Goal: Task Accomplishment & Management: Complete application form

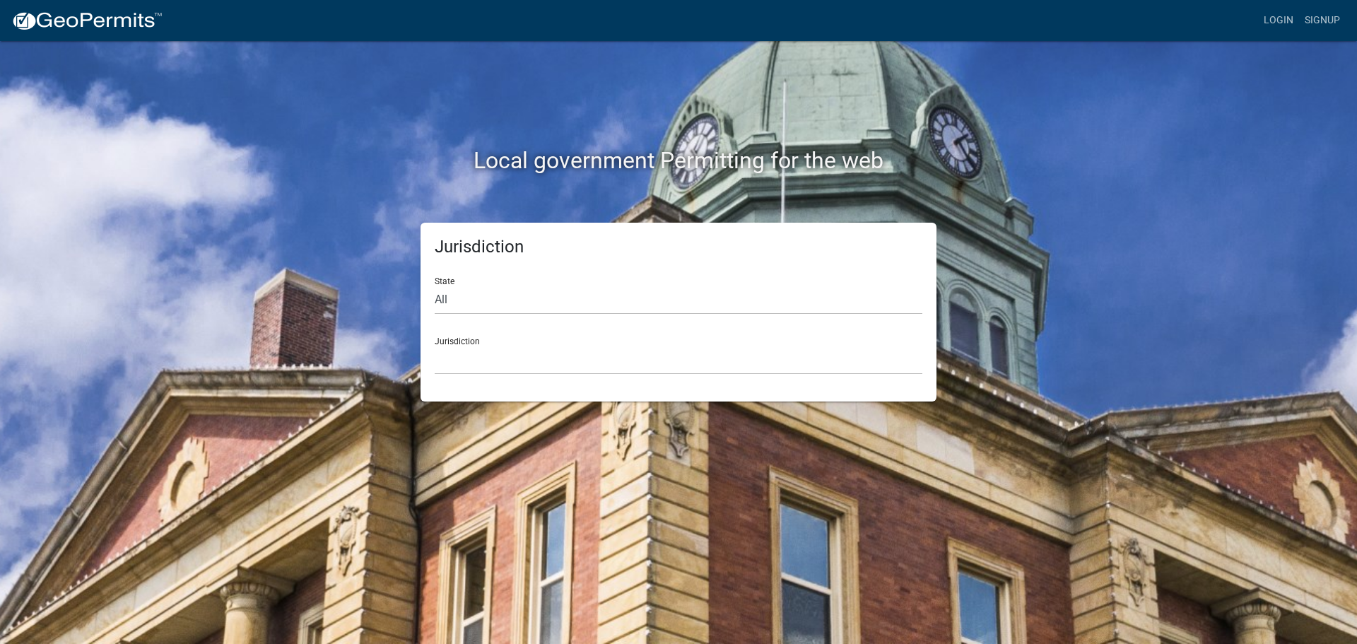
drag, startPoint x: 478, startPoint y: 328, endPoint x: 488, endPoint y: 372, distance: 44.9
click at [483, 351] on div "Jurisdiction [GEOGRAPHIC_DATA], [US_STATE] City of [GEOGRAPHIC_DATA], [US_STATE…" at bounding box center [679, 350] width 488 height 49
click at [495, 373] on select "[GEOGRAPHIC_DATA], [US_STATE] City of [GEOGRAPHIC_DATA], [US_STATE] [GEOGRAPHIC…" at bounding box center [679, 360] width 488 height 29
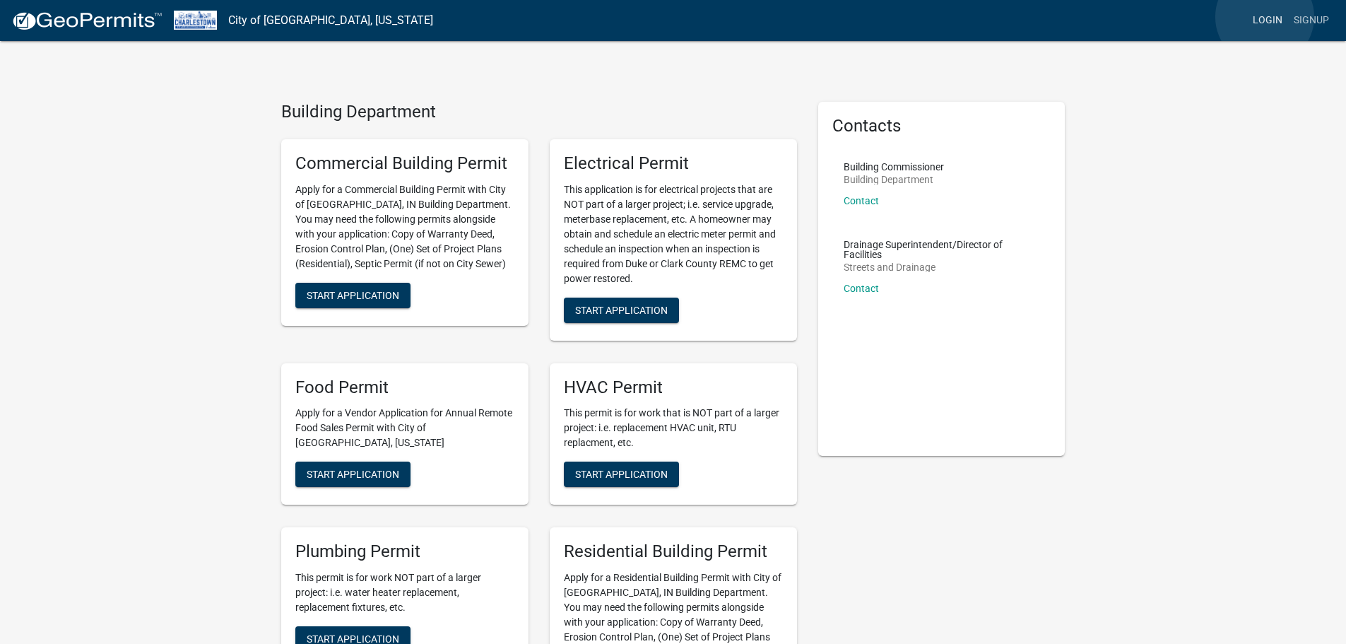
click at [1266, 17] on link "Login" at bounding box center [1267, 20] width 41 height 27
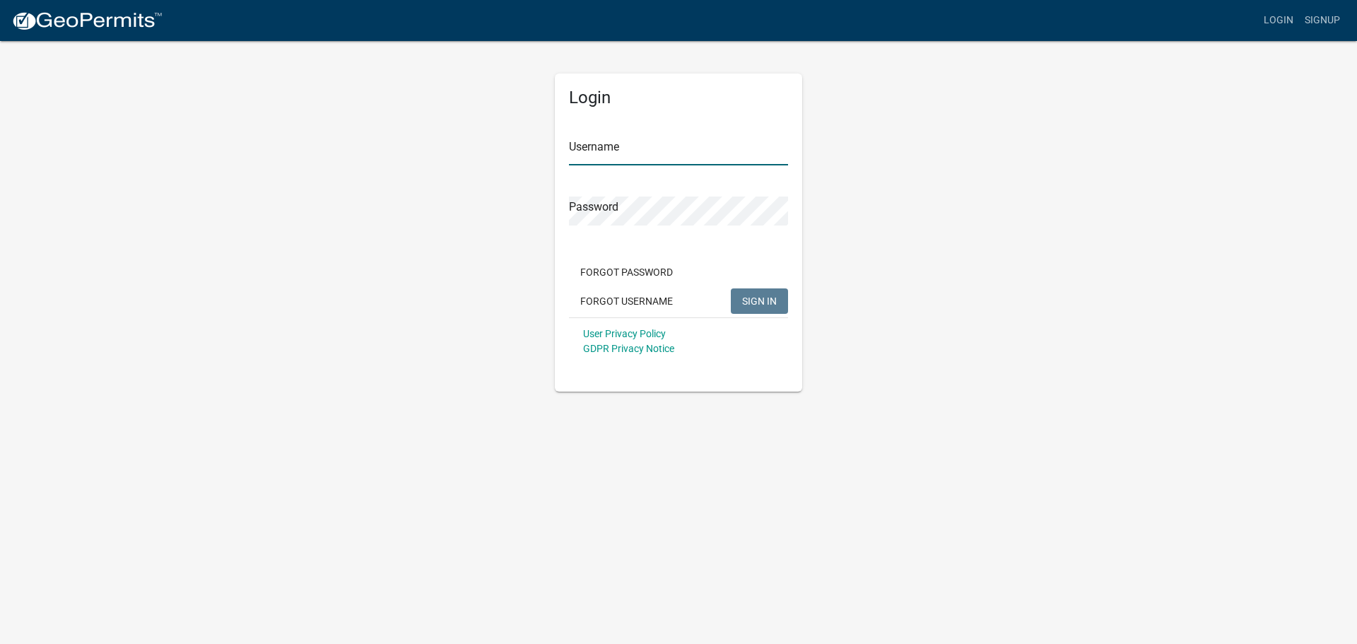
type input "[EMAIL_ADDRESS][DOMAIN_NAME]"
click at [765, 300] on span "SIGN IN" at bounding box center [759, 300] width 35 height 11
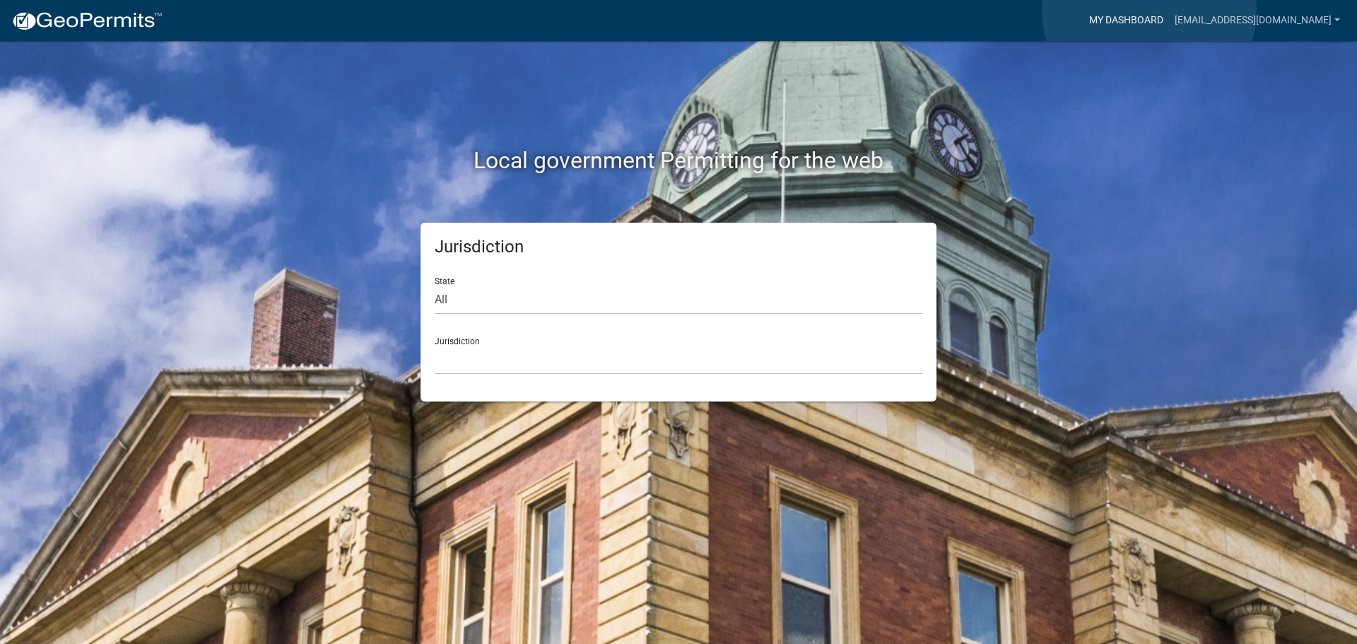
click at [1149, 10] on link "My Dashboard" at bounding box center [1126, 20] width 86 height 27
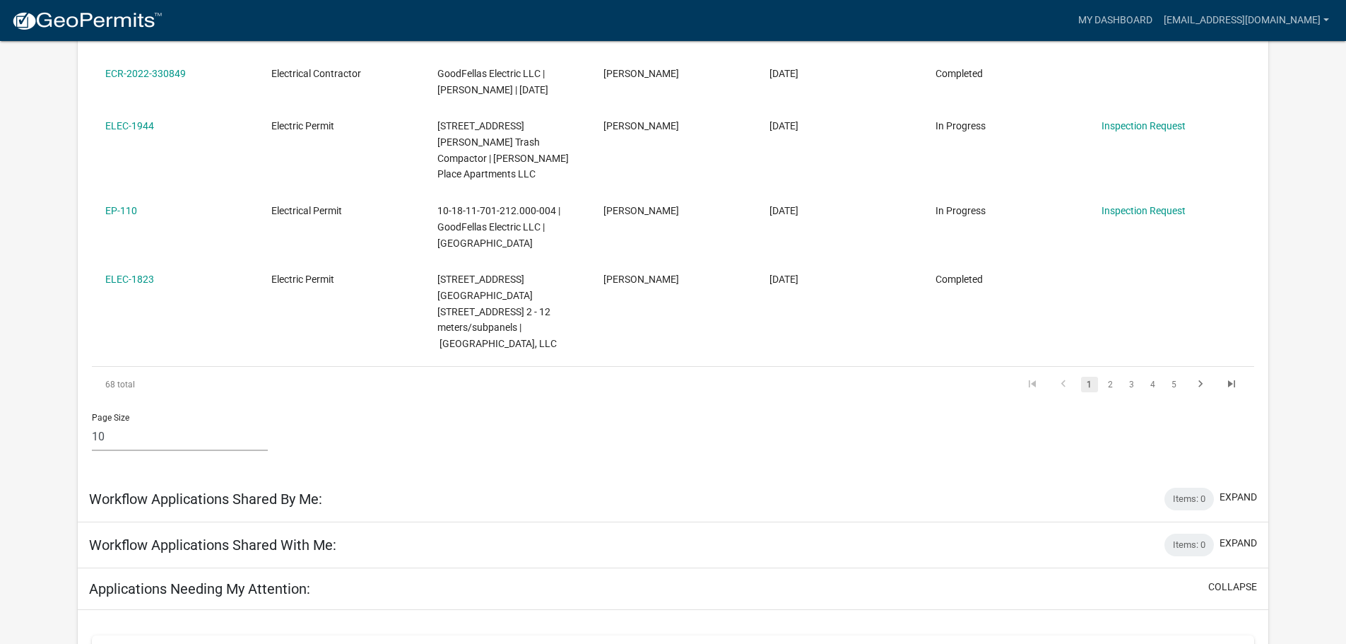
scroll to position [1060, 0]
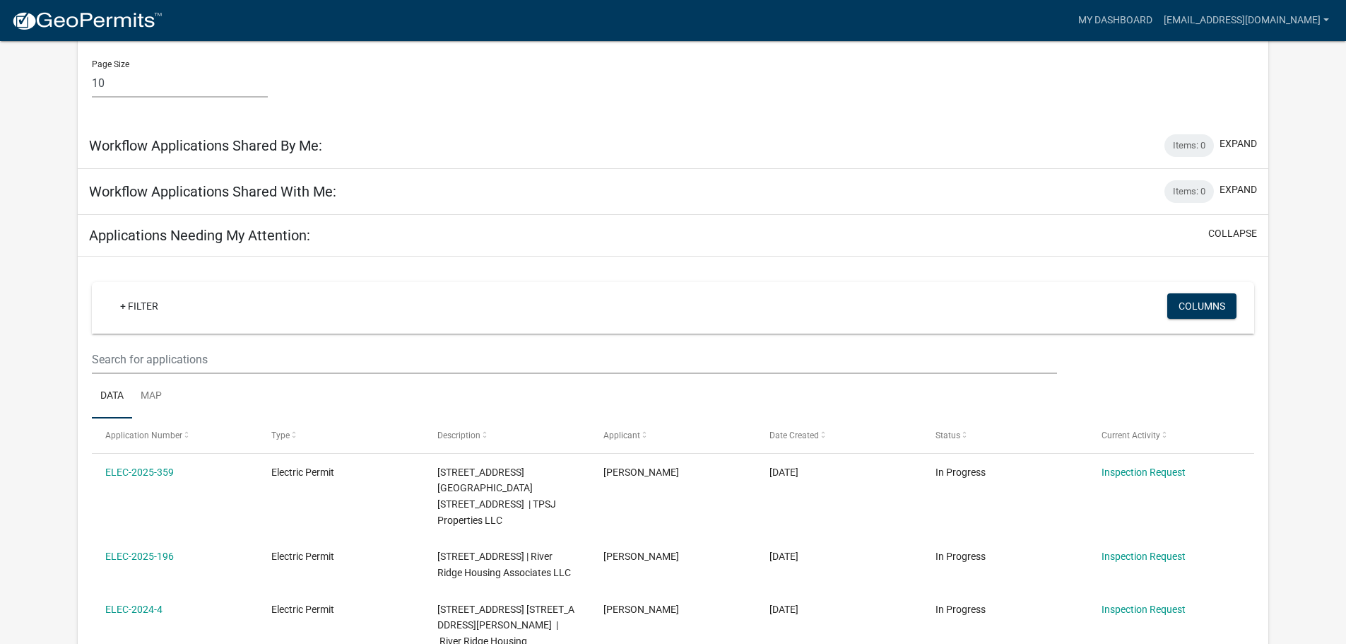
click at [237, 244] on h5 "Applications Needing My Attention:" at bounding box center [199, 235] width 221 height 17
click at [194, 154] on h5 "Workflow Applications Shared By Me:" at bounding box center [205, 145] width 233 height 17
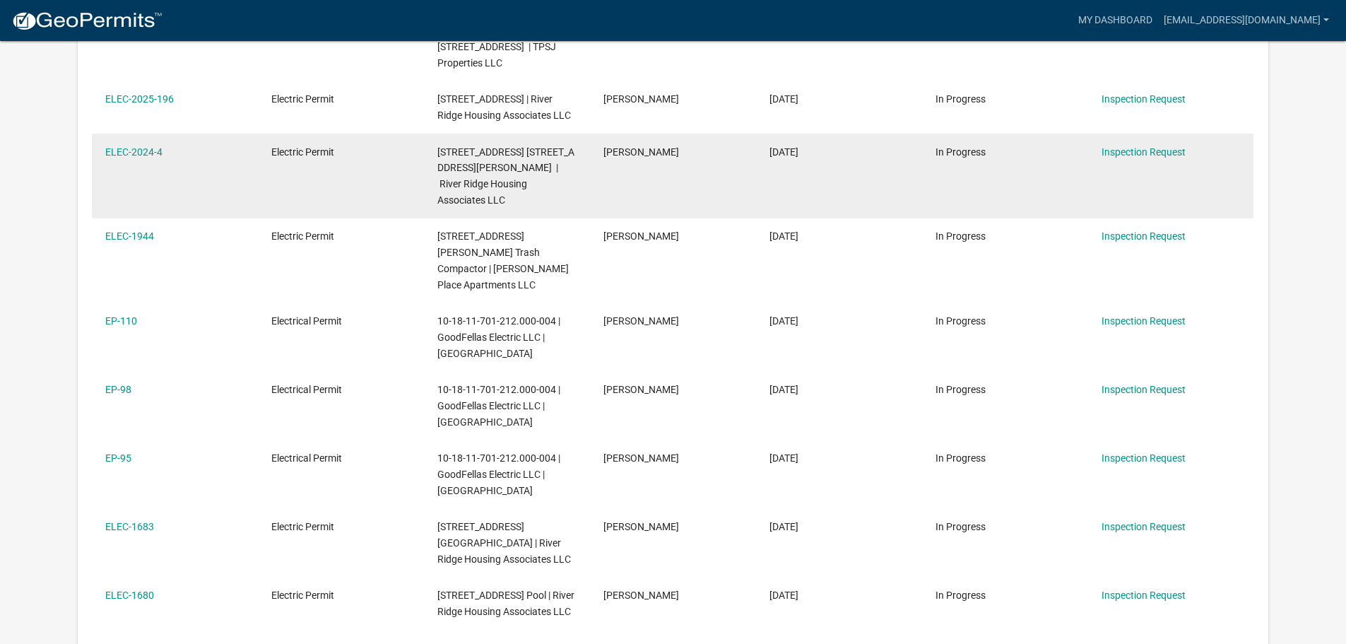
scroll to position [1555, 0]
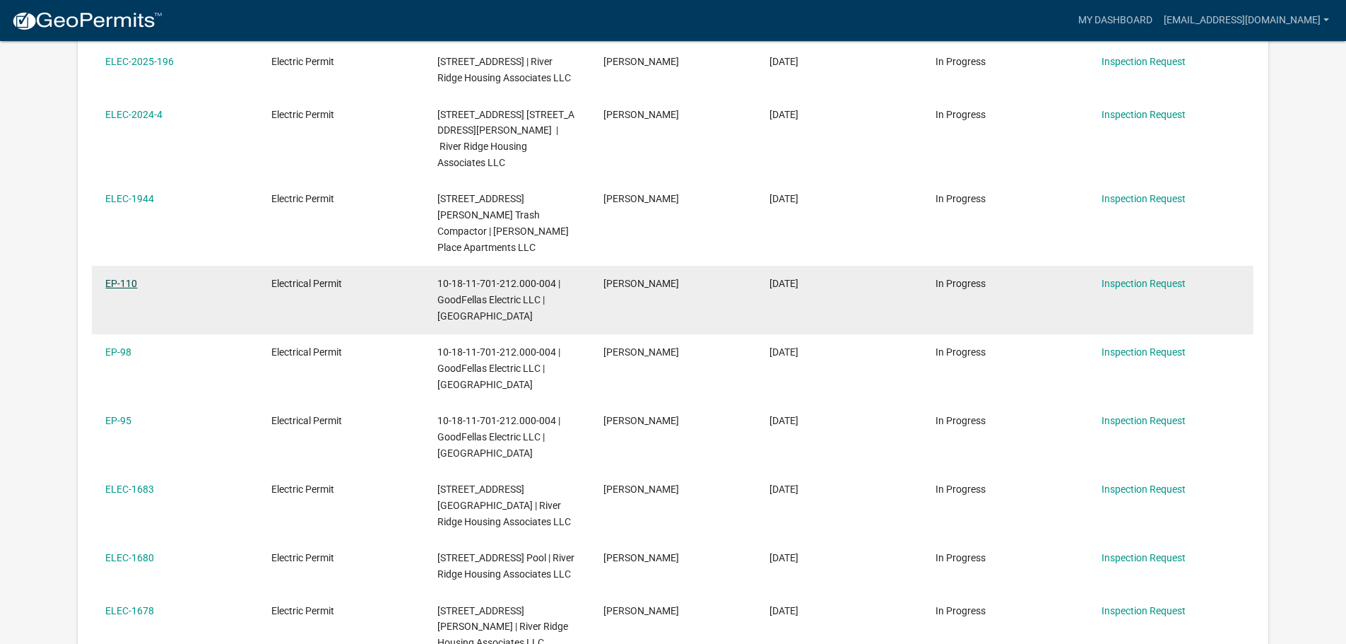
click at [127, 285] on link "EP-110" at bounding box center [121, 283] width 32 height 11
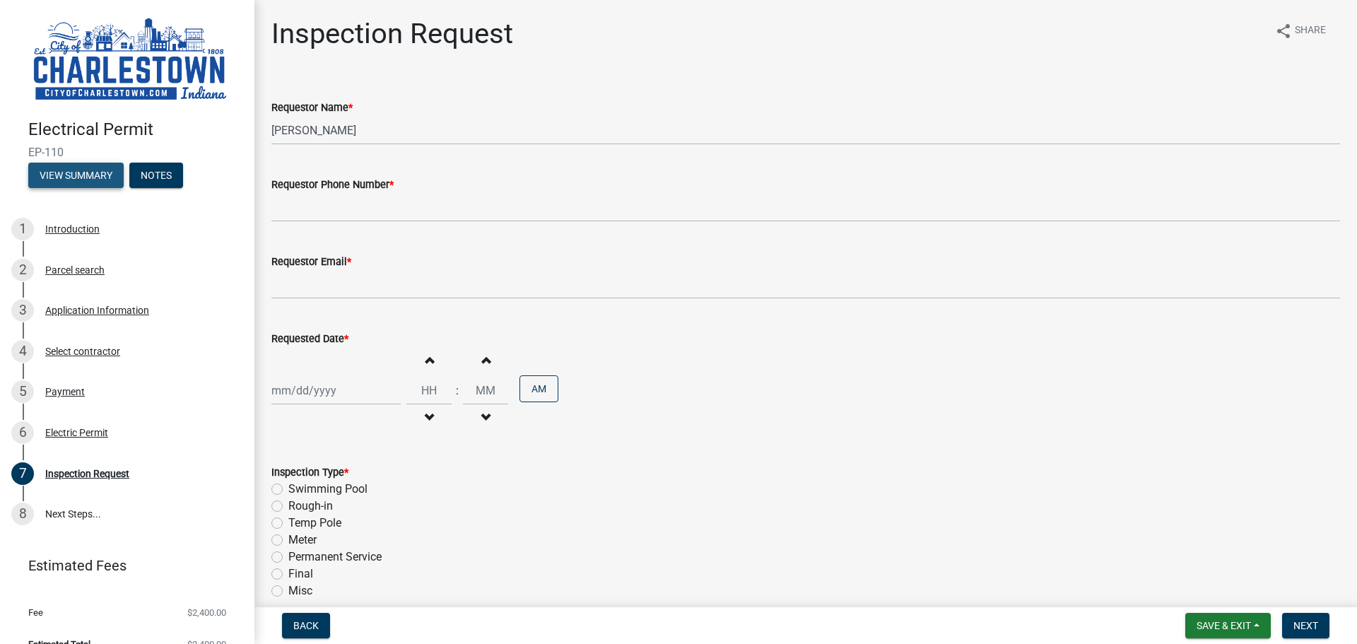
click at [85, 177] on button "View Summary" at bounding box center [75, 175] width 95 height 25
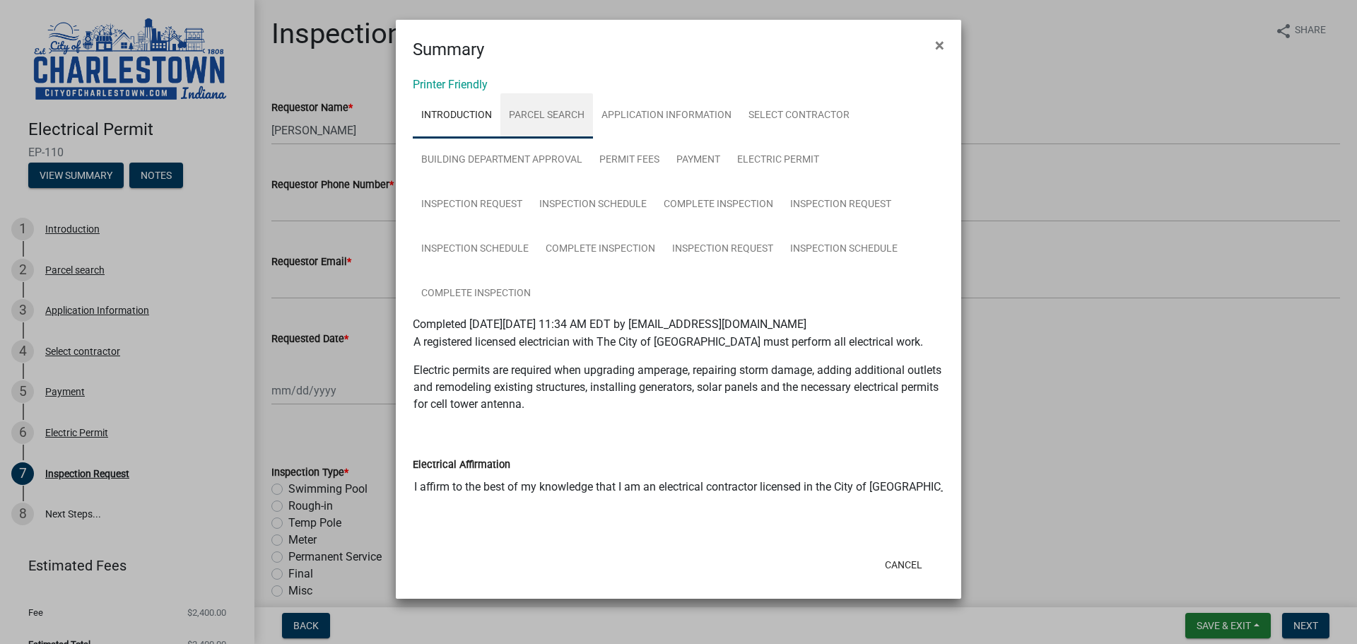
click at [585, 114] on link "Parcel search" at bounding box center [546, 115] width 93 height 45
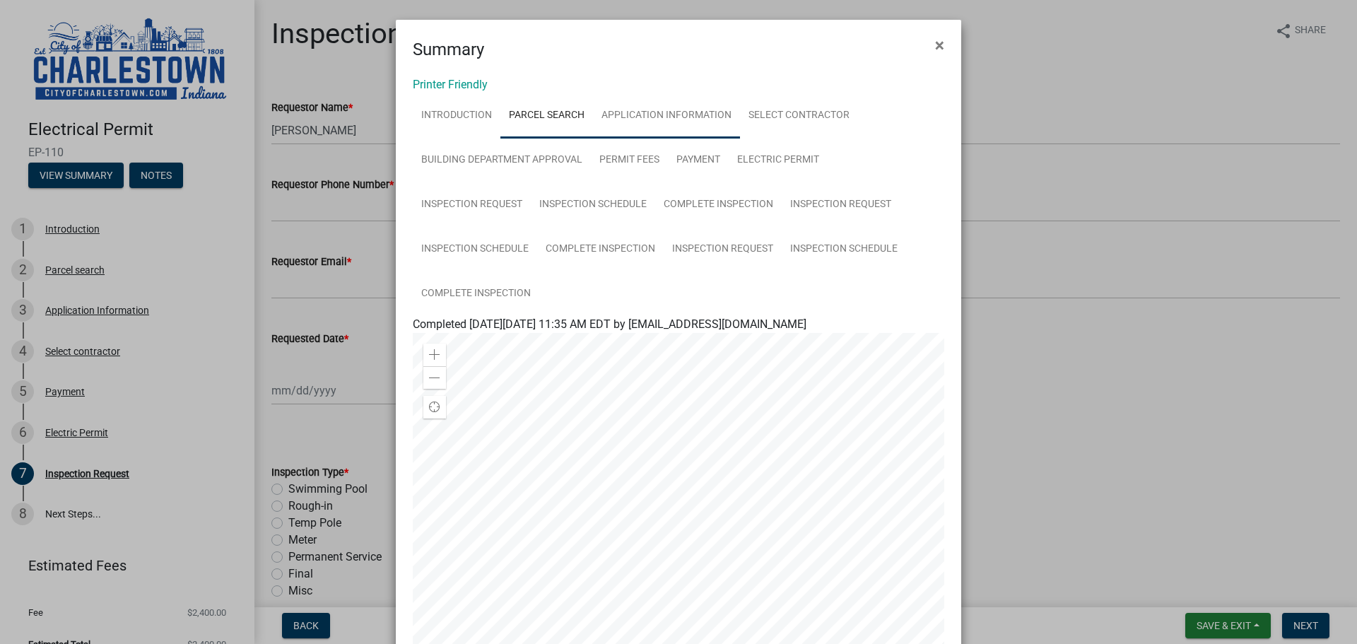
click at [635, 113] on link "Application Information" at bounding box center [666, 115] width 147 height 45
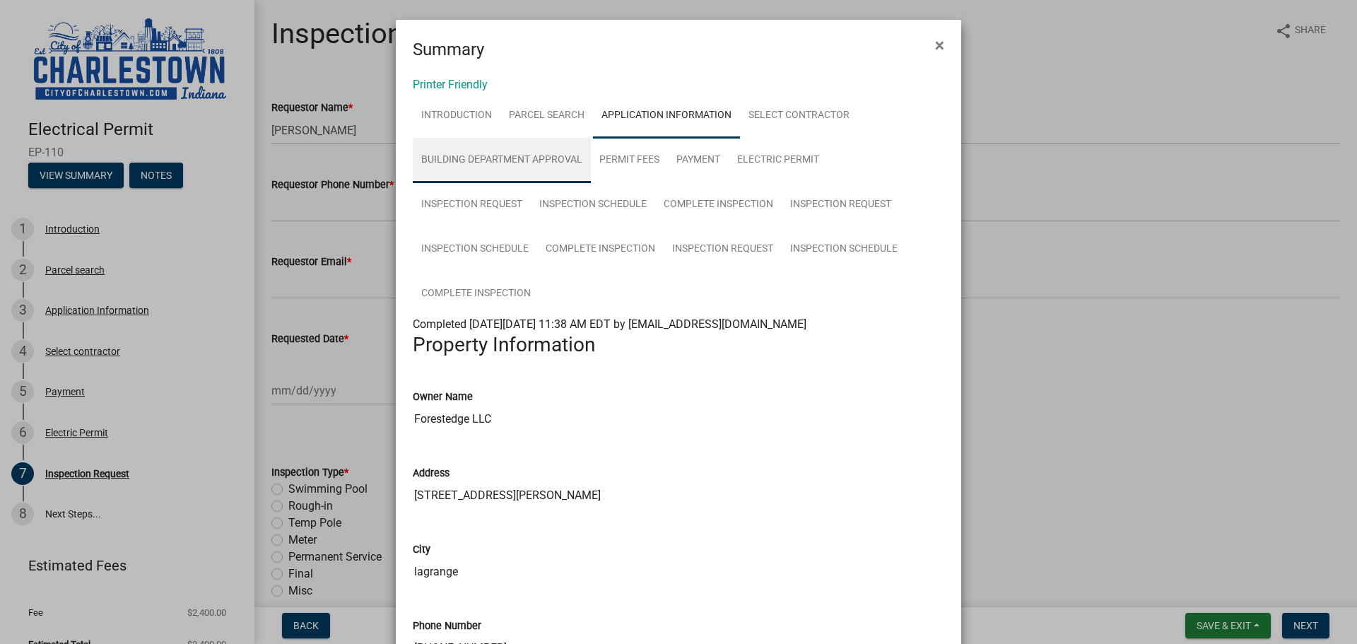
click at [483, 154] on link "Building Department Approval" at bounding box center [502, 160] width 178 height 45
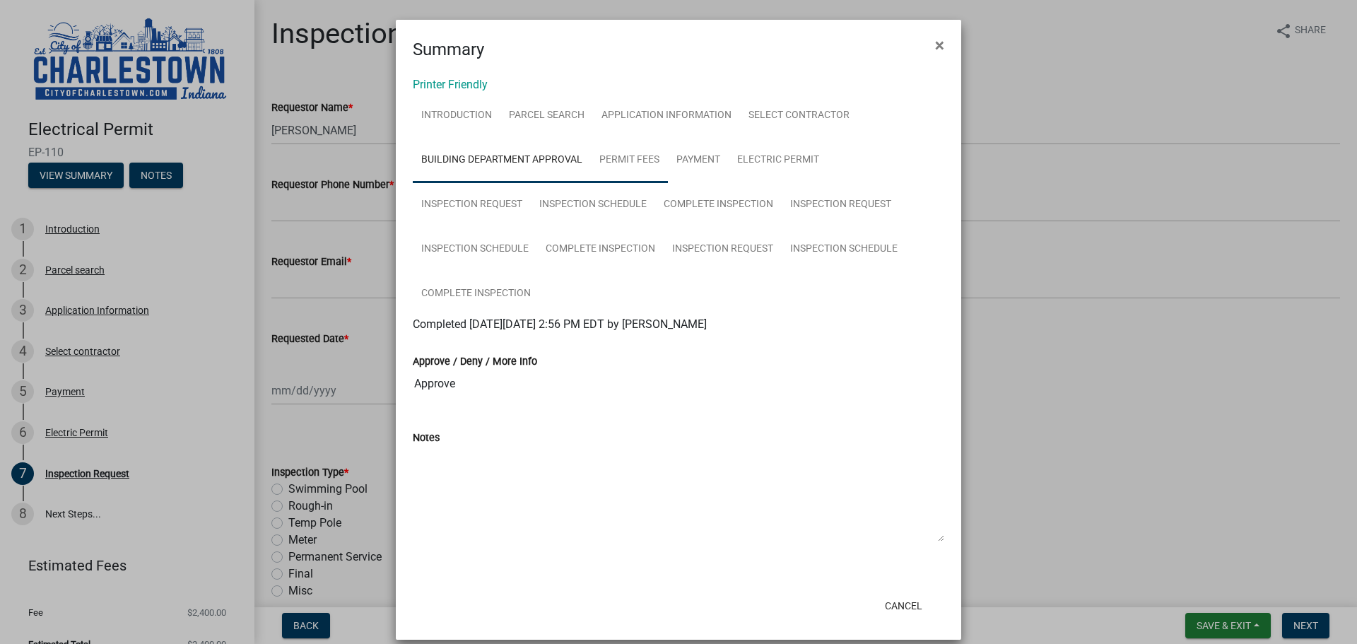
click at [654, 164] on link "Permit Fees" at bounding box center [629, 160] width 77 height 45
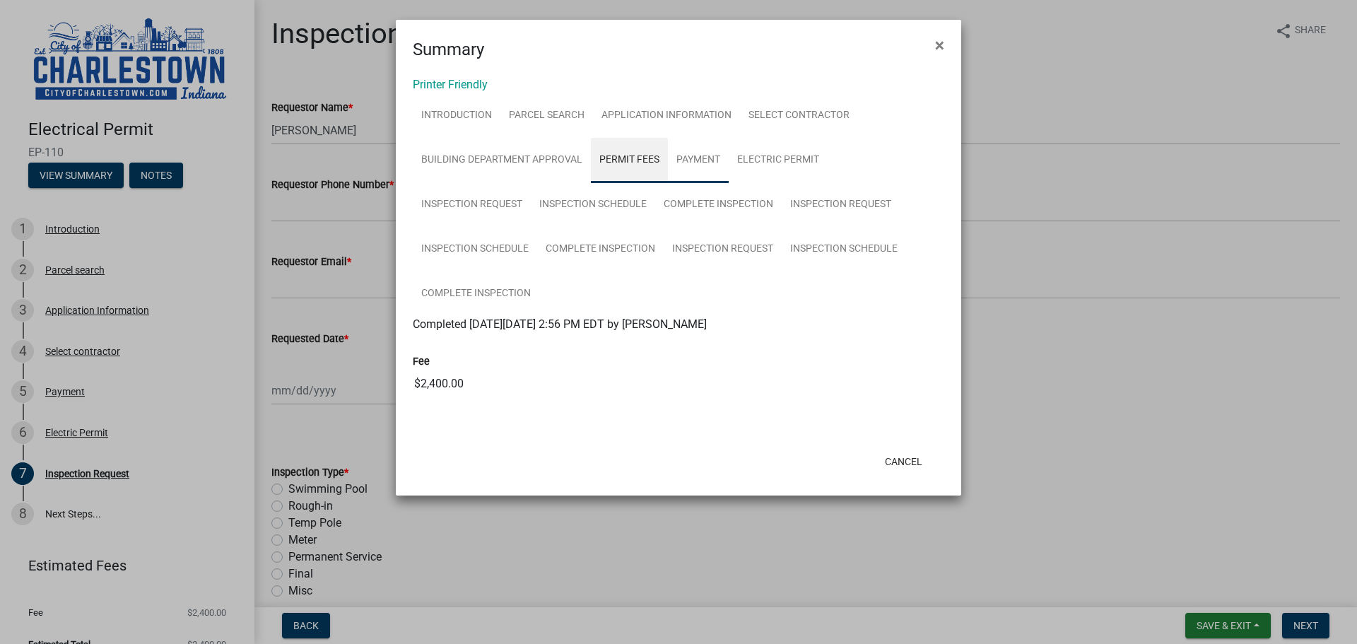
click at [693, 158] on link "Payment" at bounding box center [698, 160] width 61 height 45
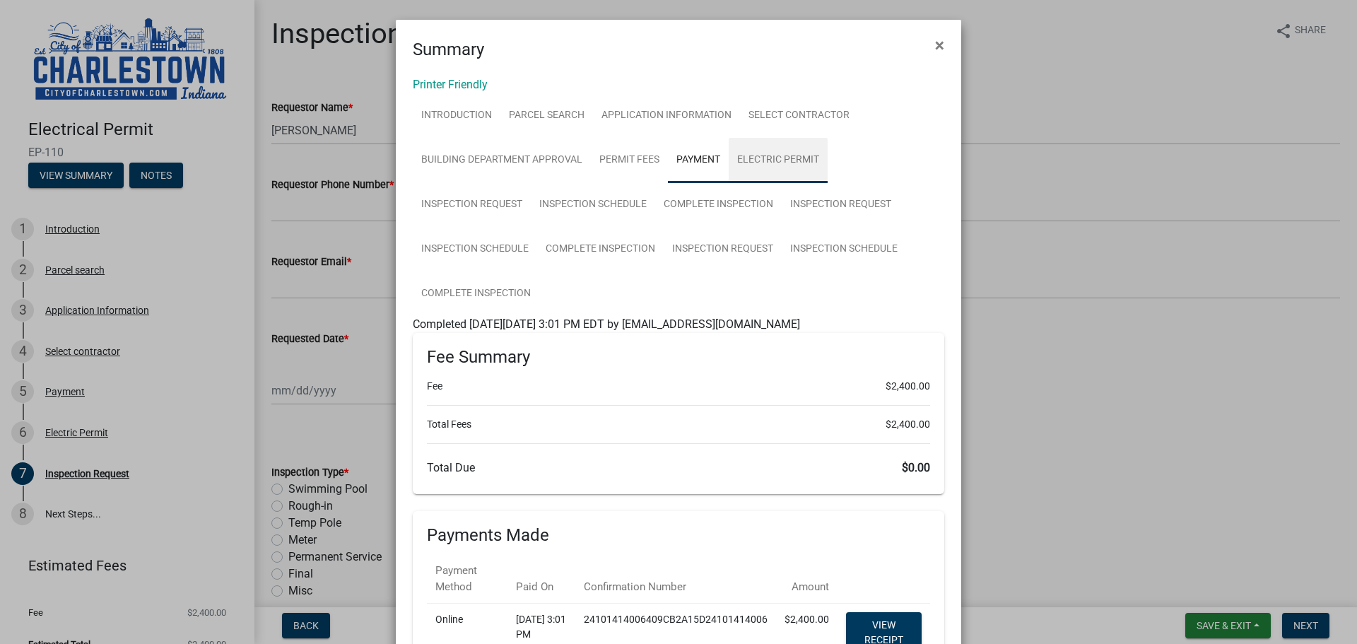
click at [789, 155] on link "Electric Permit" at bounding box center [778, 160] width 99 height 45
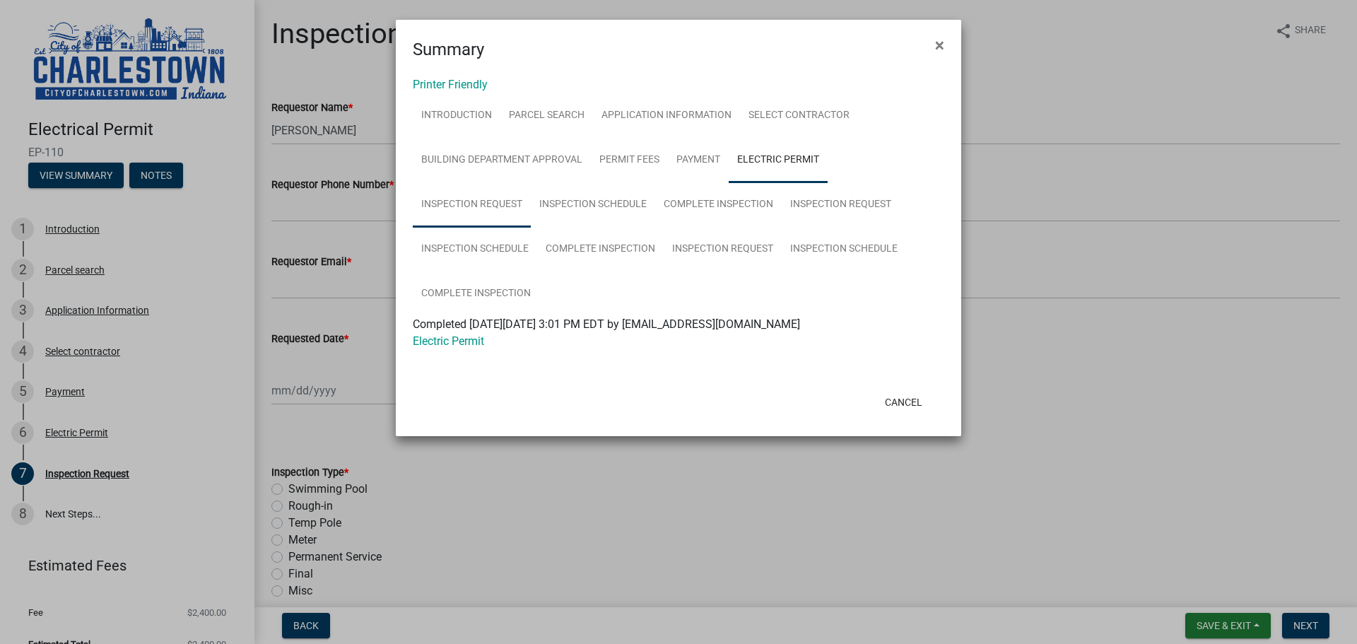
click at [467, 201] on link "Inspection Request" at bounding box center [472, 204] width 118 height 45
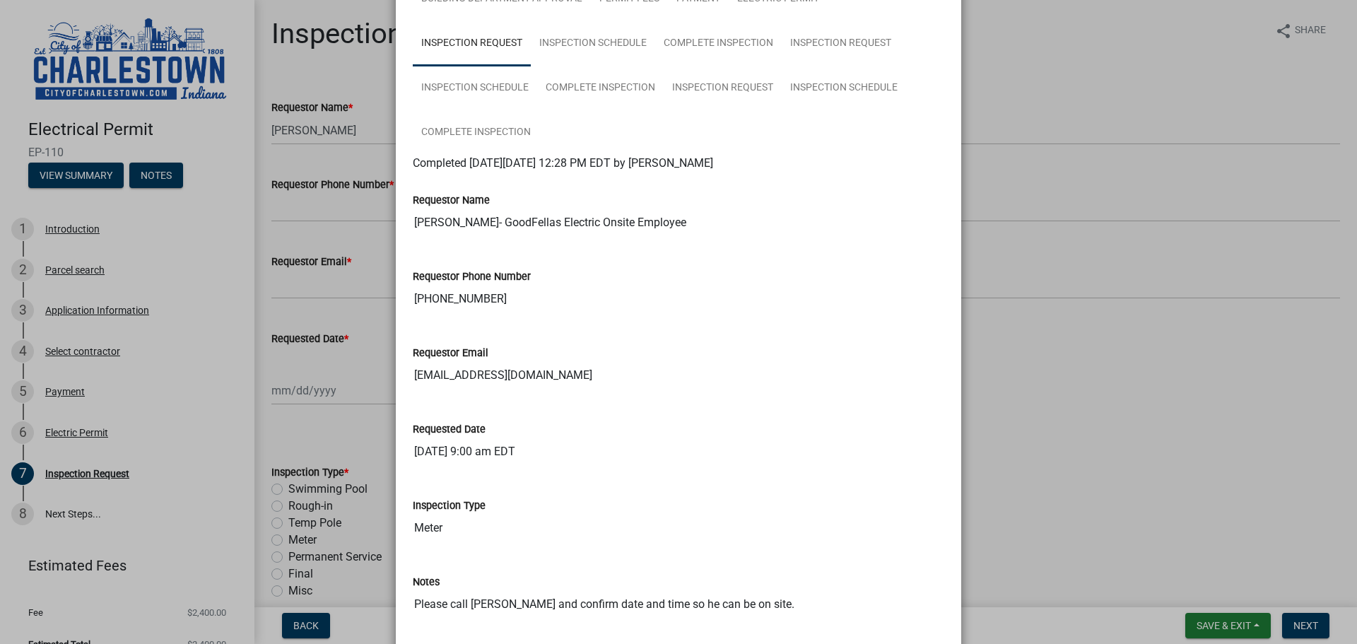
scroll to position [143, 0]
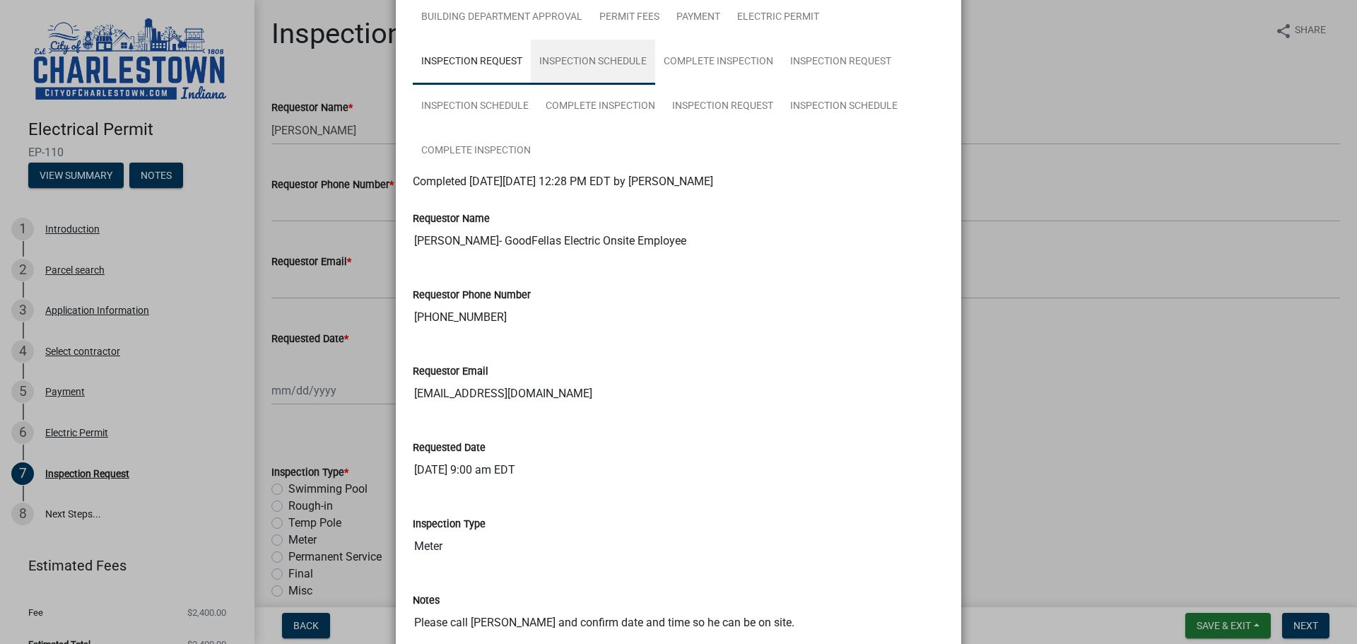
click at [611, 47] on link "Inspection Schedule" at bounding box center [593, 62] width 124 height 45
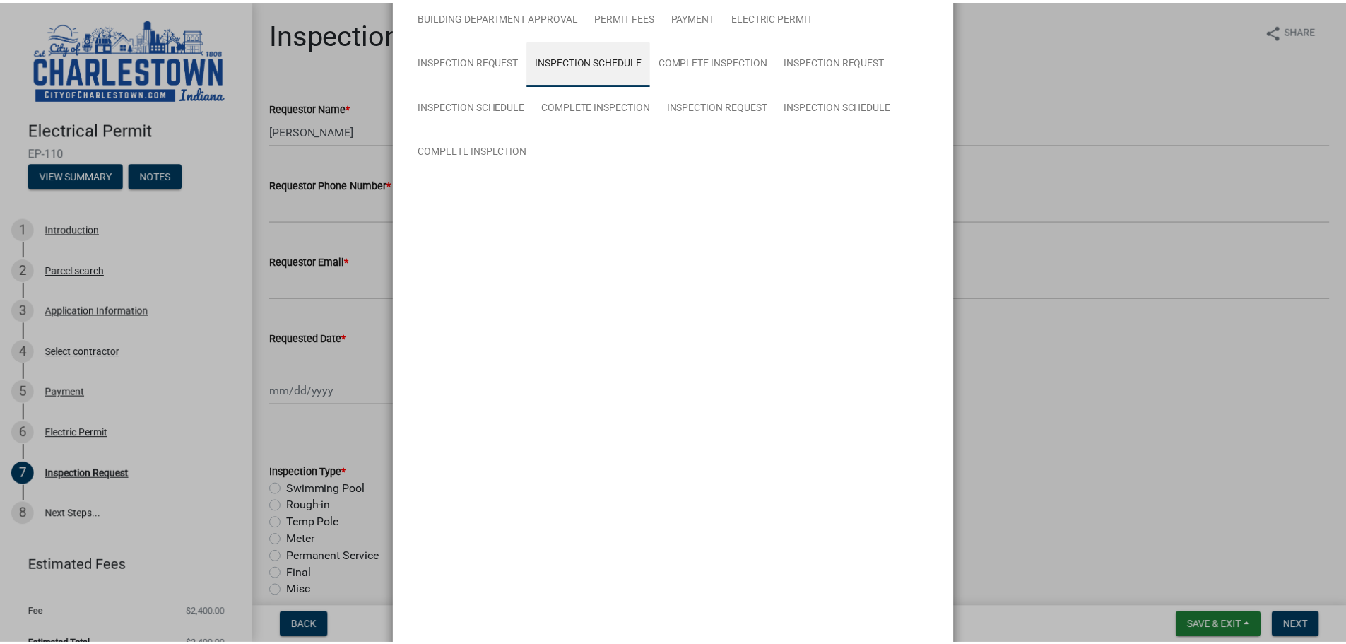
scroll to position [0, 0]
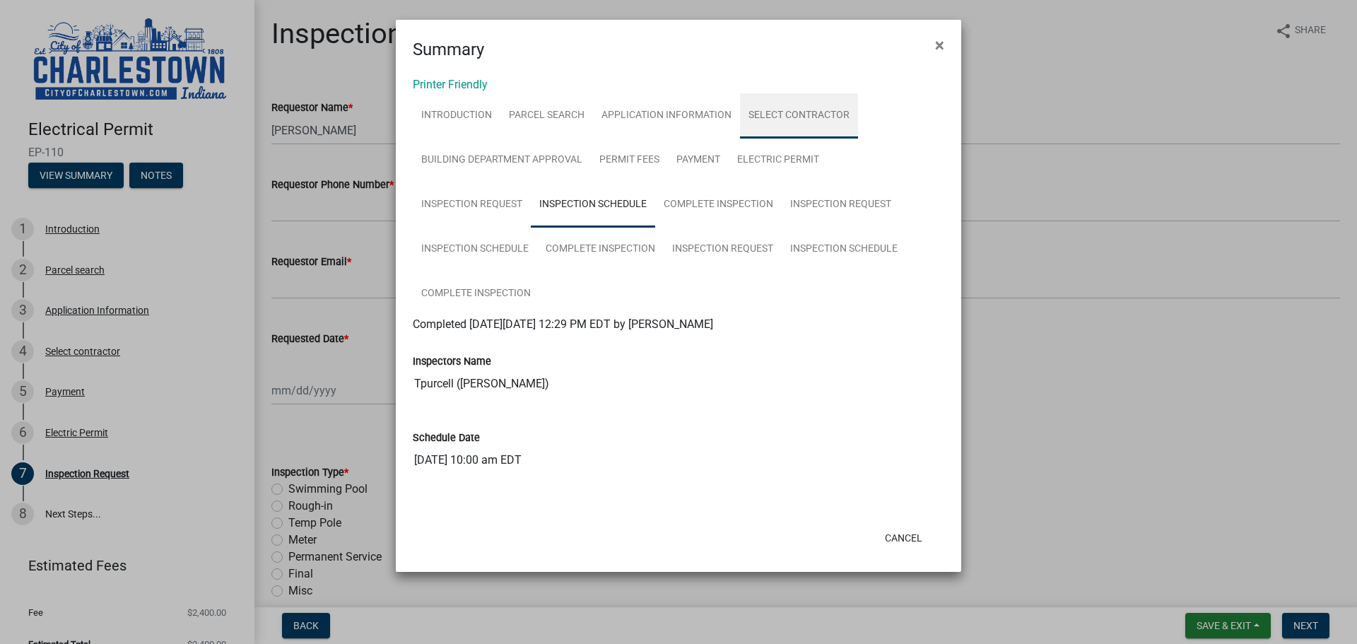
click at [775, 114] on link "Select contractor" at bounding box center [799, 115] width 118 height 45
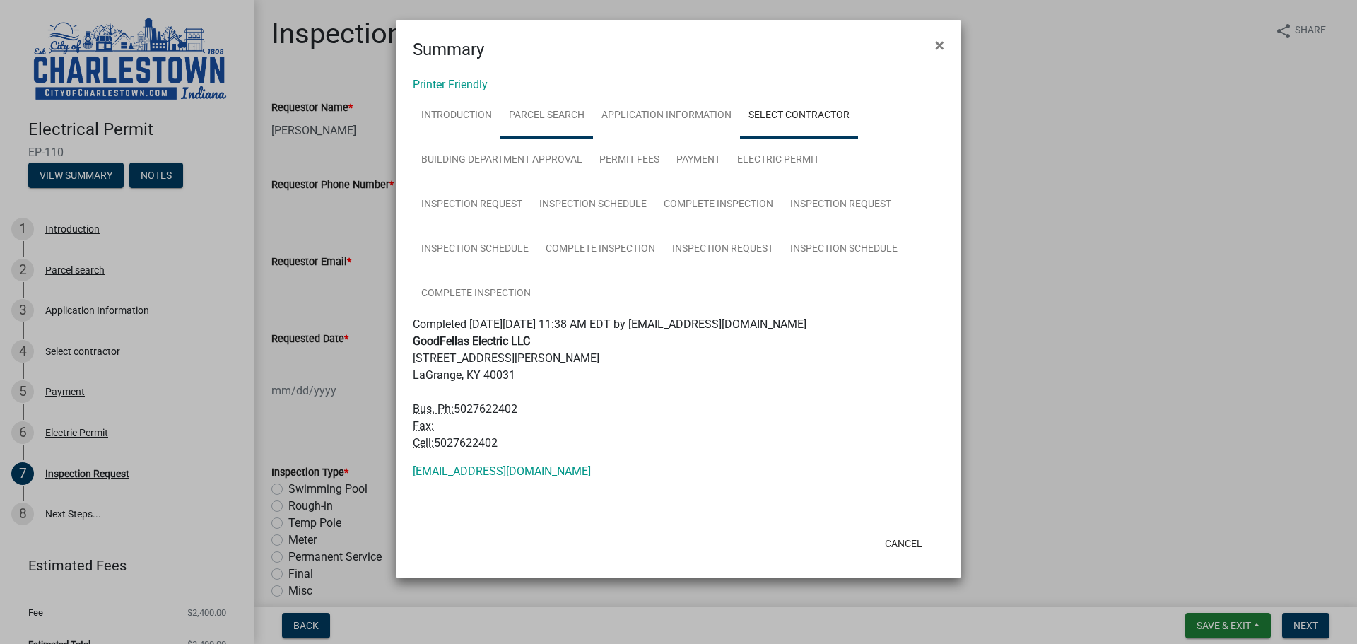
click at [517, 123] on link "Parcel search" at bounding box center [546, 115] width 93 height 45
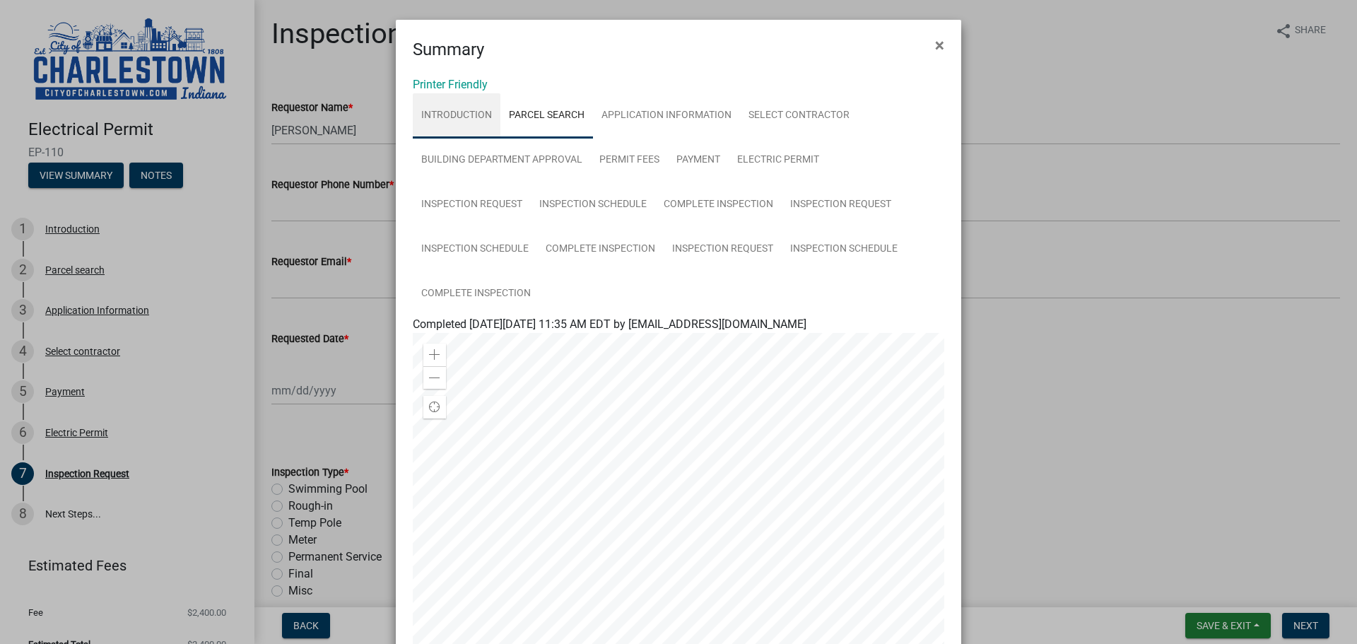
click at [444, 126] on link "Introduction" at bounding box center [457, 115] width 88 height 45
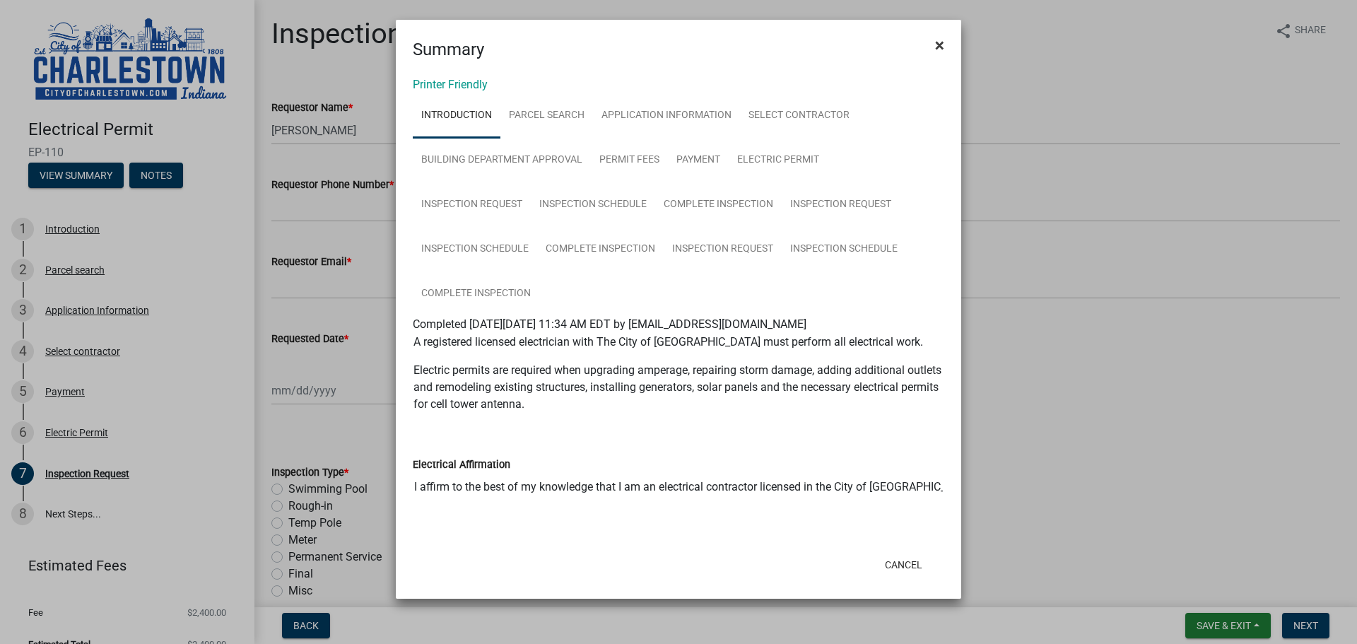
drag, startPoint x: 953, startPoint y: 36, endPoint x: 943, endPoint y: 44, distance: 13.1
click at [943, 44] on button "×" at bounding box center [940, 45] width 32 height 40
click at [943, 44] on form "Summary × Printer Friendly Introduction Parcel search Application Information S…" at bounding box center [678, 303] width 565 height 566
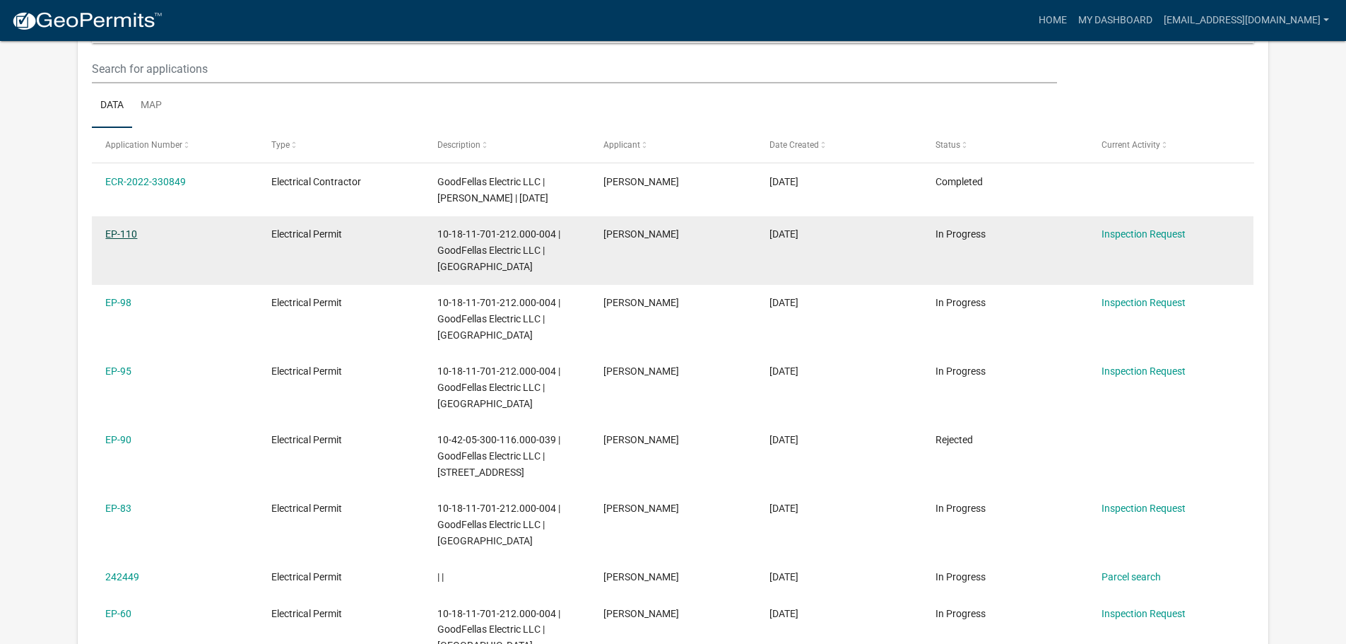
scroll to position [187, 0]
click at [117, 235] on link "EP-110" at bounding box center [121, 233] width 32 height 11
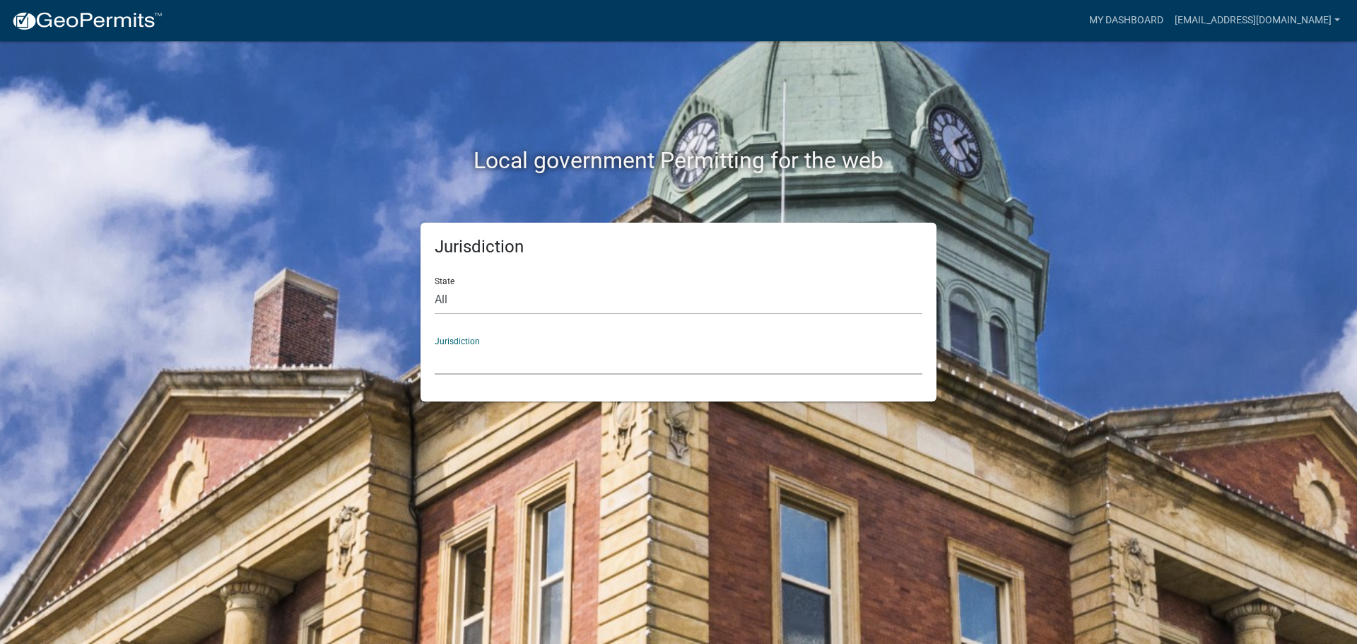
click at [474, 363] on select "[GEOGRAPHIC_DATA], [US_STATE] City of [GEOGRAPHIC_DATA], [US_STATE] [GEOGRAPHIC…" at bounding box center [679, 360] width 488 height 29
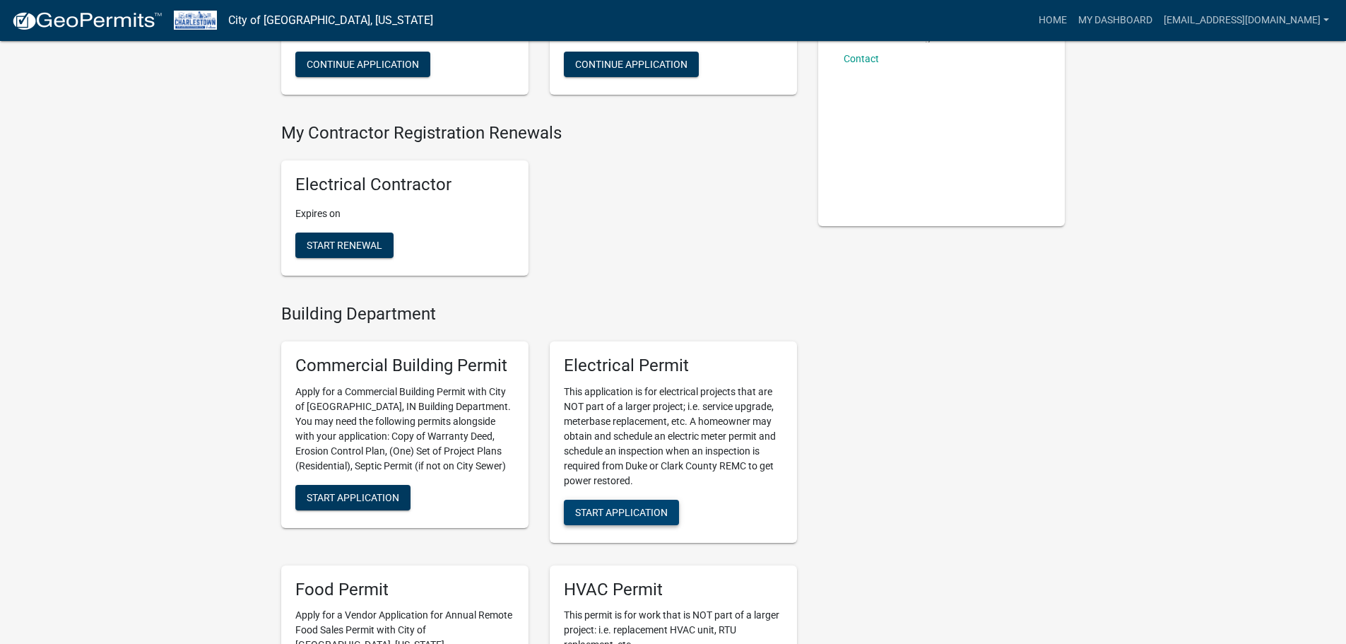
scroll to position [283, 0]
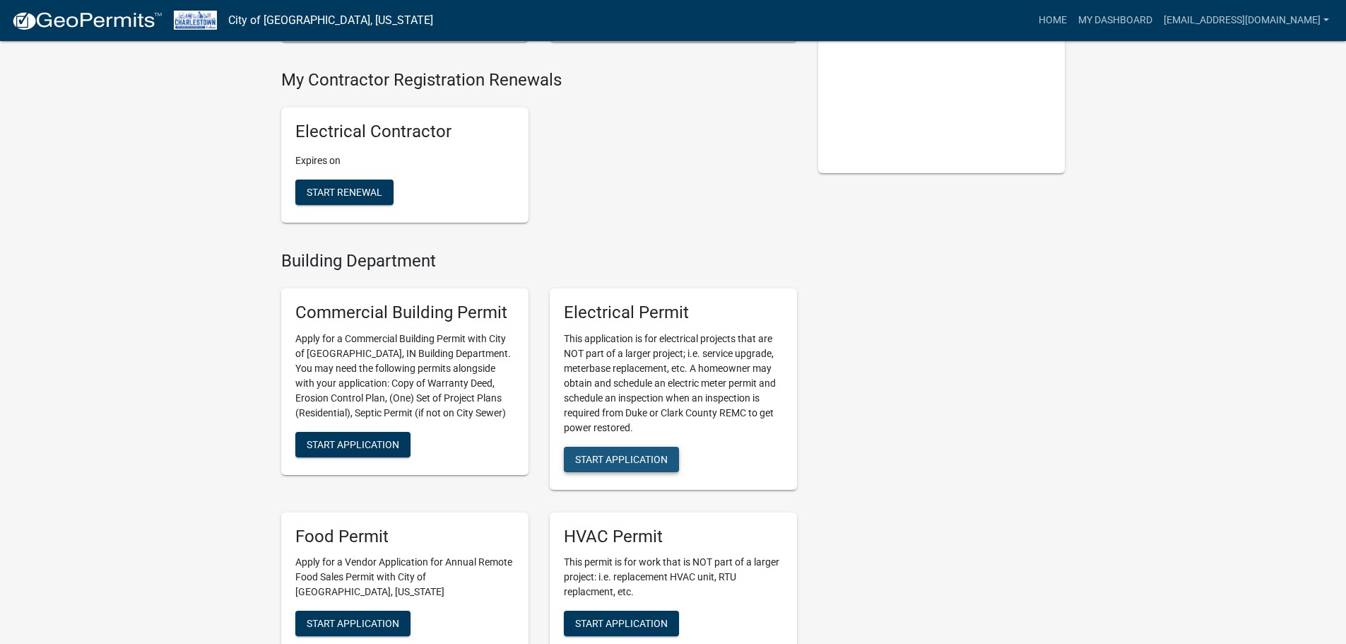
click at [644, 468] on button "Start Application" at bounding box center [621, 459] width 115 height 25
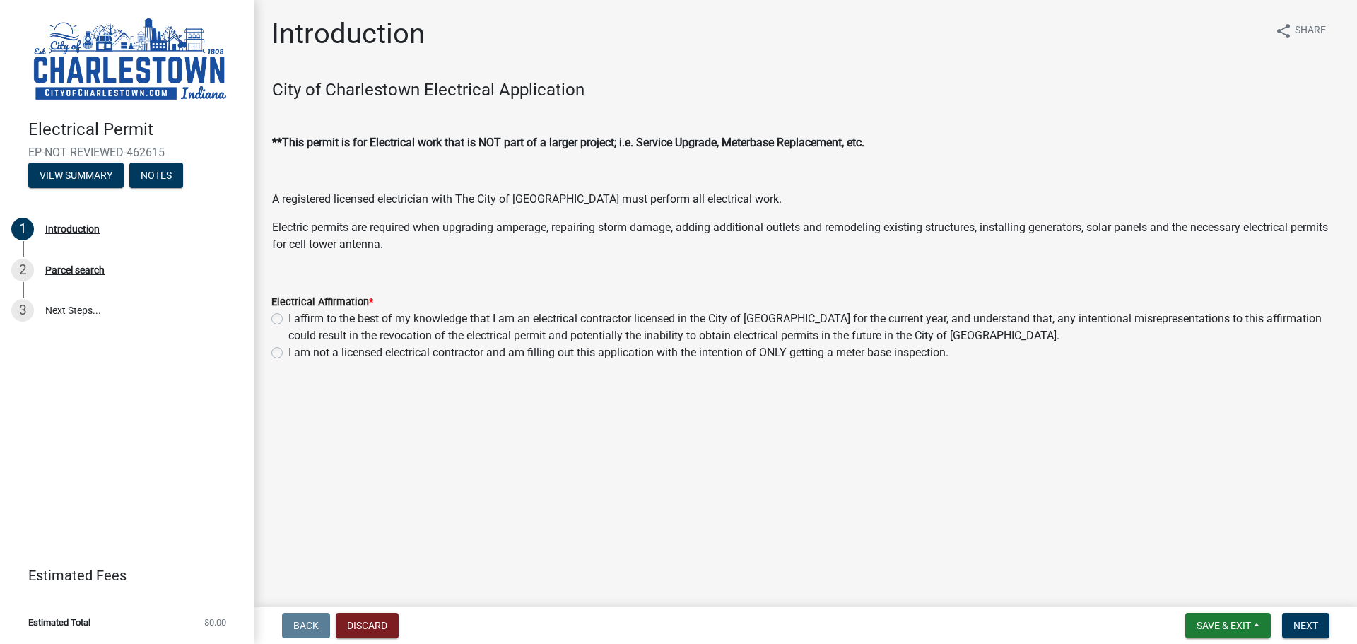
click at [271, 310] on div "Electrical Affirmation * I affirm to the best of my knowledge that I am an elec…" at bounding box center [806, 318] width 1090 height 85
click at [288, 322] on label "I affirm to the best of my knowledge that I am an electrical contractor license…" at bounding box center [814, 327] width 1052 height 34
click at [288, 319] on input "I affirm to the best of my knowledge that I am an electrical contractor license…" at bounding box center [292, 314] width 9 height 9
radio input "true"
click at [1305, 623] on span "Next" at bounding box center [1305, 625] width 25 height 11
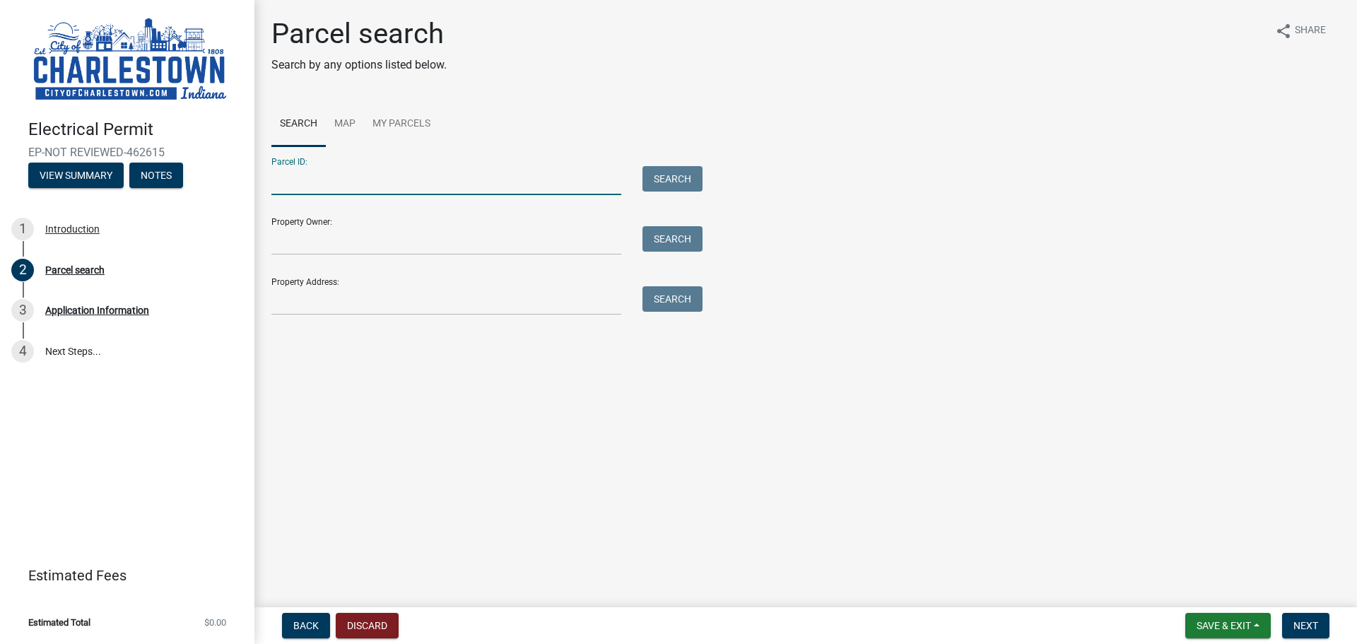
click at [400, 179] on input "Parcel ID:" at bounding box center [446, 180] width 350 height 29
click at [343, 175] on input "Parcel ID:" at bounding box center [446, 180] width 350 height 29
drag, startPoint x: 331, startPoint y: 304, endPoint x: 360, endPoint y: 298, distance: 29.7
click at [336, 305] on input "Property Address:" at bounding box center [446, 300] width 350 height 29
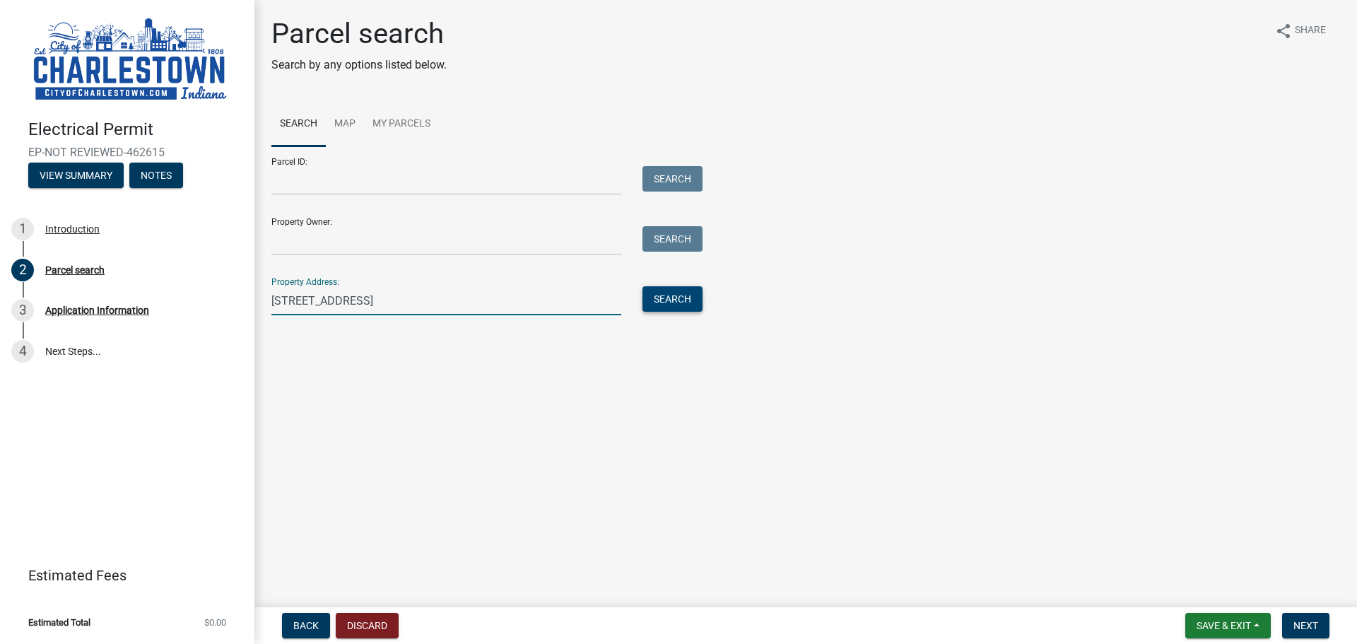
click at [689, 300] on button "Search" at bounding box center [672, 298] width 60 height 25
drag, startPoint x: 394, startPoint y: 295, endPoint x: 263, endPoint y: 302, distance: 130.9
click at [263, 302] on div "[STREET_ADDRESS]" at bounding box center [446, 300] width 371 height 29
type input "f"
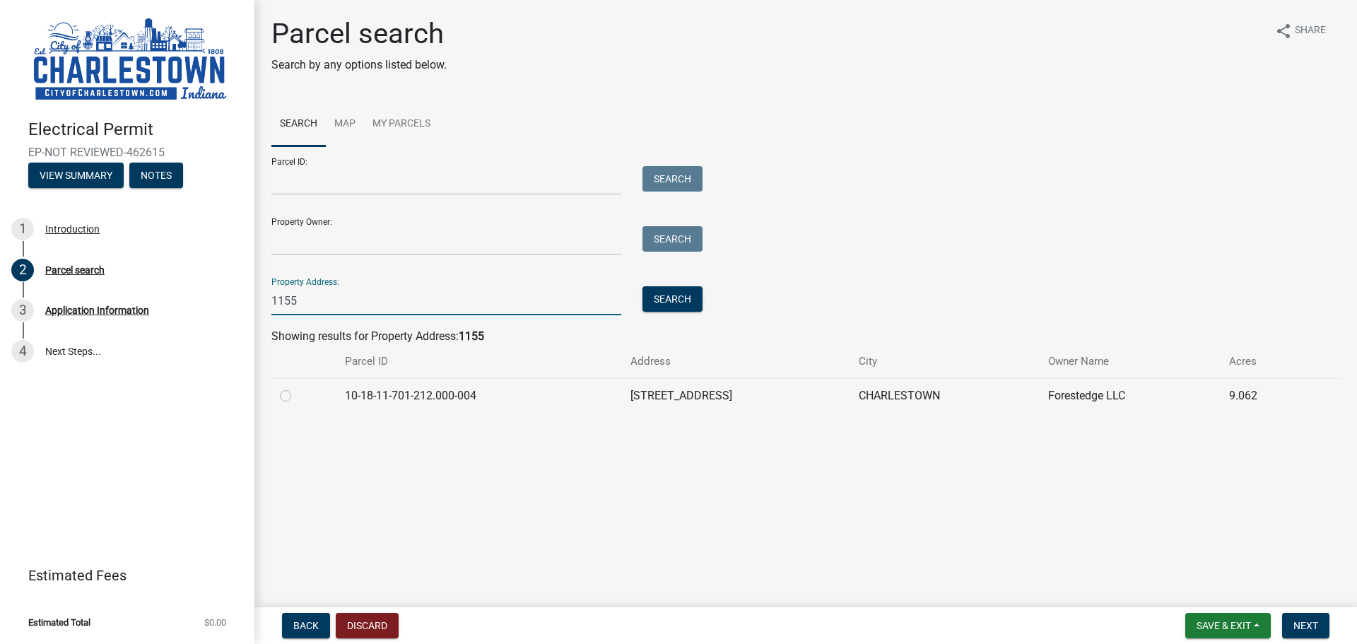
type input "1155"
click at [297, 387] on label at bounding box center [297, 387] width 0 height 0
click at [297, 393] on input "radio" at bounding box center [301, 391] width 9 height 9
radio input "true"
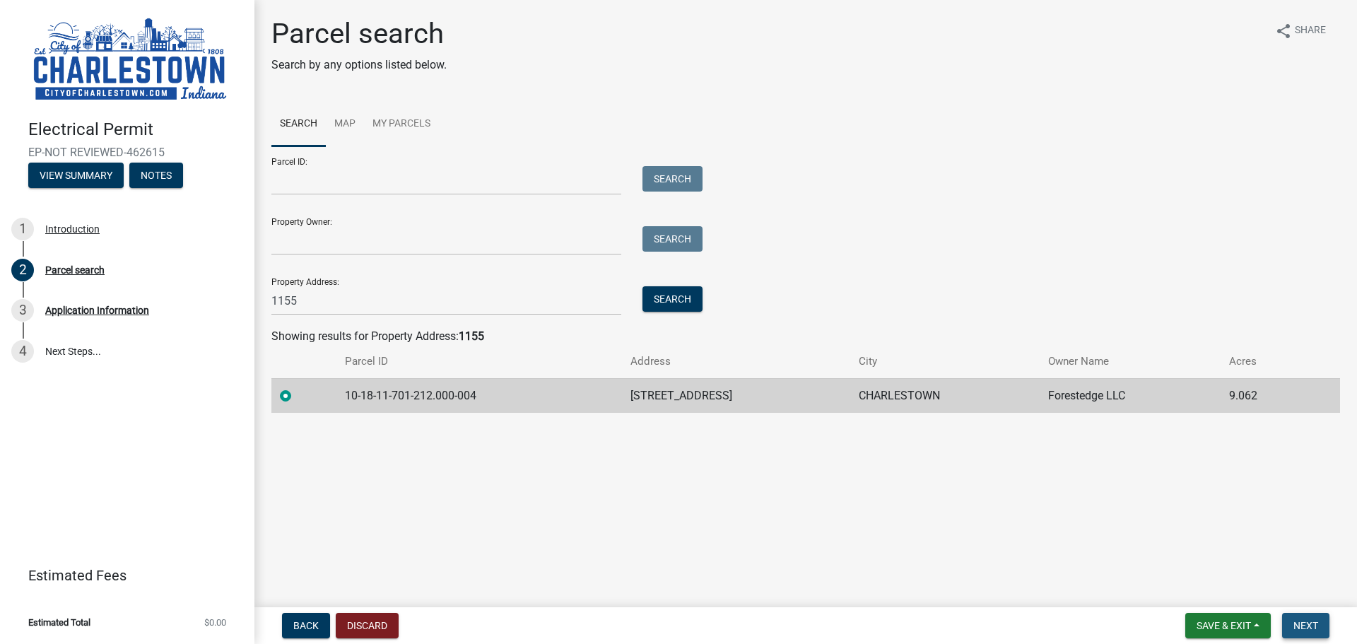
click at [1307, 625] on span "Next" at bounding box center [1305, 625] width 25 height 11
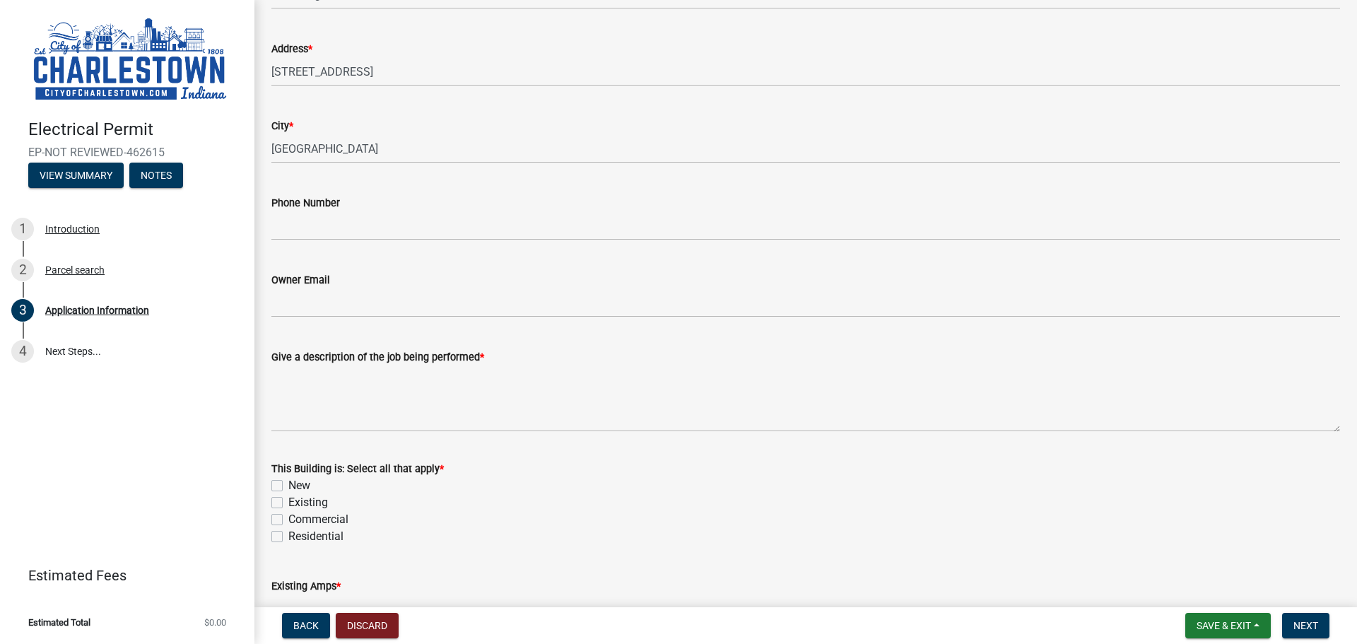
scroll to position [283, 0]
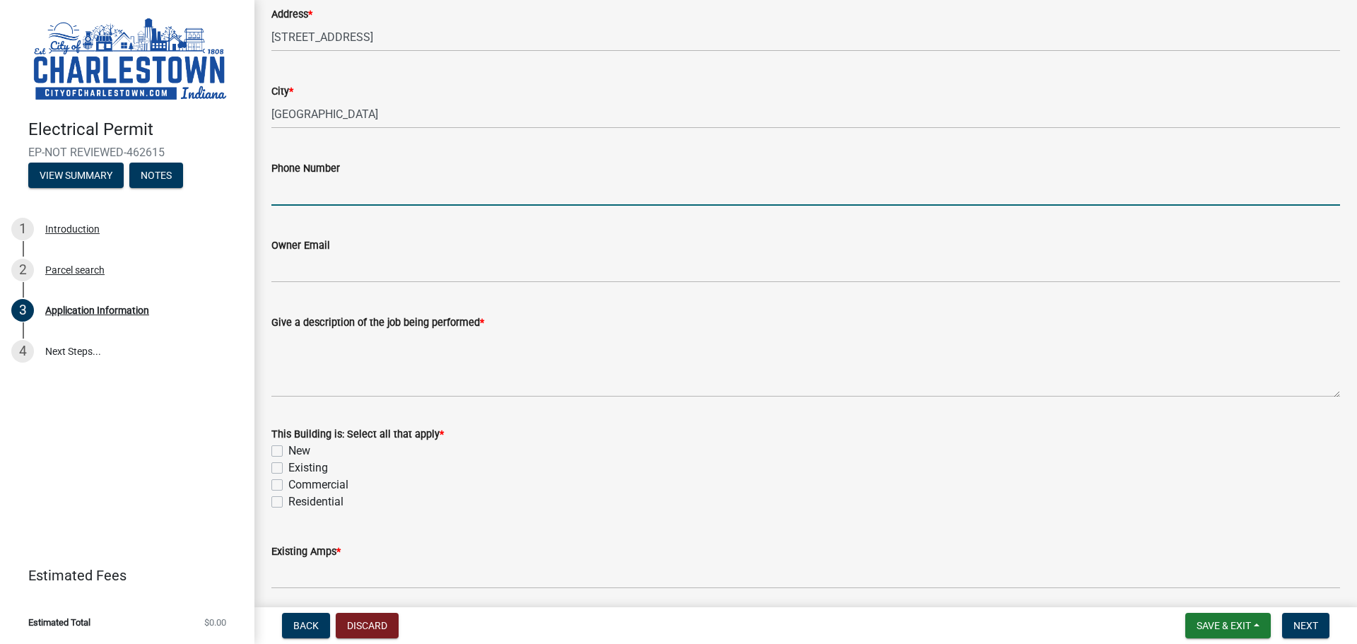
click at [328, 191] on input "Phone Number" at bounding box center [805, 191] width 1068 height 29
click at [471, 182] on input "Phone Number" at bounding box center [805, 191] width 1068 height 29
click at [373, 182] on input "Phone Number" at bounding box center [805, 191] width 1068 height 29
click at [377, 196] on input "Phone Number" at bounding box center [805, 191] width 1068 height 29
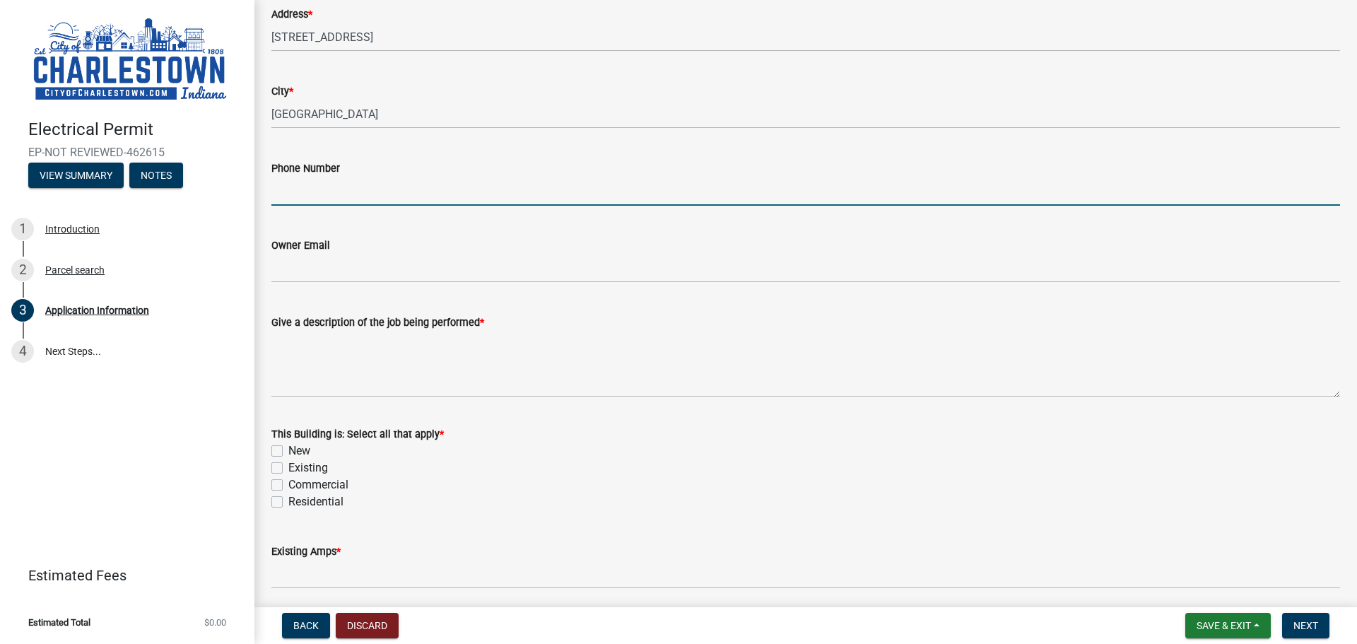
click at [377, 196] on input "Phone Number" at bounding box center [805, 191] width 1068 height 29
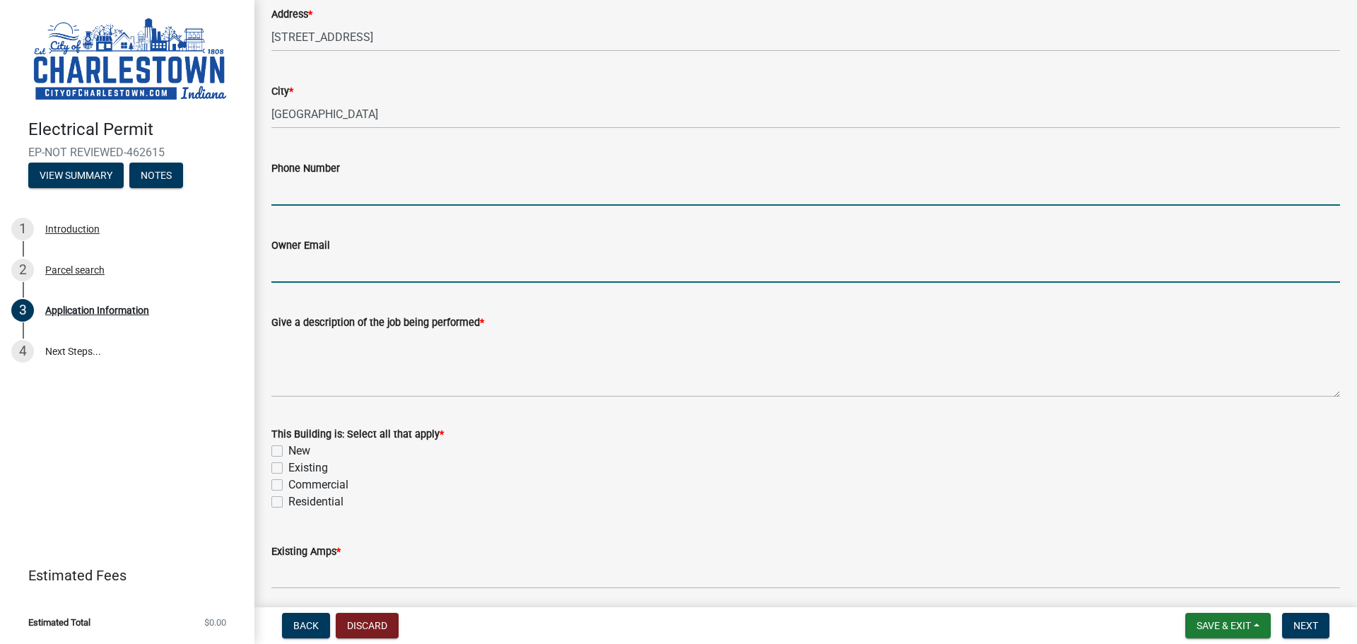
click at [317, 265] on input "Owner Email" at bounding box center [805, 268] width 1068 height 29
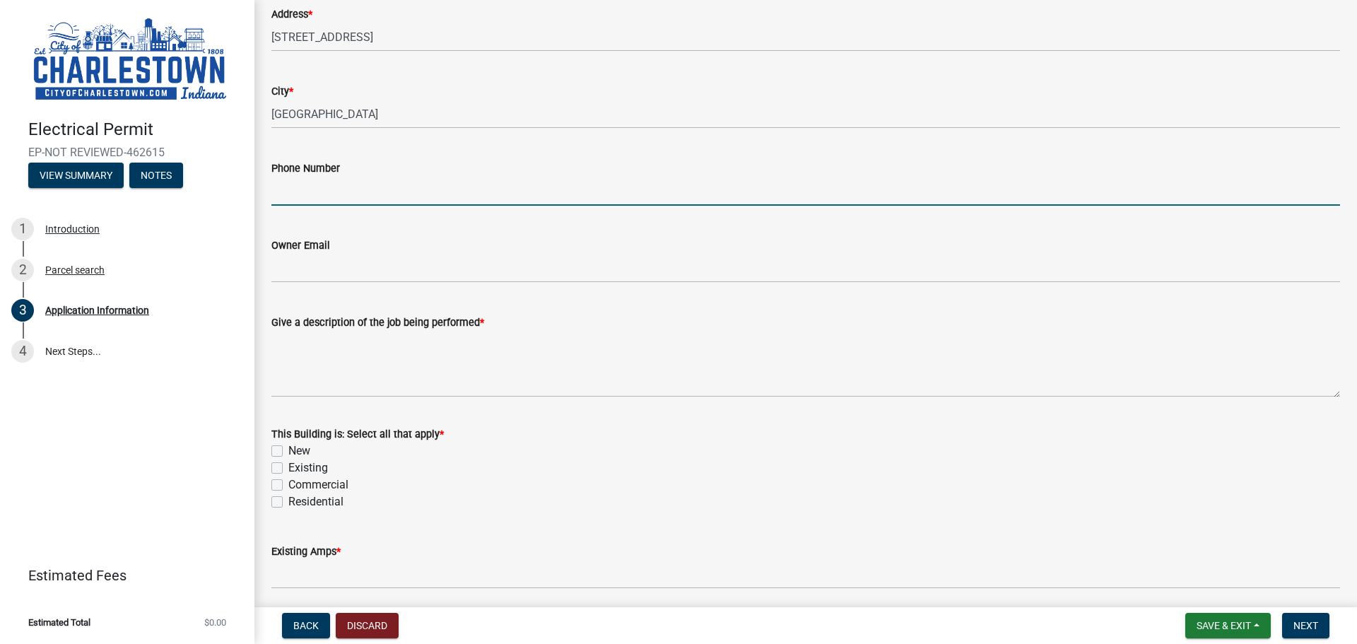
drag, startPoint x: 323, startPoint y: 198, endPoint x: 314, endPoint y: 218, distance: 21.8
click at [323, 199] on input "Phone Number" at bounding box center [805, 191] width 1068 height 29
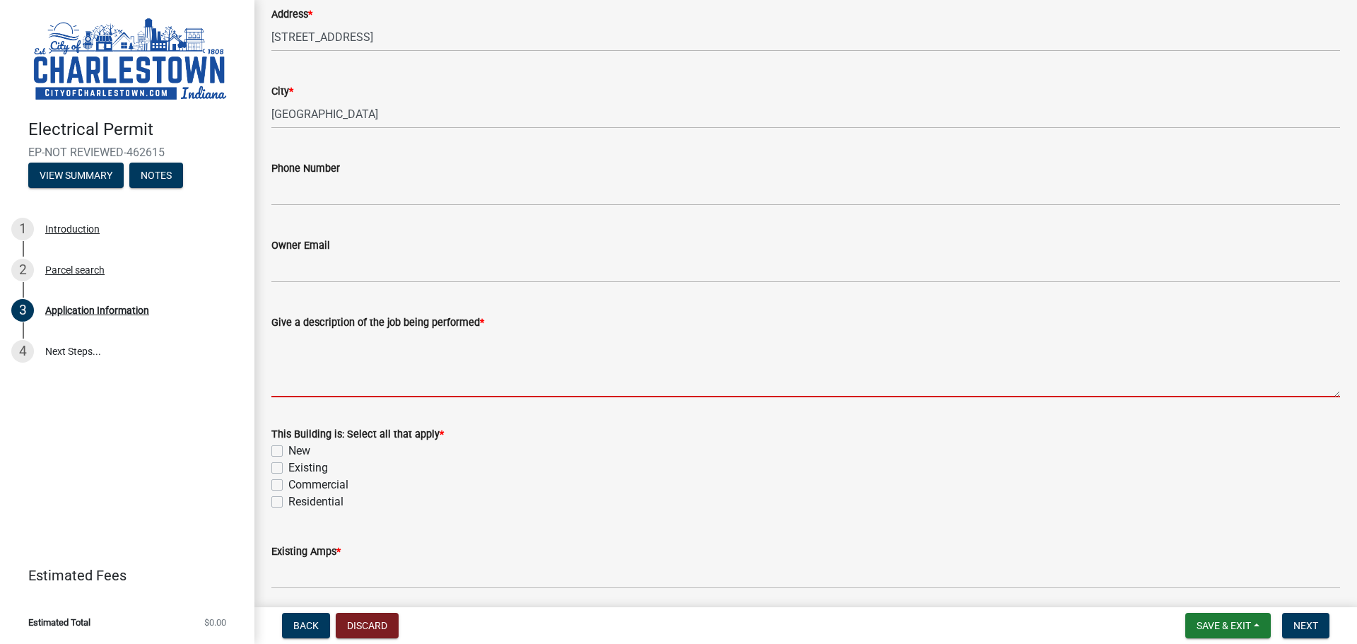
drag, startPoint x: 295, startPoint y: 361, endPoint x: 326, endPoint y: 360, distance: 31.8
click at [295, 361] on textarea "Give a description of the job being performed *" at bounding box center [805, 364] width 1068 height 66
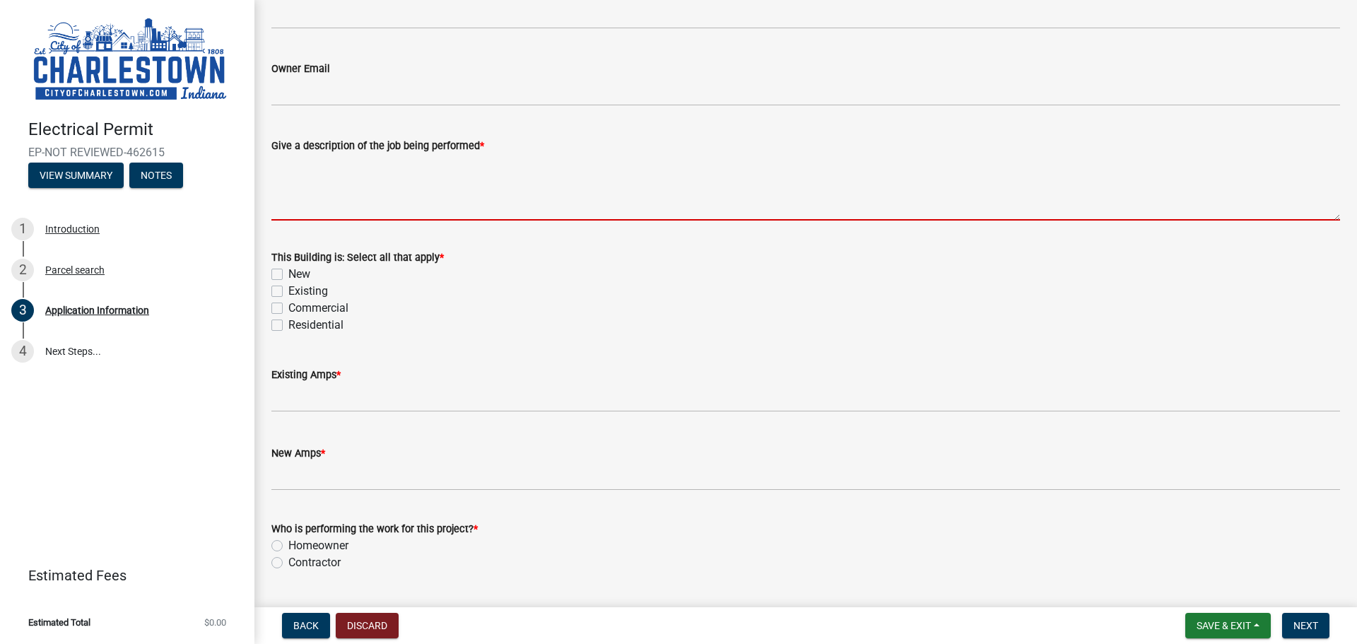
scroll to position [565, 0]
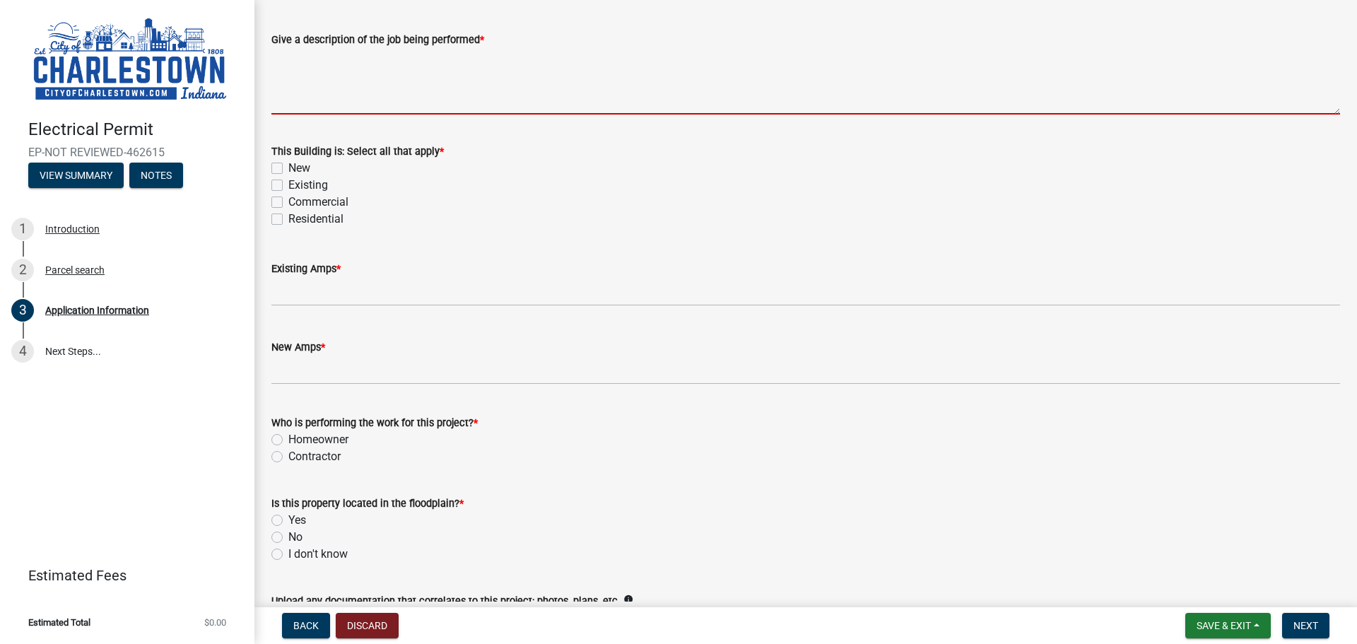
click at [365, 95] on textarea "Give a description of the job being performed *" at bounding box center [805, 81] width 1068 height 66
click at [321, 97] on textarea "Give a description of the job being performed *" at bounding box center [805, 81] width 1068 height 66
click at [326, 102] on textarea "Give a description of the job being performed *" at bounding box center [805, 81] width 1068 height 66
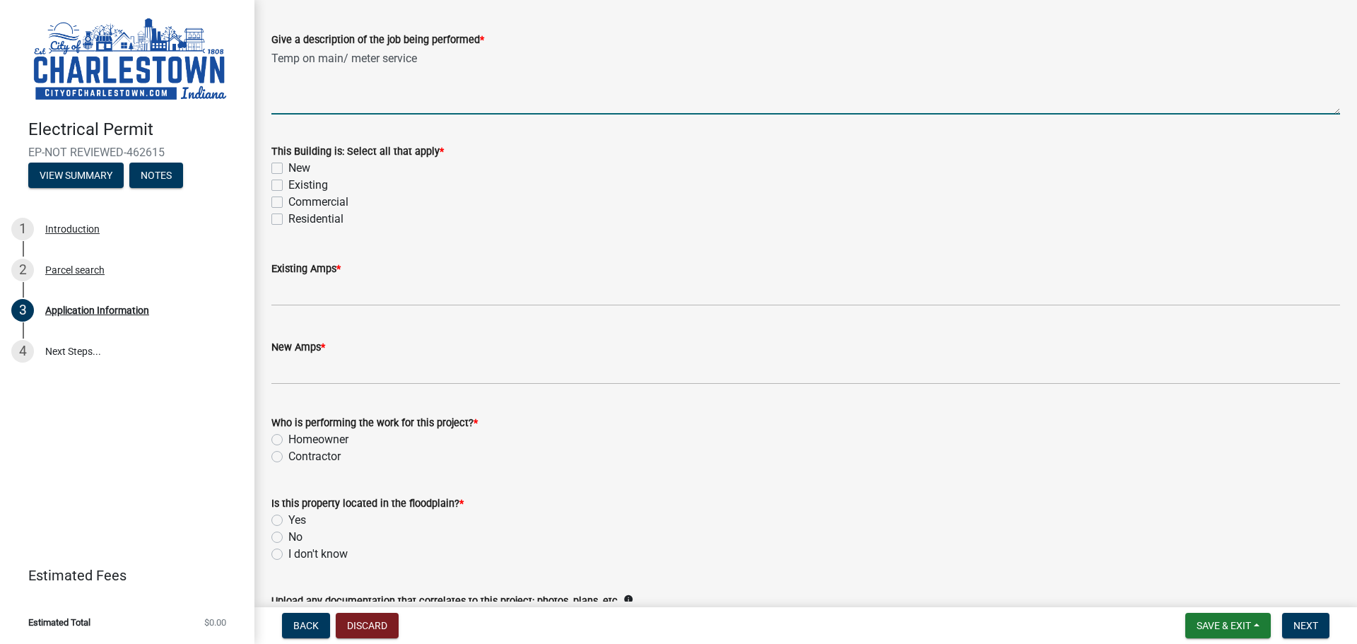
type textarea "Temp on main/ meter service"
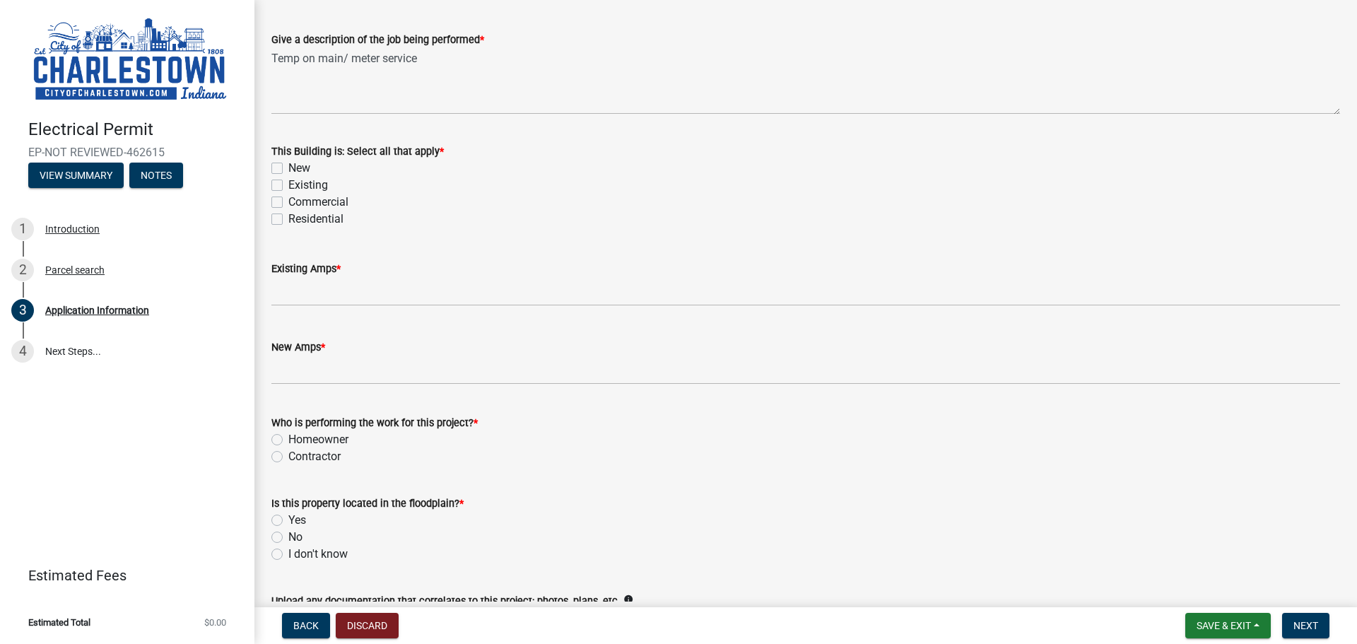
click at [288, 168] on label "New" at bounding box center [299, 168] width 22 height 17
click at [288, 168] on input "New" at bounding box center [292, 164] width 9 height 9
checkbox input "true"
checkbox input "false"
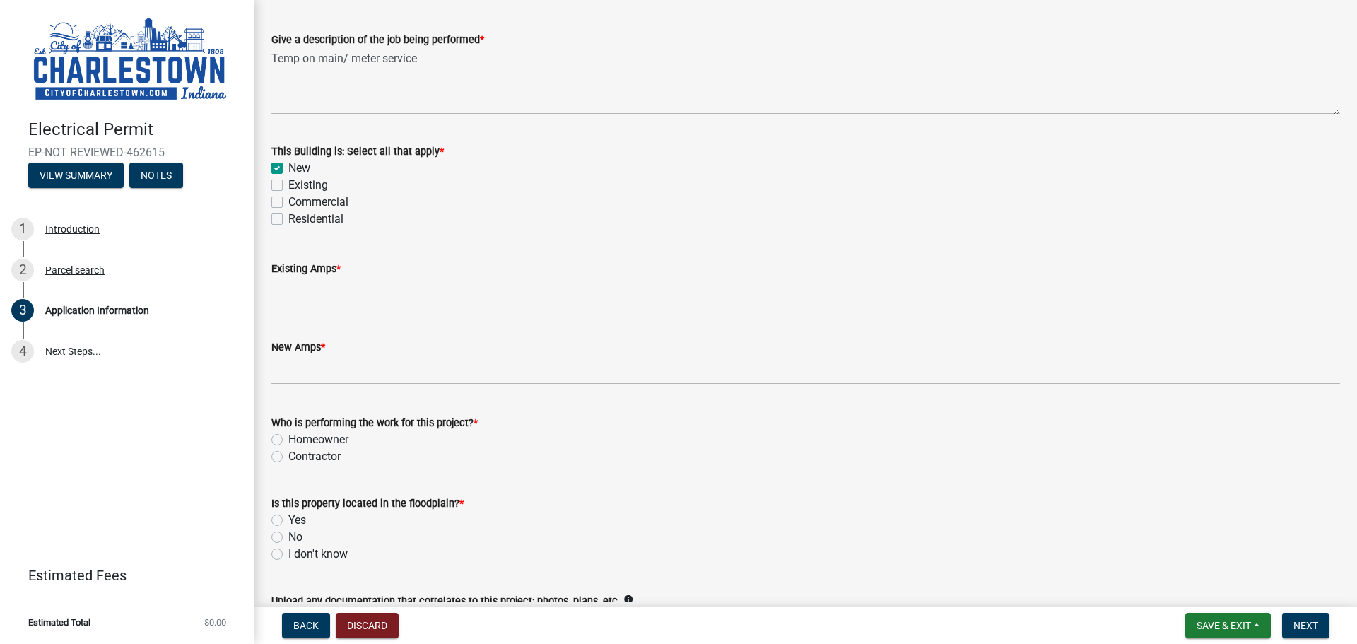
click at [287, 218] on div "Residential" at bounding box center [805, 219] width 1068 height 17
click at [288, 219] on label "Residential" at bounding box center [315, 219] width 55 height 17
click at [288, 219] on input "Residential" at bounding box center [292, 215] width 9 height 9
checkbox input "true"
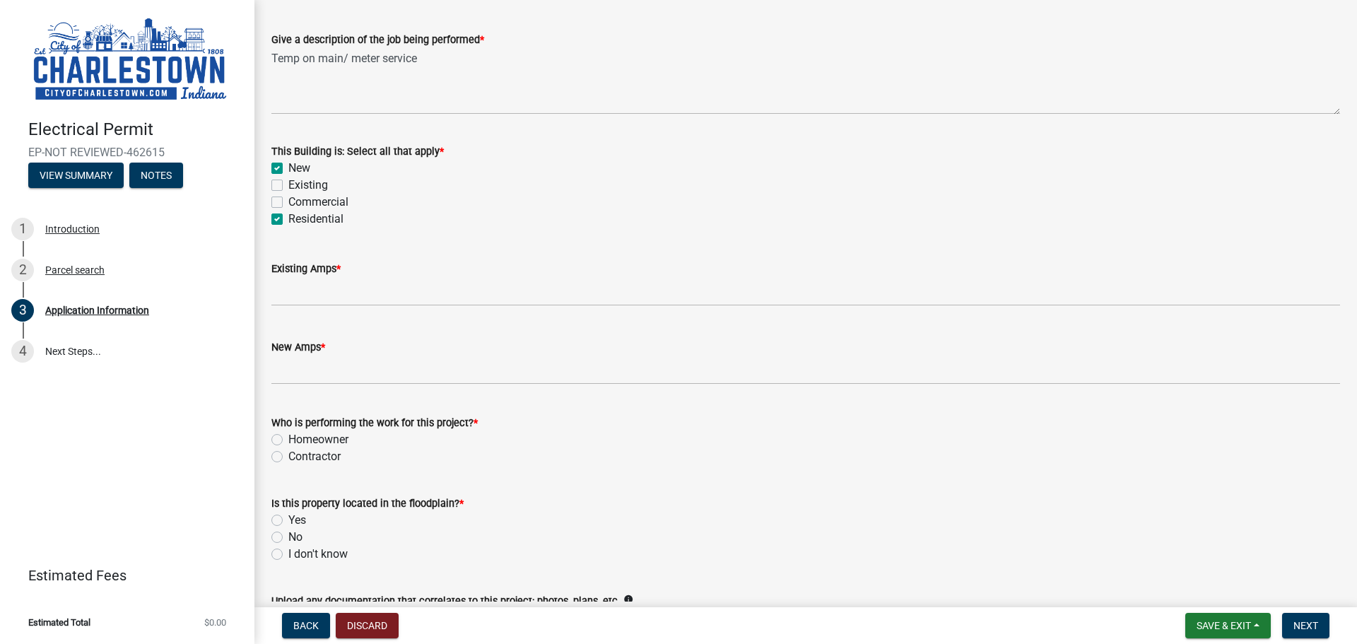
checkbox input "false"
click at [288, 222] on label "Residential" at bounding box center [315, 219] width 55 height 17
click at [288, 220] on input "Residential" at bounding box center [292, 215] width 9 height 9
checkbox input "false"
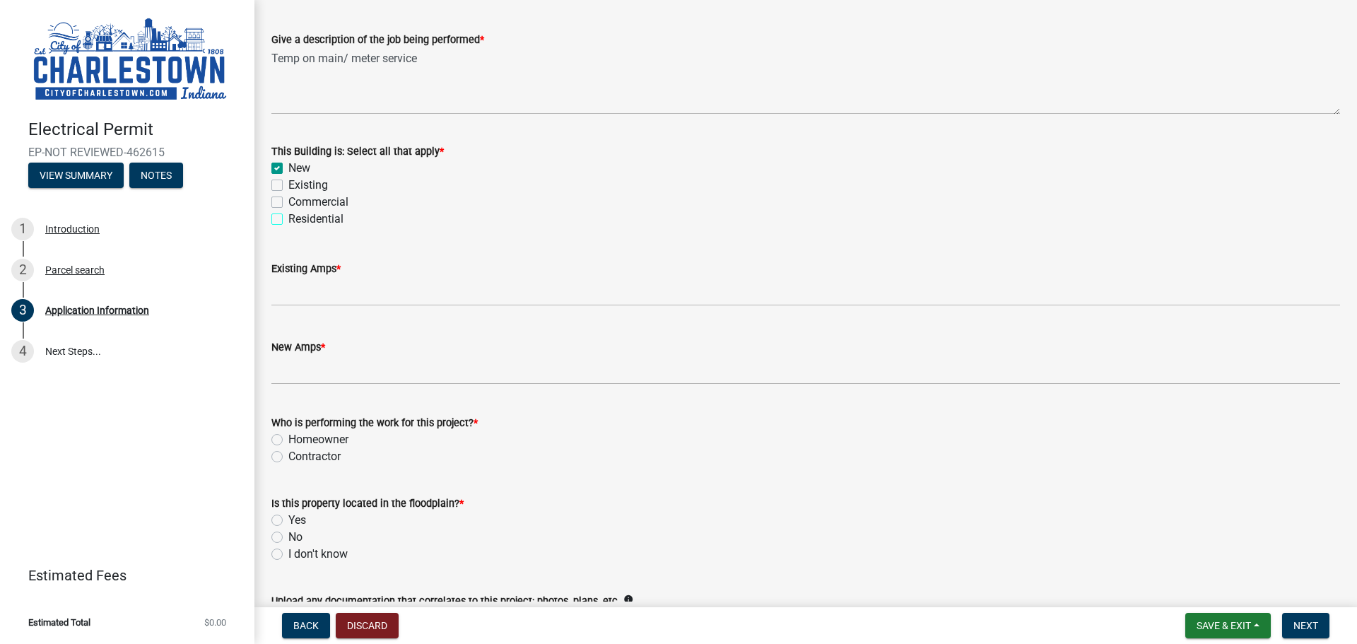
checkbox input "true"
checkbox input "false"
click at [288, 206] on label "Commercial" at bounding box center [318, 202] width 60 height 17
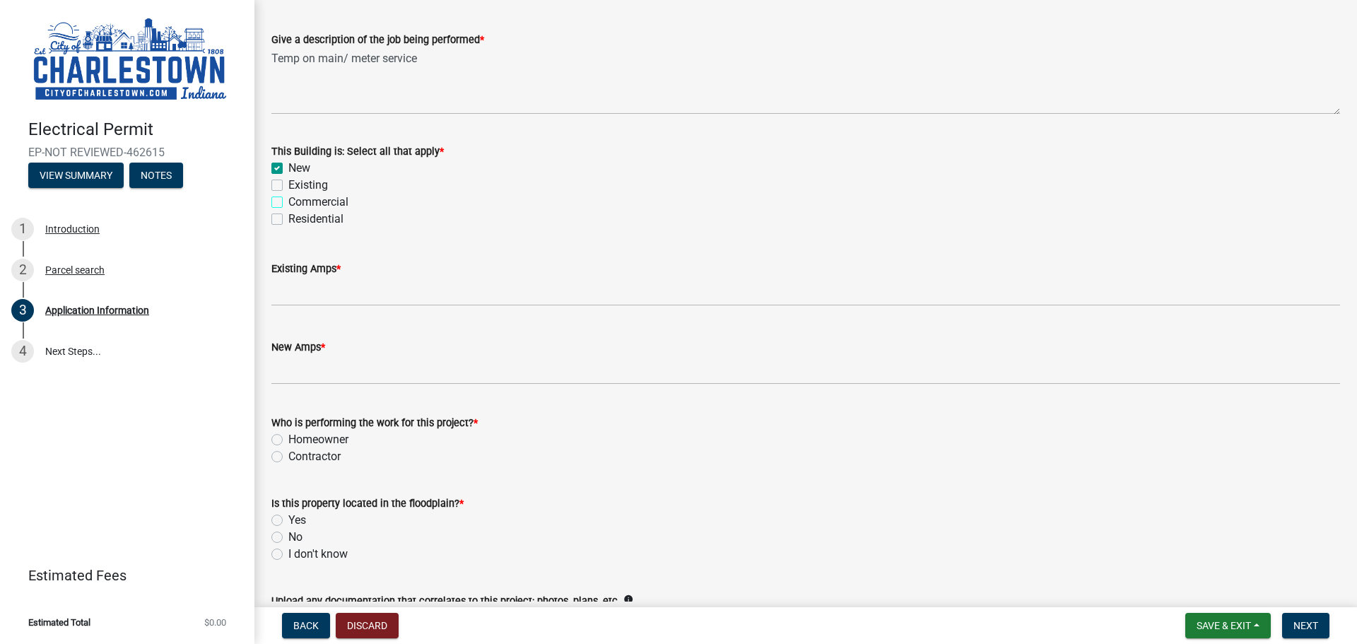
click at [288, 203] on input "Commercial" at bounding box center [292, 198] width 9 height 9
checkbox input "true"
checkbox input "false"
checkbox input "true"
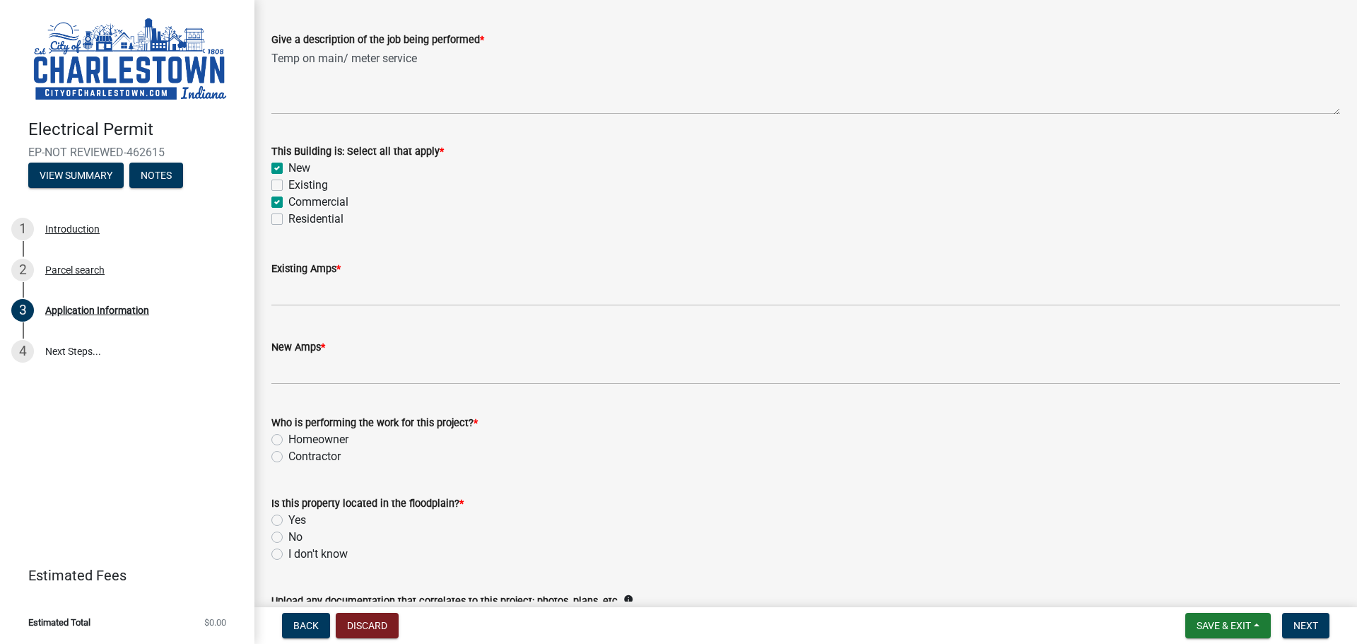
checkbox input "false"
click at [288, 206] on label "Commercial" at bounding box center [318, 202] width 60 height 17
click at [288, 203] on input "Commercial" at bounding box center [292, 198] width 9 height 9
checkbox input "false"
checkbox input "true"
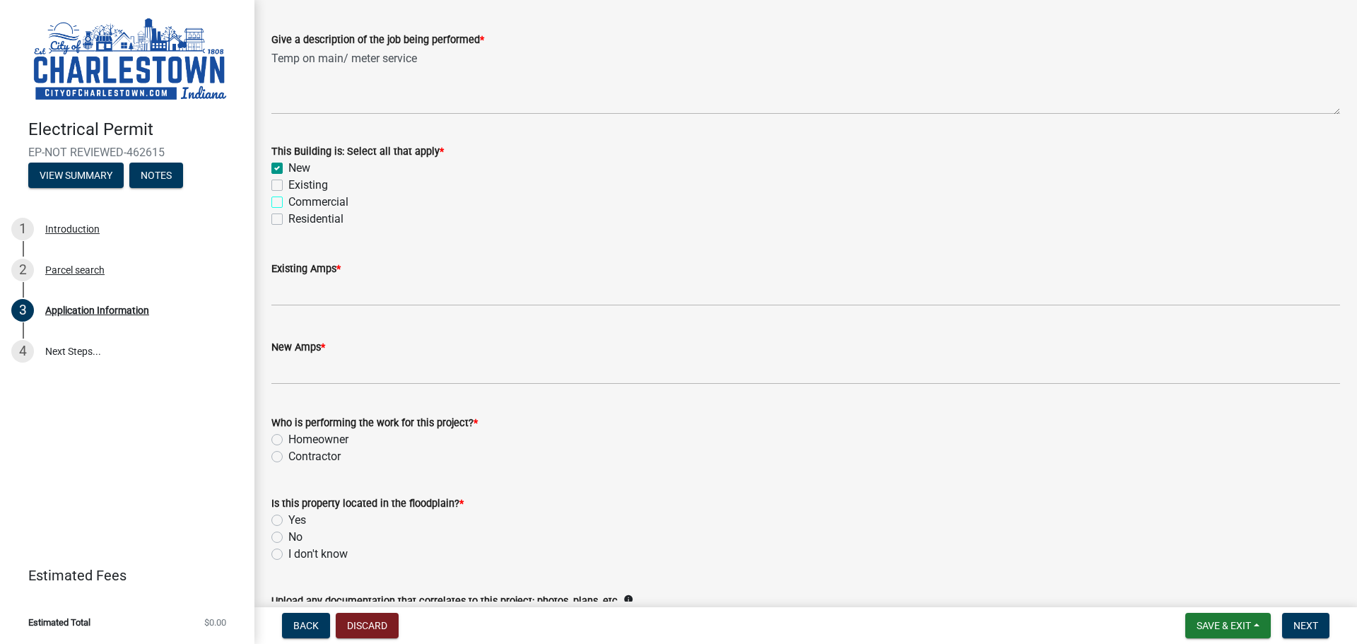
checkbox input "false"
click at [283, 220] on div "Residential" at bounding box center [805, 219] width 1068 height 17
click at [288, 219] on label "Residential" at bounding box center [315, 219] width 55 height 17
click at [288, 219] on input "Residential" at bounding box center [292, 215] width 9 height 9
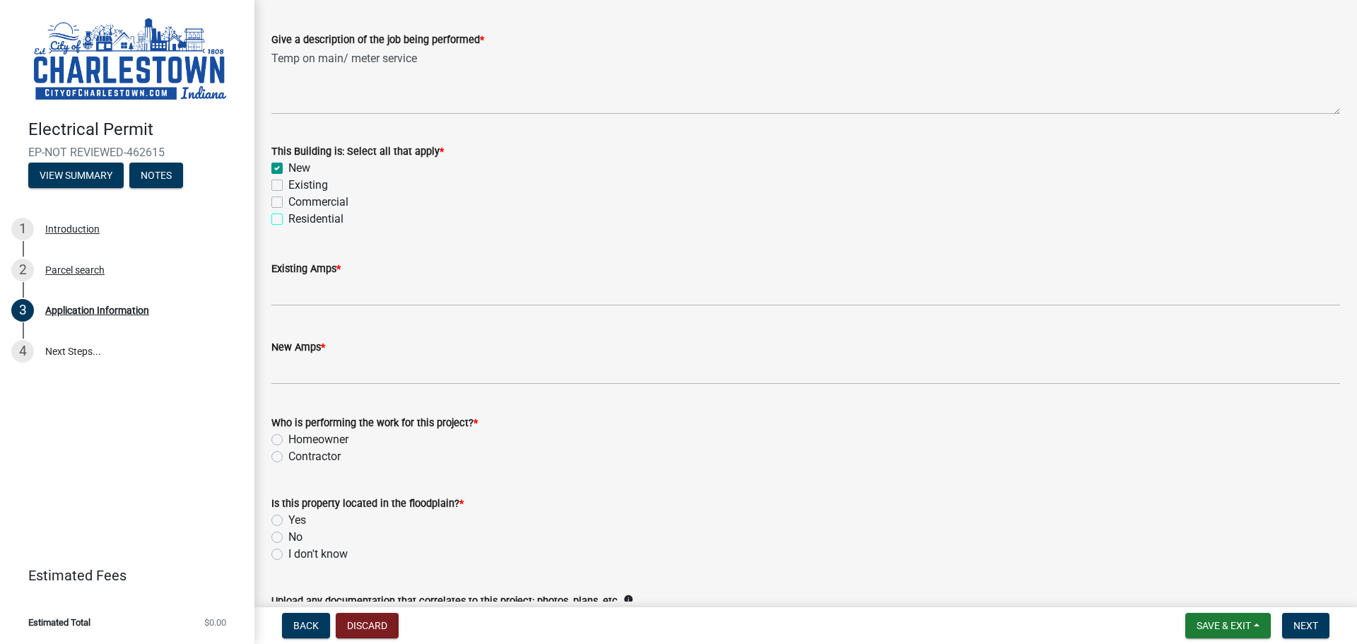
checkbox input "true"
checkbox input "false"
checkbox input "true"
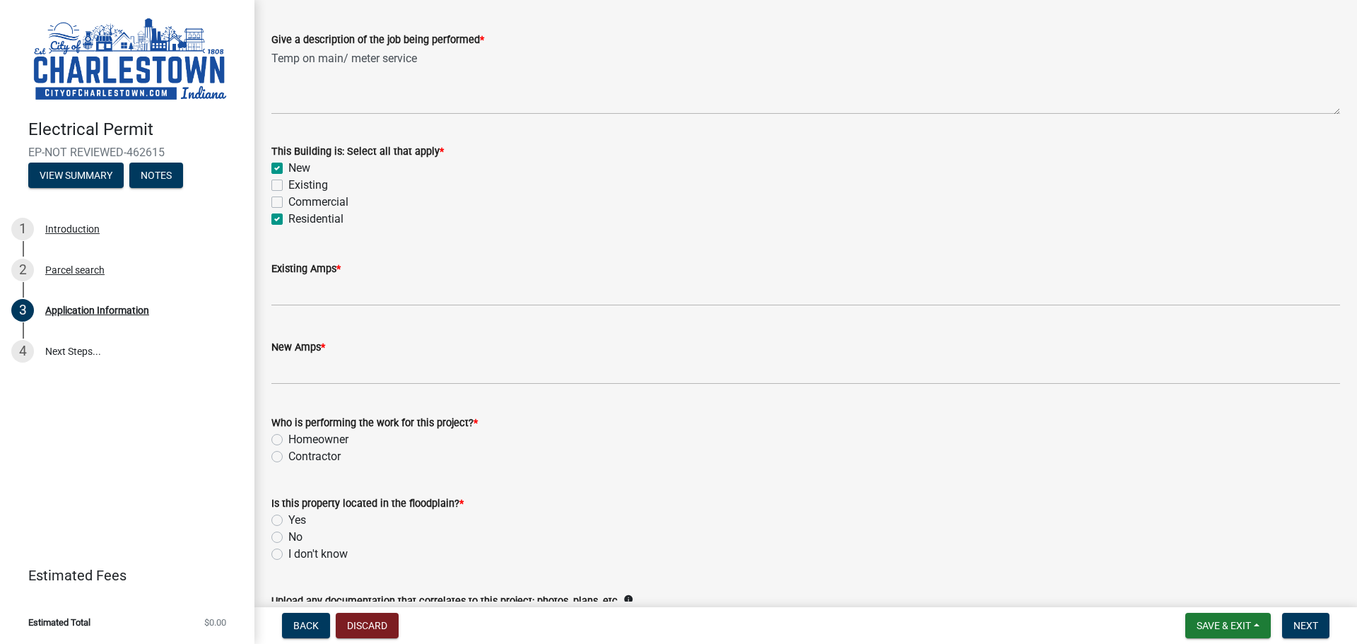
click at [288, 170] on label "New" at bounding box center [299, 168] width 22 height 17
click at [288, 169] on input "New" at bounding box center [292, 164] width 9 height 9
checkbox input "false"
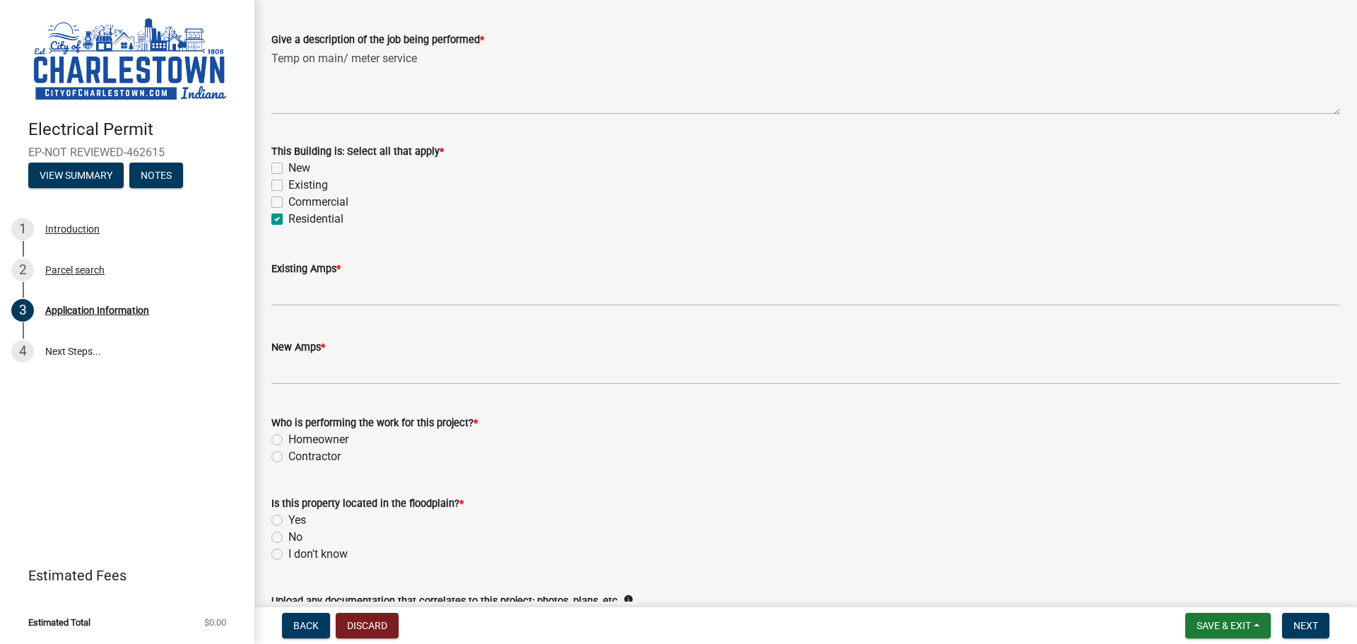
click at [288, 222] on label "Residential" at bounding box center [315, 219] width 55 height 17
click at [288, 220] on input "Residential" at bounding box center [292, 215] width 9 height 9
checkbox input "false"
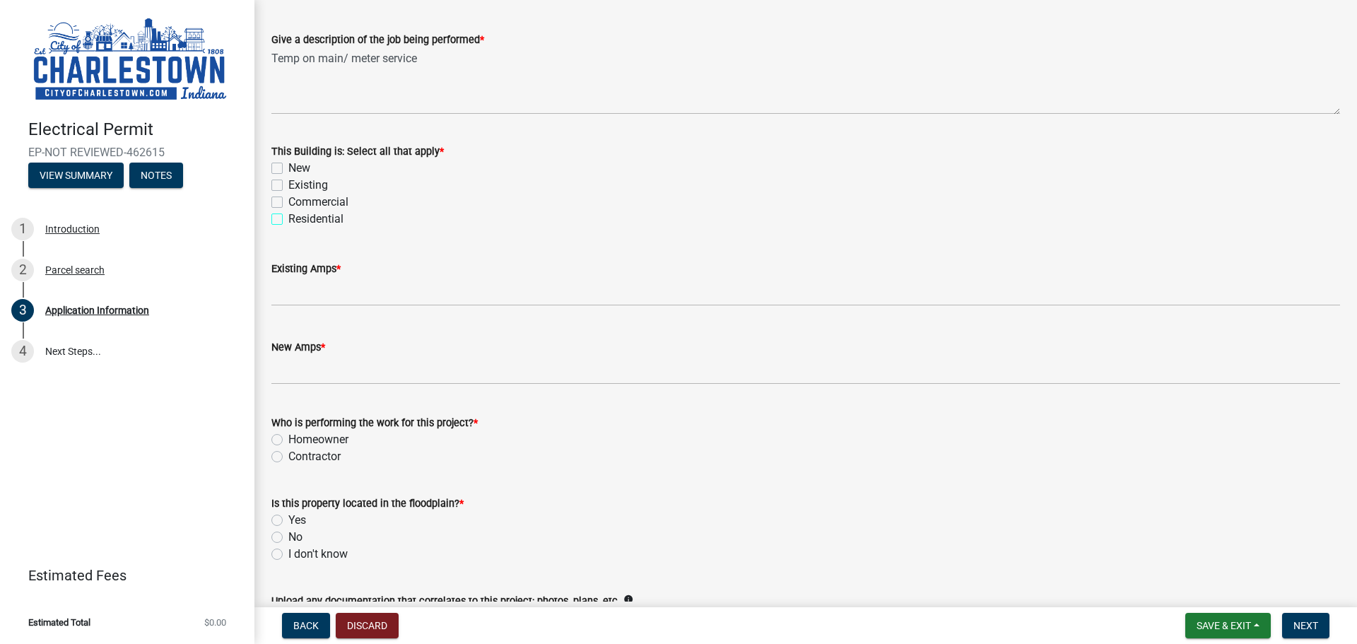
checkbox input "false"
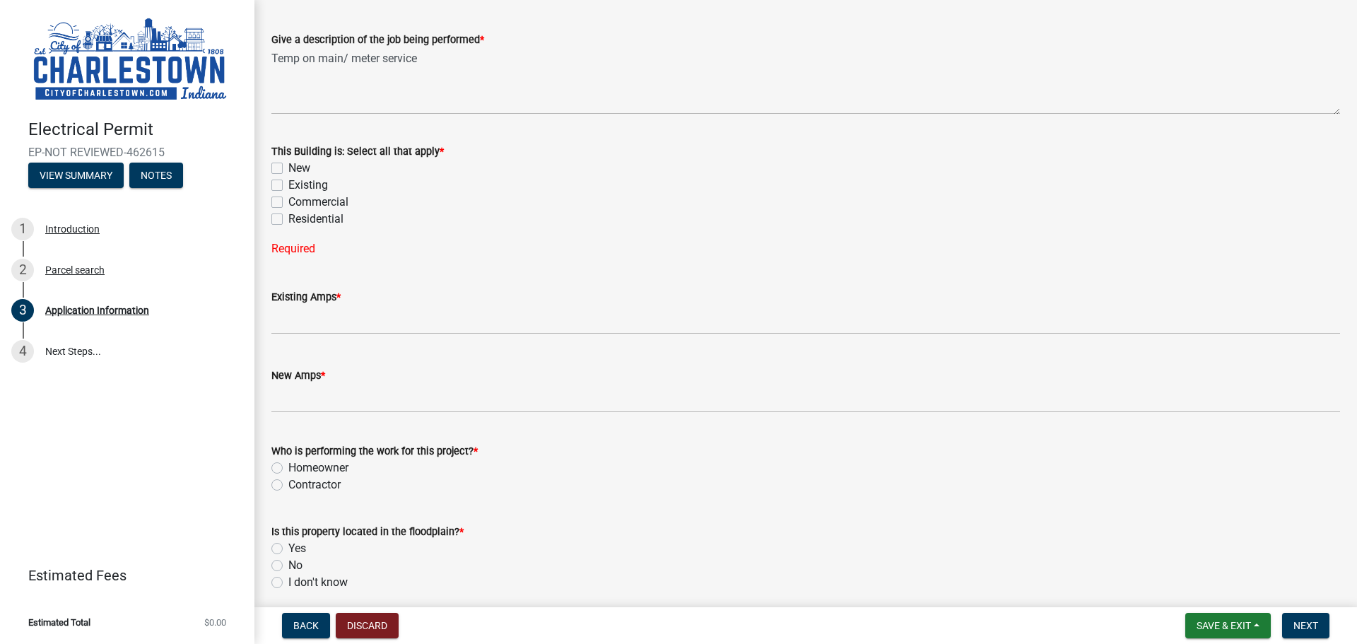
click at [288, 222] on label "Residential" at bounding box center [315, 219] width 55 height 17
click at [288, 220] on input "Residential" at bounding box center [292, 215] width 9 height 9
checkbox input "true"
checkbox input "false"
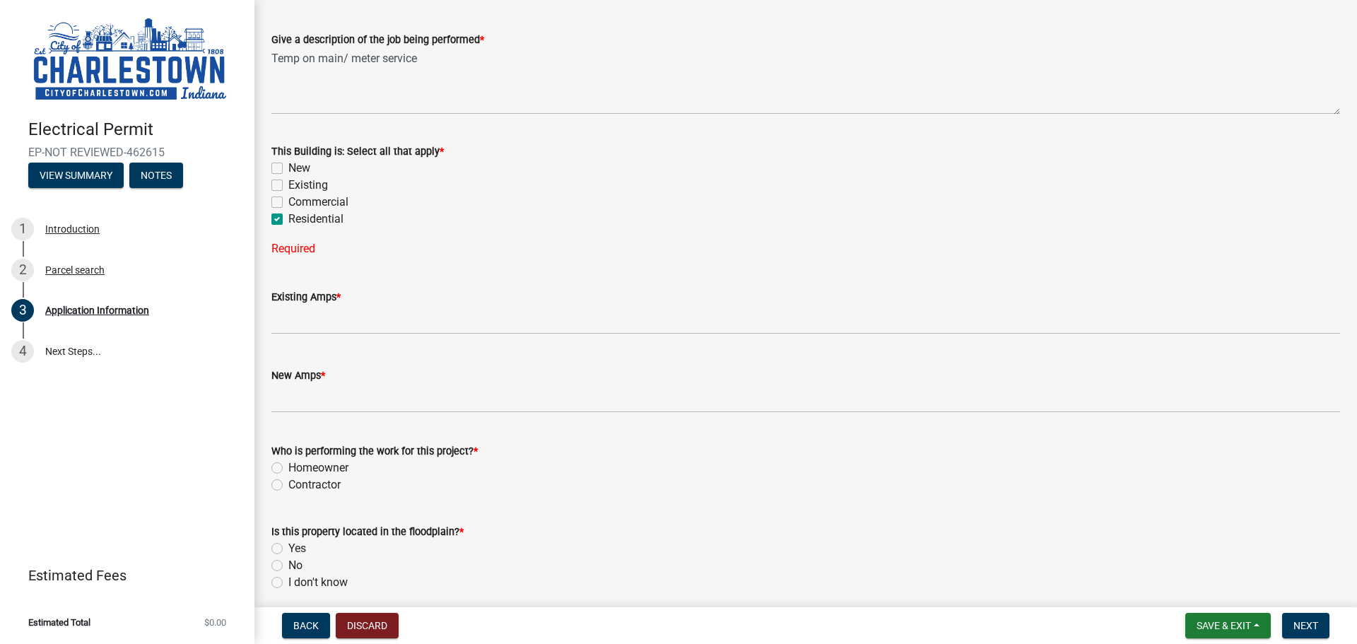
checkbox input "false"
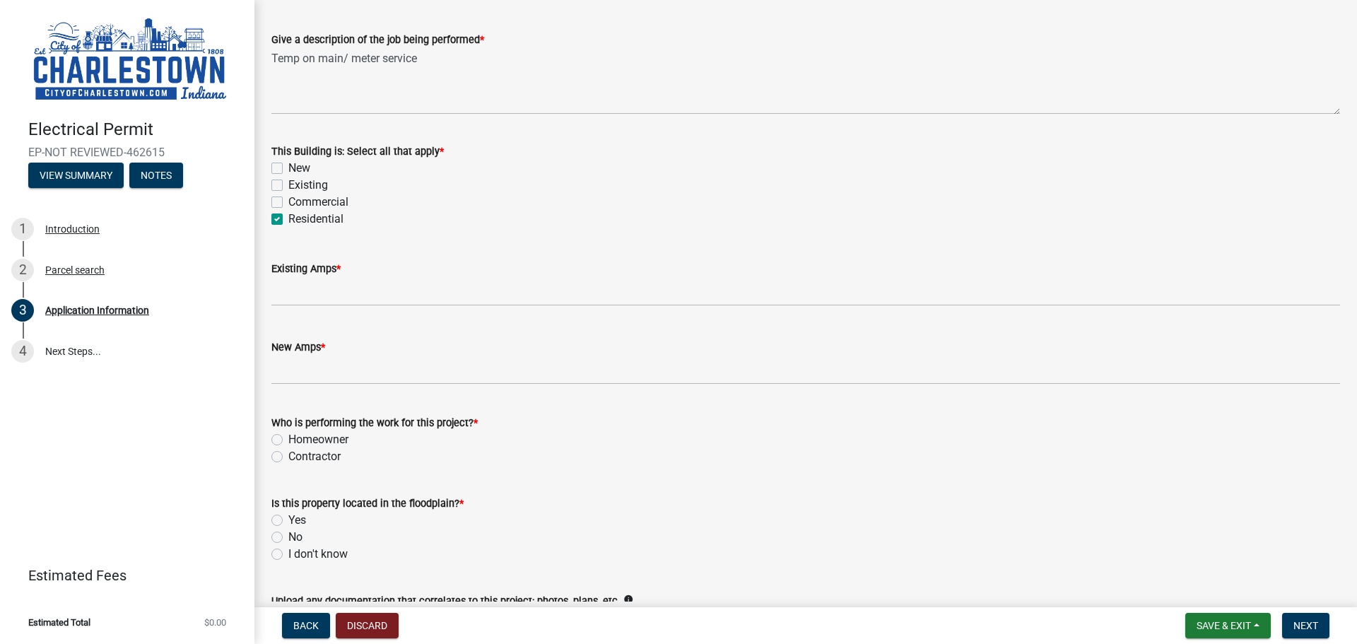
click at [288, 213] on label "Residential" at bounding box center [315, 219] width 55 height 17
click at [288, 213] on input "Residential" at bounding box center [292, 215] width 9 height 9
checkbox input "false"
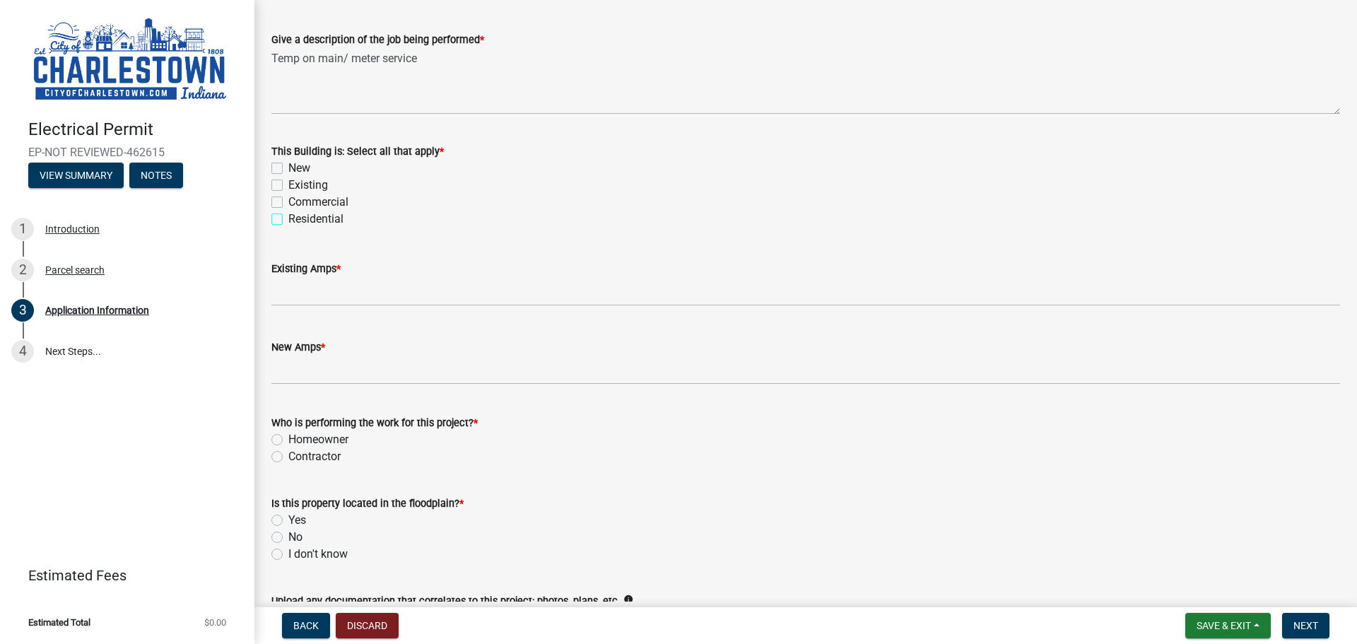
checkbox input "false"
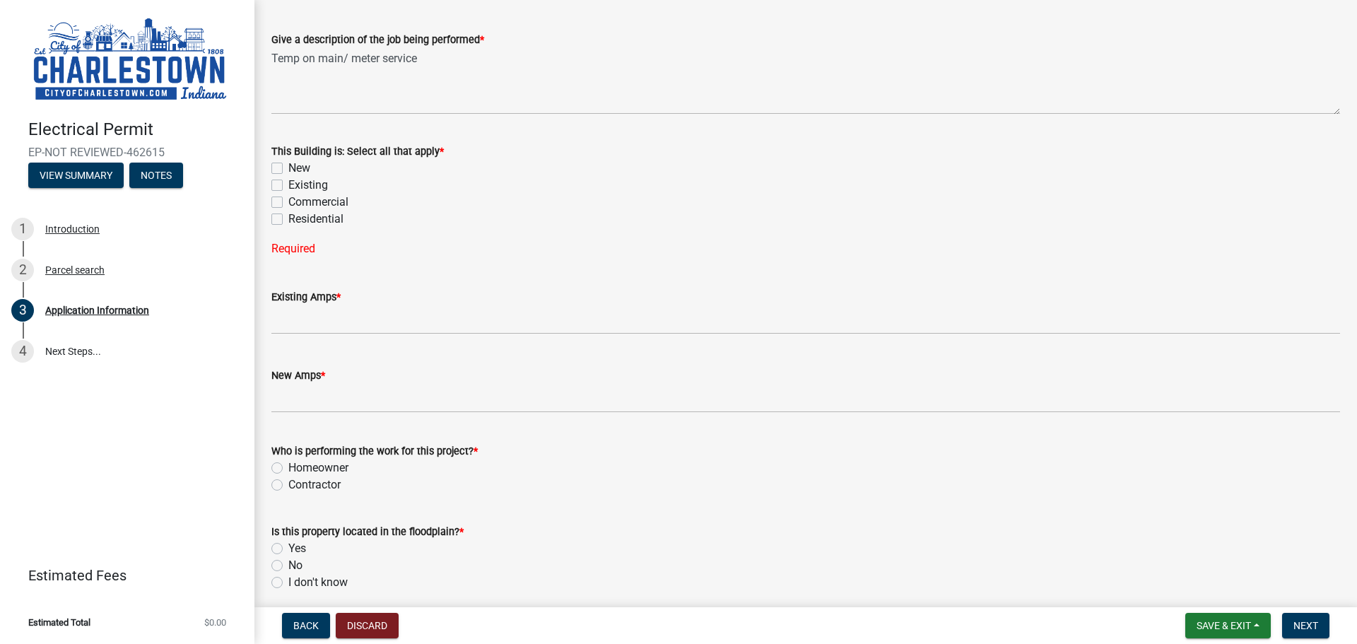
click at [288, 213] on label "Residential" at bounding box center [315, 219] width 55 height 17
click at [288, 213] on input "Residential" at bounding box center [292, 215] width 9 height 9
checkbox input "true"
checkbox input "false"
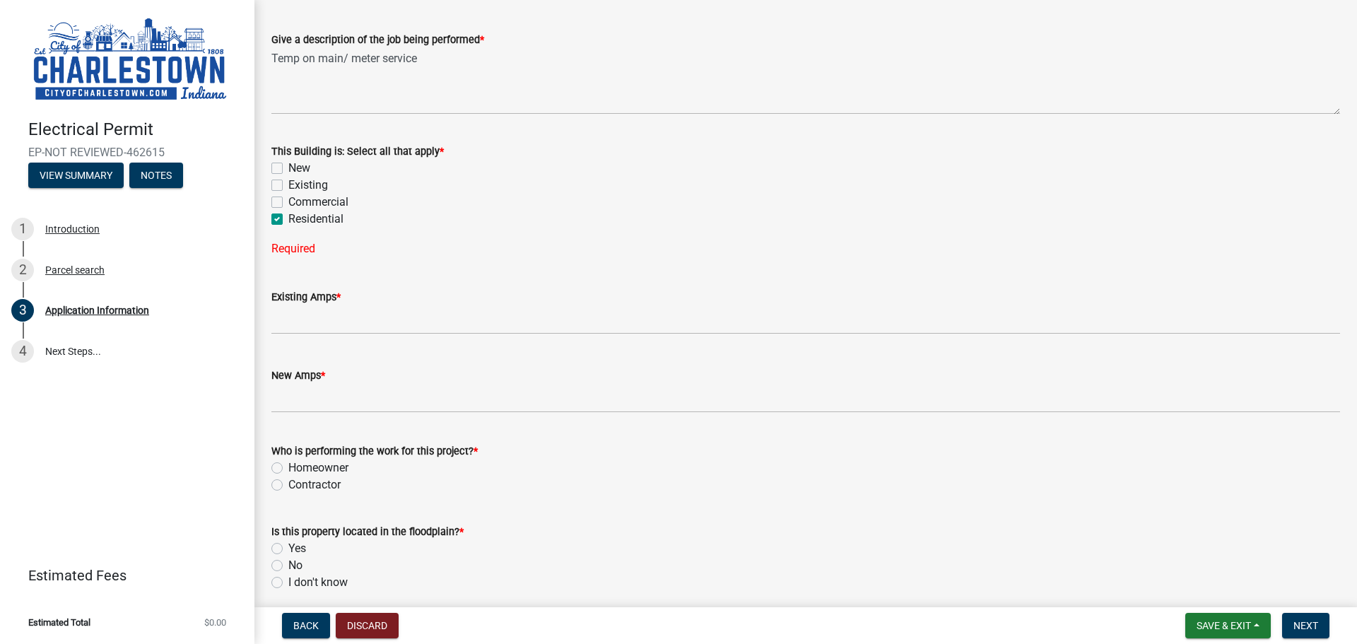
checkbox input "false"
checkbox input "true"
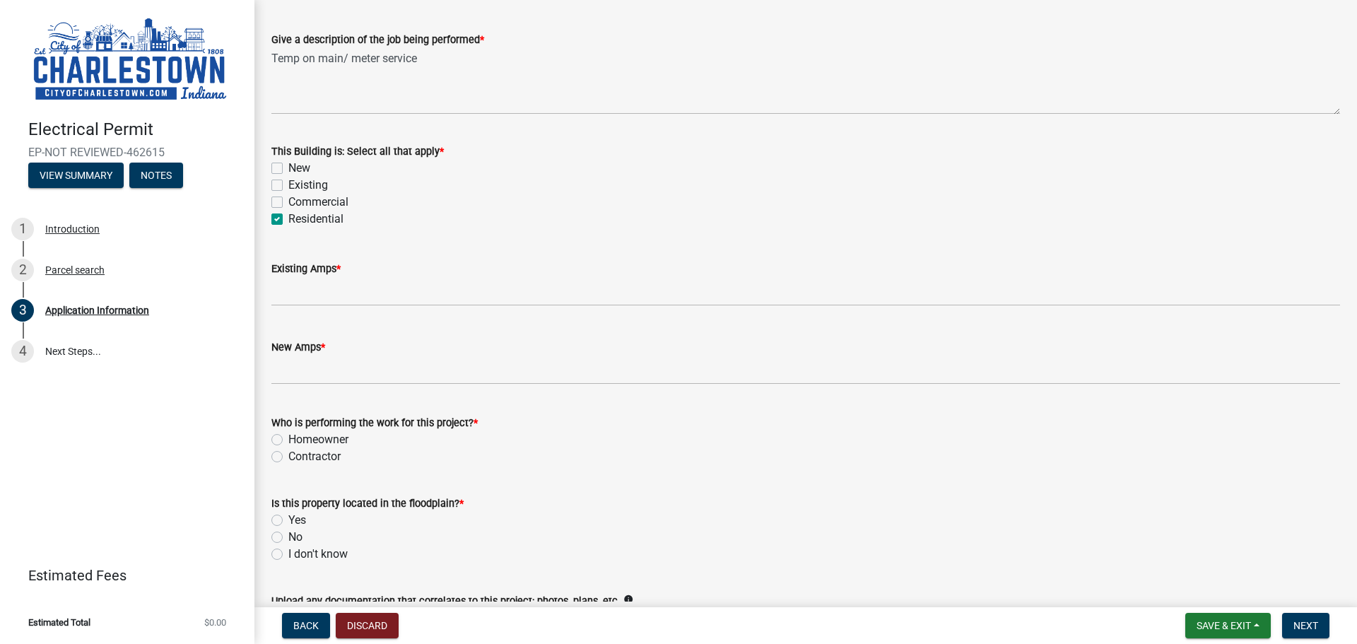
click at [288, 167] on label "New" at bounding box center [299, 168] width 22 height 17
click at [288, 167] on input "New" at bounding box center [292, 164] width 9 height 9
checkbox input "true"
checkbox input "false"
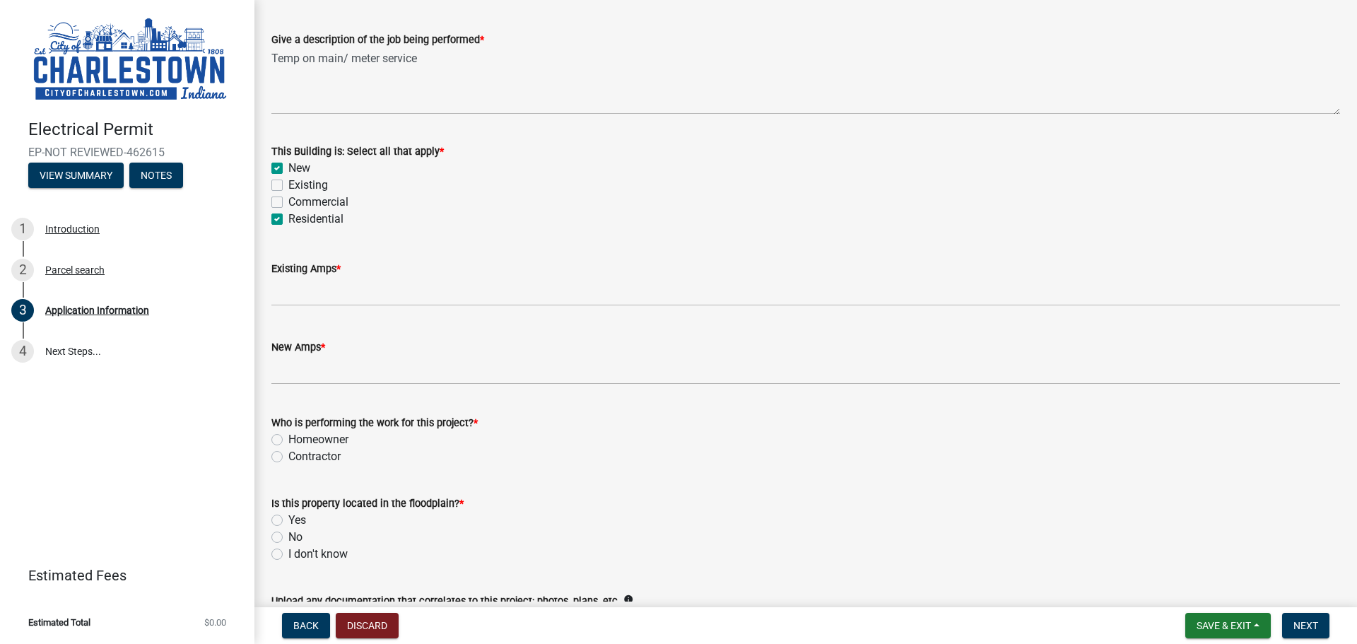
checkbox input "true"
click at [271, 223] on div "This Building is: Select all that apply * New Existing Commercial Residential" at bounding box center [806, 177] width 1090 height 102
click at [288, 168] on label "New" at bounding box center [299, 168] width 22 height 17
click at [288, 168] on input "New" at bounding box center [292, 164] width 9 height 9
checkbox input "false"
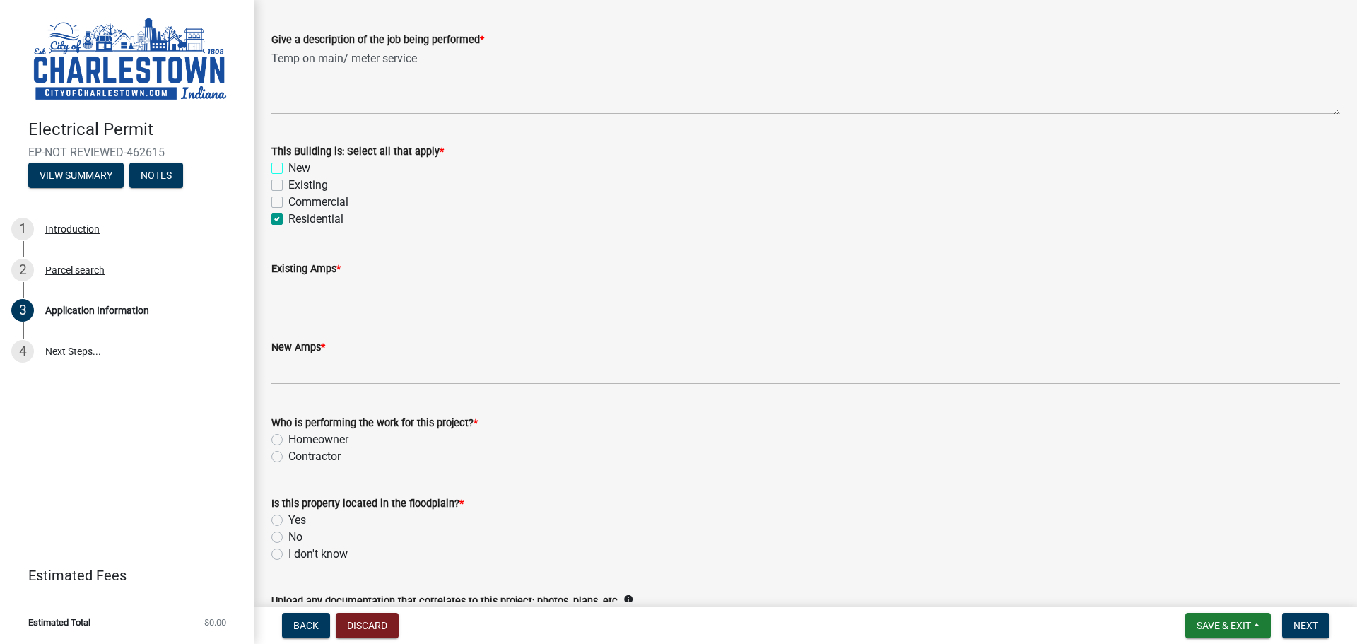
checkbox input "false"
checkbox input "true"
click at [288, 168] on label "New" at bounding box center [299, 168] width 22 height 17
click at [288, 168] on input "New" at bounding box center [292, 164] width 9 height 9
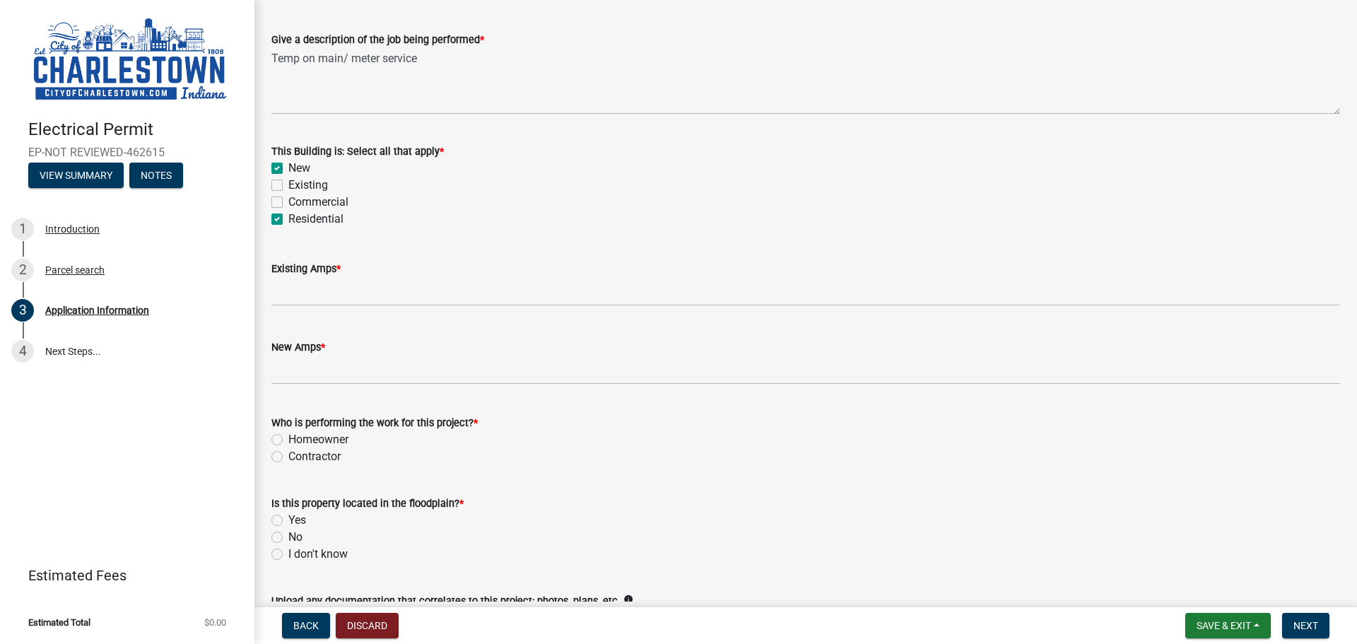
checkbox input "true"
checkbox input "false"
checkbox input "true"
click at [288, 170] on label "New" at bounding box center [299, 168] width 22 height 17
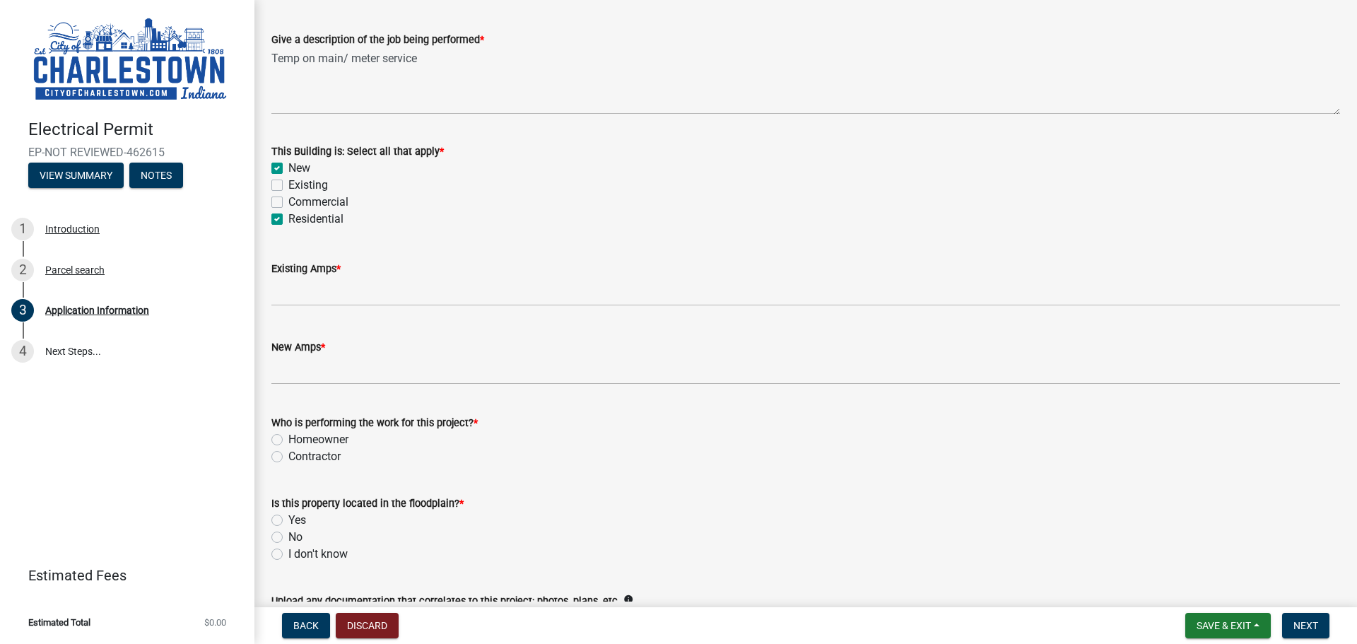
click at [288, 169] on input "New" at bounding box center [292, 164] width 9 height 9
checkbox input "false"
checkbox input "true"
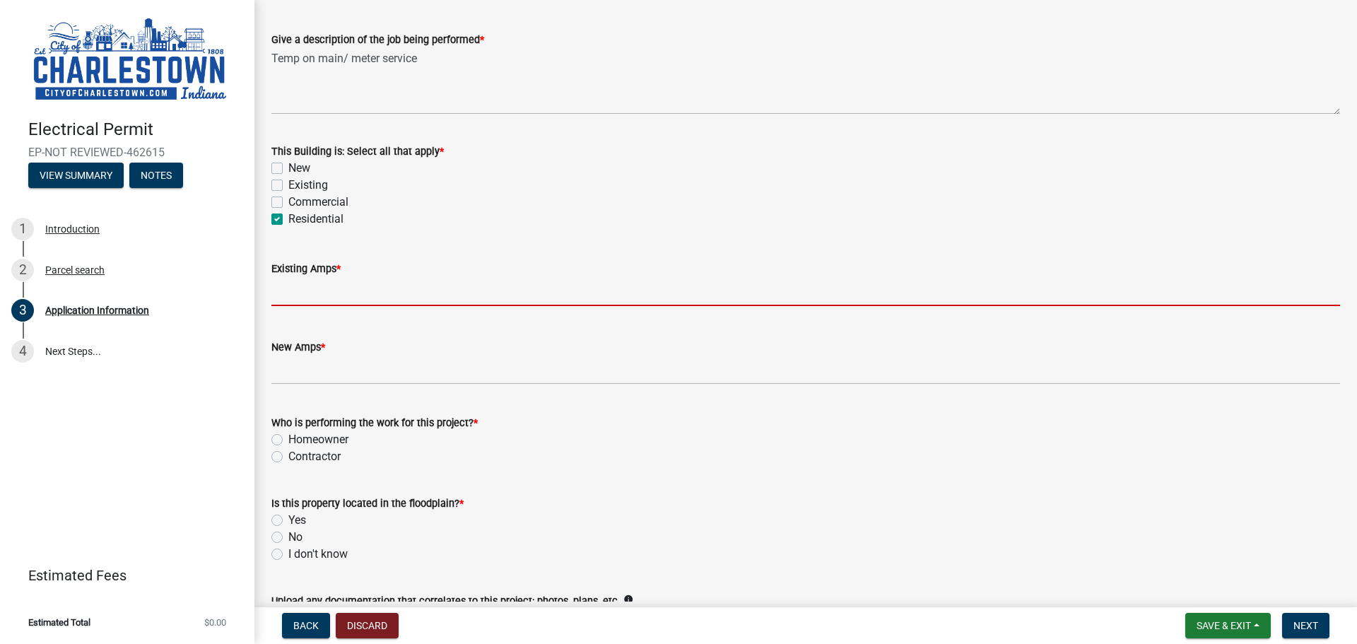
click at [353, 294] on input "text" at bounding box center [805, 291] width 1068 height 29
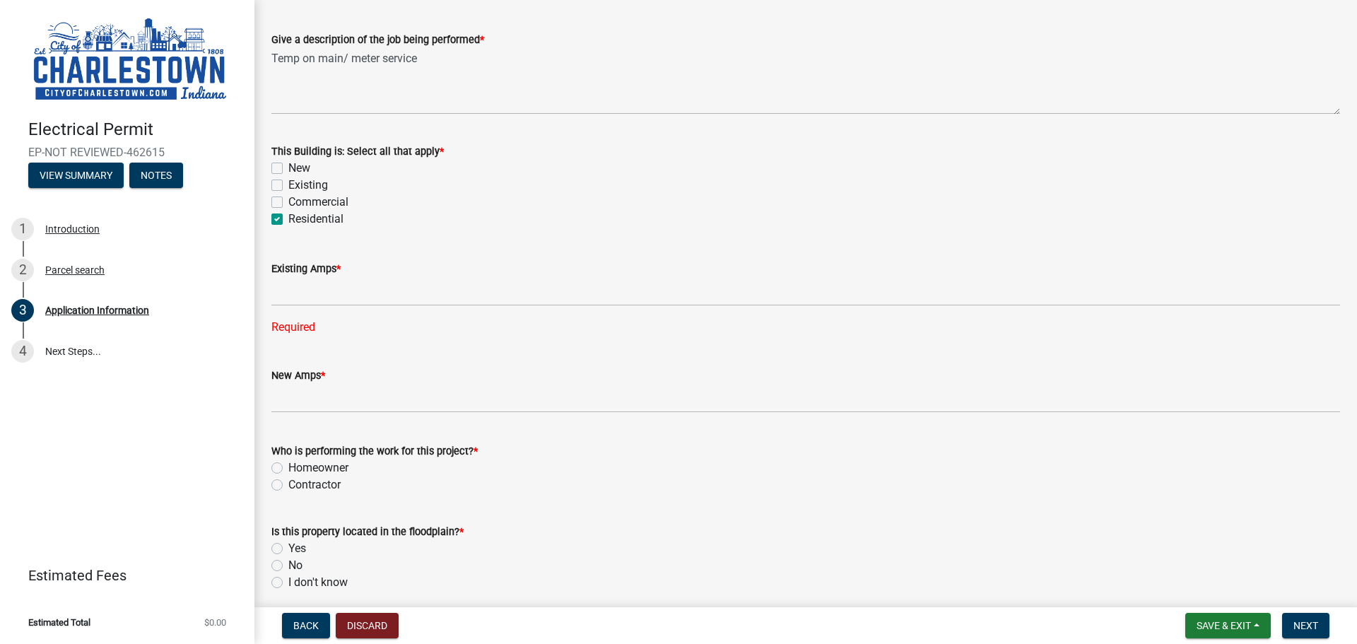
click at [275, 174] on div "New" at bounding box center [805, 168] width 1068 height 17
click at [288, 166] on label "New" at bounding box center [299, 168] width 22 height 17
click at [288, 166] on input "New" at bounding box center [292, 164] width 9 height 9
checkbox input "true"
checkbox input "false"
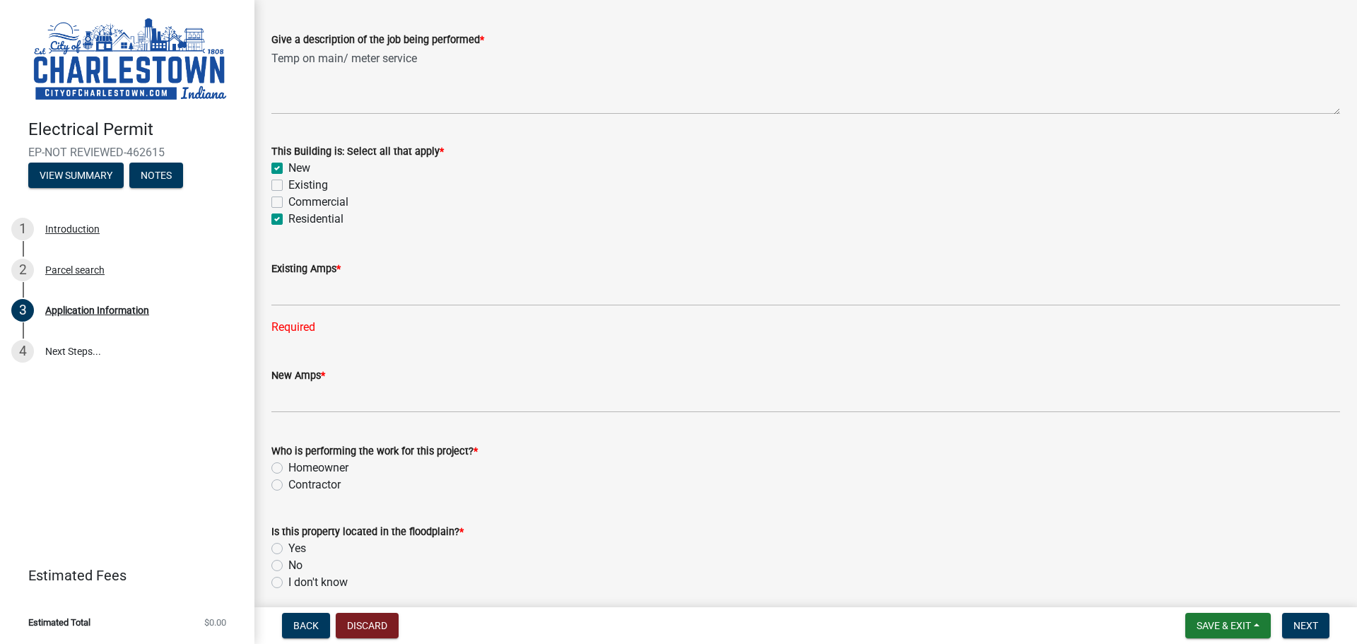
checkbox input "false"
checkbox input "true"
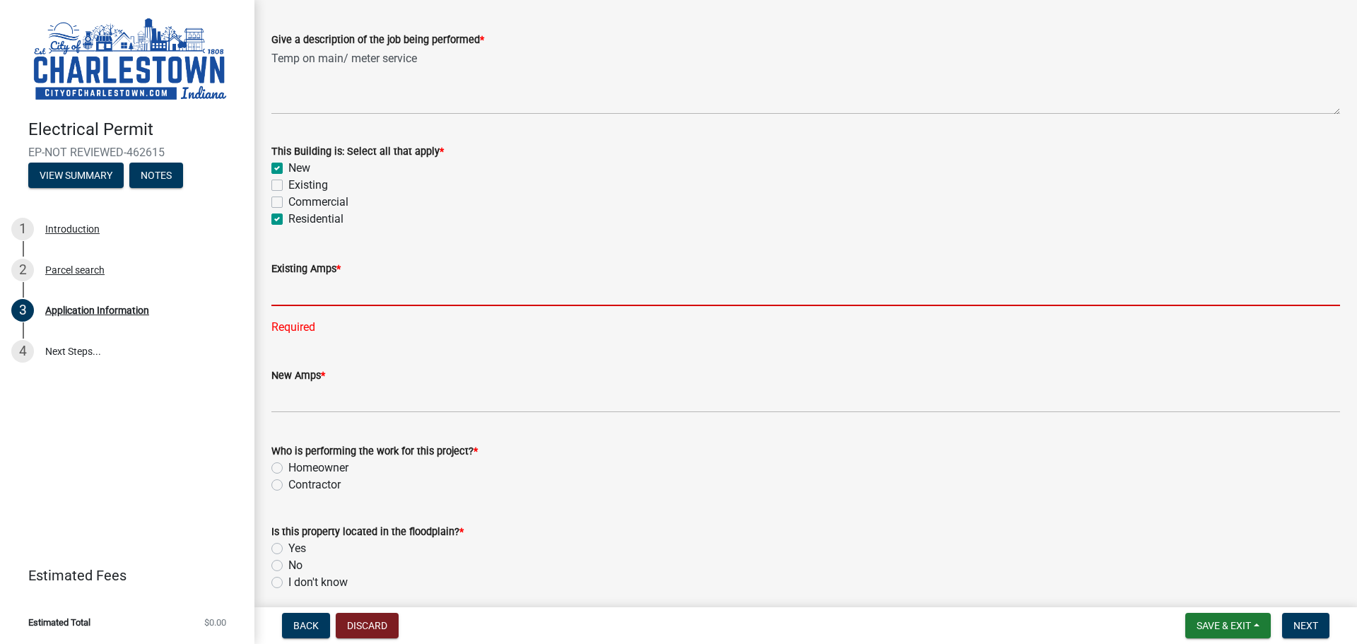
click at [307, 290] on input "text" at bounding box center [805, 291] width 1068 height 29
click at [320, 295] on input "text" at bounding box center [805, 291] width 1068 height 29
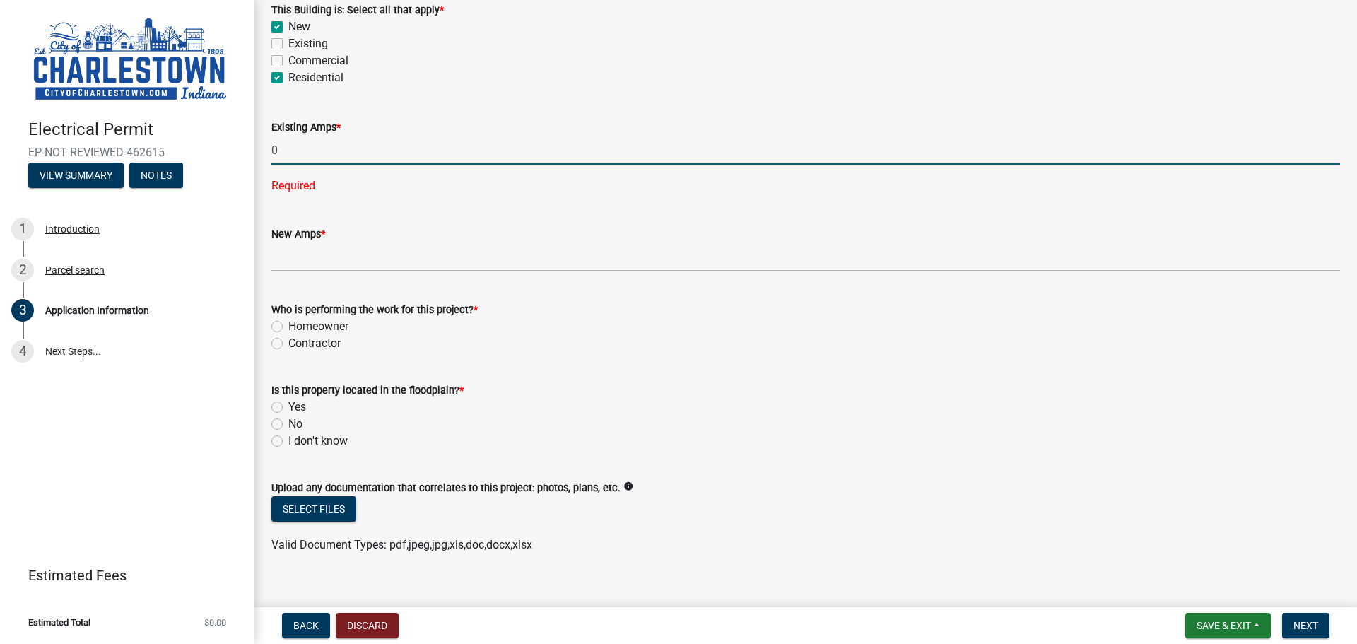
type input "0"
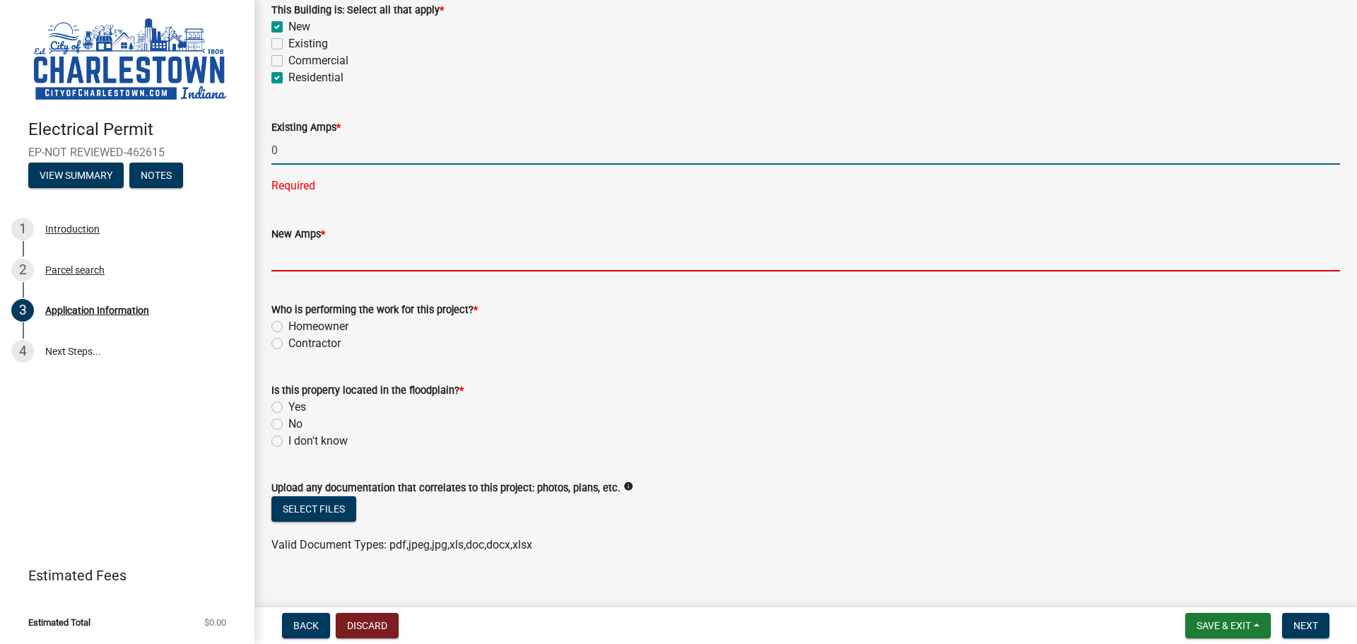
scroll to position [698, 0]
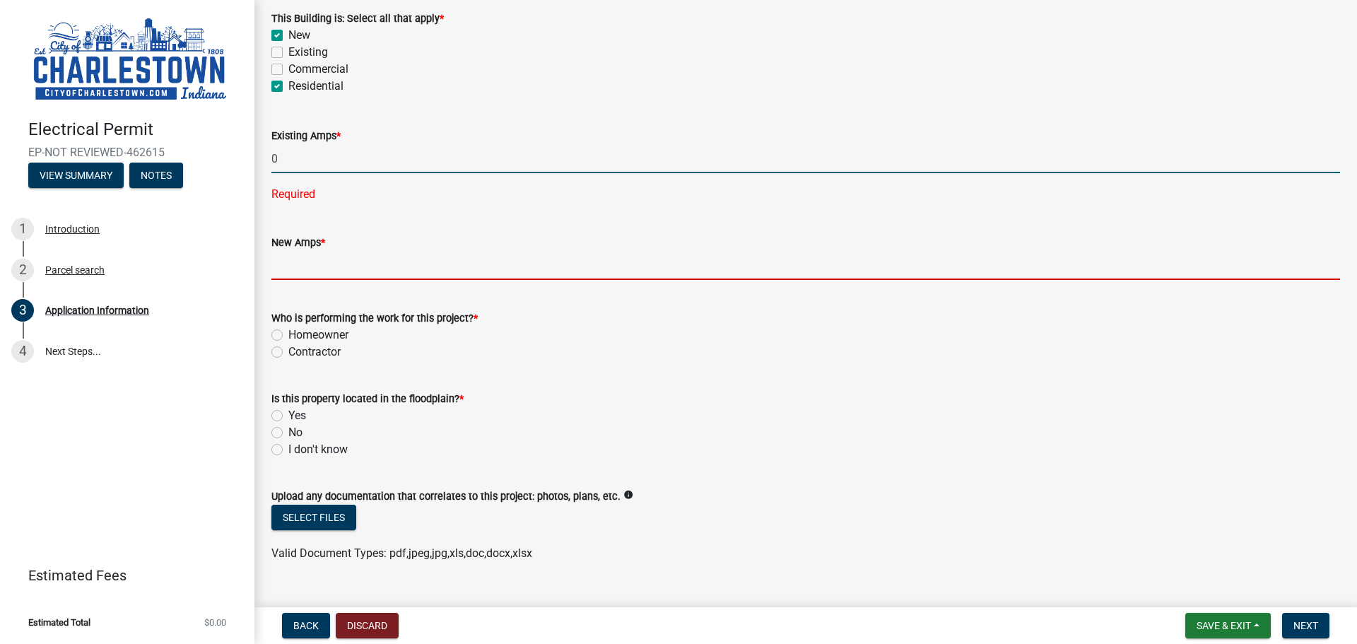
click at [305, 252] on wm-data-entity-input "New Amps *" at bounding box center [805, 253] width 1068 height 78
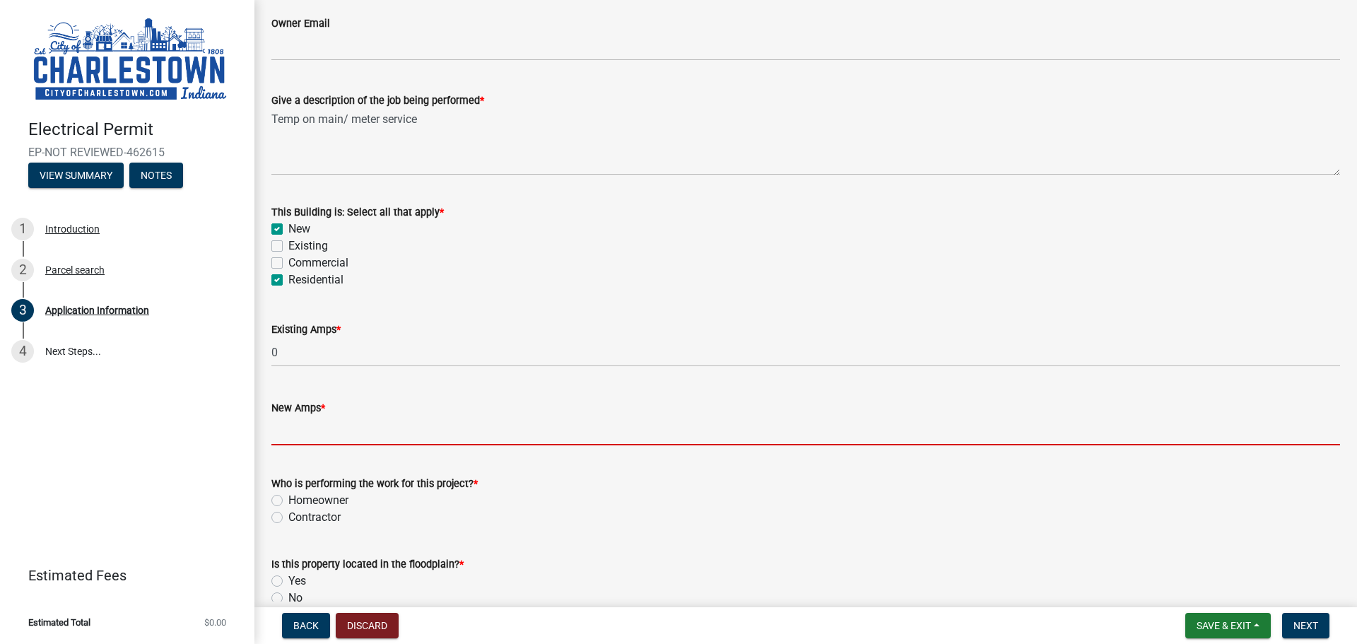
scroll to position [486, 0]
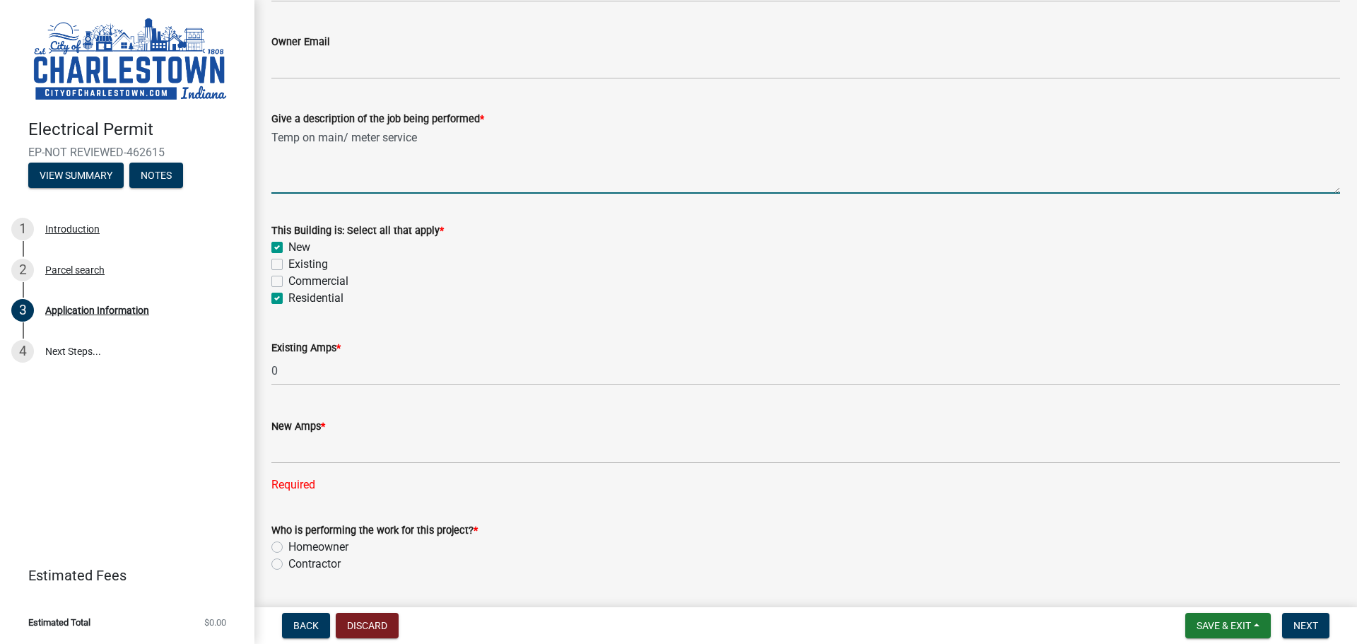
click at [481, 152] on textarea "Temp on main/ meter service" at bounding box center [805, 160] width 1068 height 66
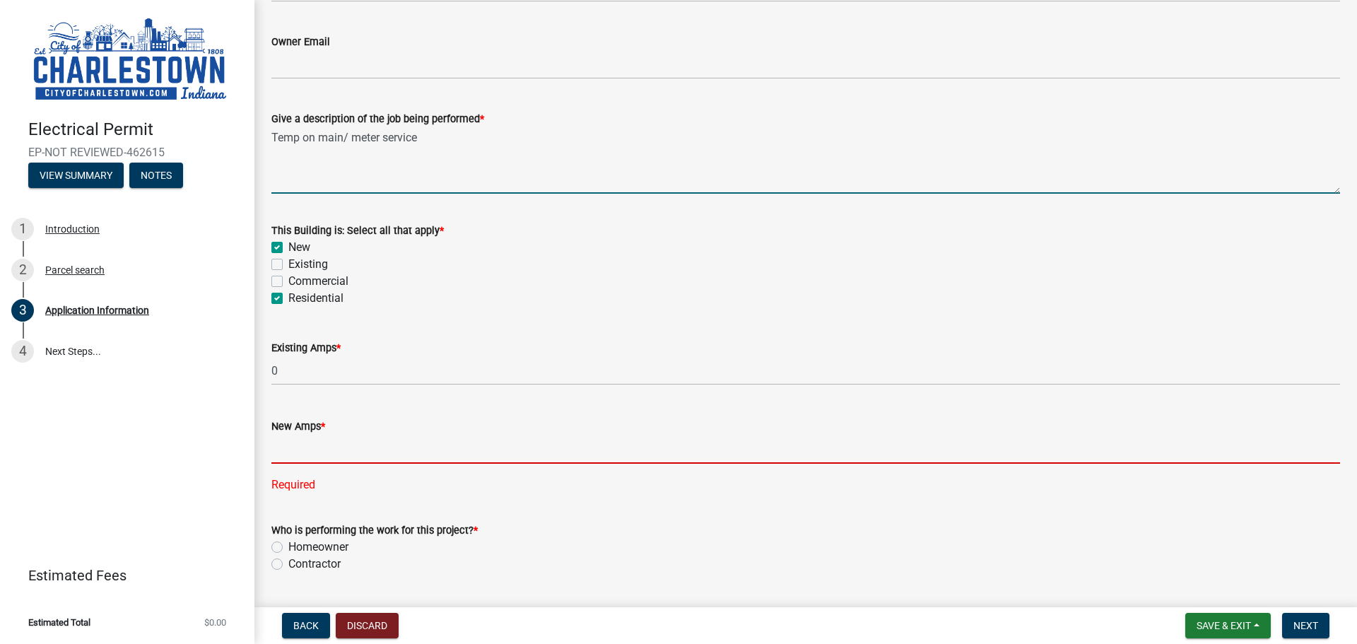
click at [360, 457] on input "text" at bounding box center [805, 449] width 1068 height 29
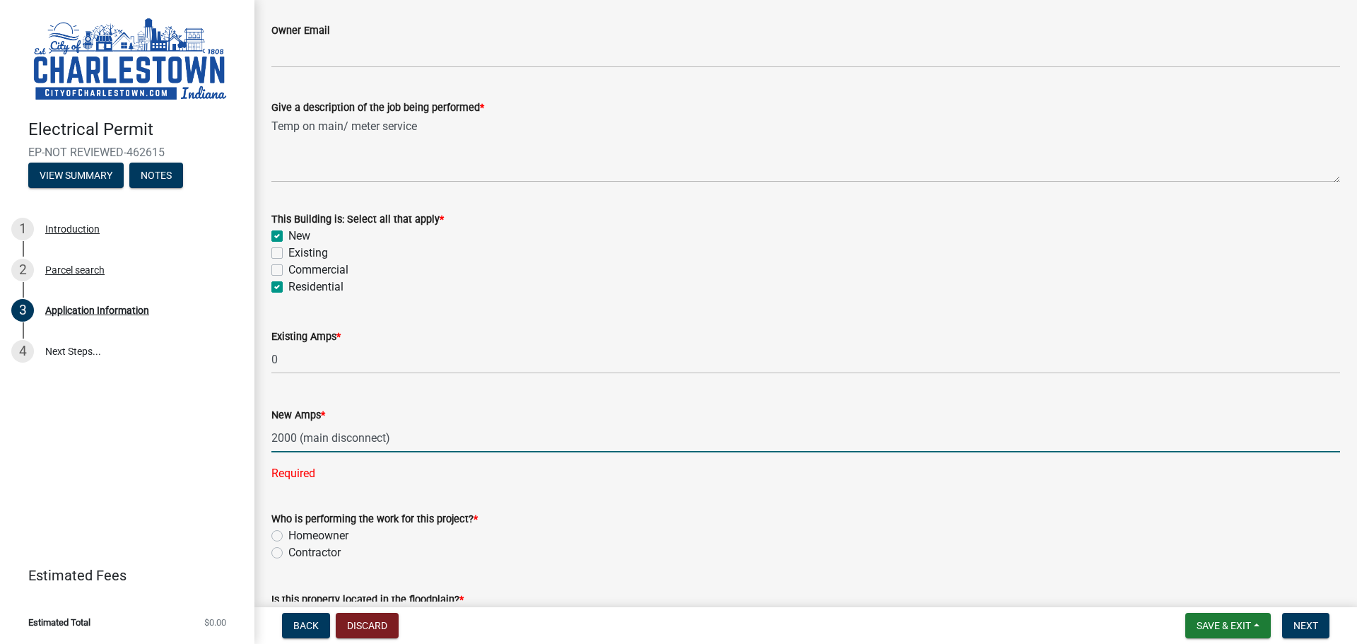
scroll to position [444, 0]
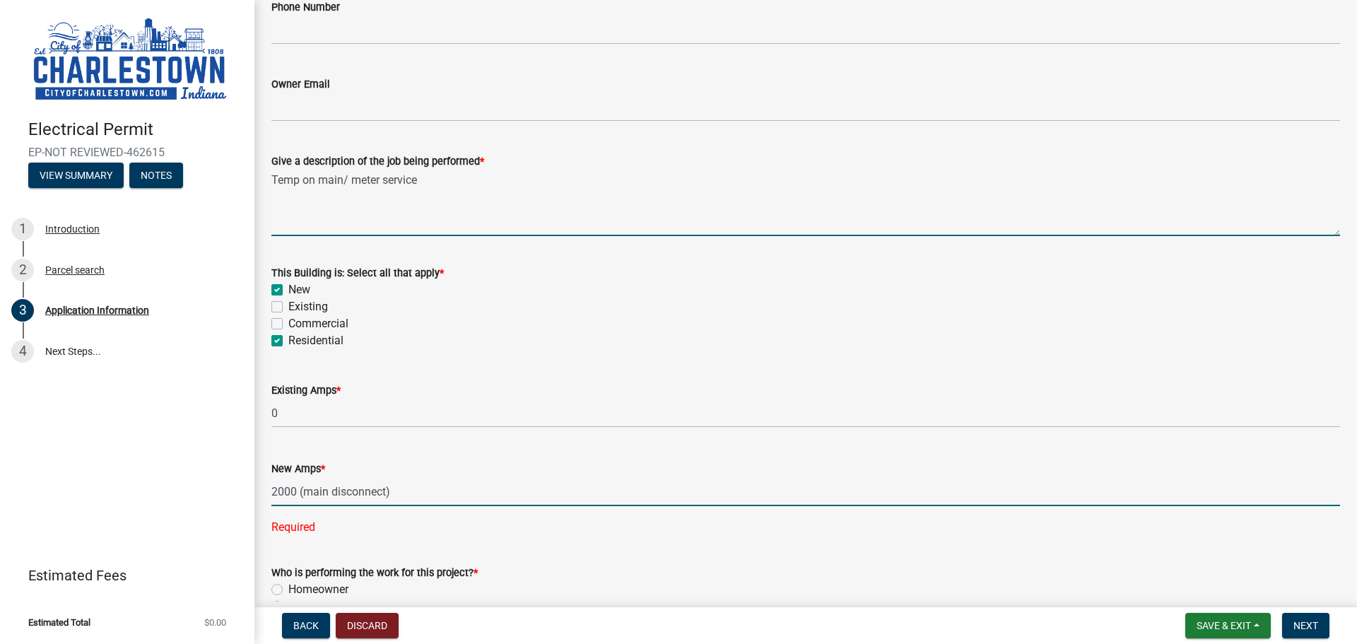
type input "-2000"
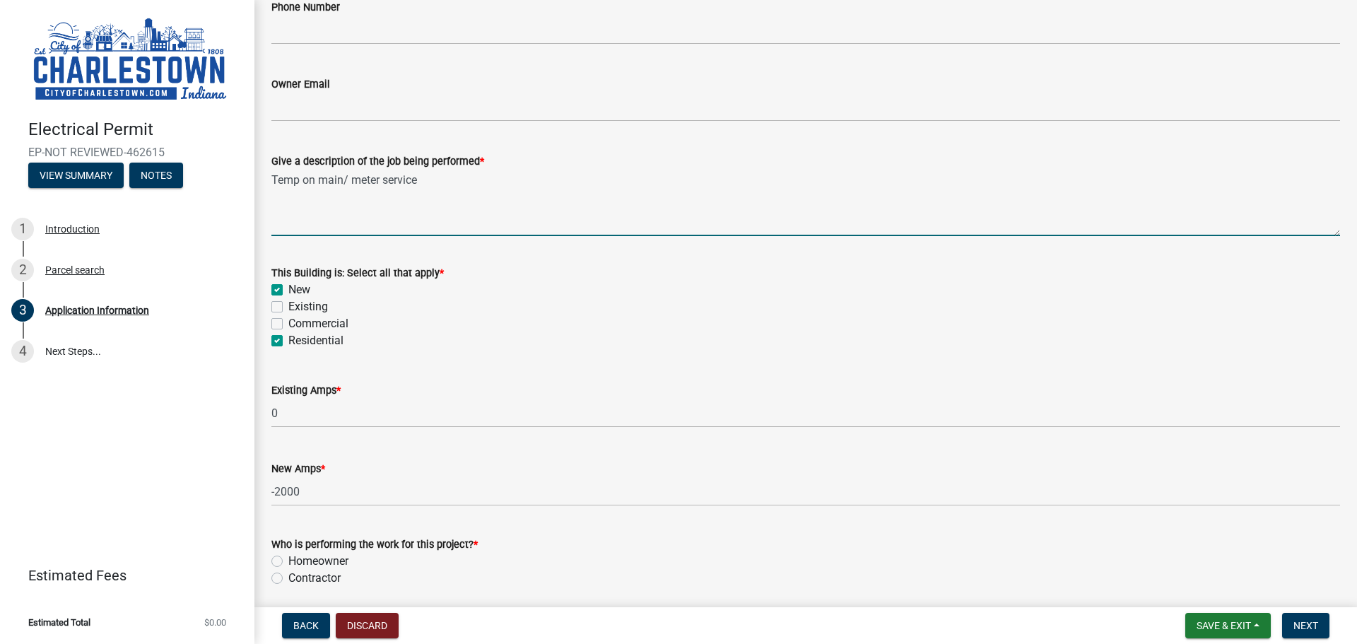
click at [467, 192] on textarea "Temp on main/ meter service" at bounding box center [805, 203] width 1068 height 66
click at [464, 185] on textarea "Temp on main/ meter service" at bounding box center [805, 203] width 1068 height 66
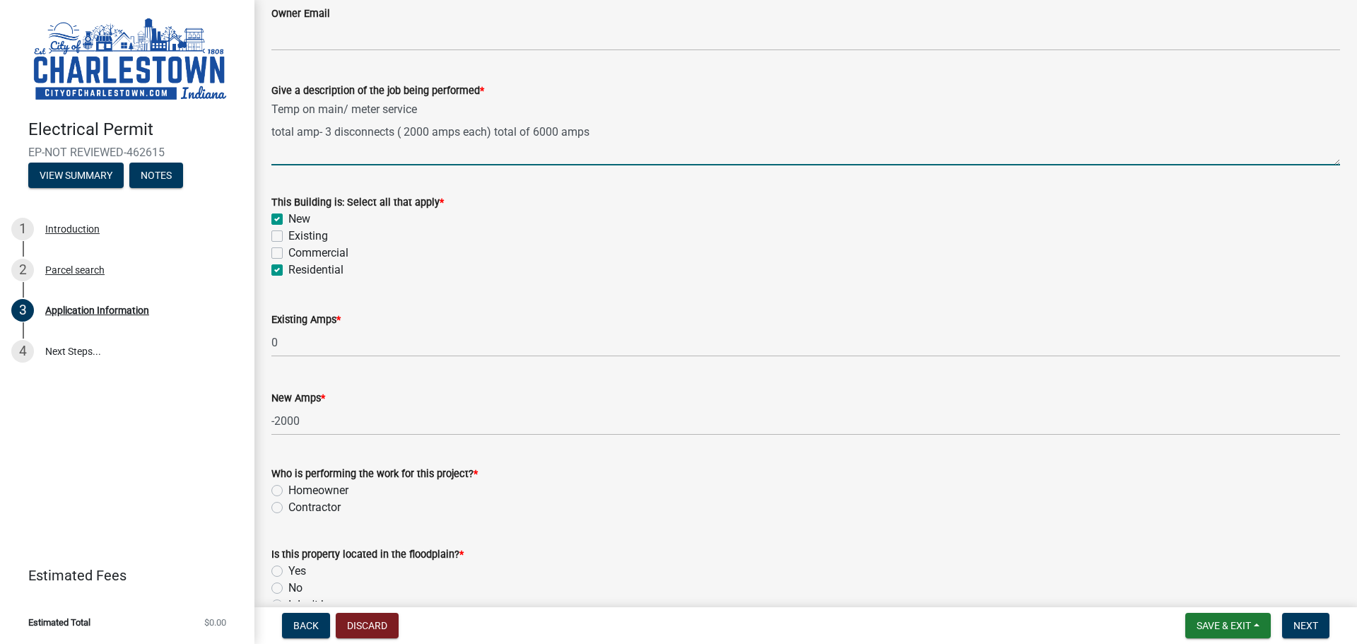
drag, startPoint x: 312, startPoint y: 154, endPoint x: 413, endPoint y: 139, distance: 102.1
click at [329, 148] on textarea "Temp on main/ meter service total amp- 3 disconnects ( 2000 amps each) total of…" at bounding box center [805, 132] width 1068 height 66
click at [667, 141] on textarea "Temp on main/ meter service total amp- 3 disconnects ( 2000 amps each) total of…" at bounding box center [805, 132] width 1068 height 66
click at [269, 136] on div "Give a description of the job being performed * [DEMOGRAPHIC_DATA] on main/ met…" at bounding box center [806, 113] width 1090 height 103
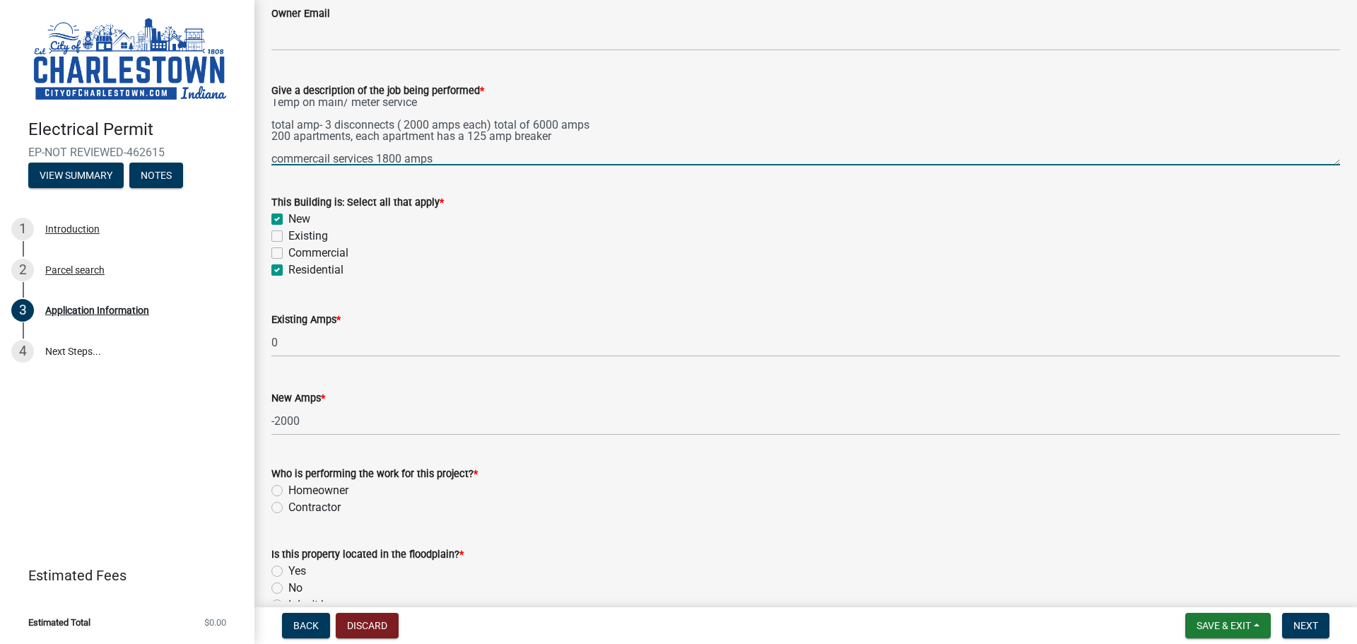
click at [272, 136] on textarea "Temp on main/ meter service total amp- 3 disconnects ( 2000 amps each) total of…" at bounding box center [805, 132] width 1068 height 66
click at [502, 153] on textarea "Temp on main/ meter service total amp- 3 disconnects ( 2000 amps each) total of…" at bounding box center [805, 132] width 1068 height 66
click at [434, 153] on textarea "Temp on main/ meter service total amp- 3 disconnects ( 2000 amps each) total of…" at bounding box center [805, 132] width 1068 height 66
drag, startPoint x: 443, startPoint y: 160, endPoint x: 338, endPoint y: 161, distance: 105.3
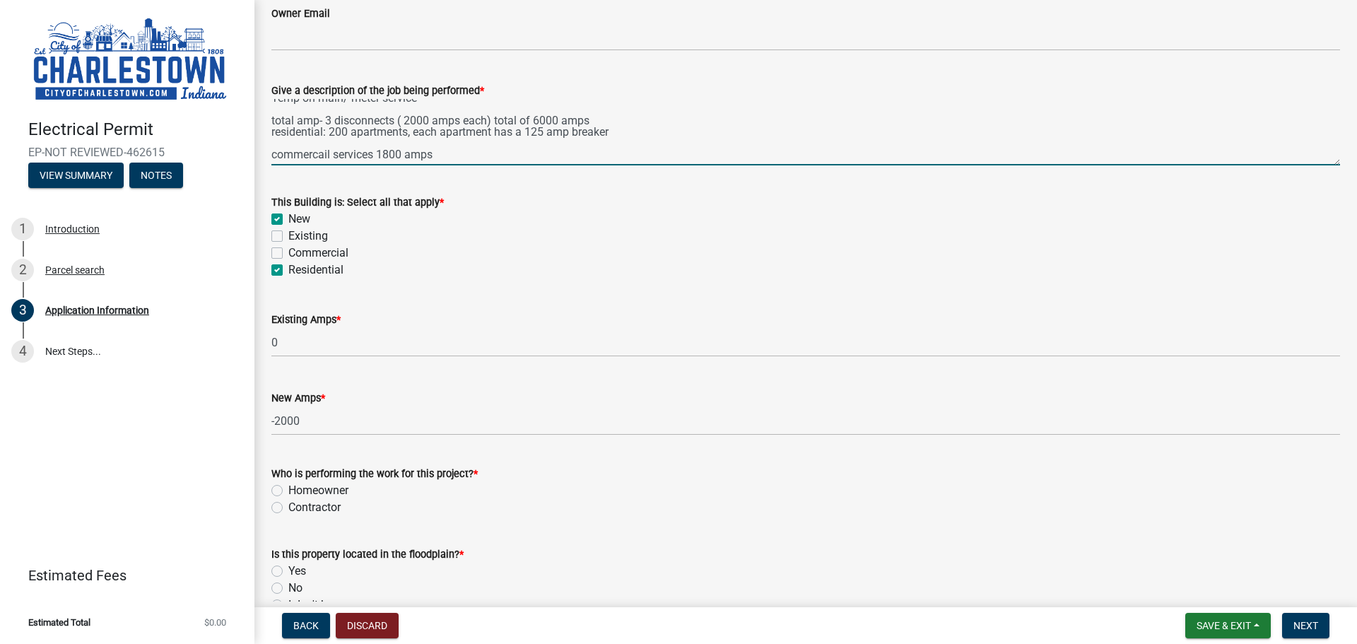
click at [338, 161] on textarea "Temp on main/ meter service total amp- 3 disconnects ( 2000 amps each) total of…" at bounding box center [805, 132] width 1068 height 66
click at [299, 154] on textarea "Temp on main/ meter service total amp- 3 disconnects ( 2000 amps each) total of…" at bounding box center [805, 132] width 1068 height 66
click at [300, 154] on textarea "Temp on main/ meter service total amp- 3 disconnects ( 2000 amps each) total of…" at bounding box center [805, 132] width 1068 height 66
click at [374, 153] on textarea "Temp on main/ meter service total amp- 3 disconnects ( 2000 amps each) total of…" at bounding box center [805, 132] width 1068 height 66
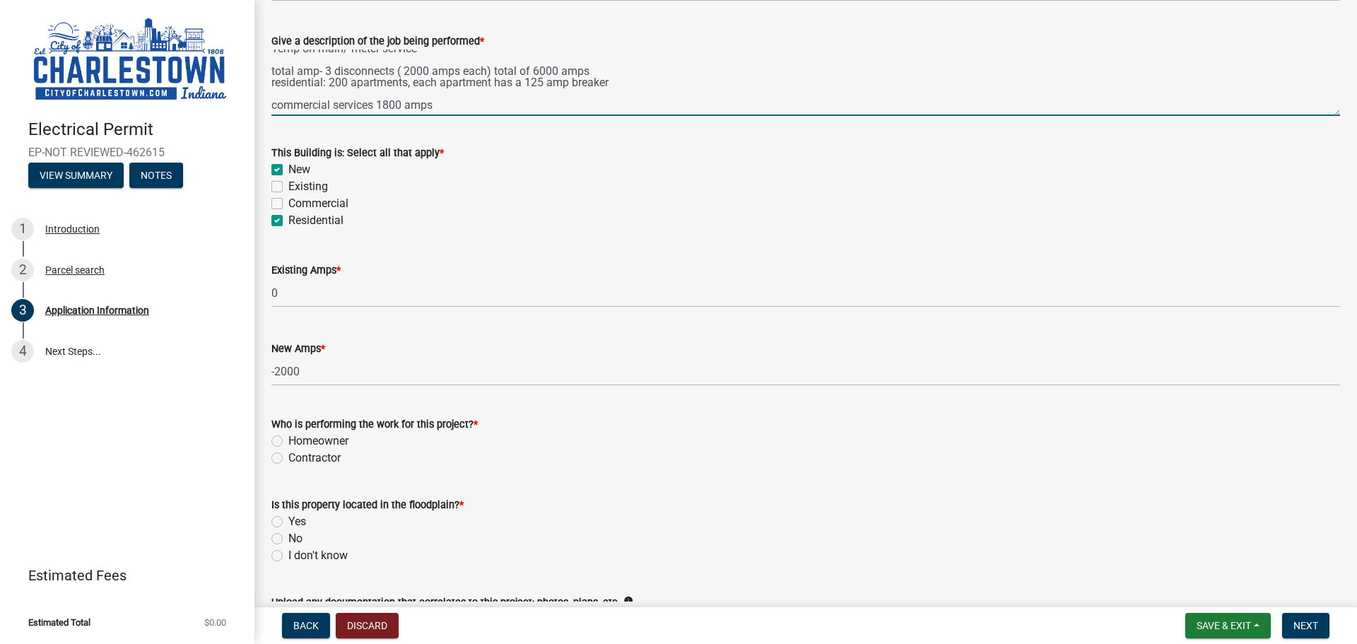
scroll to position [585, 0]
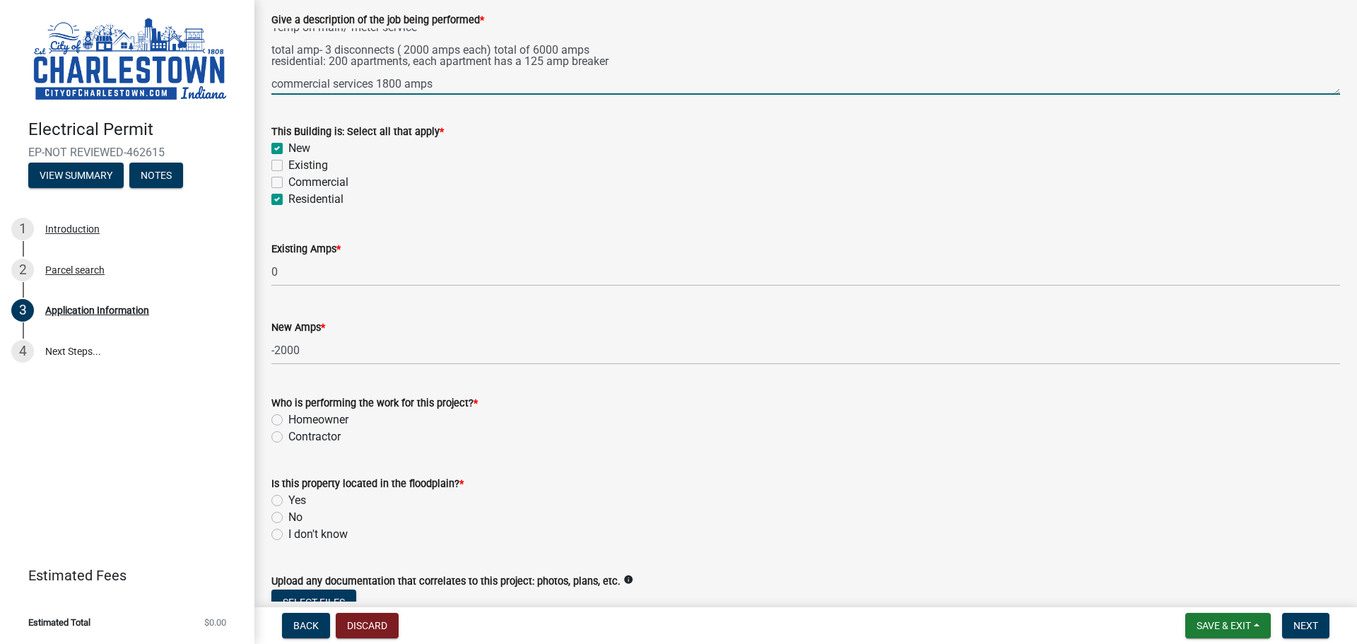
click at [447, 83] on textarea "Temp on main/ meter service total amp- 3 disconnects ( 2000 amps each) total of…" at bounding box center [805, 61] width 1068 height 66
click at [389, 88] on textarea "Temp on main/ meter service total amp- 3 disconnects ( 2000 amps each) total of…" at bounding box center [805, 61] width 1068 height 66
click at [608, 84] on textarea "Temp on main/ meter service total amp- 3 disconnects ( 2000 amps each) total of…" at bounding box center [805, 61] width 1068 height 66
click at [490, 84] on textarea "Temp on main/ meter service total amp- 3 disconnects ( 2000 amps each) total of…" at bounding box center [805, 61] width 1068 height 66
click at [646, 83] on textarea "Temp on main/ meter service total amp- 3 disconnects ( 2000 amps each) total of…" at bounding box center [805, 61] width 1068 height 66
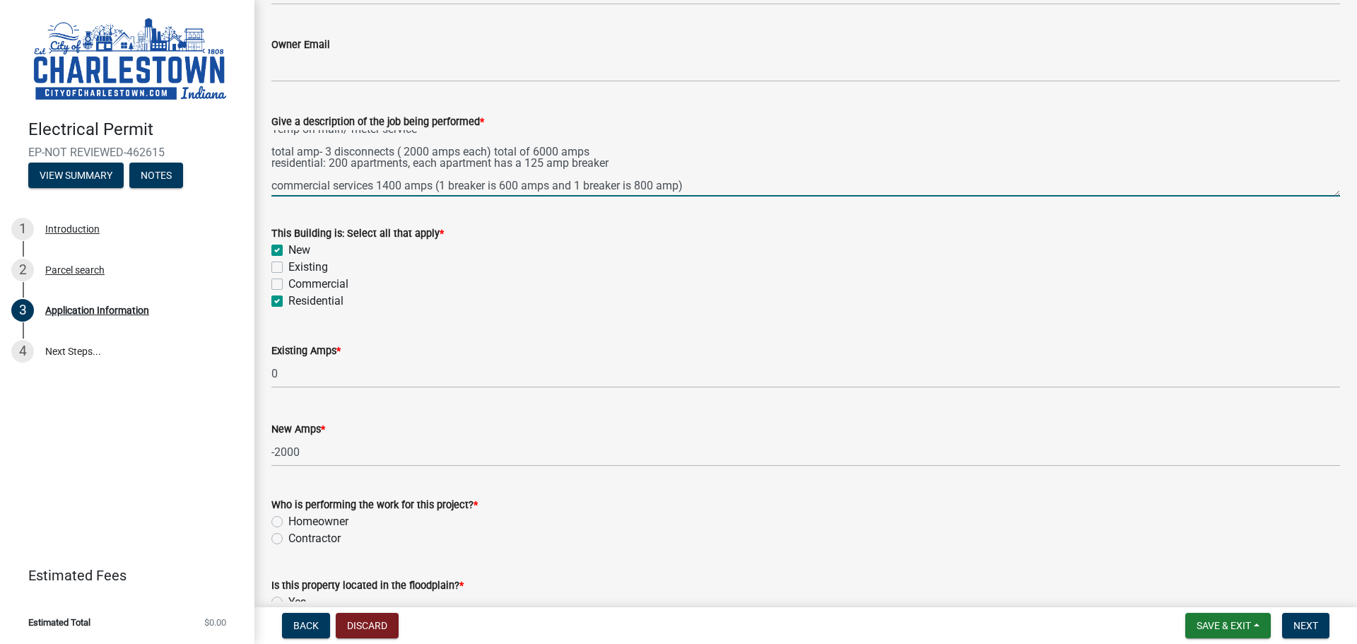
scroll to position [514, 0]
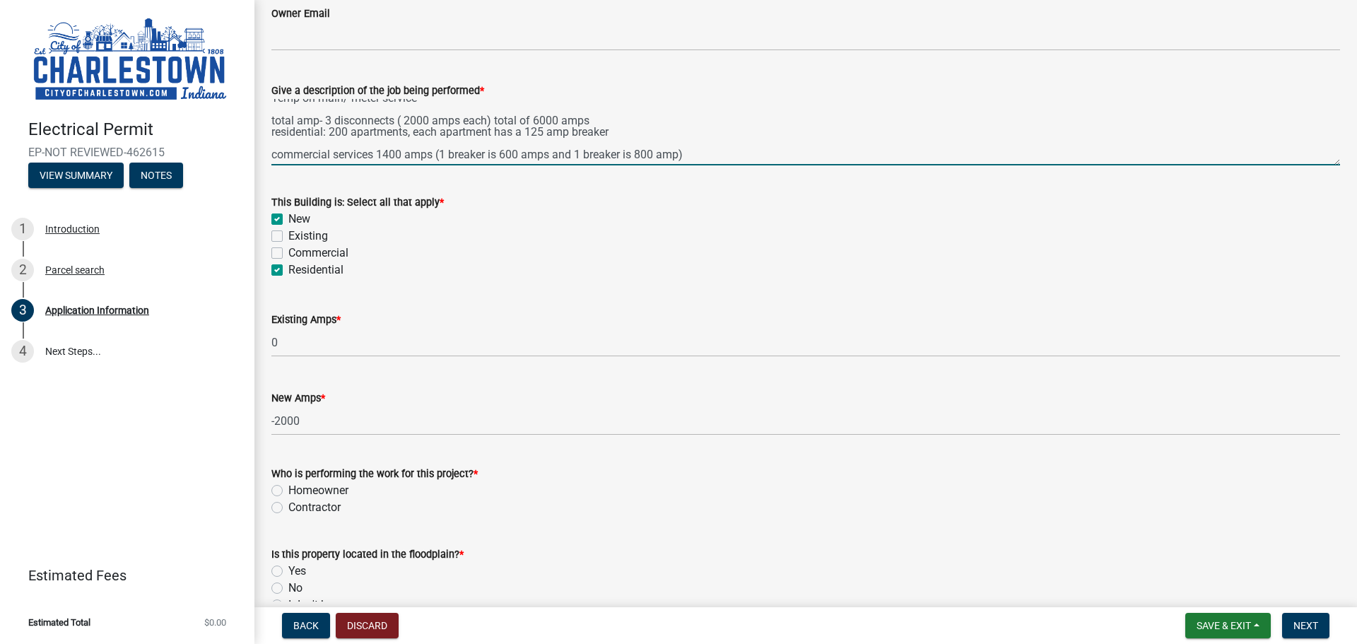
click at [700, 148] on textarea "Temp on main/ meter service total amp- 3 disconnects ( 2000 amps each) total of…" at bounding box center [805, 132] width 1068 height 66
type textarea "Temp on main/ meter service total amp- 3 disconnects ( 2000 amps each) total of…"
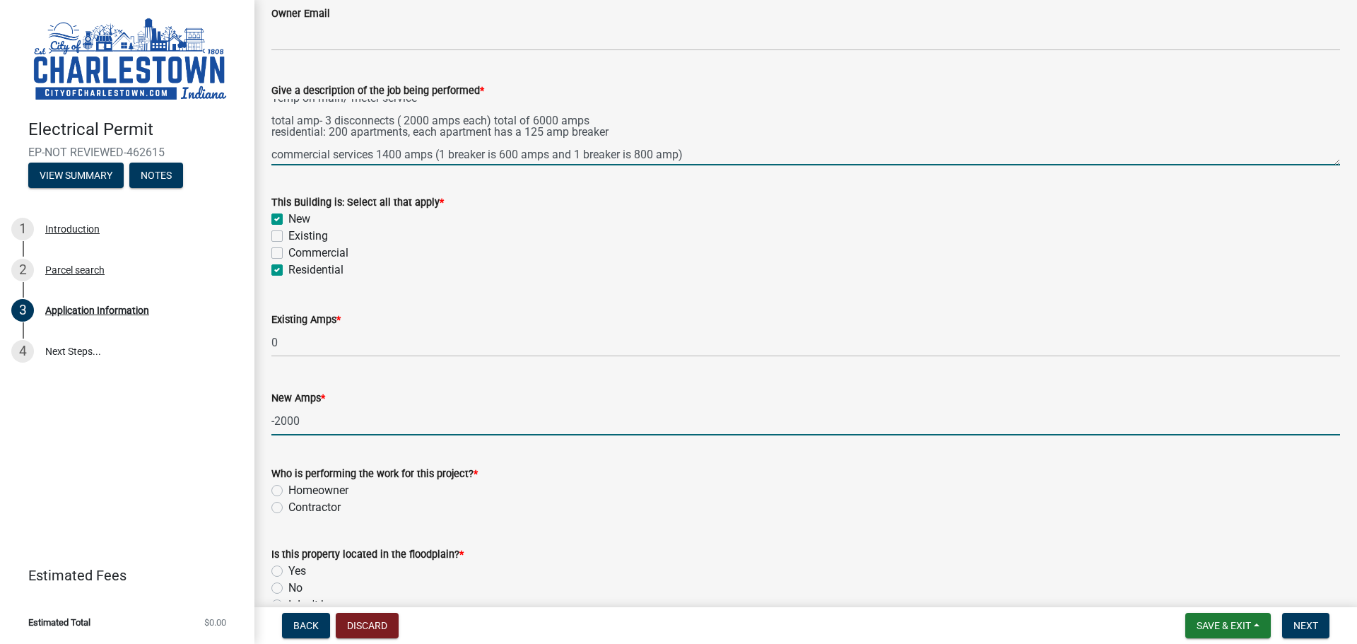
click at [277, 419] on input "-2000" at bounding box center [805, 420] width 1068 height 29
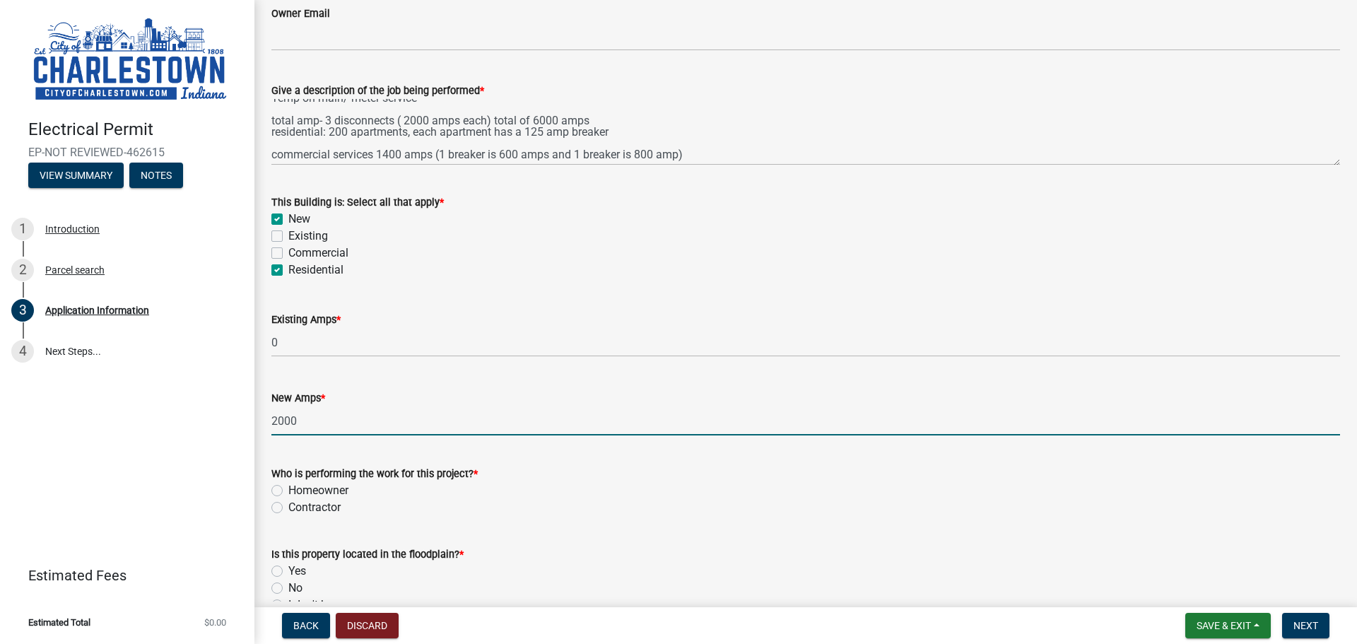
type input "2000"
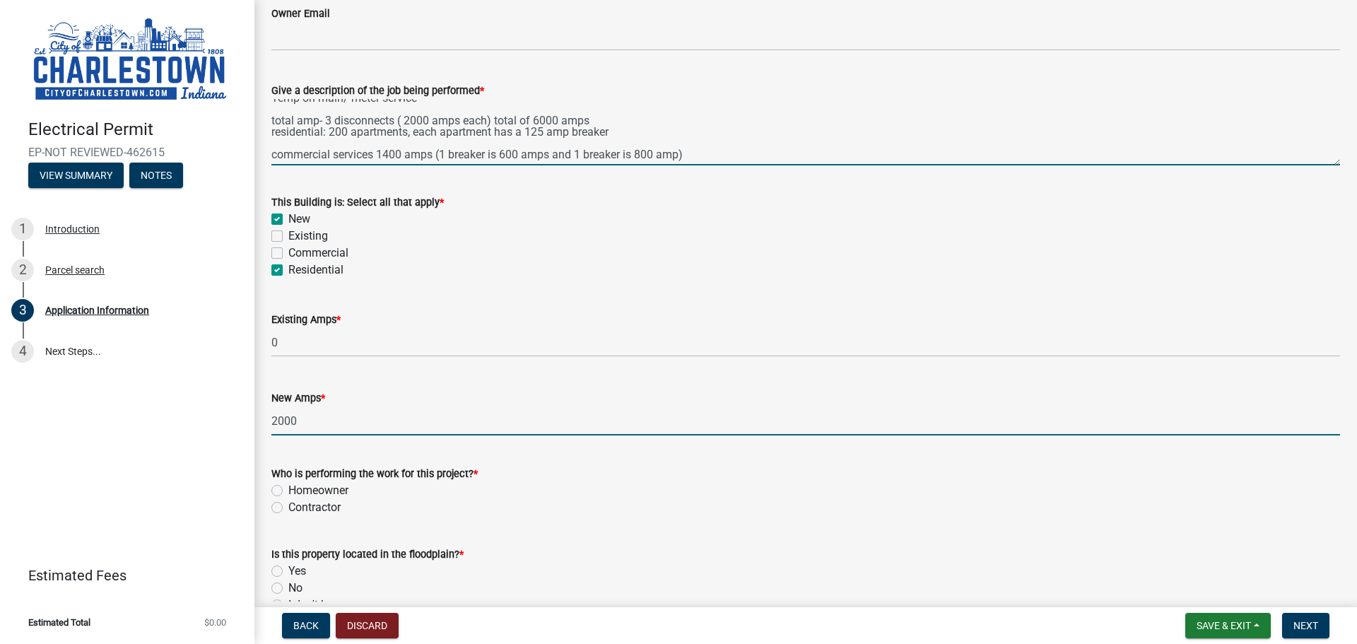
click at [749, 155] on textarea "Temp on main/ meter service total amp- 3 disconnects ( 2000 amps each) total of…" at bounding box center [805, 132] width 1068 height 66
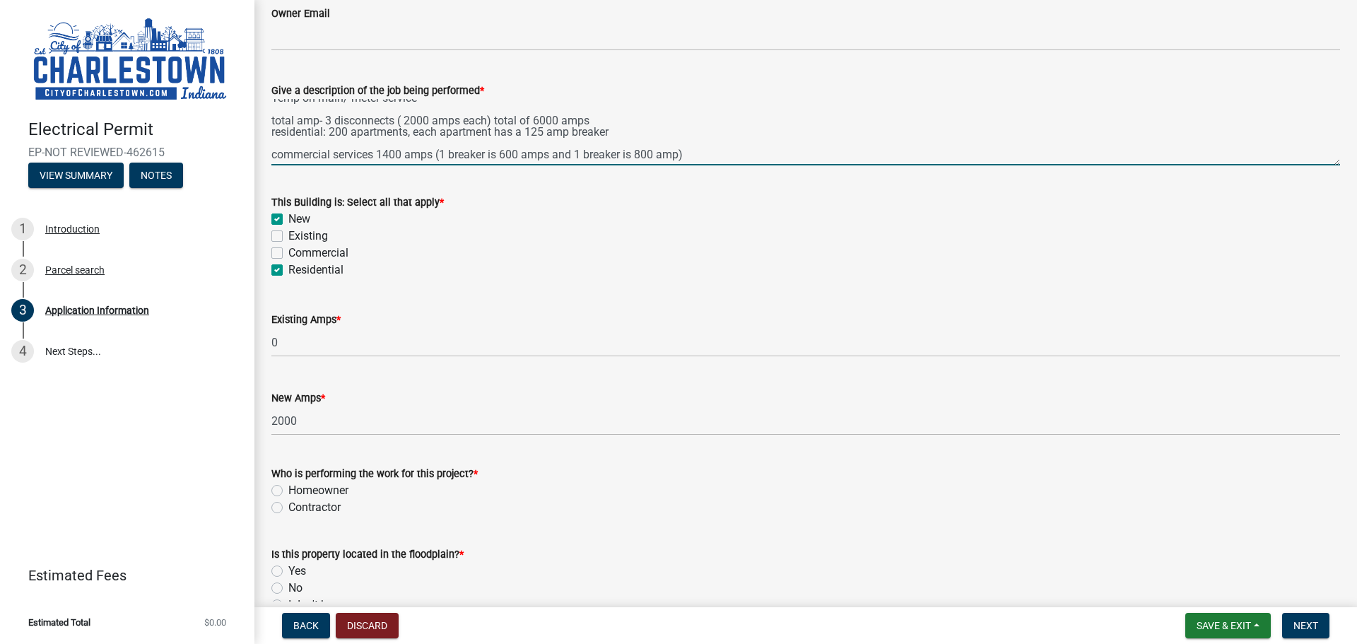
scroll to position [18, 0]
click at [618, 125] on textarea "Temp on main/ meter service total amp- 3 disconnects ( 2000 amps each) total of…" at bounding box center [805, 132] width 1068 height 66
click at [760, 150] on textarea "Temp on main/ meter service total amp- 3 disconnects ( 2000 amps each) total of…" at bounding box center [805, 132] width 1068 height 66
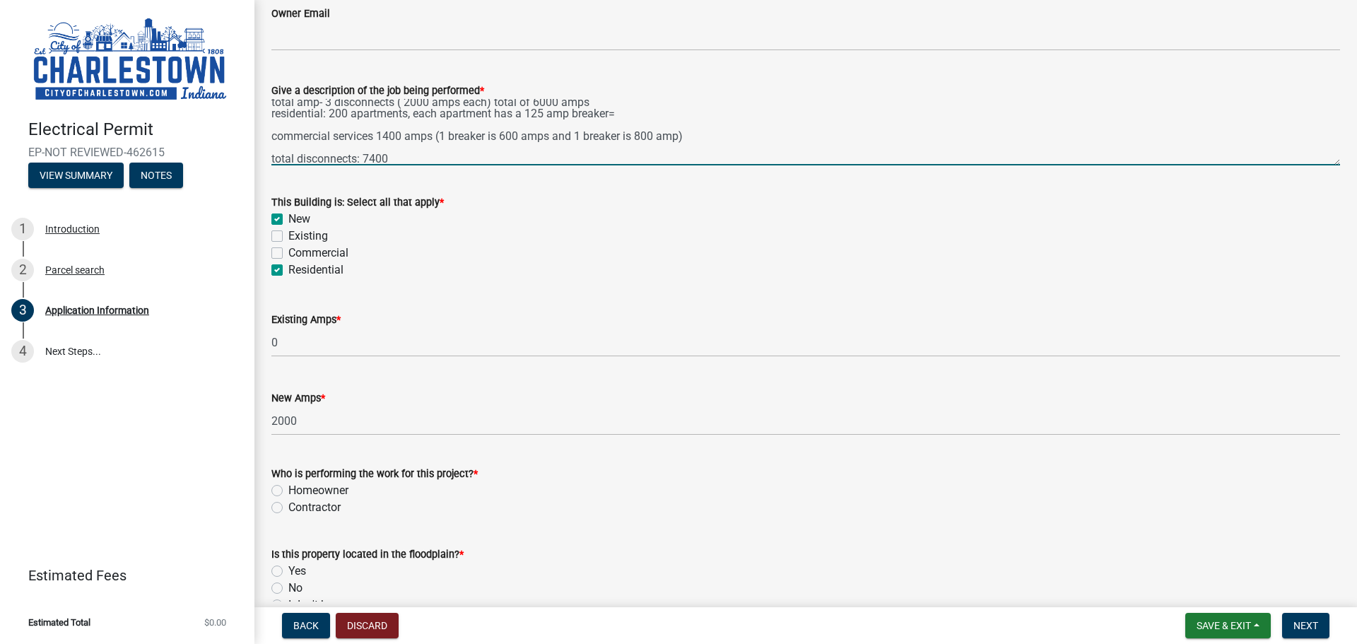
scroll to position [41, 0]
click at [372, 152] on textarea "Temp on main/ meter service total amp- 3 disconnects ( 2000 amps each) total of…" at bounding box center [805, 132] width 1068 height 66
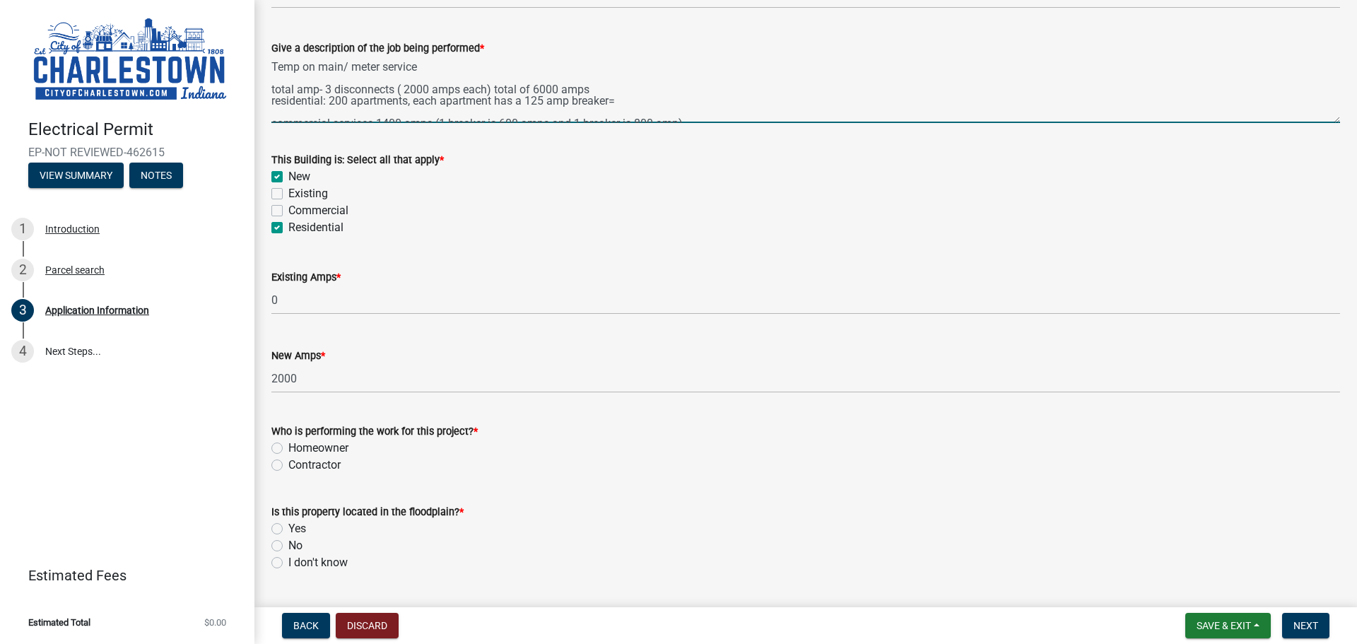
scroll to position [57, 0]
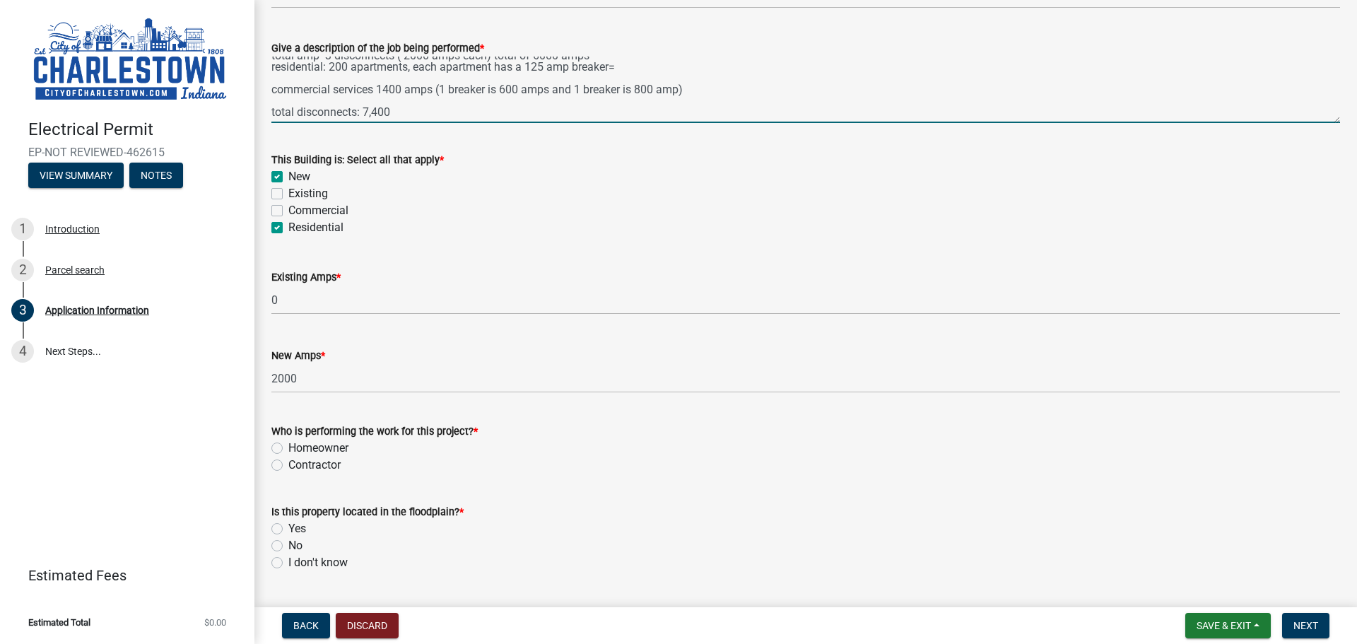
type textarea "Temp on main/ meter service total amp- 3 disconnects ( 2000 amps each) total of…"
click at [288, 462] on label "Contractor" at bounding box center [314, 465] width 52 height 17
click at [288, 462] on input "Contractor" at bounding box center [292, 461] width 9 height 9
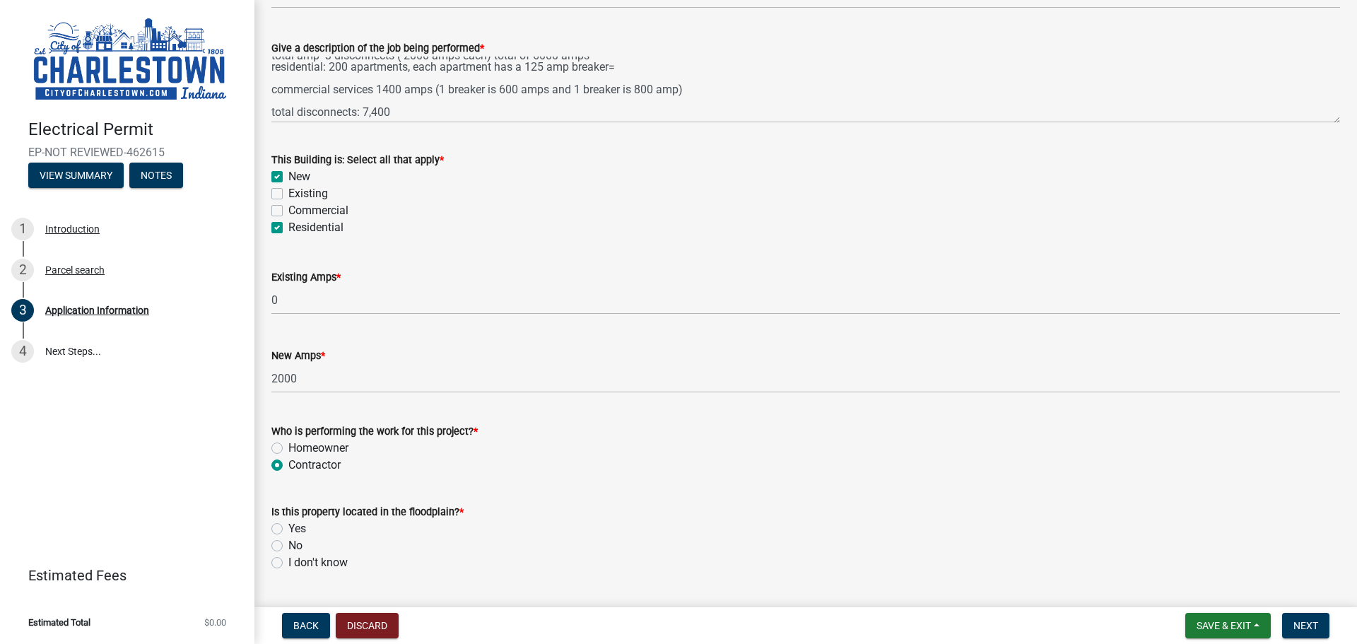
radio input "true"
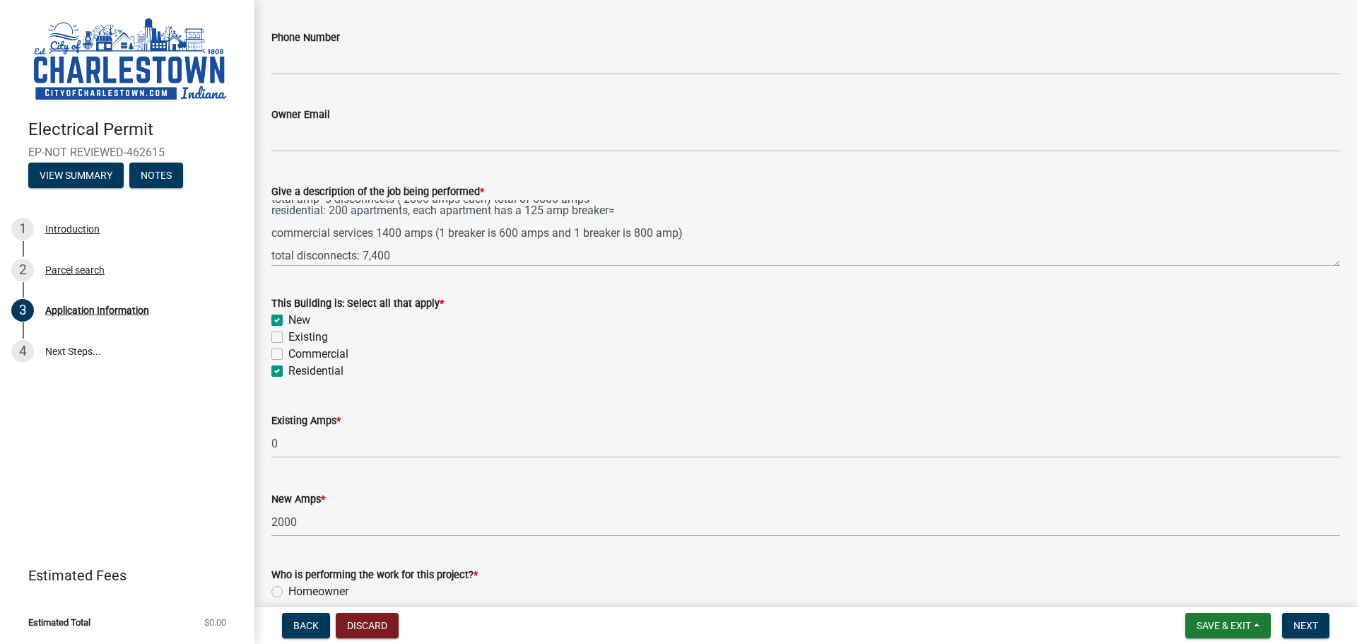
scroll to position [424, 0]
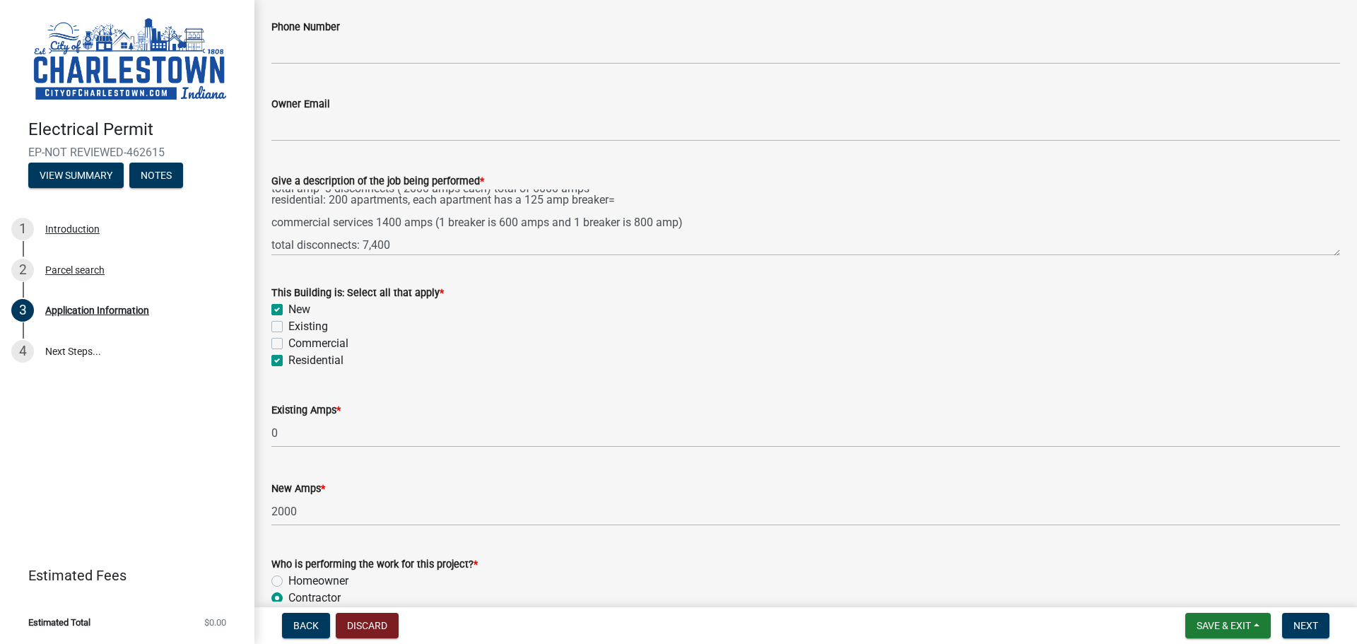
click at [288, 346] on label "Commercial" at bounding box center [318, 343] width 60 height 17
click at [288, 344] on input "Commercial" at bounding box center [292, 339] width 9 height 9
checkbox input "true"
checkbox input "false"
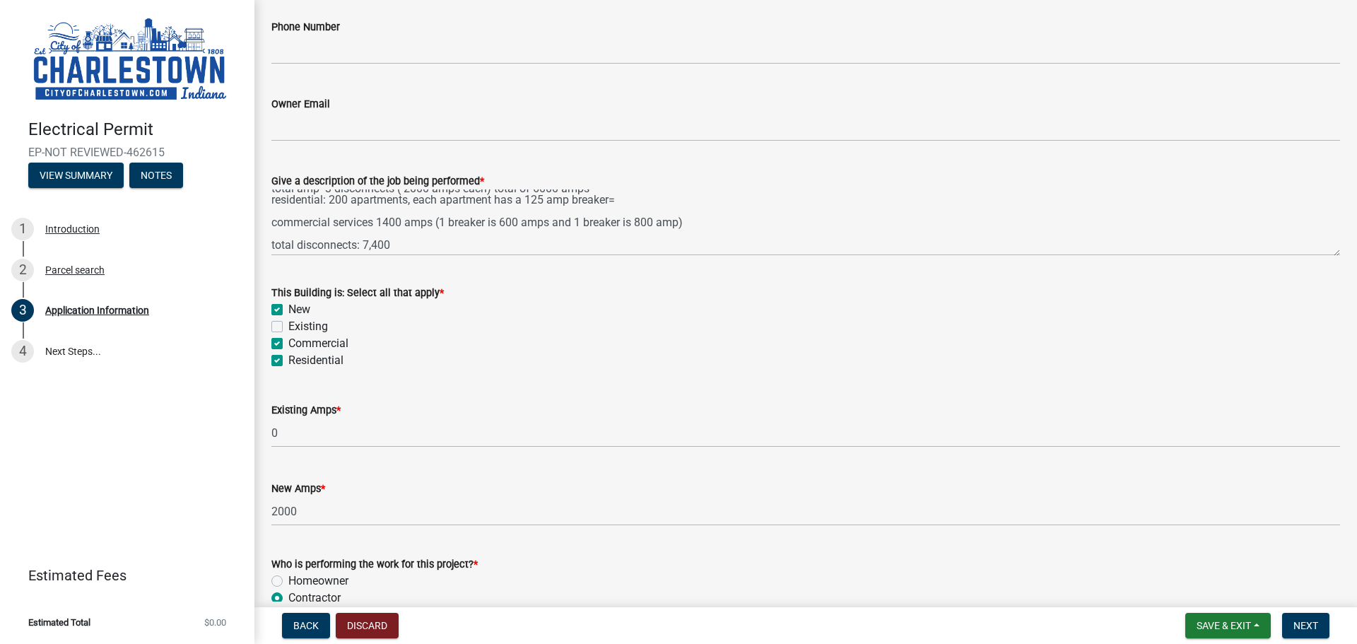
checkbox input "true"
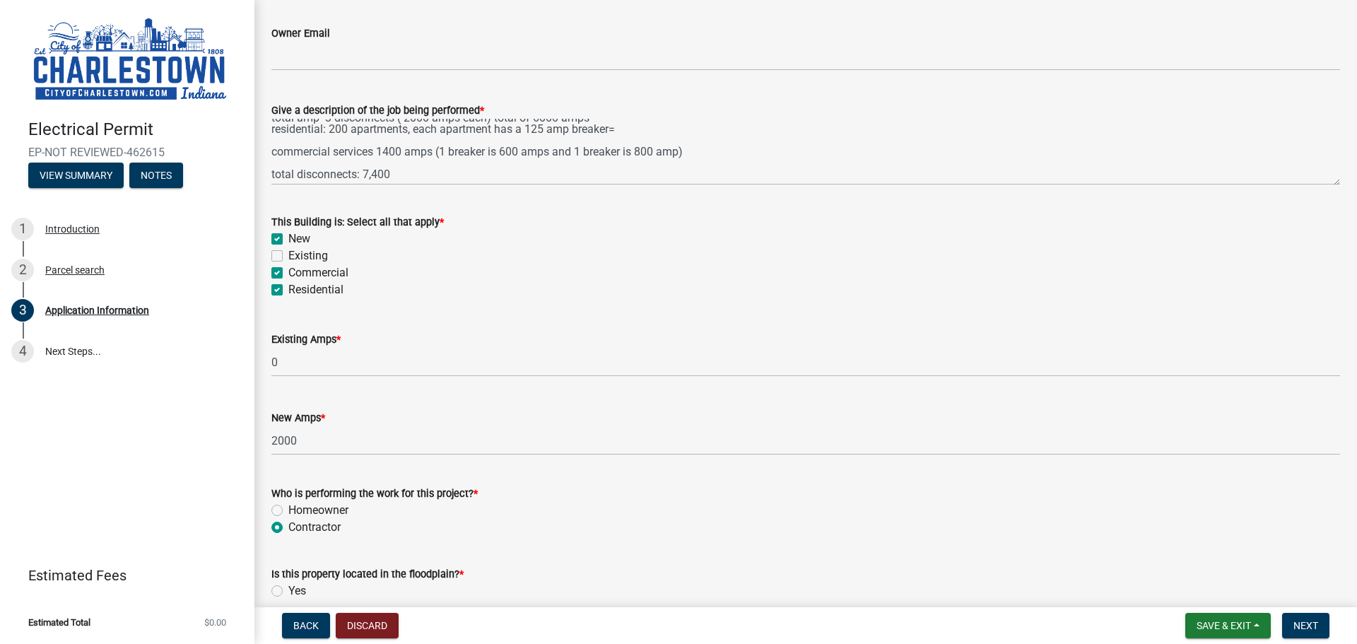
click at [288, 277] on label "Commercial" at bounding box center [318, 272] width 60 height 17
click at [288, 273] on input "Commercial" at bounding box center [292, 268] width 9 height 9
checkbox input "false"
checkbox input "true"
checkbox input "false"
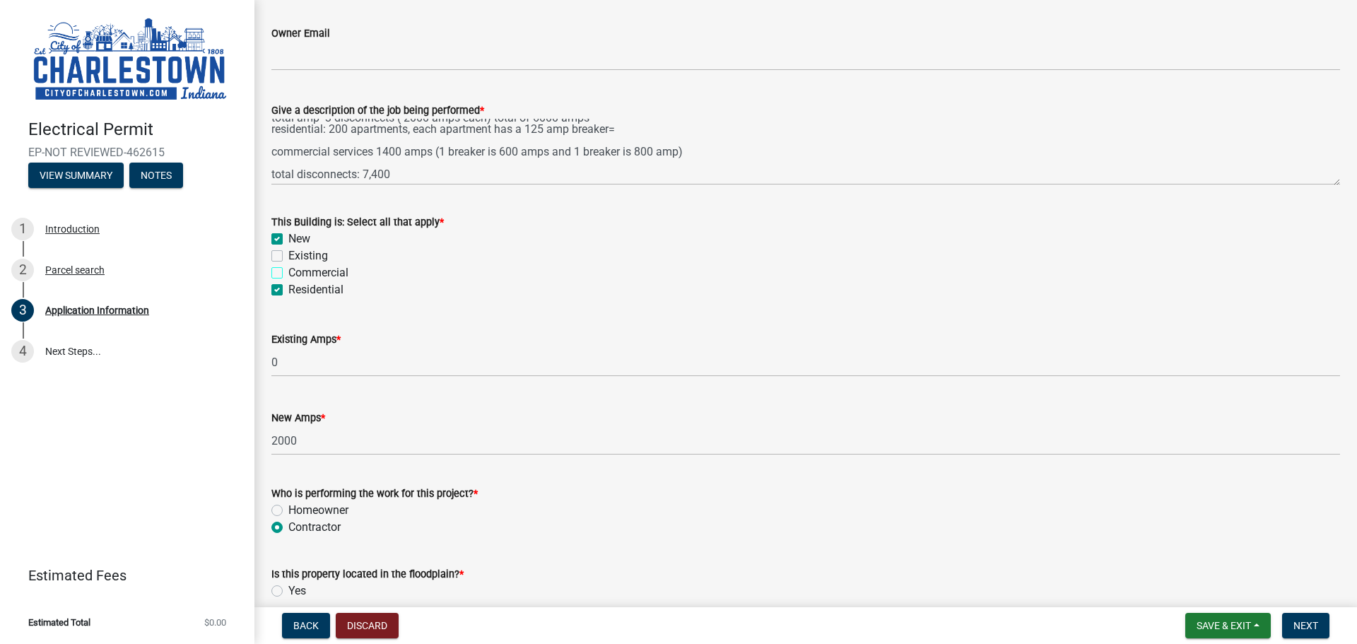
checkbox input "false"
checkbox input "true"
click at [288, 272] on label "Commercial" at bounding box center [318, 272] width 60 height 17
click at [288, 272] on input "Commercial" at bounding box center [292, 268] width 9 height 9
checkbox input "true"
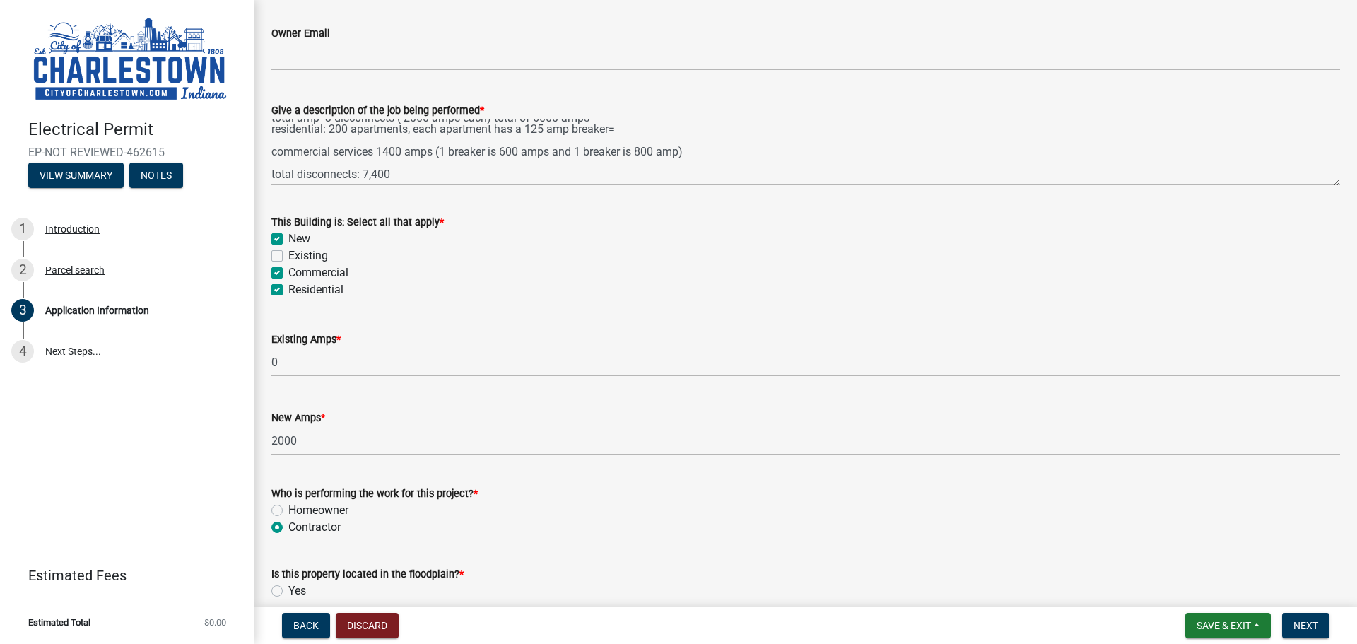
checkbox input "true"
checkbox input "false"
checkbox input "true"
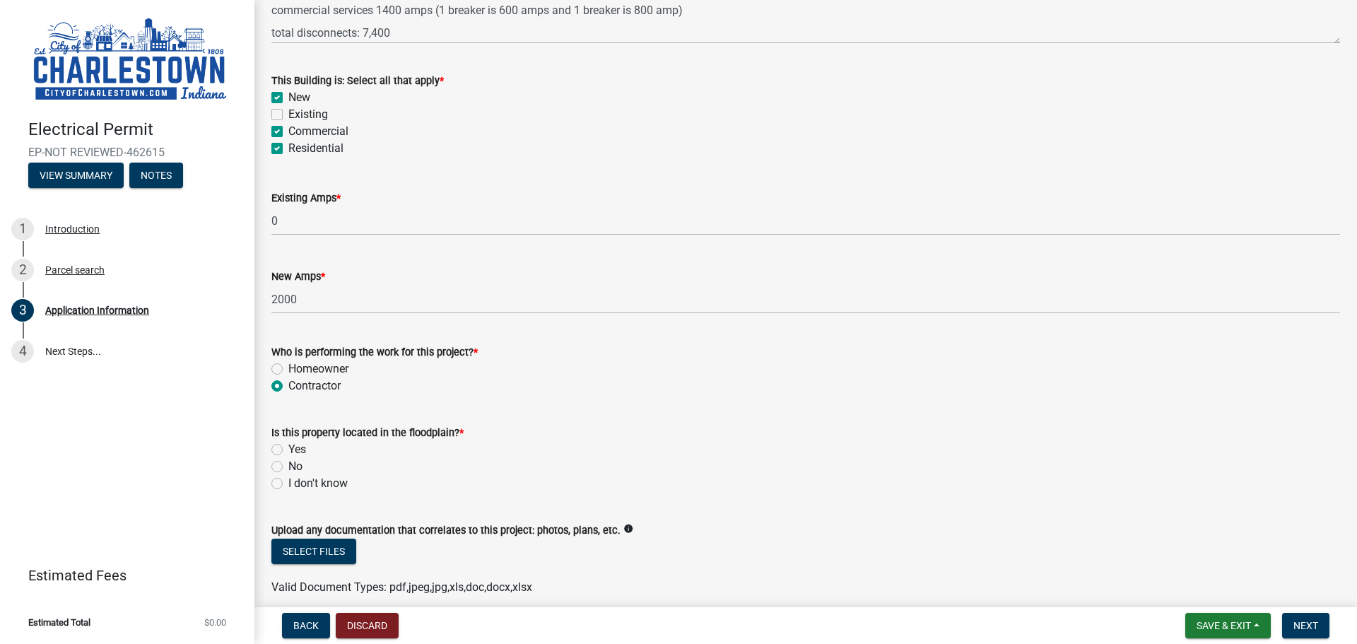
scroll to position [698, 0]
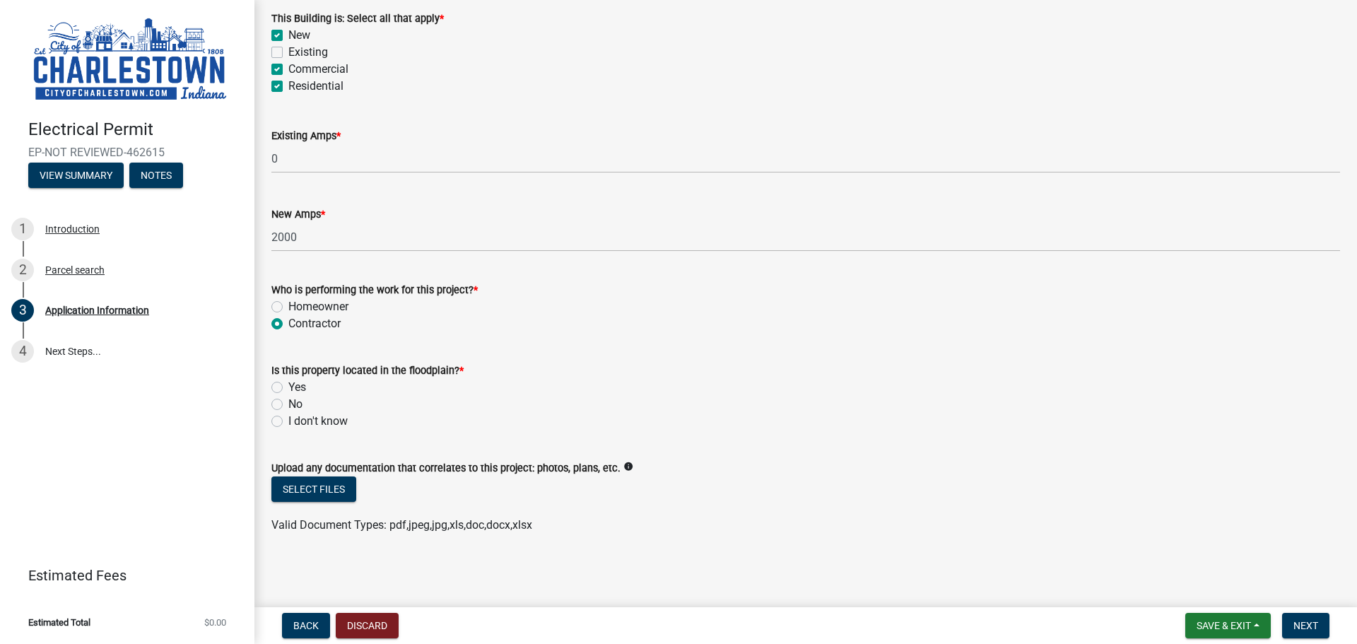
click at [288, 420] on label "I don't know" at bounding box center [317, 421] width 59 height 17
click at [288, 420] on input "I don't know" at bounding box center [292, 417] width 9 height 9
radio input "true"
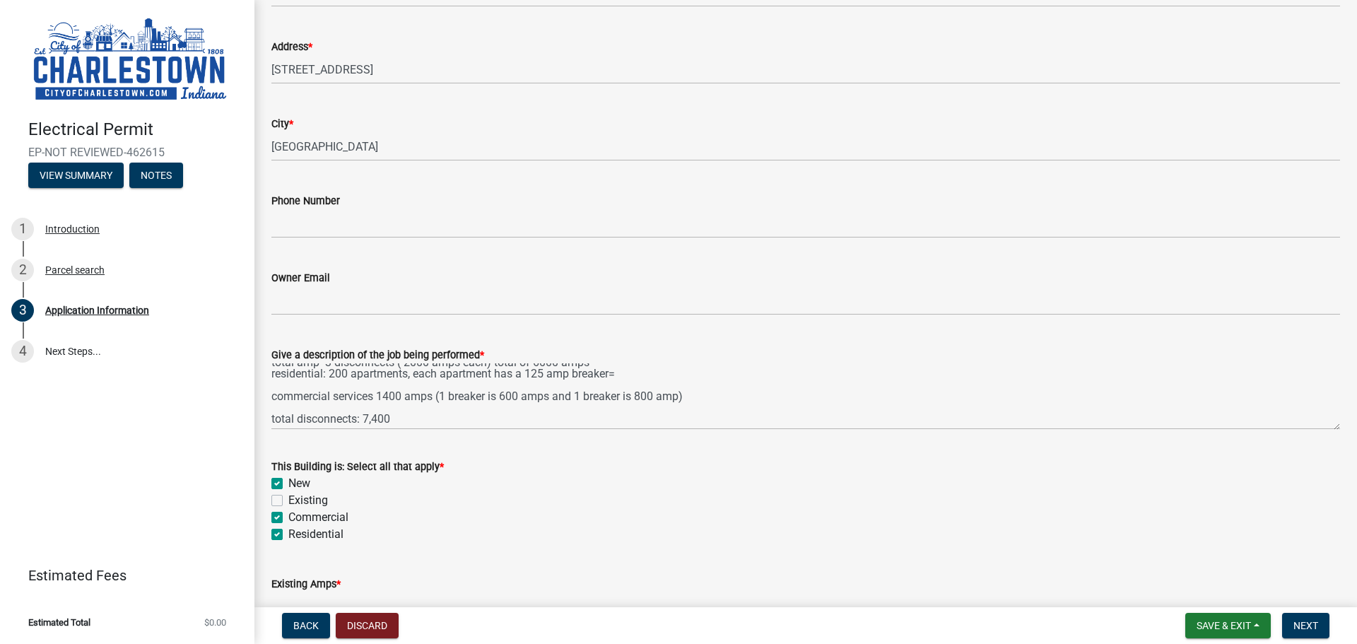
scroll to position [274, 0]
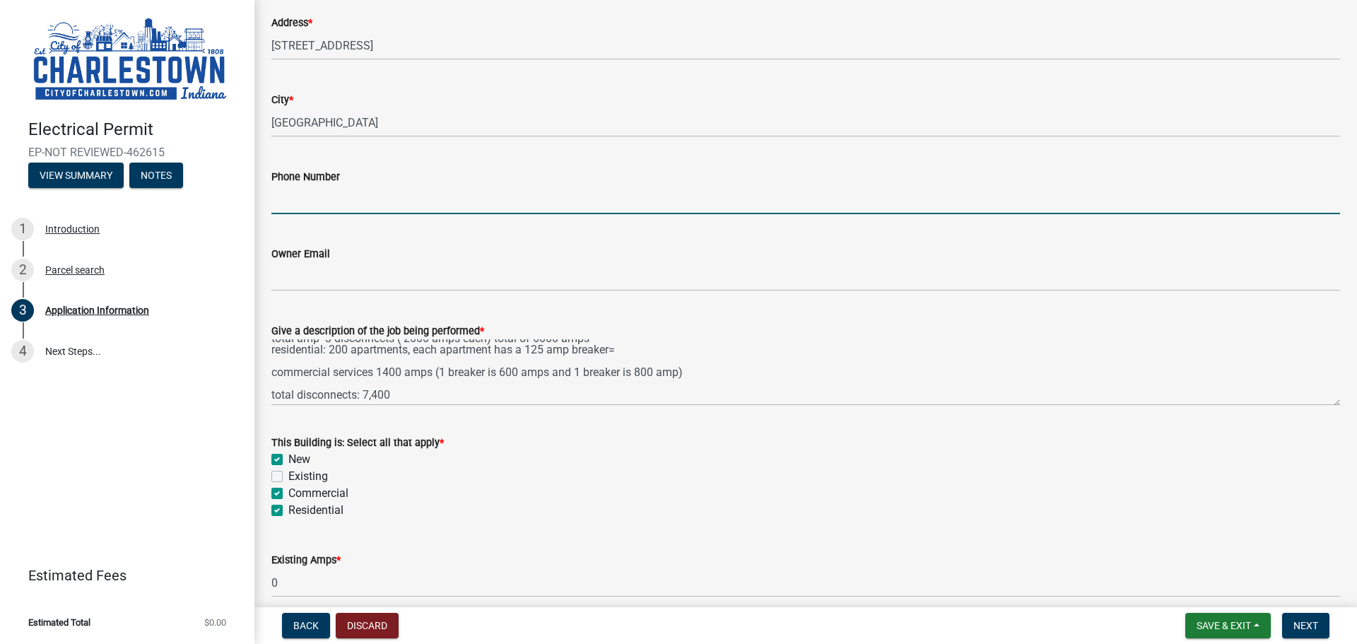
click at [376, 210] on input "Phone Number" at bounding box center [805, 199] width 1068 height 29
click at [464, 208] on input "Phone Number" at bounding box center [805, 199] width 1068 height 29
type input "[PHONE_NUMBER]"
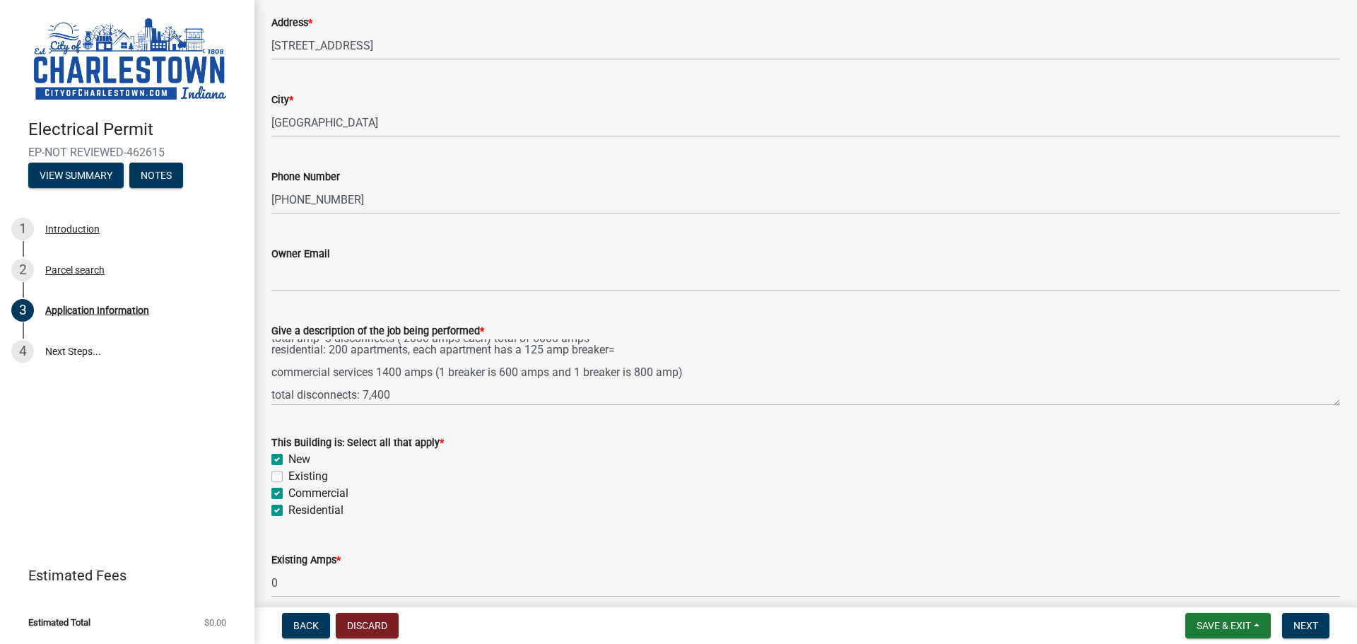
click at [343, 297] on wm-data-entity-input "Owner Email" at bounding box center [805, 263] width 1068 height 77
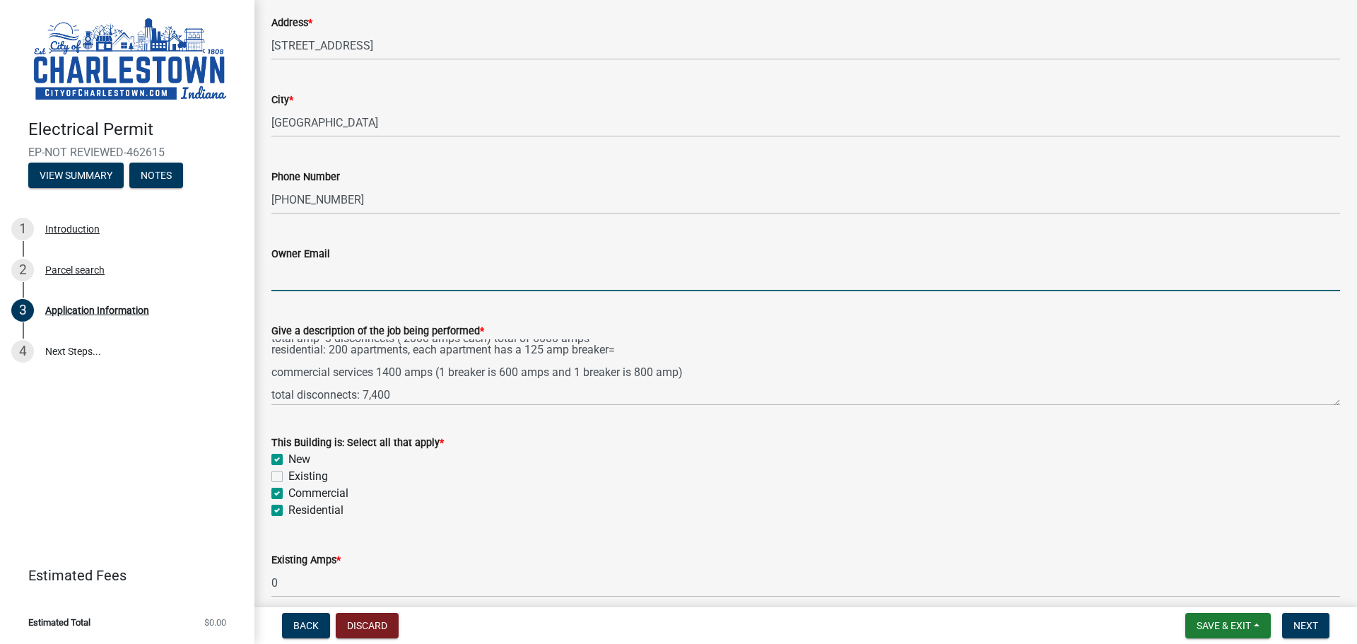
click at [340, 274] on input "Owner Email" at bounding box center [805, 276] width 1068 height 29
type input "[EMAIL_ADDRESS][DOMAIN_NAME]"
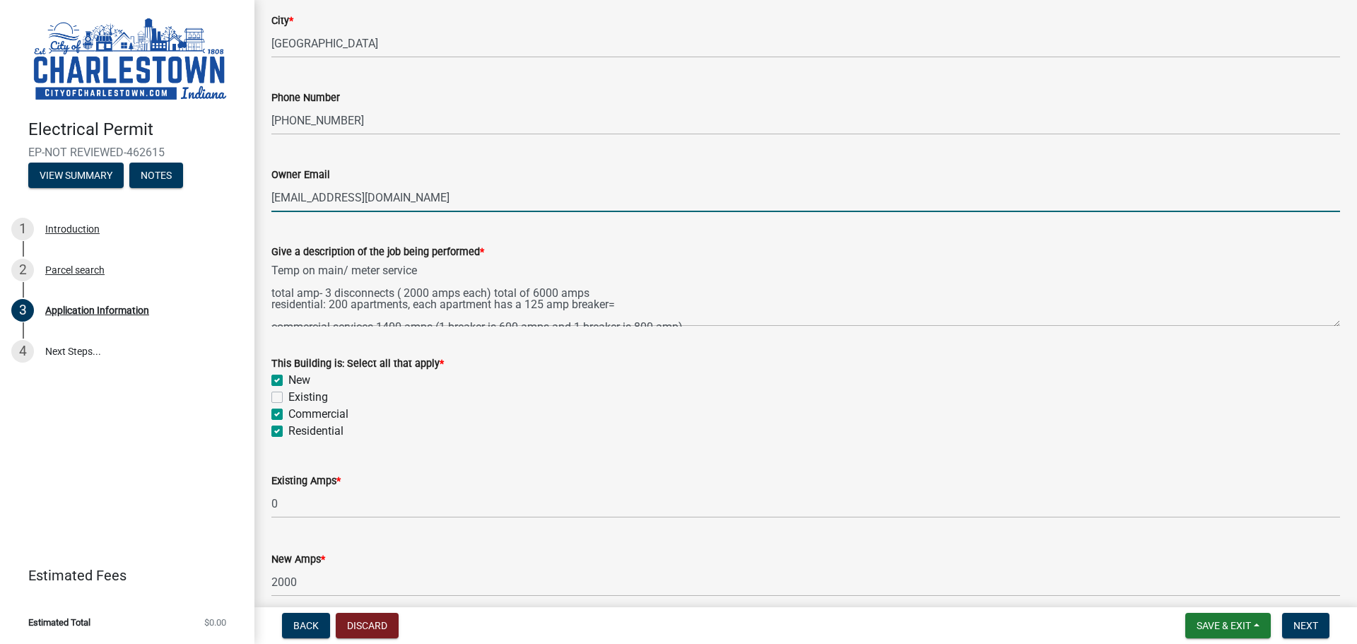
scroll to position [283, 0]
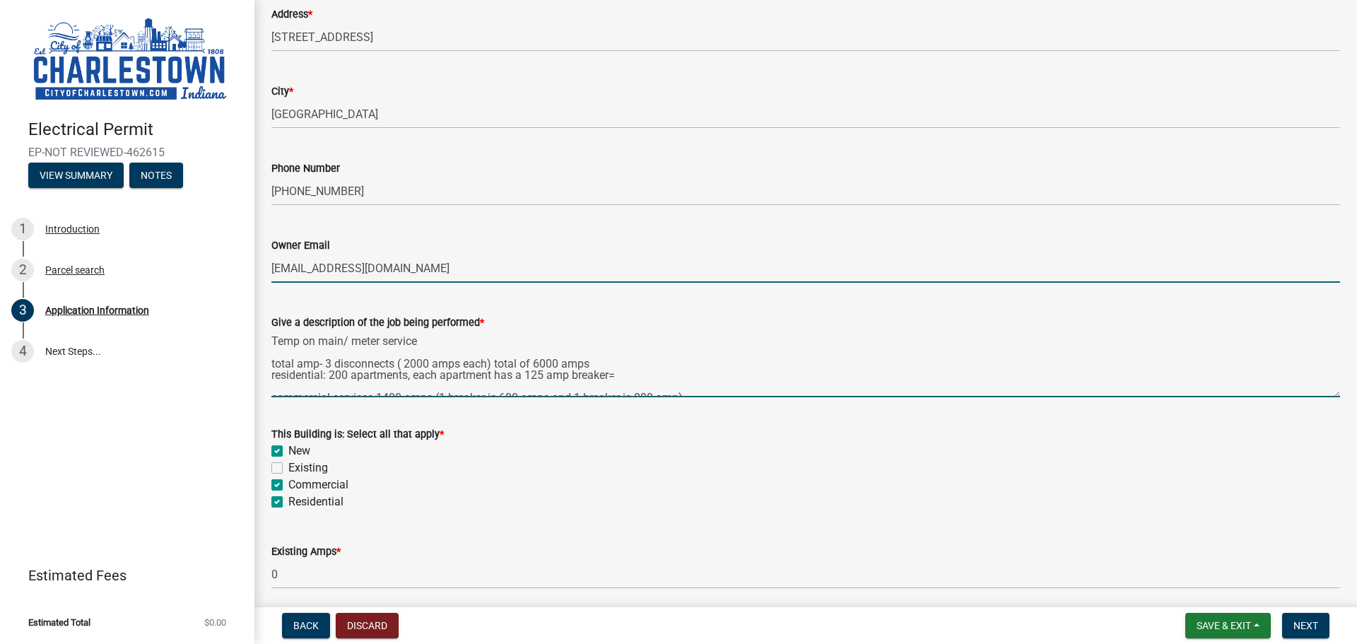
click at [272, 343] on textarea "Temp on main/ meter service total amp- 3 disconnects ( 2000 amps each) total of…" at bounding box center [805, 364] width 1068 height 66
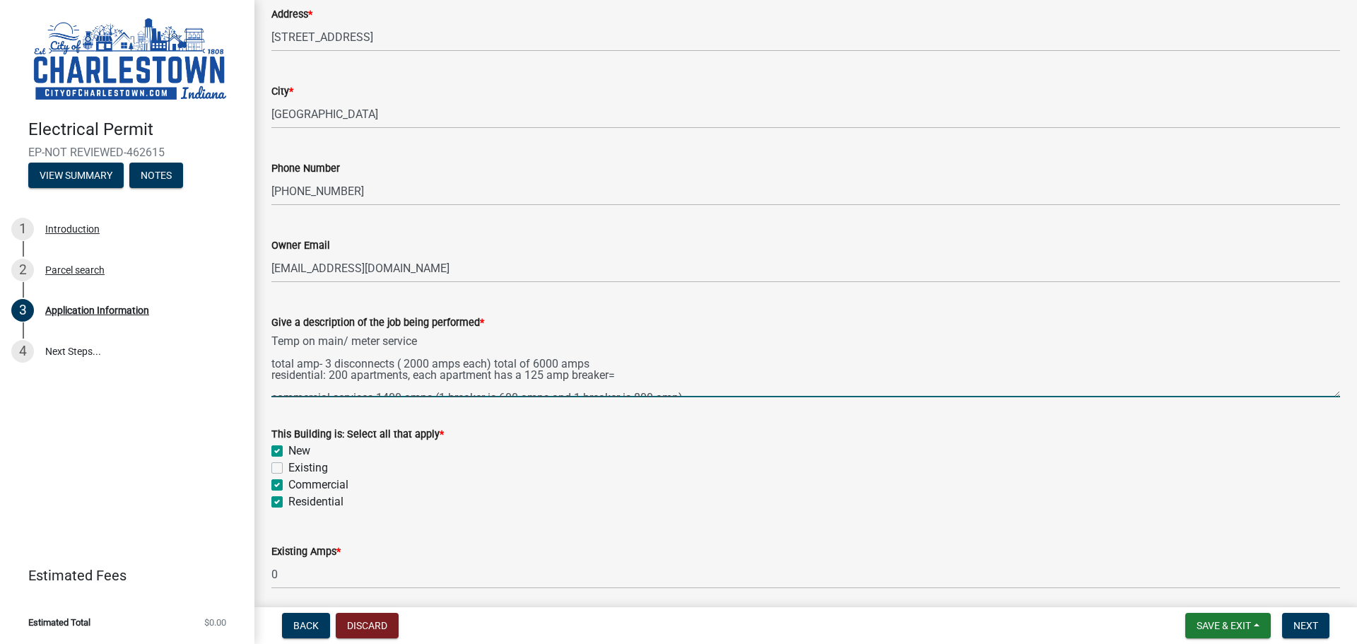
click at [638, 368] on textarea "Temp on main/ meter service total amp- 3 disconnects ( 2000 amps each) total of…" at bounding box center [805, 364] width 1068 height 66
click at [630, 372] on textarea "Temp on main/ meter service total amp- 3 disconnects ( 2000 amps each) total of…" at bounding box center [805, 364] width 1068 height 66
click at [437, 341] on textarea "Temp on main/ meter service total amp- 3 disconnects ( 2000 amps each) total of…" at bounding box center [805, 364] width 1068 height 66
drag, startPoint x: 643, startPoint y: 343, endPoint x: 440, endPoint y: 342, distance: 202.8
click at [440, 342] on textarea "Temp on main/ meter service for Building 3 Forest Edge Apartments total amp- 3 …" at bounding box center [805, 364] width 1068 height 66
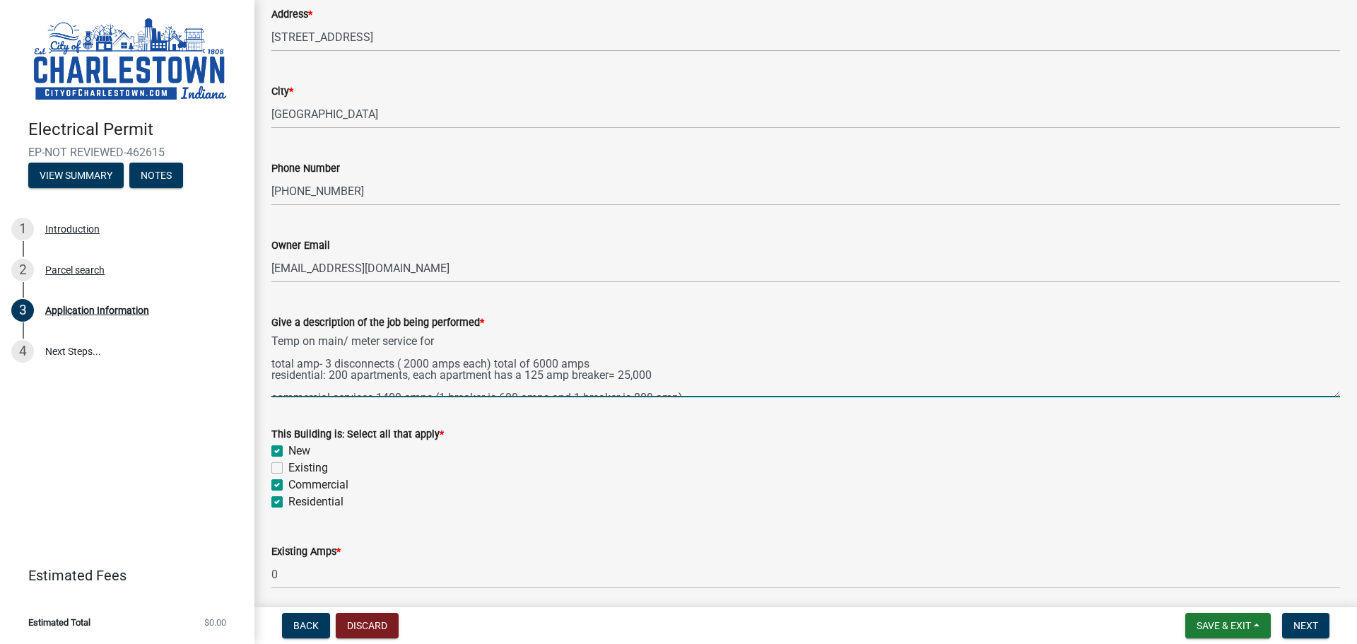
click at [271, 341] on textarea "Temp on main/ meter service for total amp- 3 disconnects ( 2000 amps each) tota…" at bounding box center [805, 364] width 1068 height 66
paste textarea "Building [GEOGRAPHIC_DATA]"
click at [636, 341] on textarea "Building 3 Forest Edge ApartmentsTemp on main/ meter service for total amp- 3 d…" at bounding box center [805, 364] width 1068 height 66
click at [445, 337] on textarea "Building 3 Forest Edge ApartmentsTemp on main/ meter service total amp- 3 disco…" at bounding box center [805, 364] width 1068 height 66
click at [666, 373] on textarea "Building 3 Forest Edge Apartments Temp on main/ meter service total amp- 3 disc…" at bounding box center [805, 364] width 1068 height 66
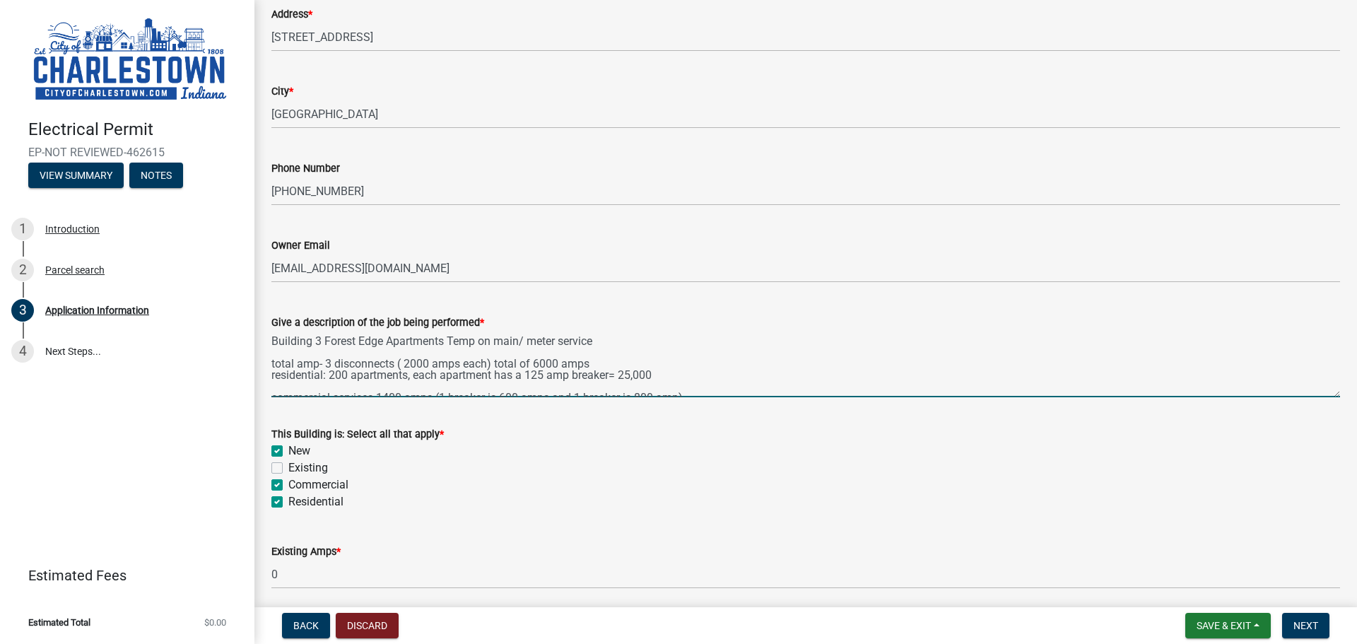
scroll to position [57, 0]
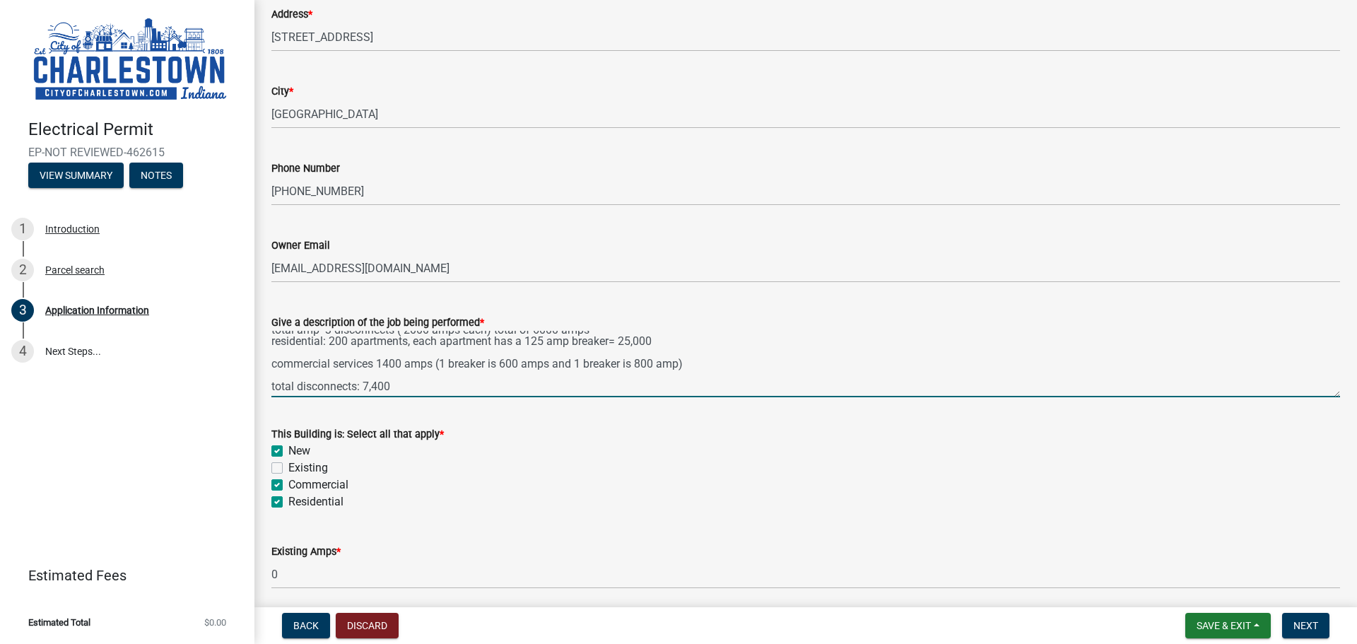
click at [269, 341] on div "Give a description of the job being performed * Building 3 Forest Edge Apartmen…" at bounding box center [806, 345] width 1090 height 103
click at [272, 341] on textarea "Building 3 Forest Edge Apartments Temp on main/ meter service total amp- 3 disc…" at bounding box center [805, 364] width 1068 height 66
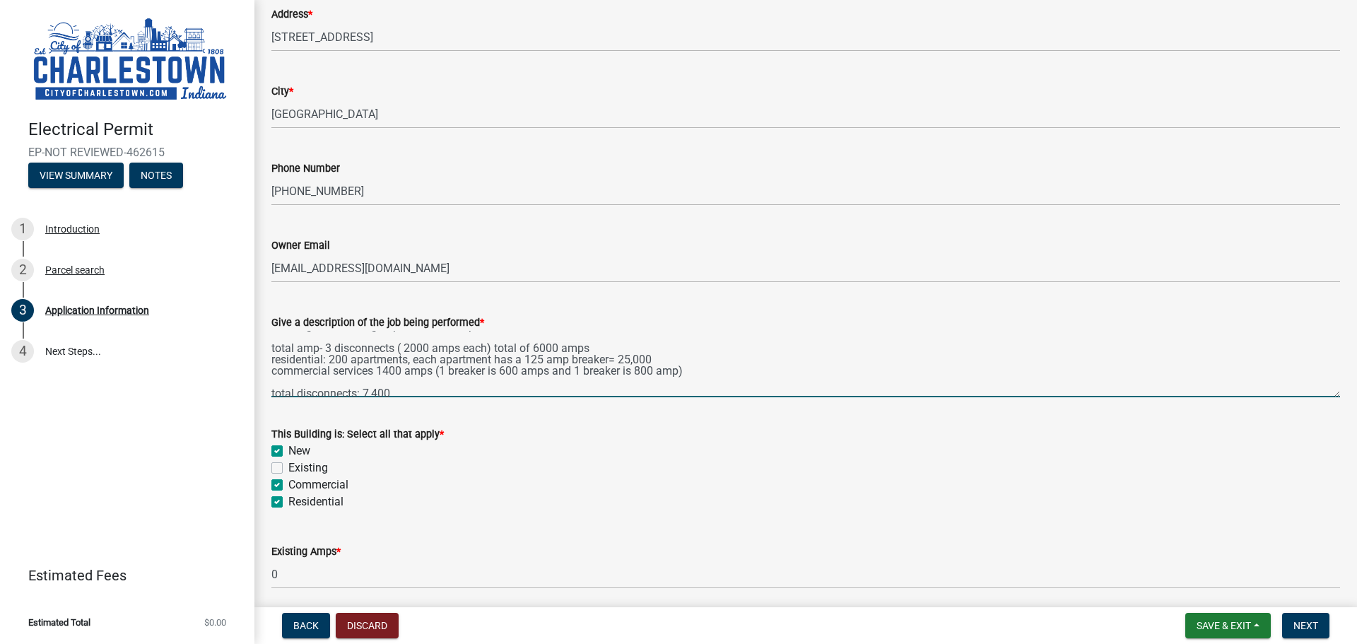
scroll to position [0, 0]
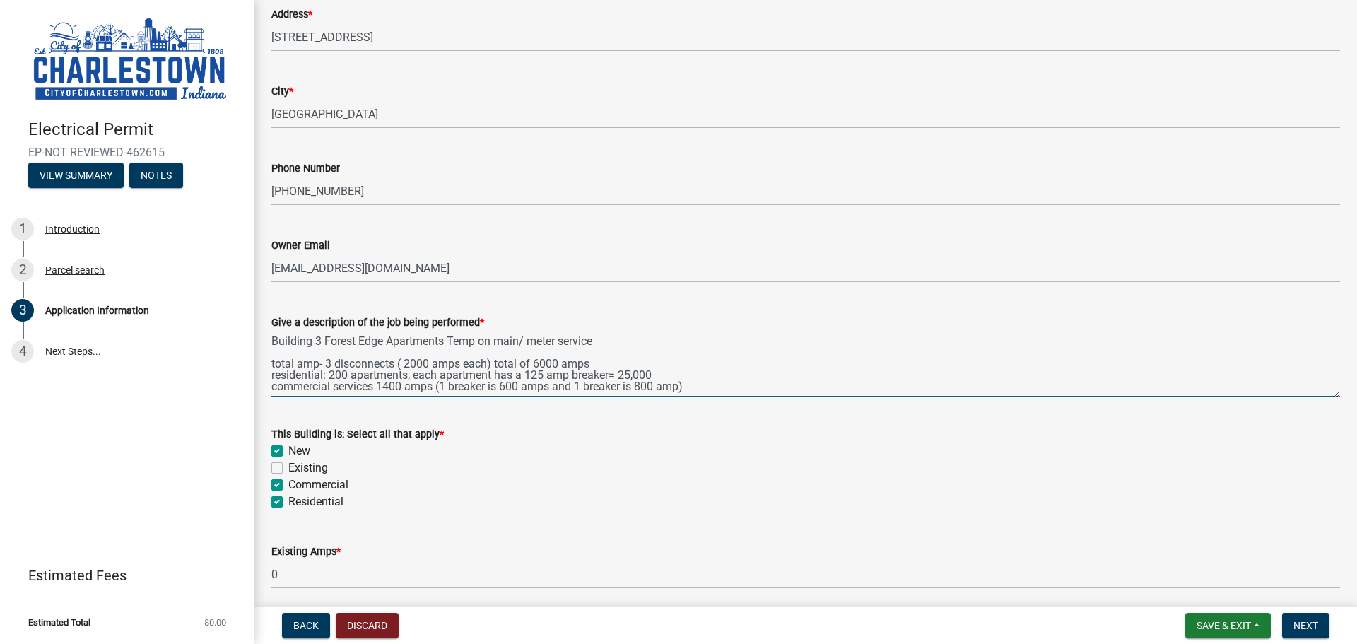
click at [324, 373] on textarea "Building 3 Forest Edge Apartments Temp on main/ meter service total amp- 3 disc…" at bounding box center [805, 364] width 1068 height 66
click at [375, 384] on textarea "Building 3 Forest Edge Apartments Temp on main/ meter service total amp- 3 disc…" at bounding box center [805, 364] width 1068 height 66
click at [374, 372] on textarea "Building 3 Forest Edge Apartments Temp on main/ meter service total amp- 3 disc…" at bounding box center [805, 364] width 1068 height 66
drag, startPoint x: 753, startPoint y: 377, endPoint x: 695, endPoint y: 375, distance: 58.0
click at [695, 375] on textarea "Building 3 Forest Edge Apartments Temp on main/ meter service total amp- 3 disc…" at bounding box center [805, 364] width 1068 height 66
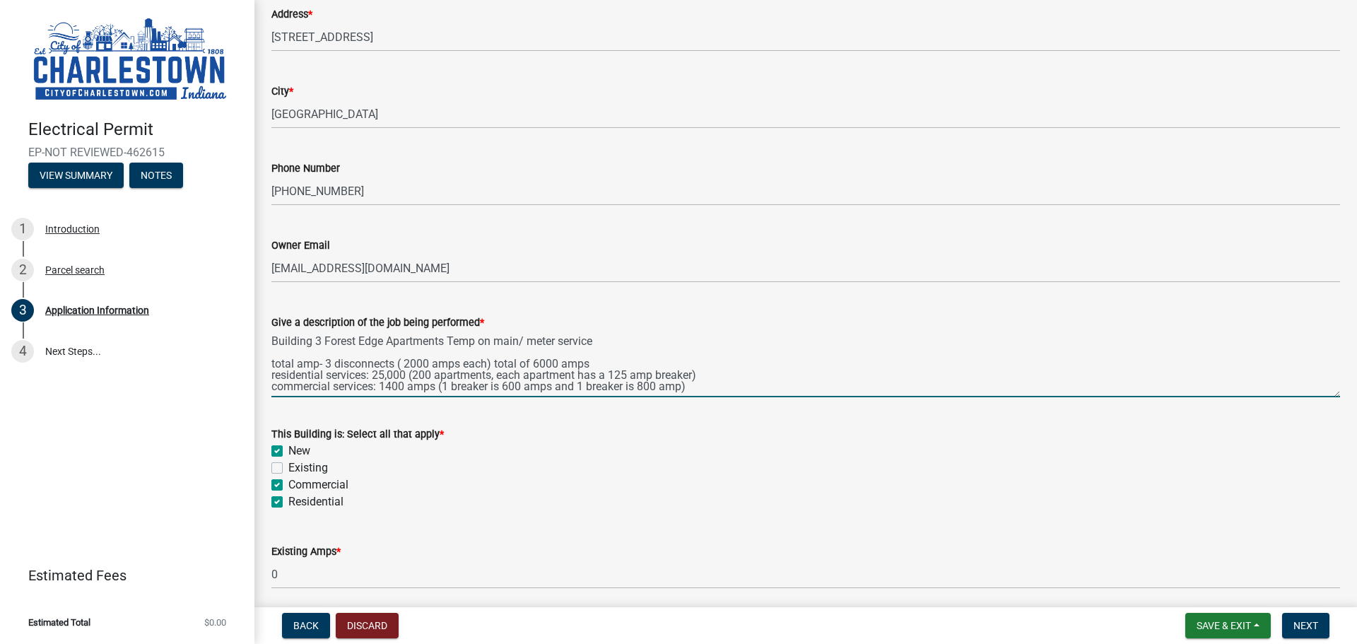
click at [786, 391] on textarea "Building 3 Forest Edge Apartments Temp on main/ meter service total amp- 3 disc…" at bounding box center [805, 364] width 1068 height 66
click at [394, 364] on textarea "Building 3 Forest Edge Apartments Temp on main/ meter service total amp- 3 disc…" at bounding box center [805, 364] width 1068 height 66
click at [326, 363] on textarea "Building 3 Forest Edge Apartments Temp on main/ meter service total amp- 3 disc…" at bounding box center [805, 364] width 1068 height 66
click at [454, 363] on textarea "Building 3 Forest Edge Apartments Temp on main/ meter service total amp- 600amp…" at bounding box center [805, 364] width 1068 height 66
drag, startPoint x: 661, startPoint y: 358, endPoint x: 549, endPoint y: 367, distance: 112.0
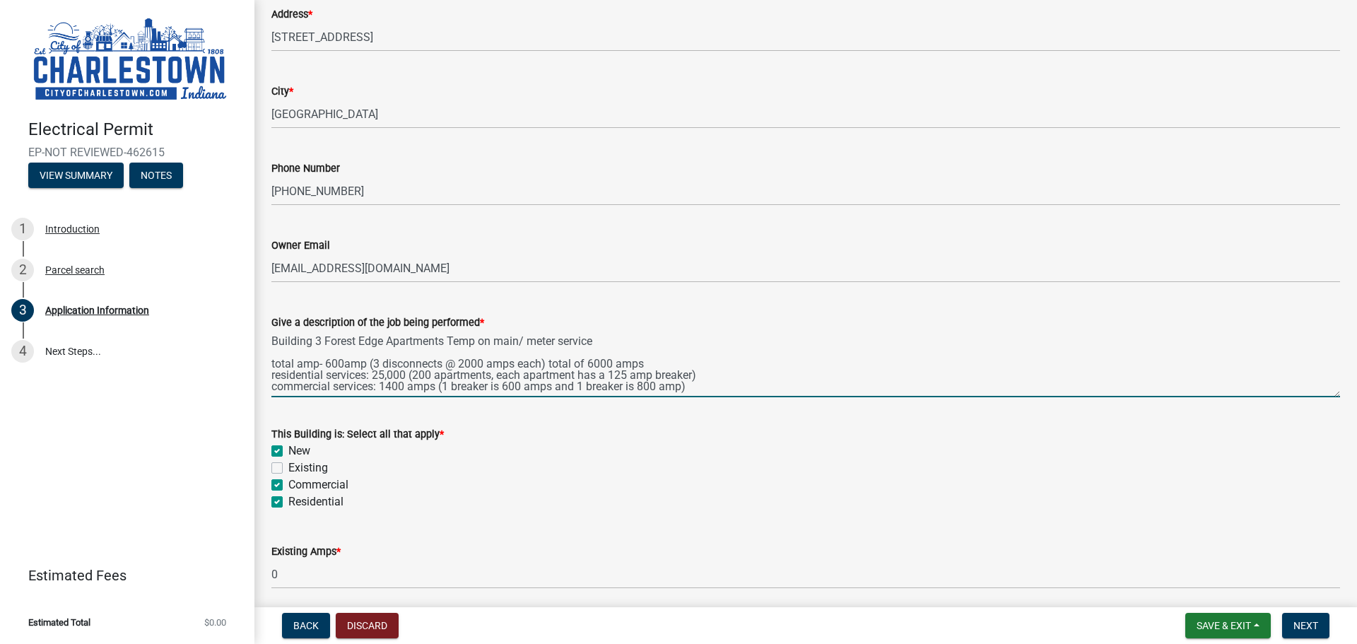
click at [549, 367] on textarea "Building 3 Forest Edge Apartments Temp on main/ meter service total amp- 600amp…" at bounding box center [805, 364] width 1068 height 66
click at [341, 363] on textarea "Building 3 Forest Edge Apartments Temp on main/ meter service total amp- 600amp…" at bounding box center [805, 364] width 1068 height 66
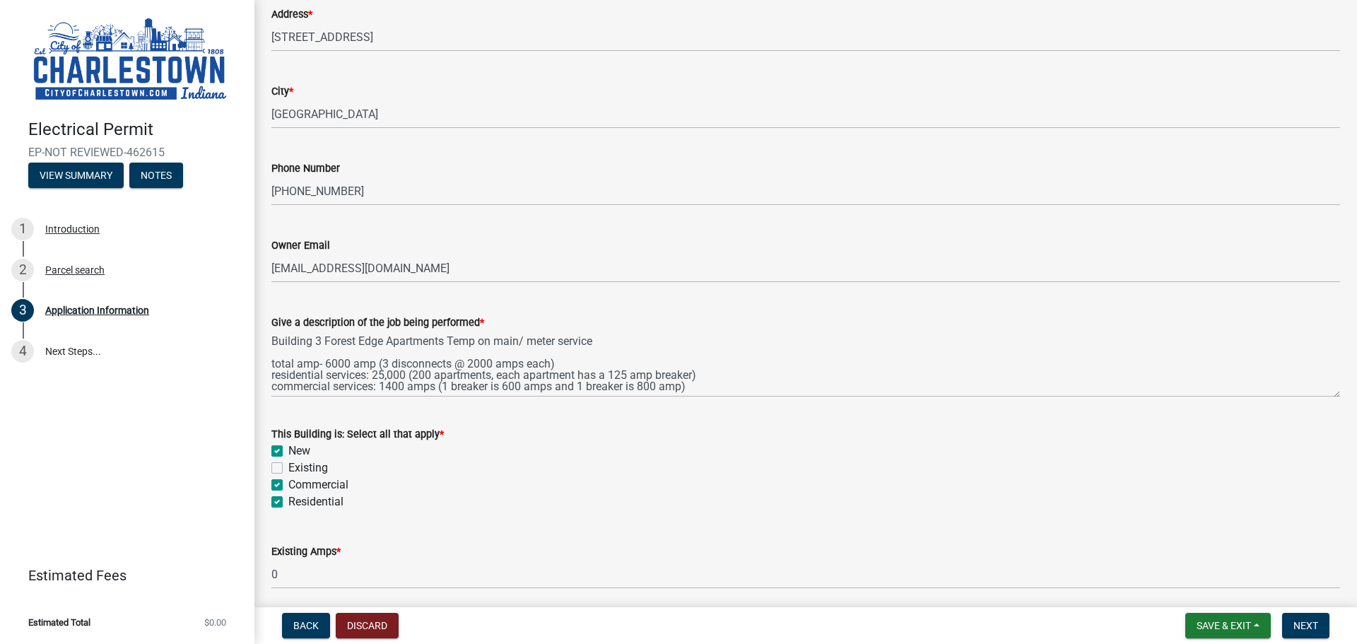
scroll to position [45, 0]
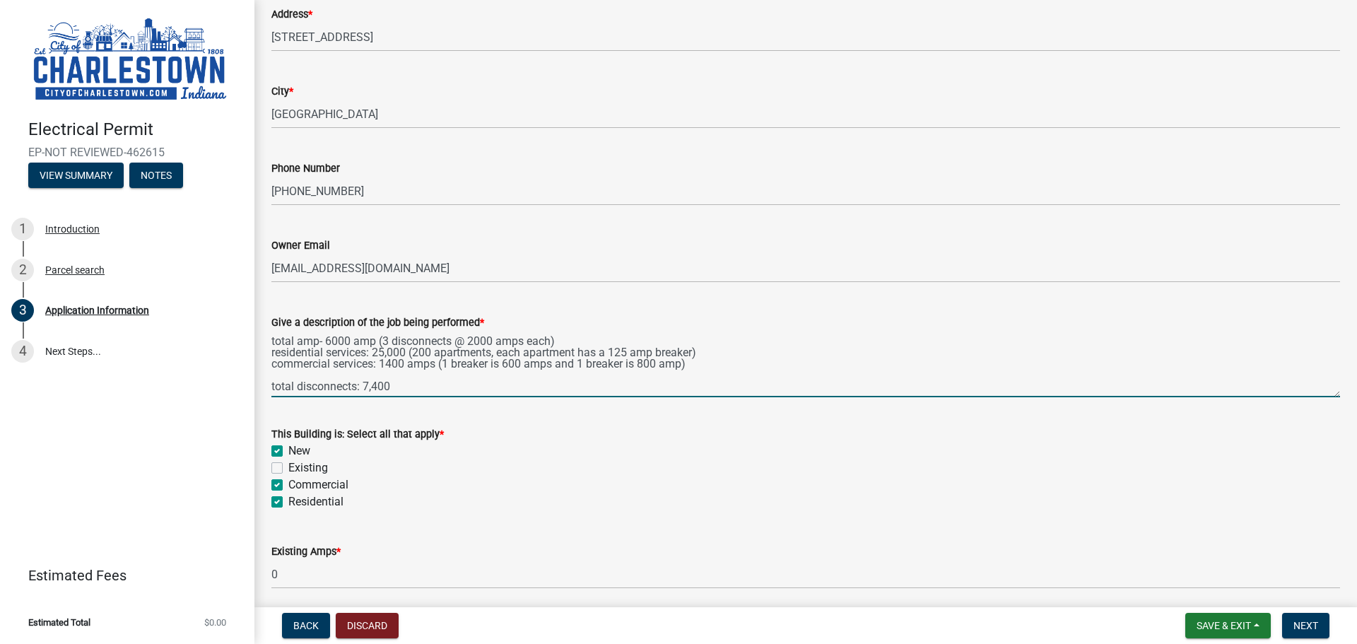
click at [423, 361] on textarea "Building 3 Forest Edge Apartments Temp on main/ meter service total amp- 6000 a…" at bounding box center [805, 364] width 1068 height 66
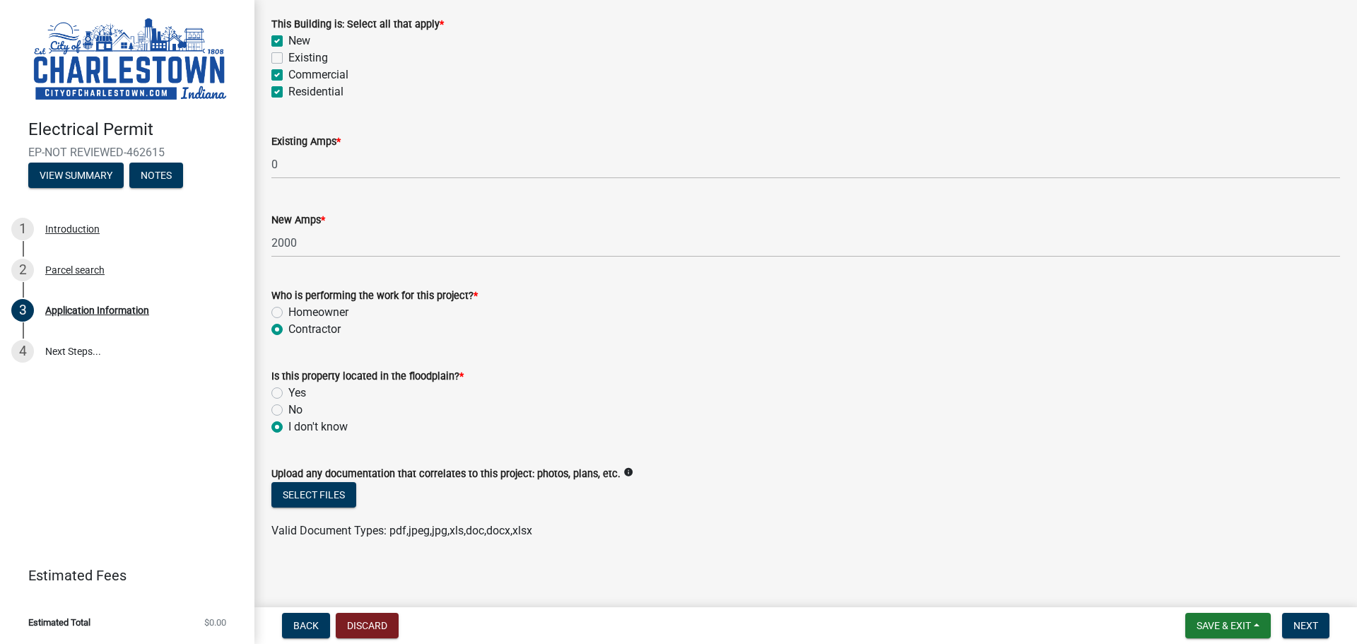
scroll to position [698, 0]
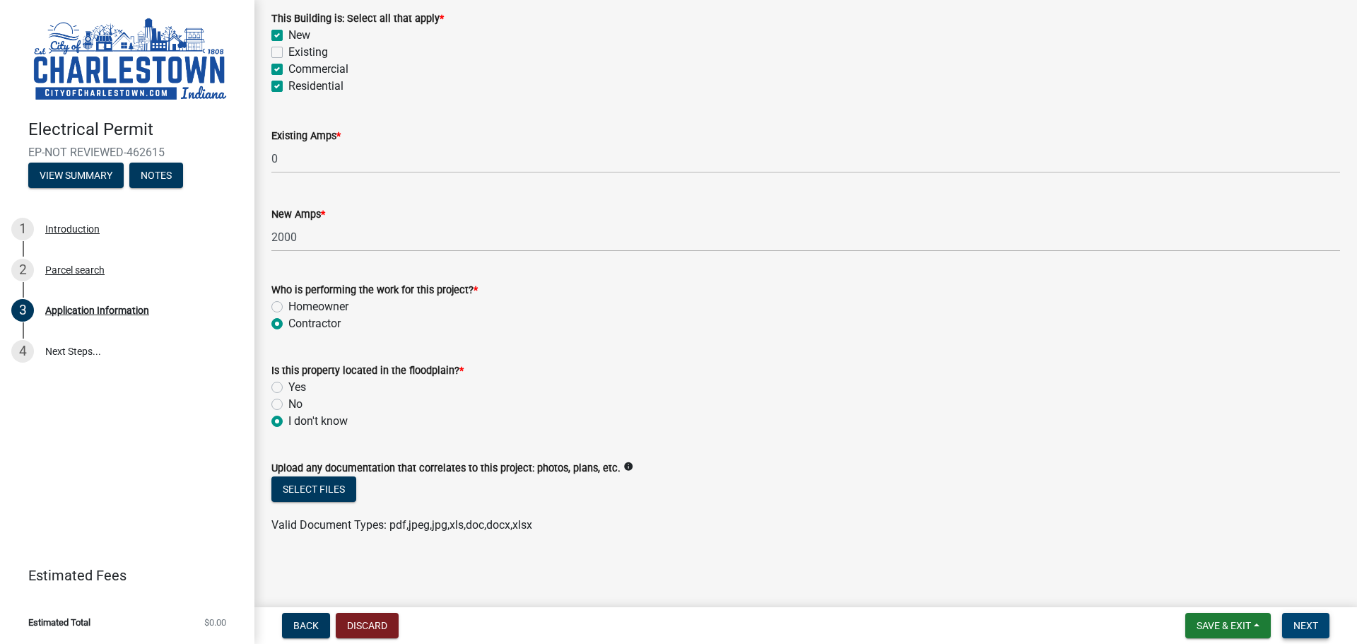
type textarea "Building 3 Forest Edge Apartments Temp on main/ meter service total amp- 6000 a…"
click at [1310, 620] on span "Next" at bounding box center [1305, 625] width 25 height 11
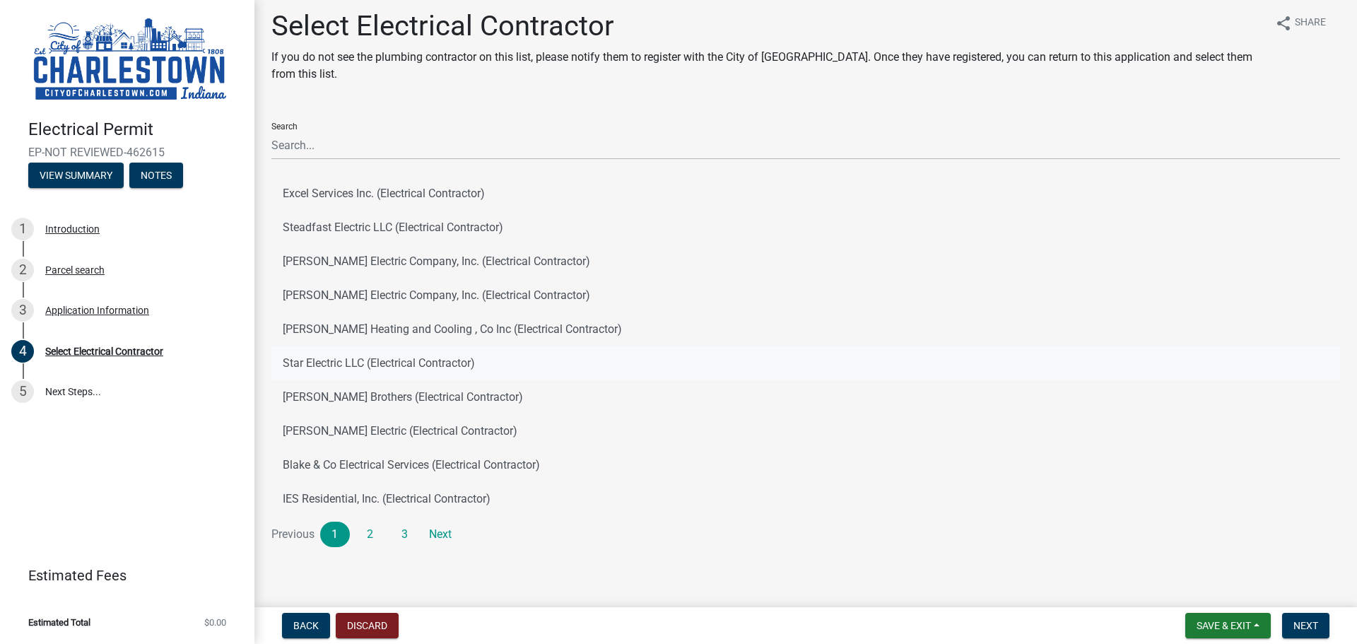
scroll to position [8, 0]
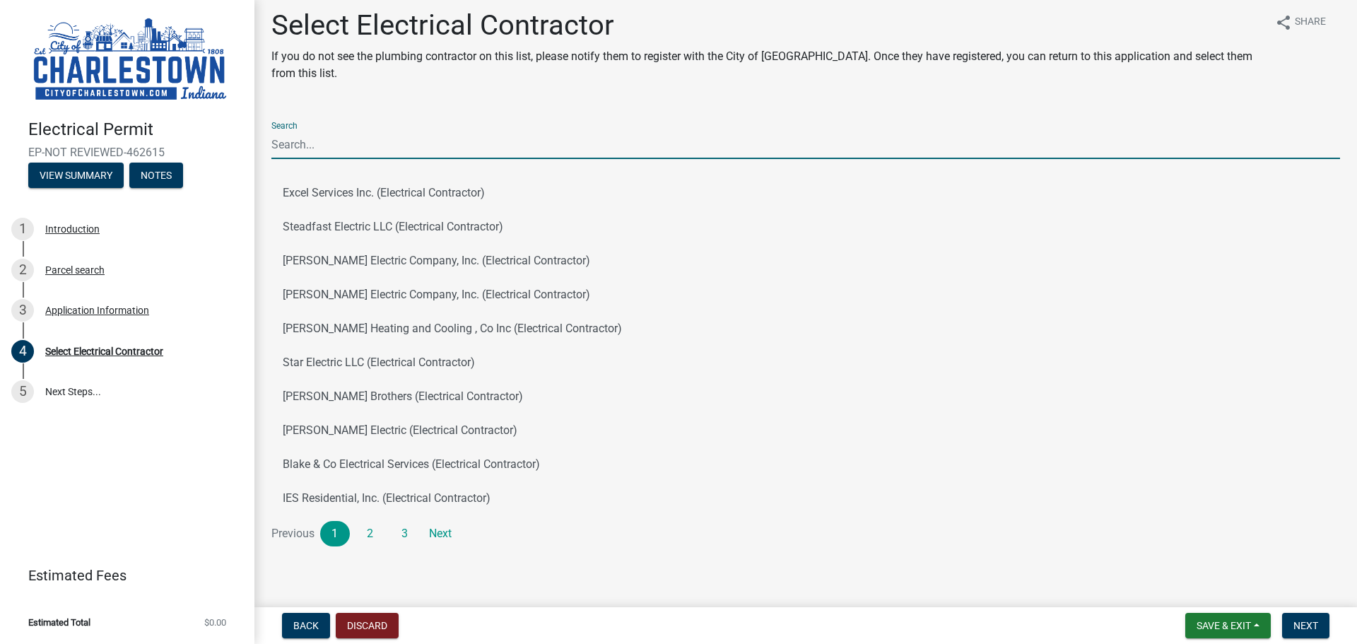
click at [314, 149] on input "Search" at bounding box center [805, 144] width 1068 height 29
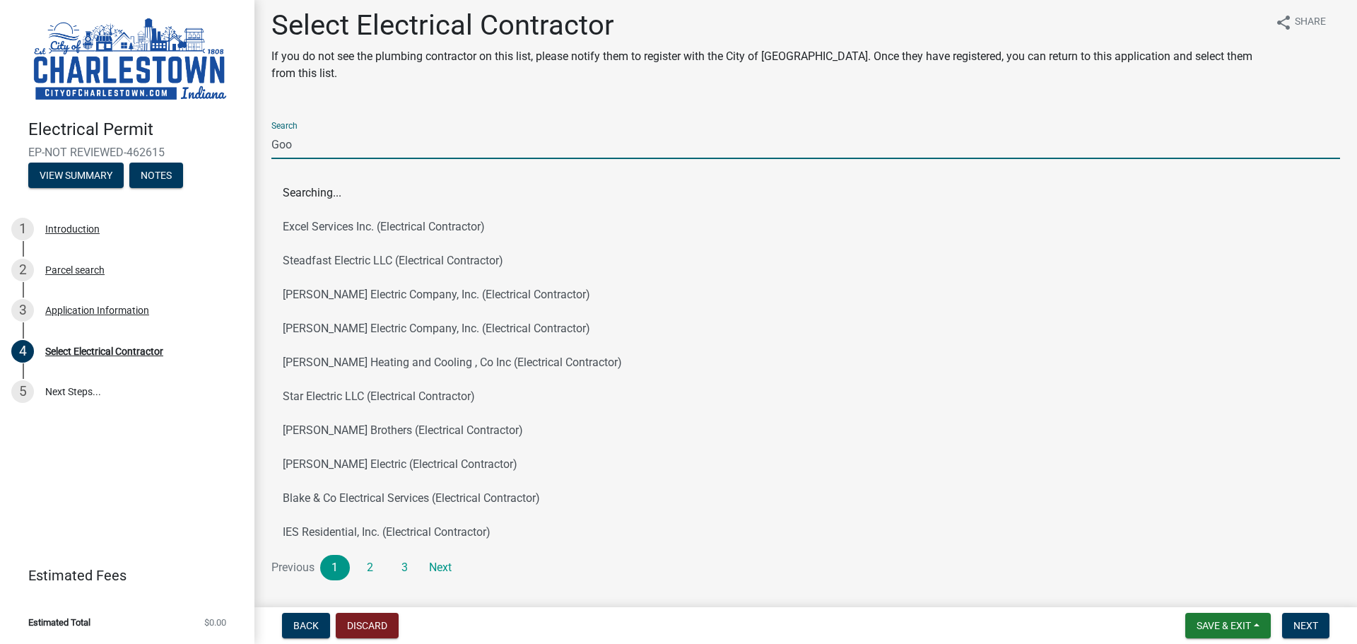
type input "Good"
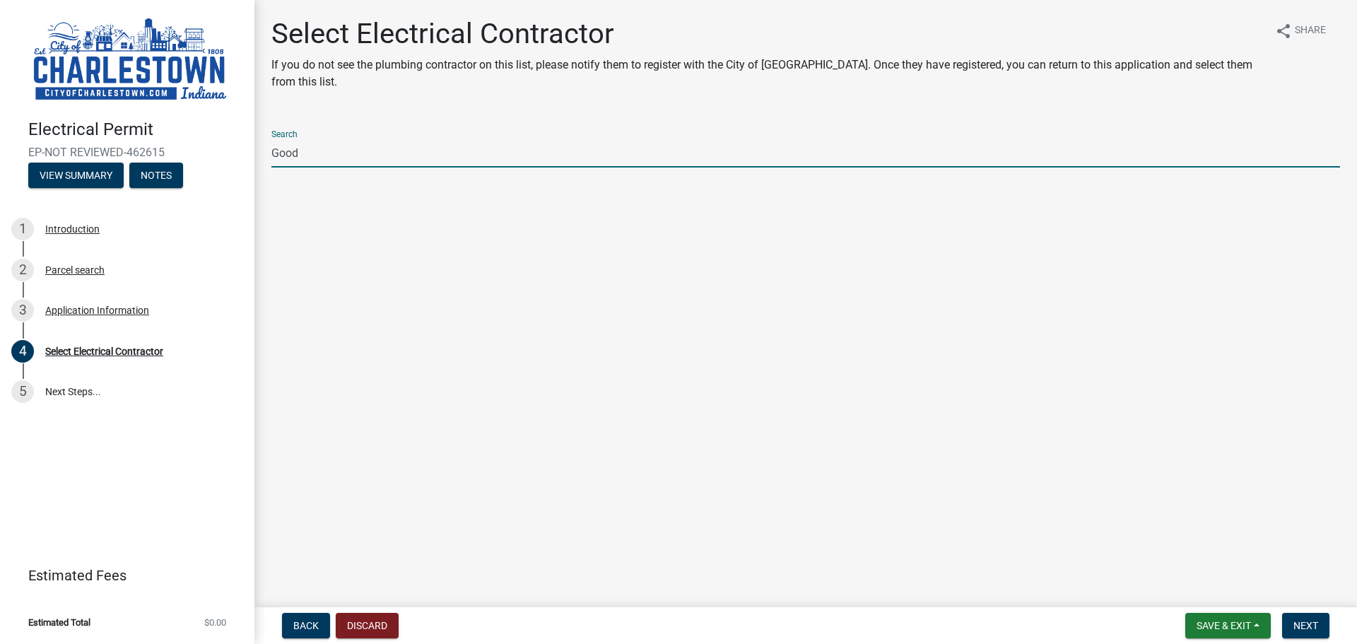
drag, startPoint x: 322, startPoint y: 164, endPoint x: 256, endPoint y: 160, distance: 66.6
click at [256, 160] on div "Select Electrical Contractor If you do not see the plumbing contractor on this …" at bounding box center [805, 110] width 1102 height 186
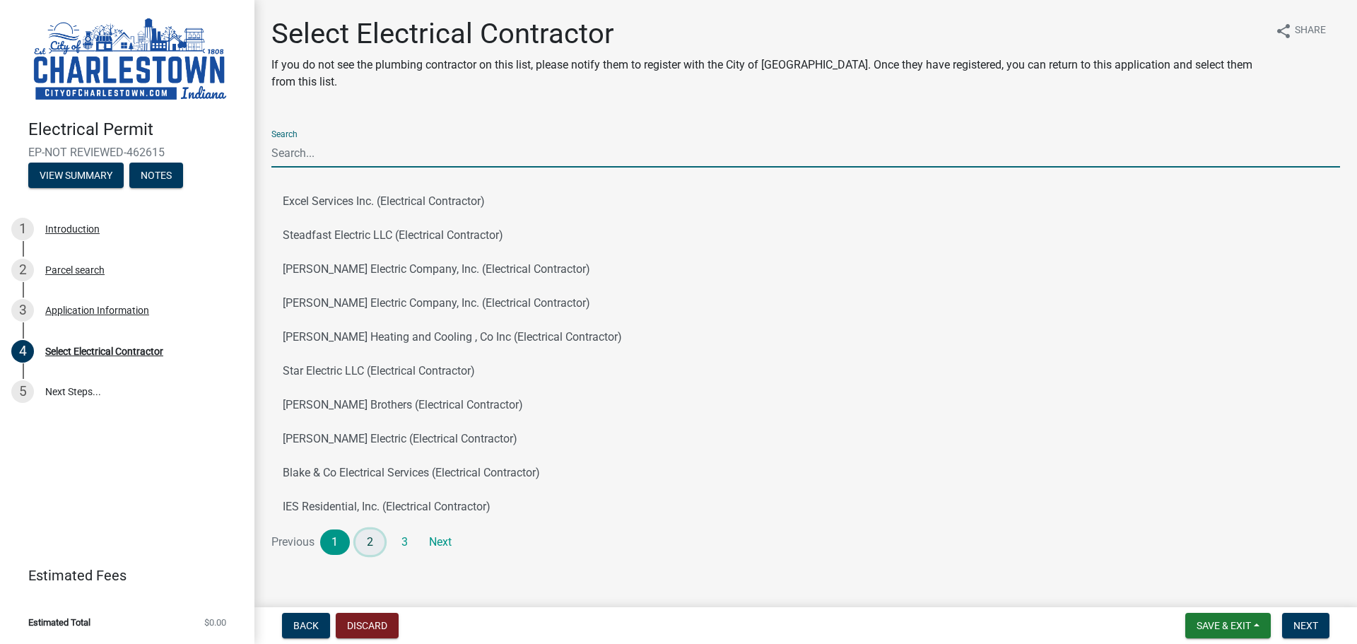
click at [363, 547] on link "2" at bounding box center [370, 541] width 30 height 25
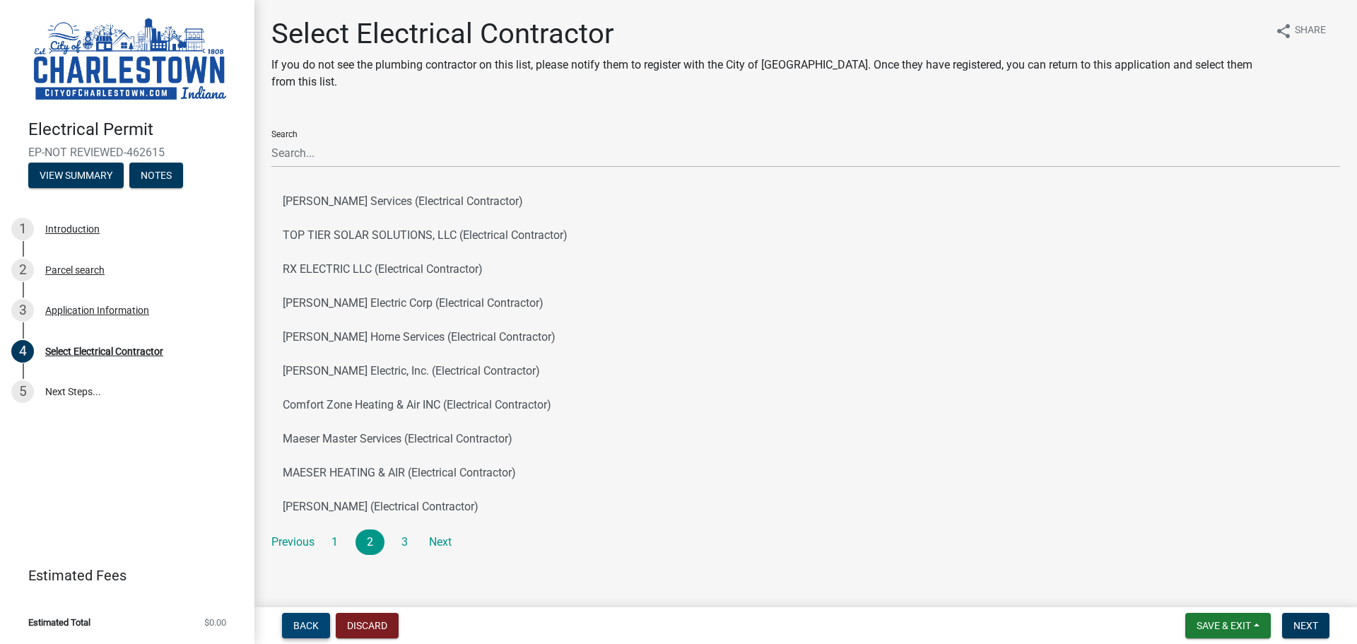
click at [303, 618] on button "Back" at bounding box center [306, 625] width 48 height 25
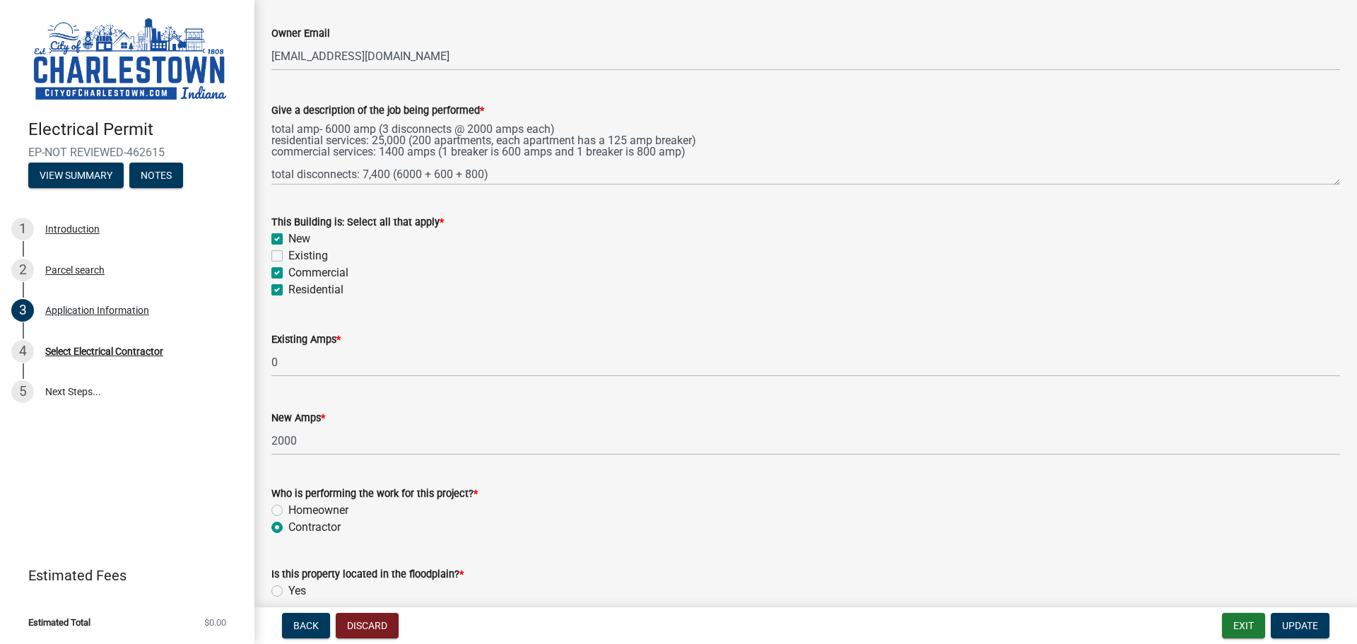
scroll to position [565, 0]
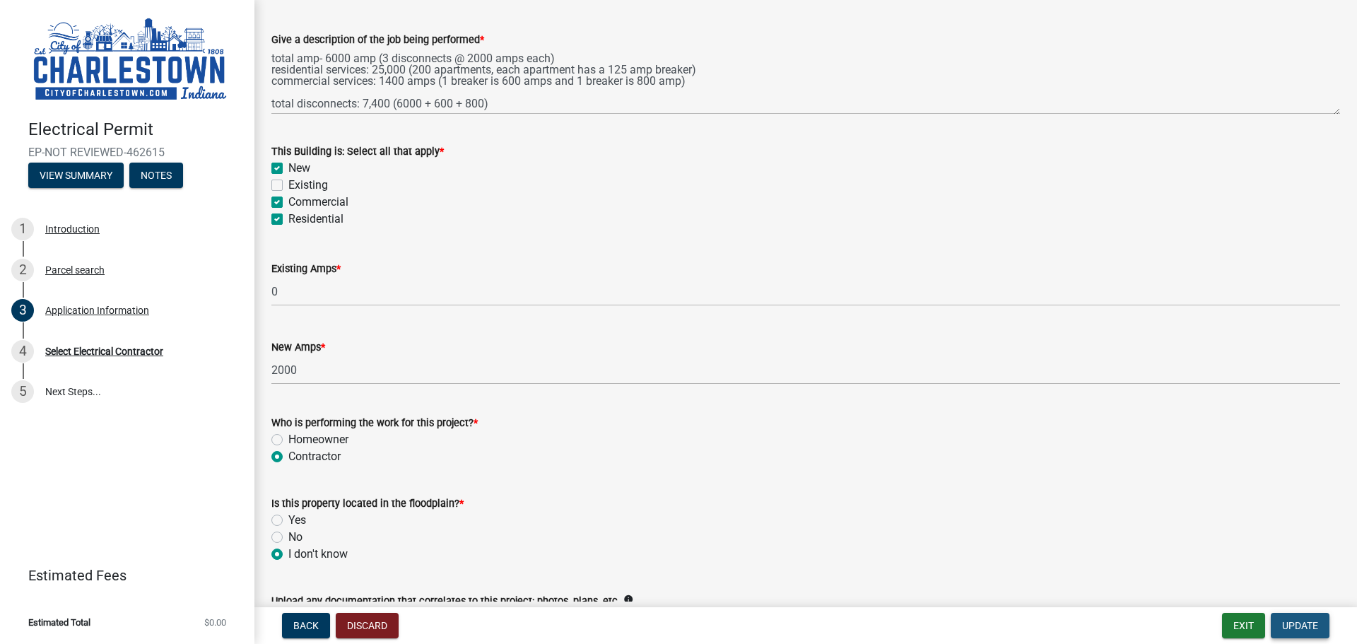
click at [1307, 618] on button "Update" at bounding box center [1300, 625] width 59 height 25
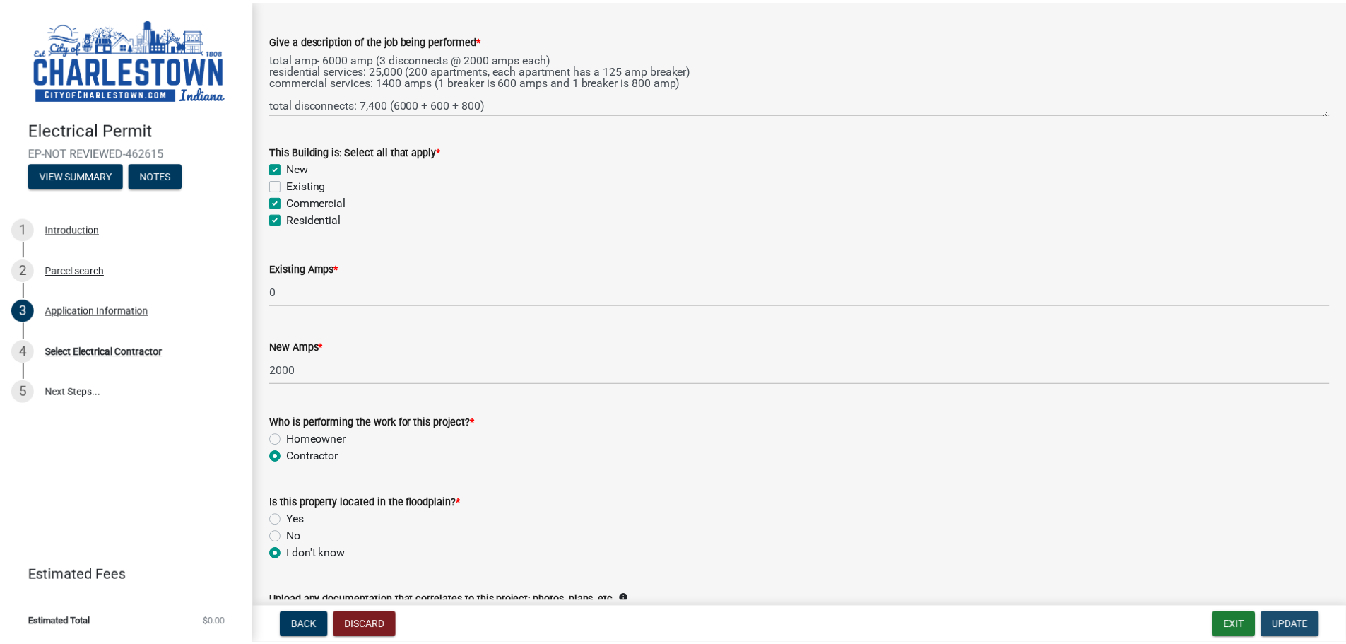
scroll to position [0, 0]
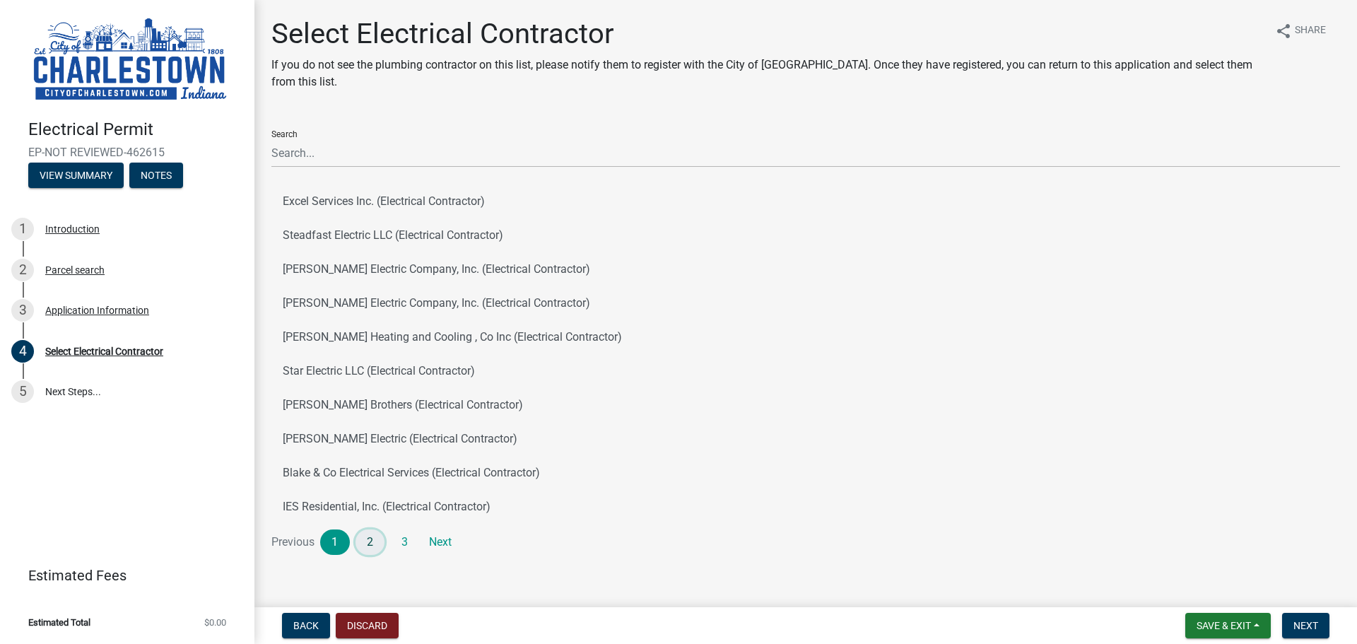
click at [371, 535] on link "2" at bounding box center [370, 541] width 30 height 25
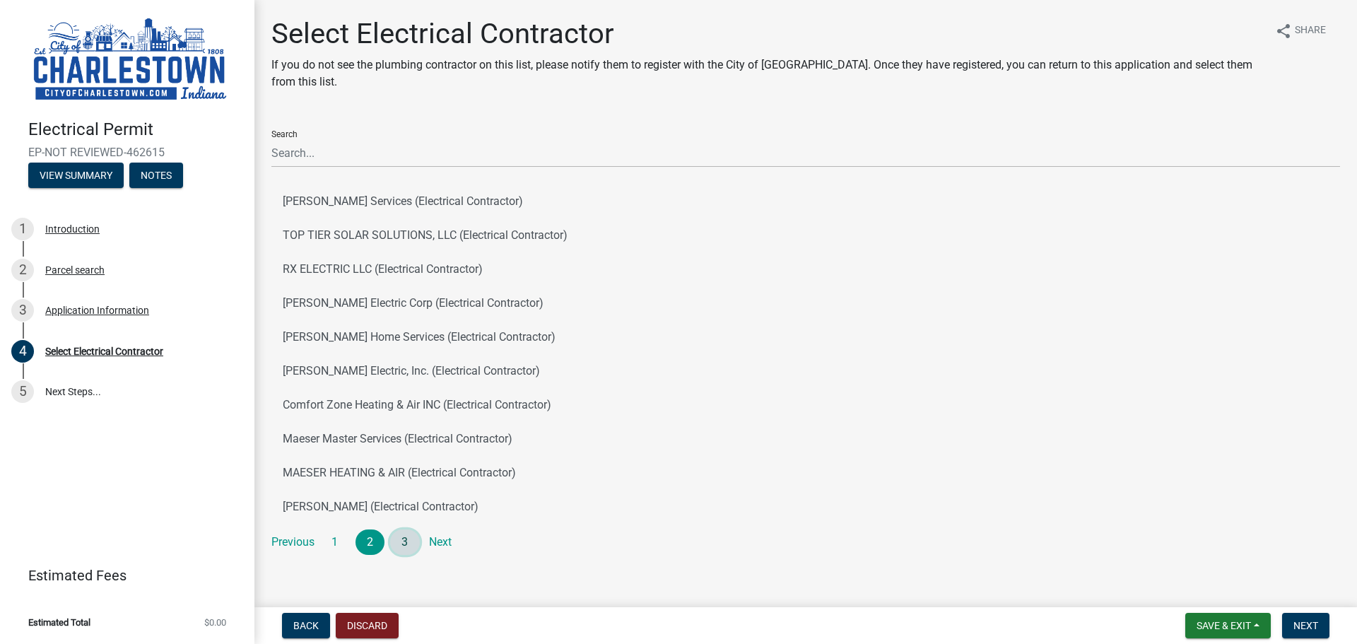
click at [408, 532] on link "3" at bounding box center [405, 541] width 30 height 25
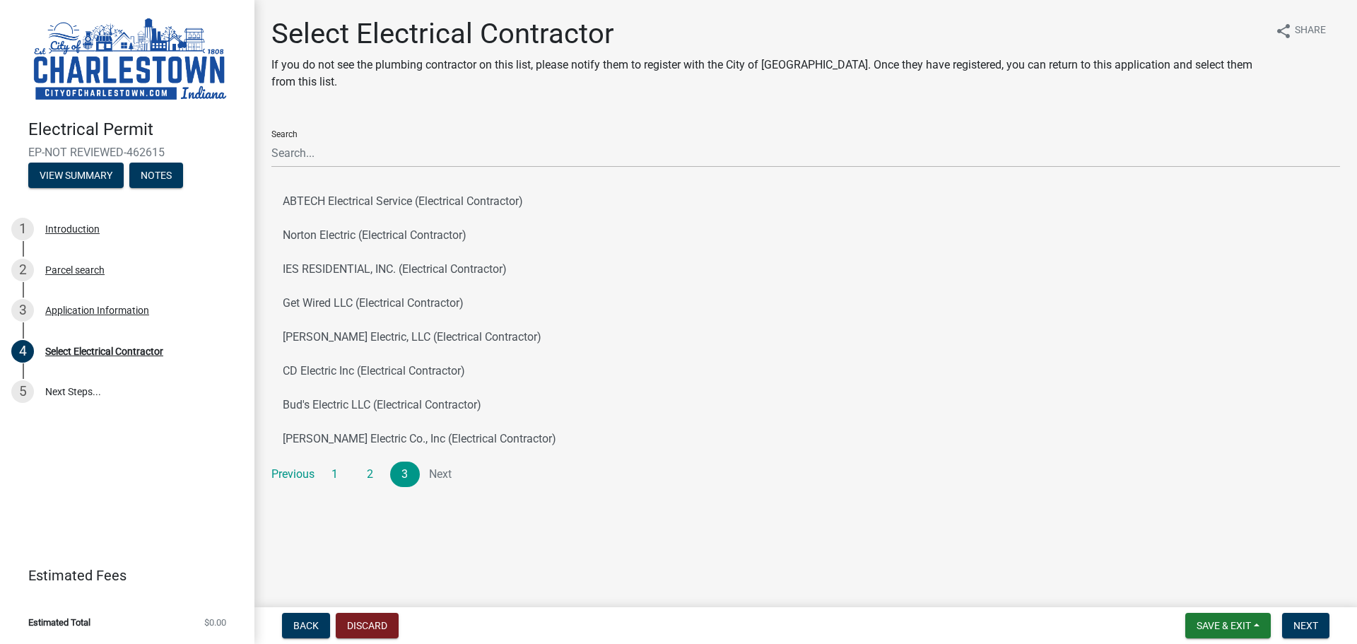
click at [449, 476] on li "Next" at bounding box center [440, 473] width 30 height 25
click at [326, 470] on link "1" at bounding box center [335, 473] width 30 height 25
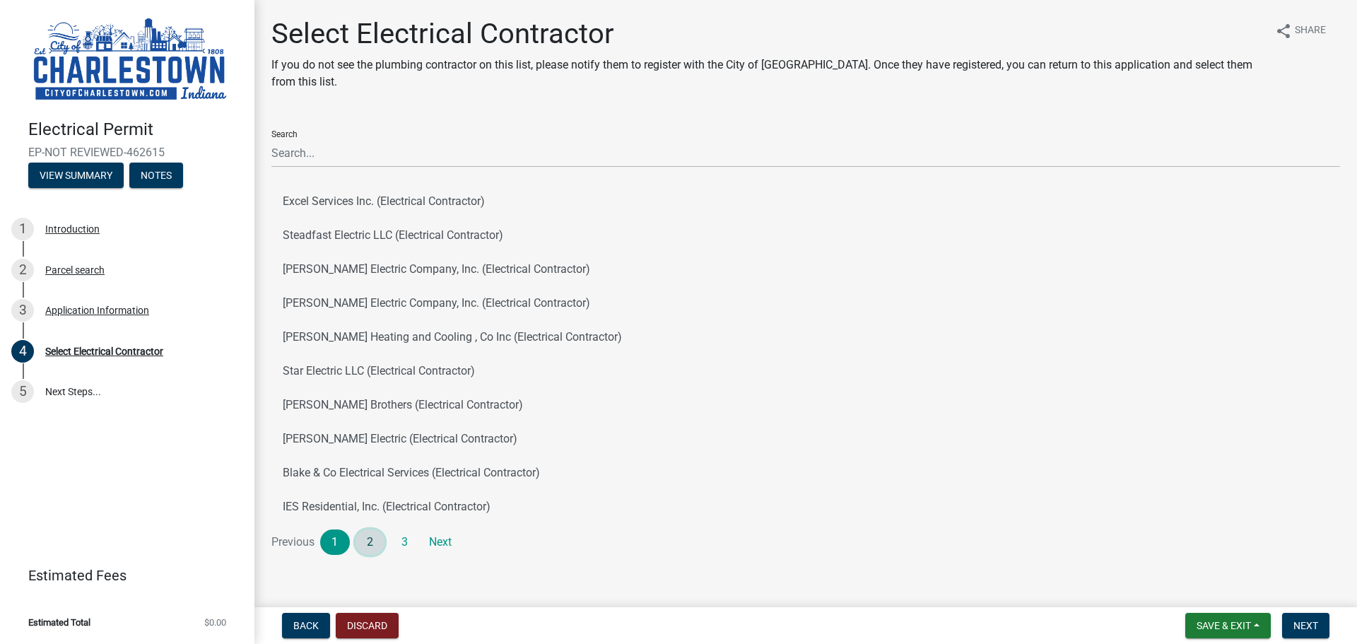
click at [372, 548] on link "2" at bounding box center [370, 541] width 30 height 25
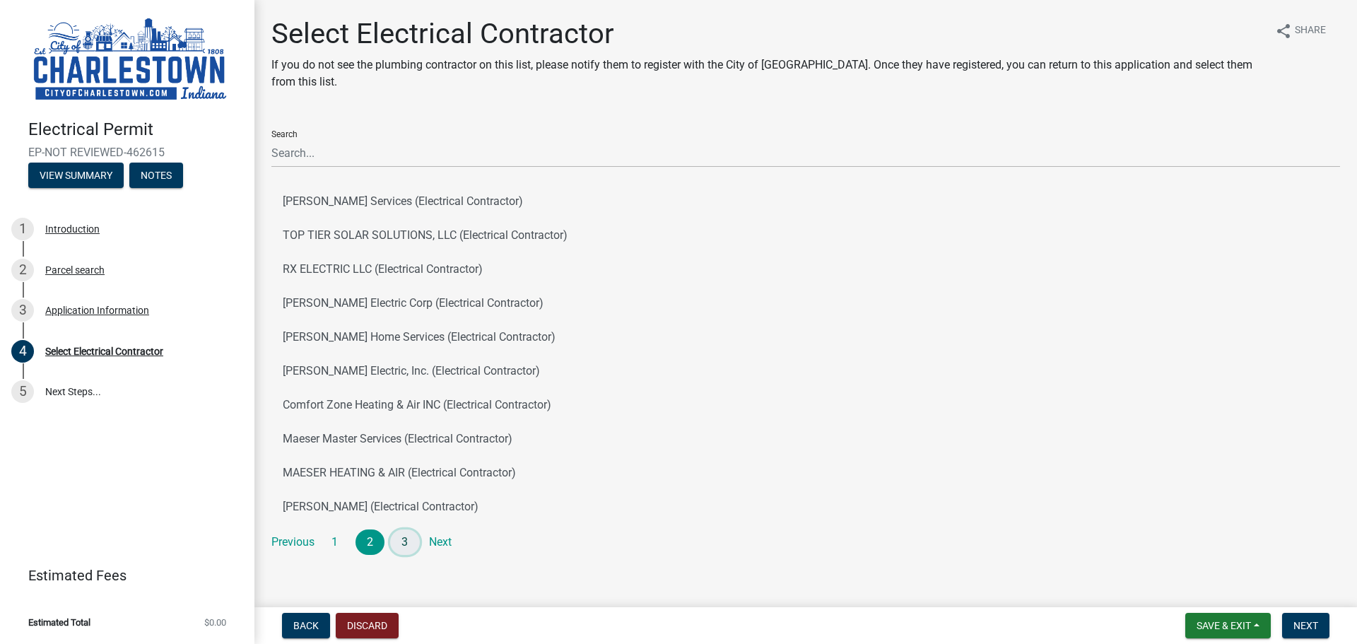
click at [404, 546] on link "3" at bounding box center [405, 541] width 30 height 25
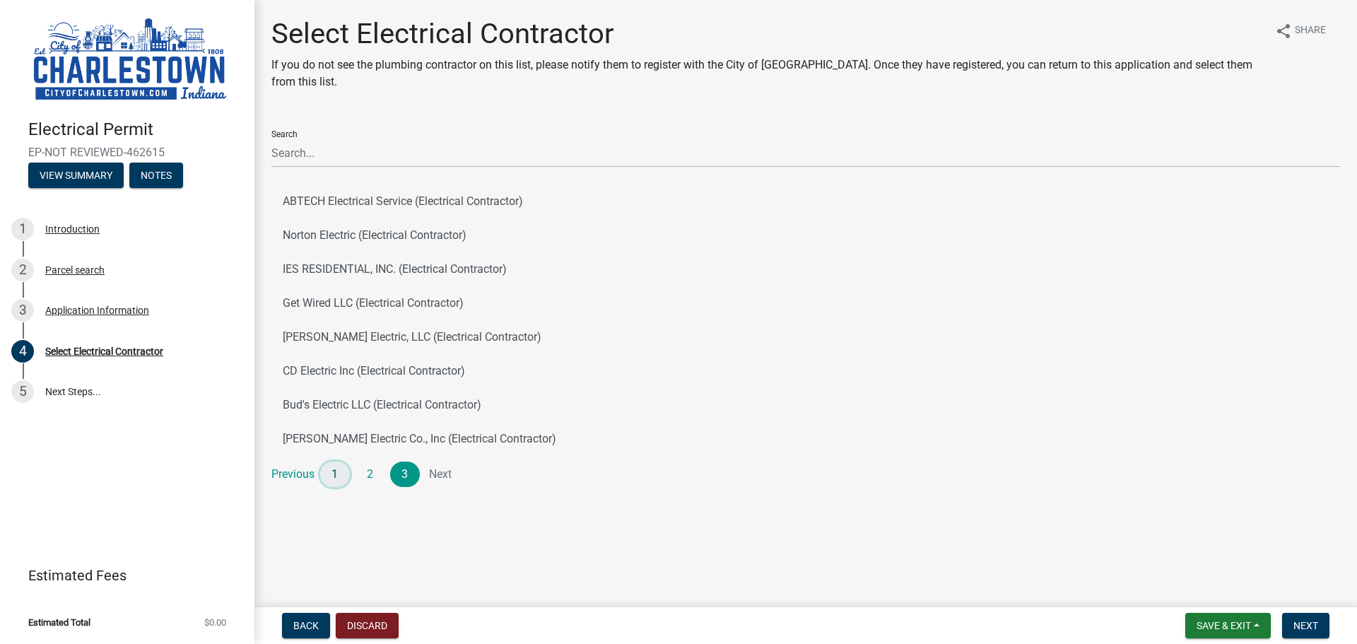
click at [342, 483] on link "1" at bounding box center [335, 473] width 30 height 25
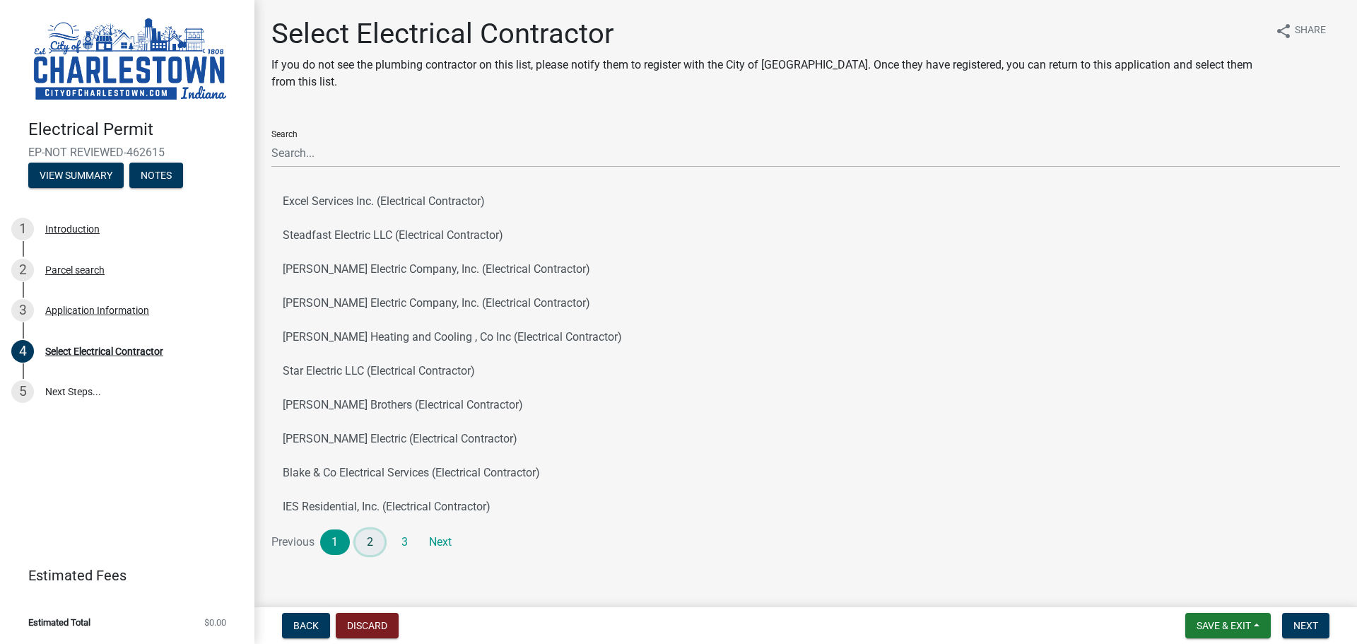
click at [365, 538] on link "2" at bounding box center [370, 541] width 30 height 25
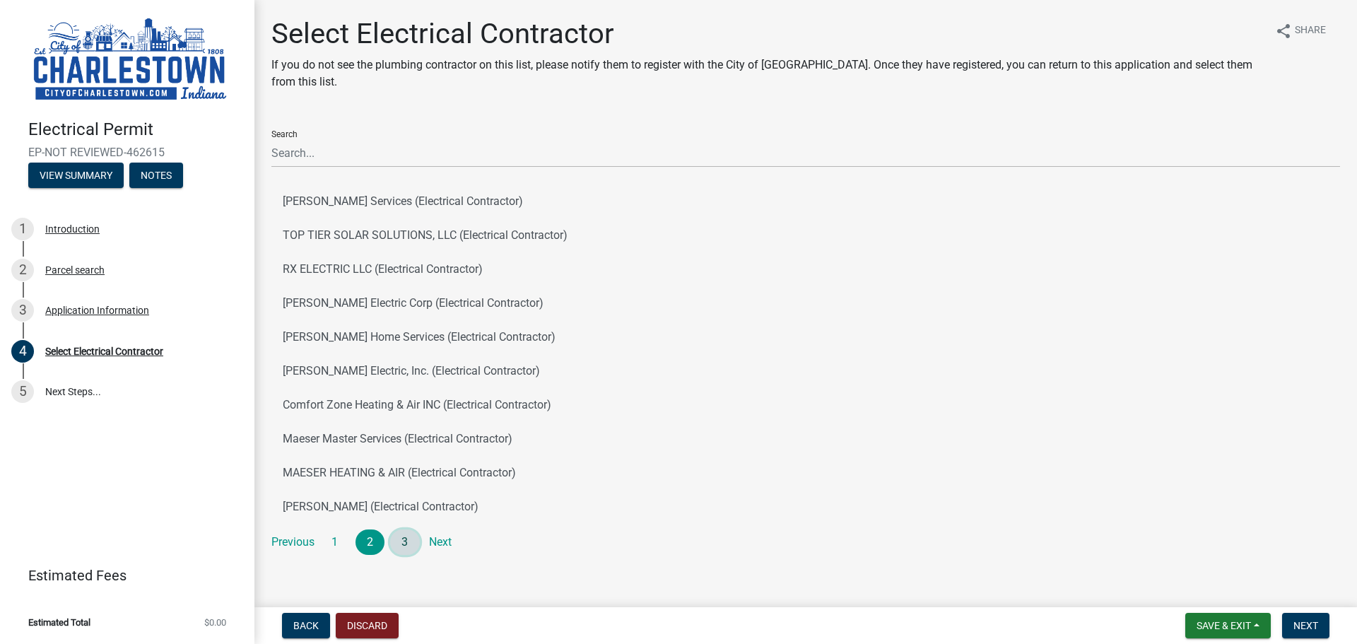
click at [399, 536] on link "3" at bounding box center [405, 541] width 30 height 25
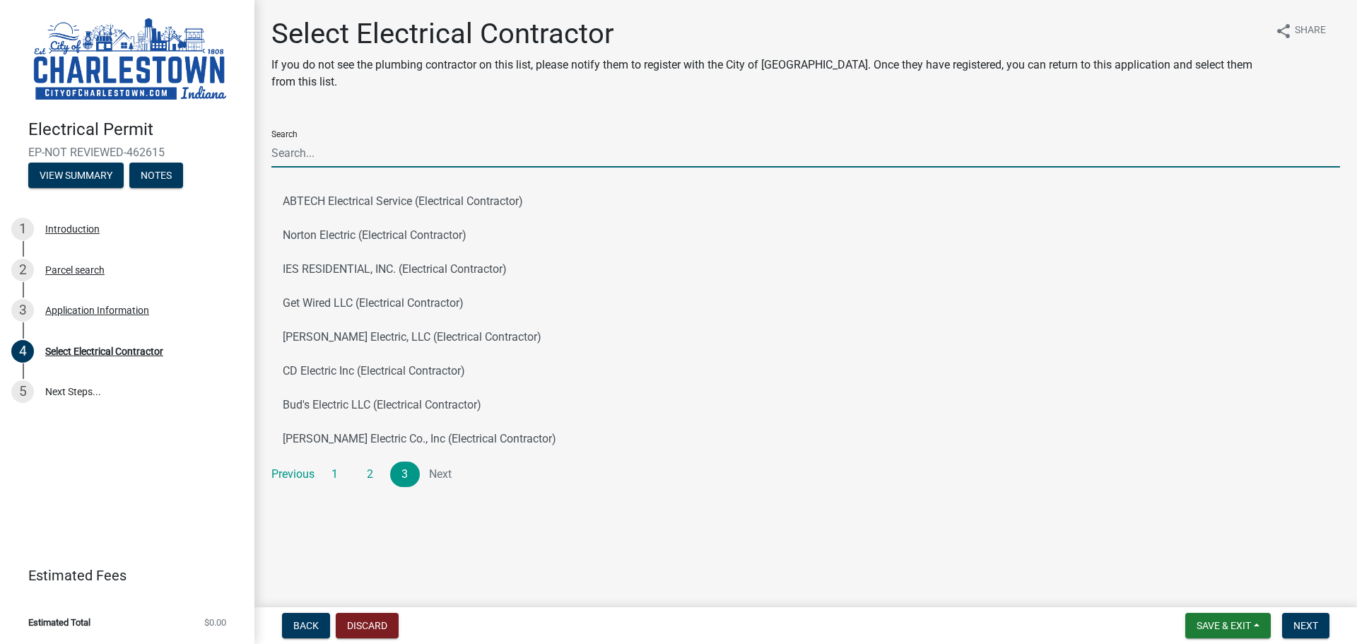
click at [340, 147] on input "Search" at bounding box center [805, 153] width 1068 height 29
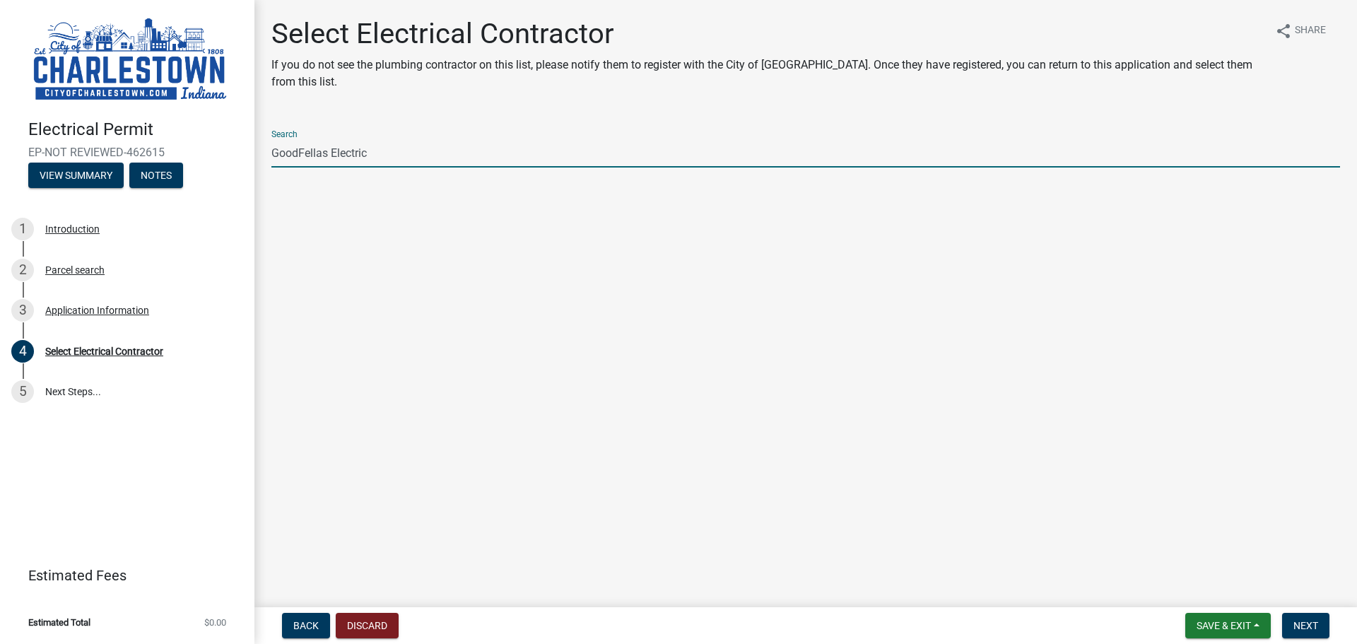
type input "GoodFellas Electric"
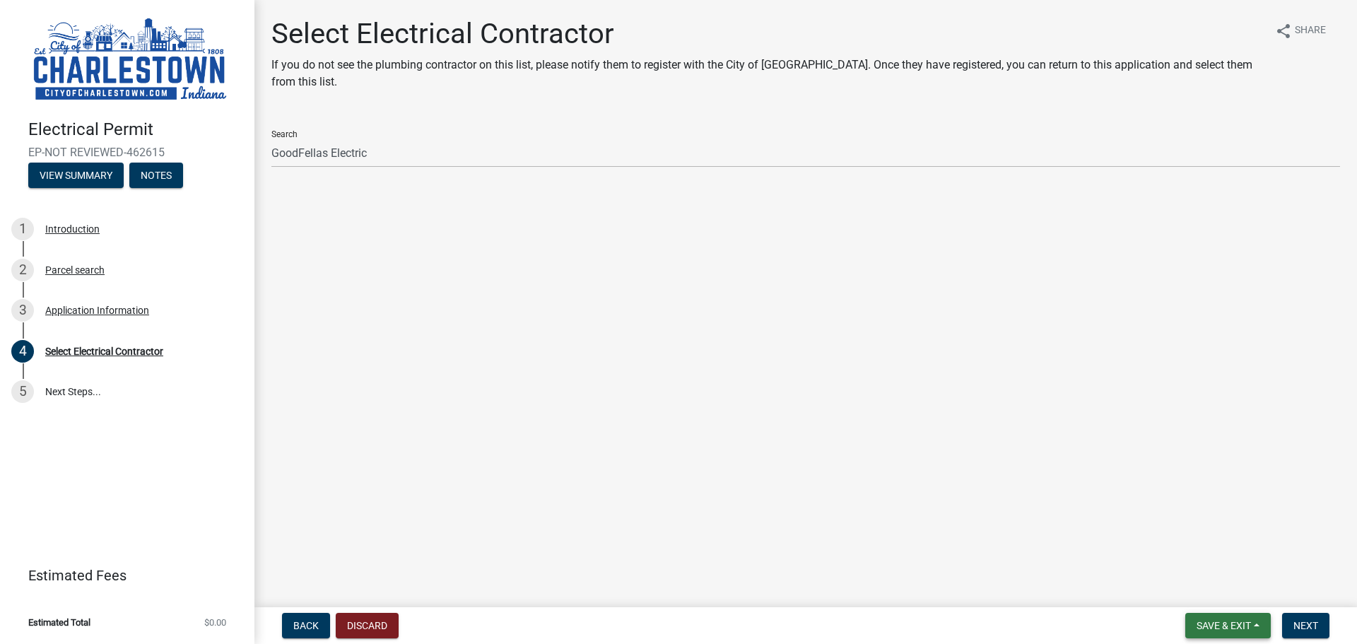
click at [1219, 625] on span "Save & Exit" at bounding box center [1223, 625] width 54 height 11
click at [1206, 594] on button "Save & Exit" at bounding box center [1214, 589] width 113 height 34
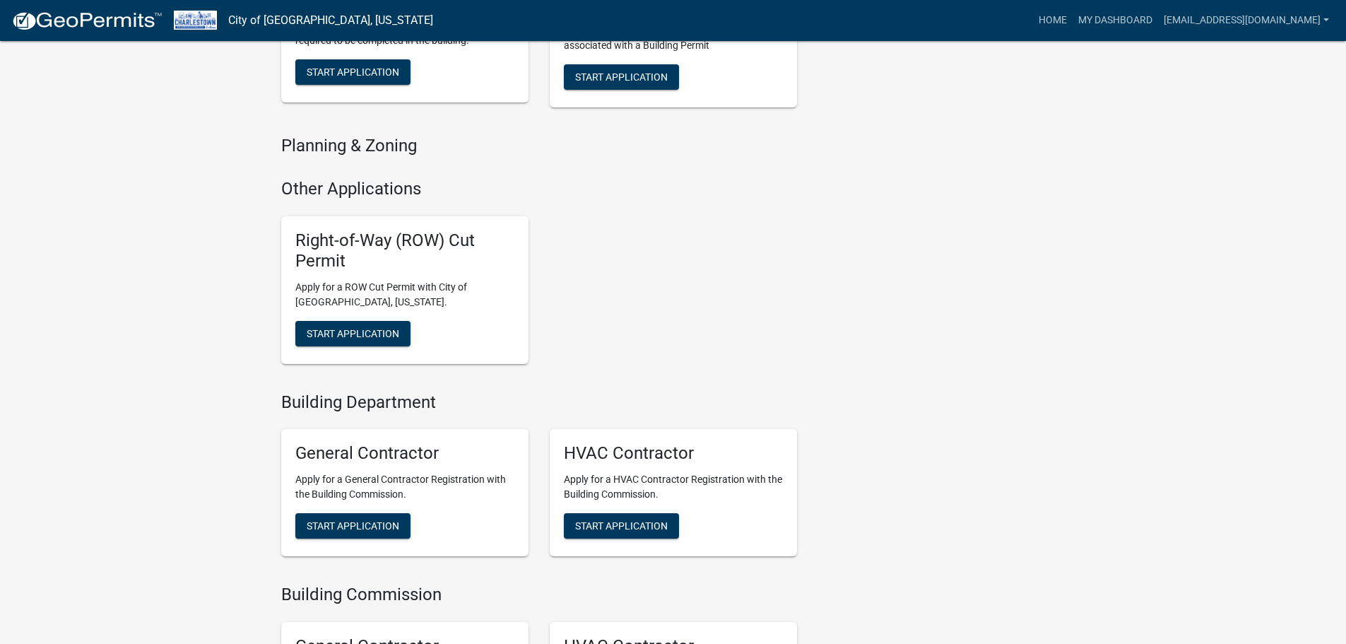
scroll to position [1555, 0]
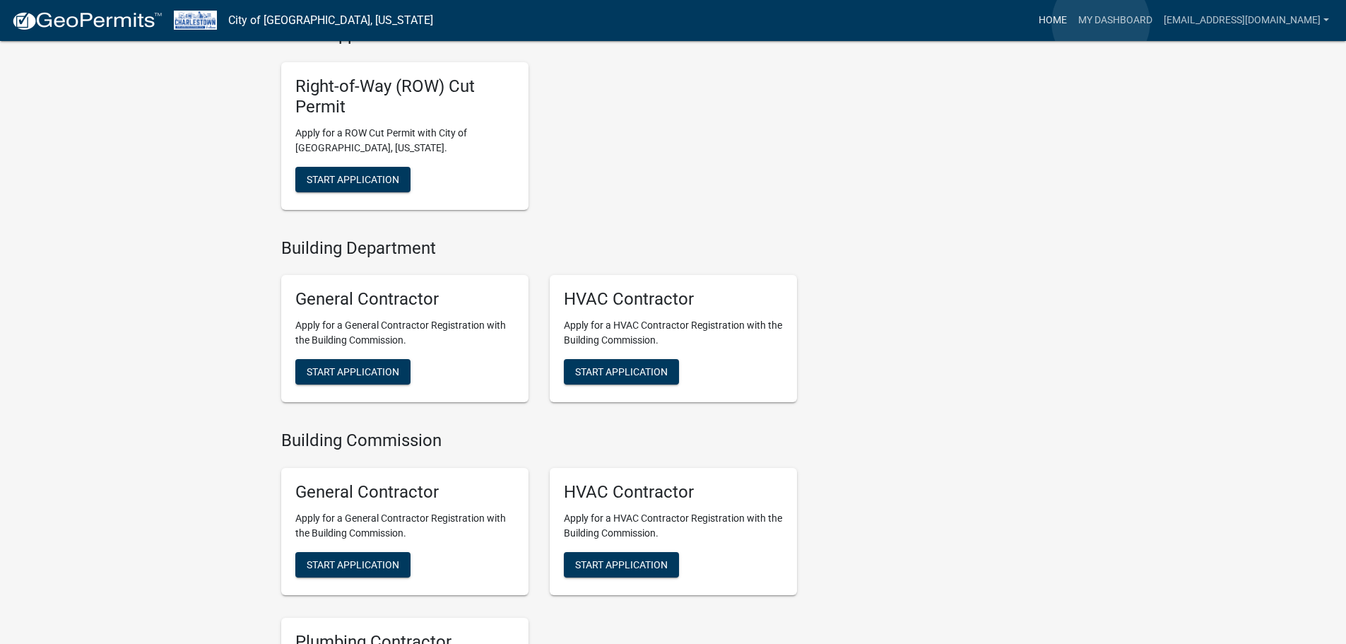
click at [1073, 23] on link "Home" at bounding box center [1053, 20] width 40 height 27
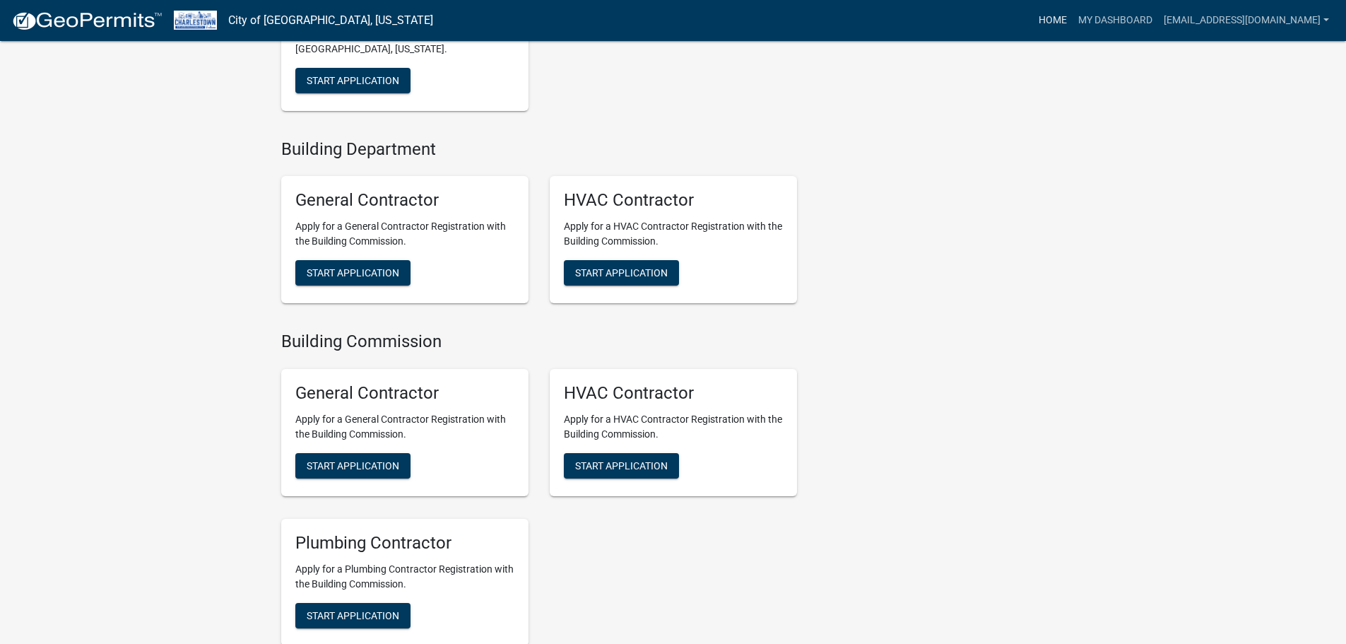
scroll to position [1777, 0]
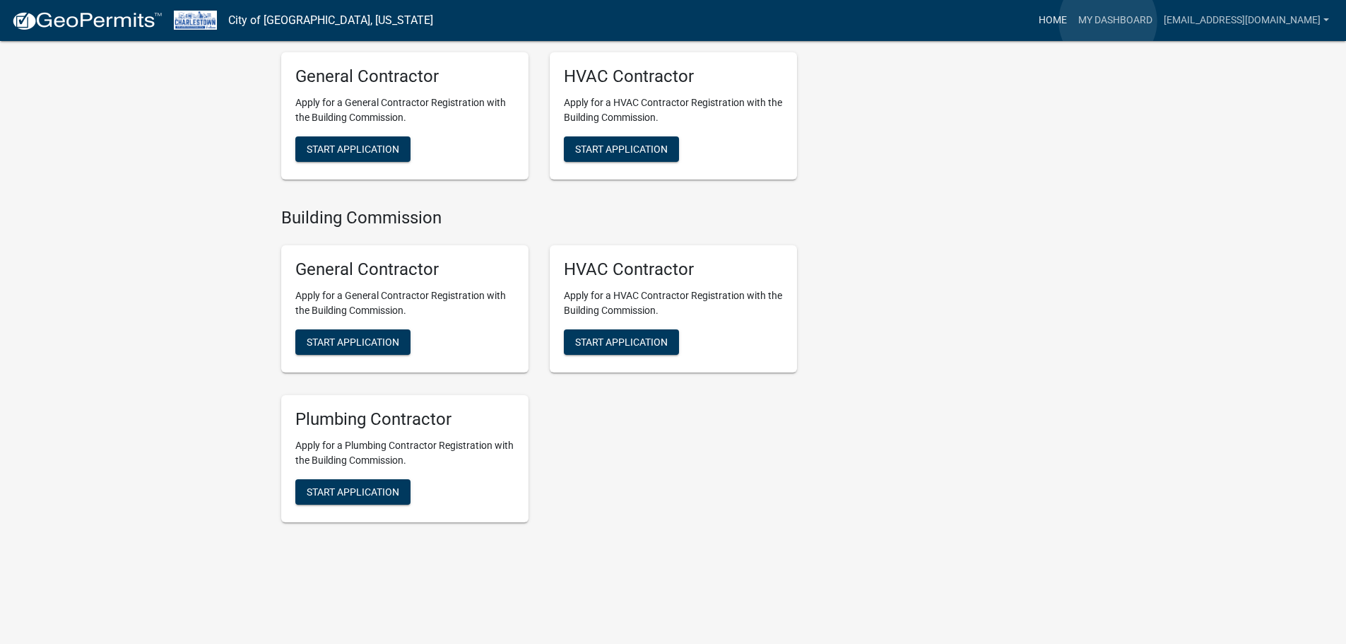
click at [1073, 21] on link "Home" at bounding box center [1053, 20] width 40 height 27
click at [1153, 19] on link "My Dashboard" at bounding box center [1116, 20] width 86 height 27
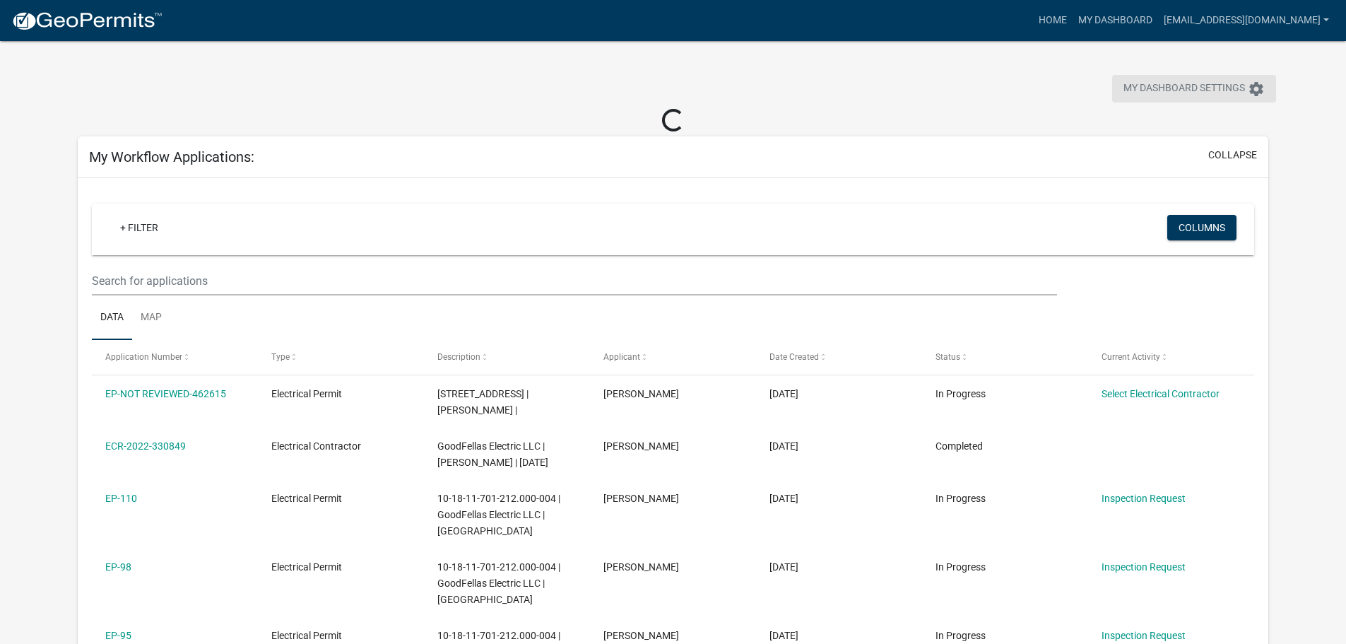
click at [1196, 93] on span "My Dashboard Settings" at bounding box center [1185, 89] width 122 height 17
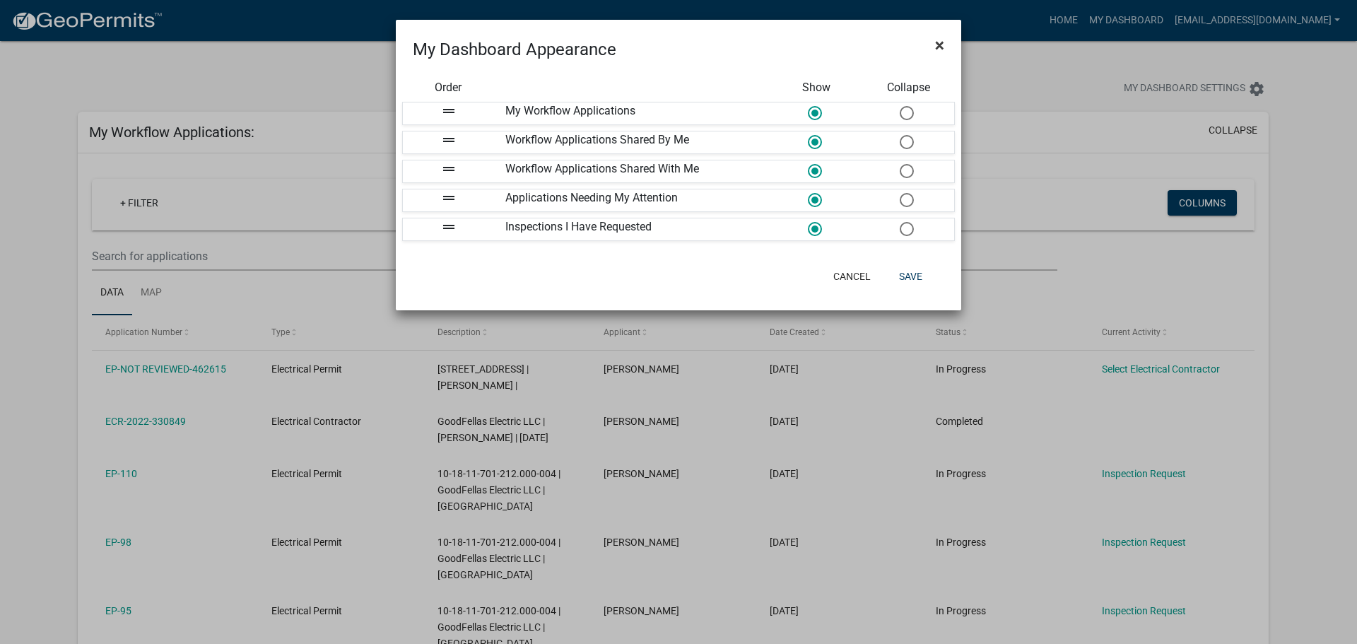
click at [934, 43] on button "×" at bounding box center [940, 45] width 32 height 40
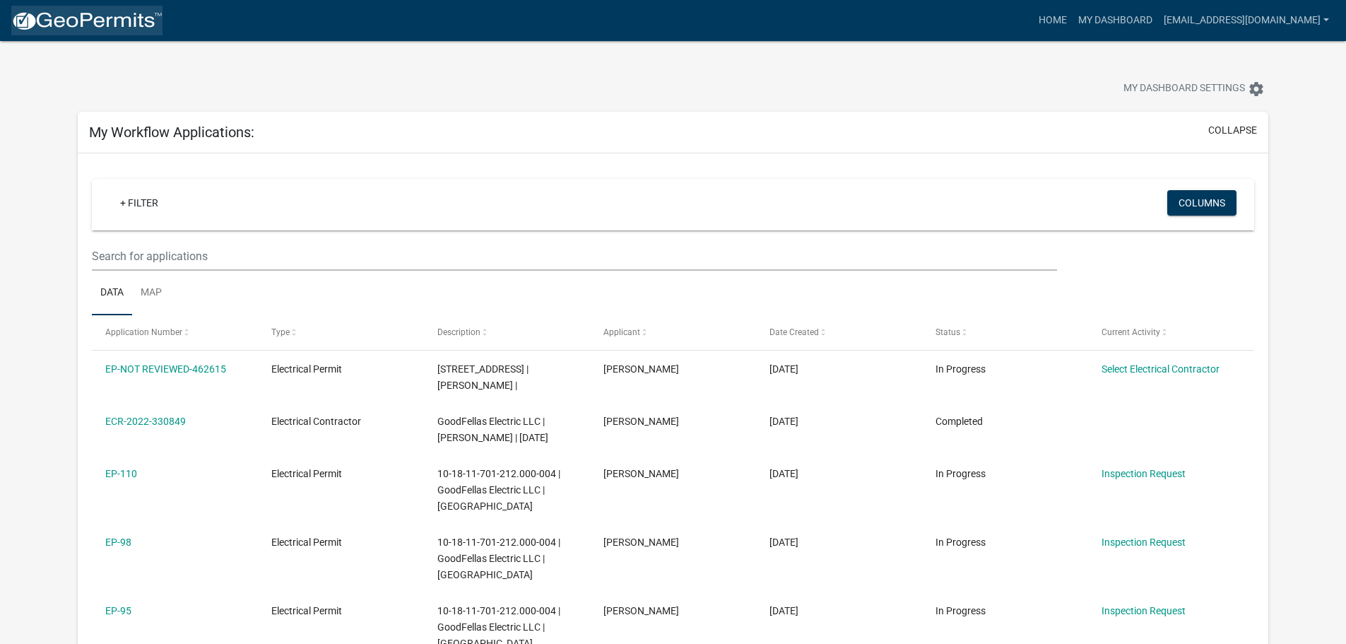
click at [45, 16] on img at bounding box center [86, 21] width 151 height 21
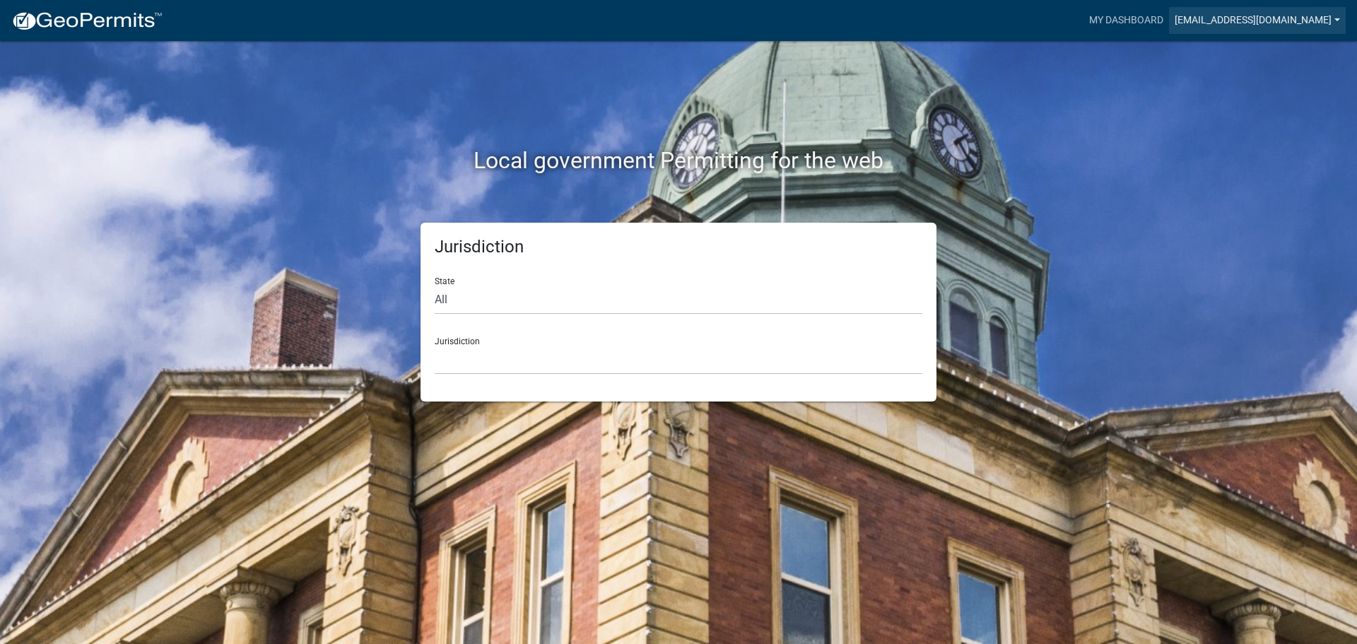
click at [1283, 15] on link "[EMAIL_ADDRESS][DOMAIN_NAME]" at bounding box center [1257, 20] width 177 height 27
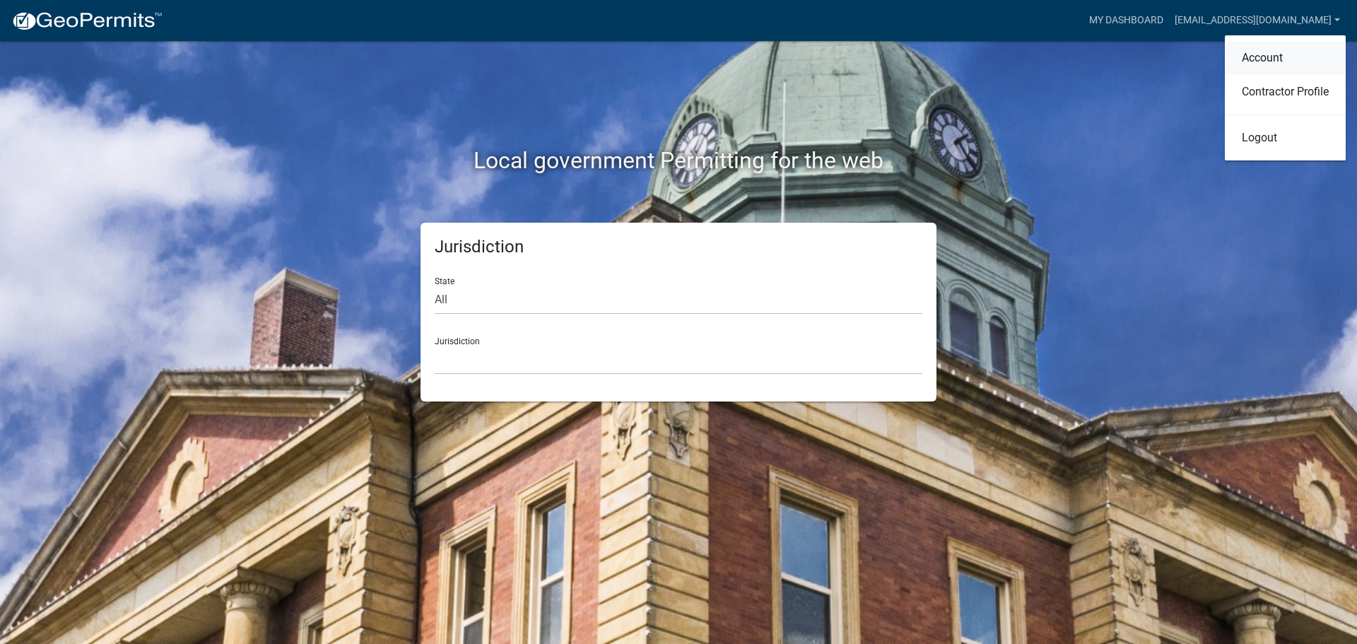
click at [1277, 59] on link "Account" at bounding box center [1285, 58] width 121 height 34
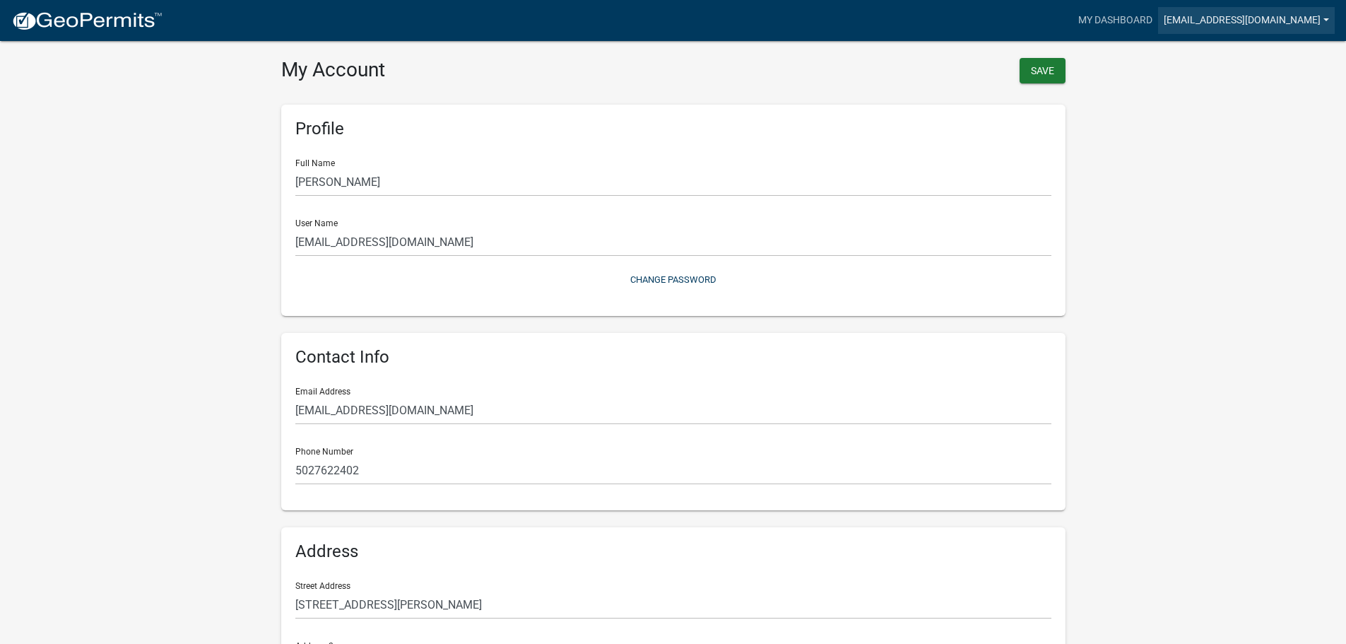
click at [1273, 20] on link "[EMAIL_ADDRESS][DOMAIN_NAME]" at bounding box center [1246, 20] width 177 height 27
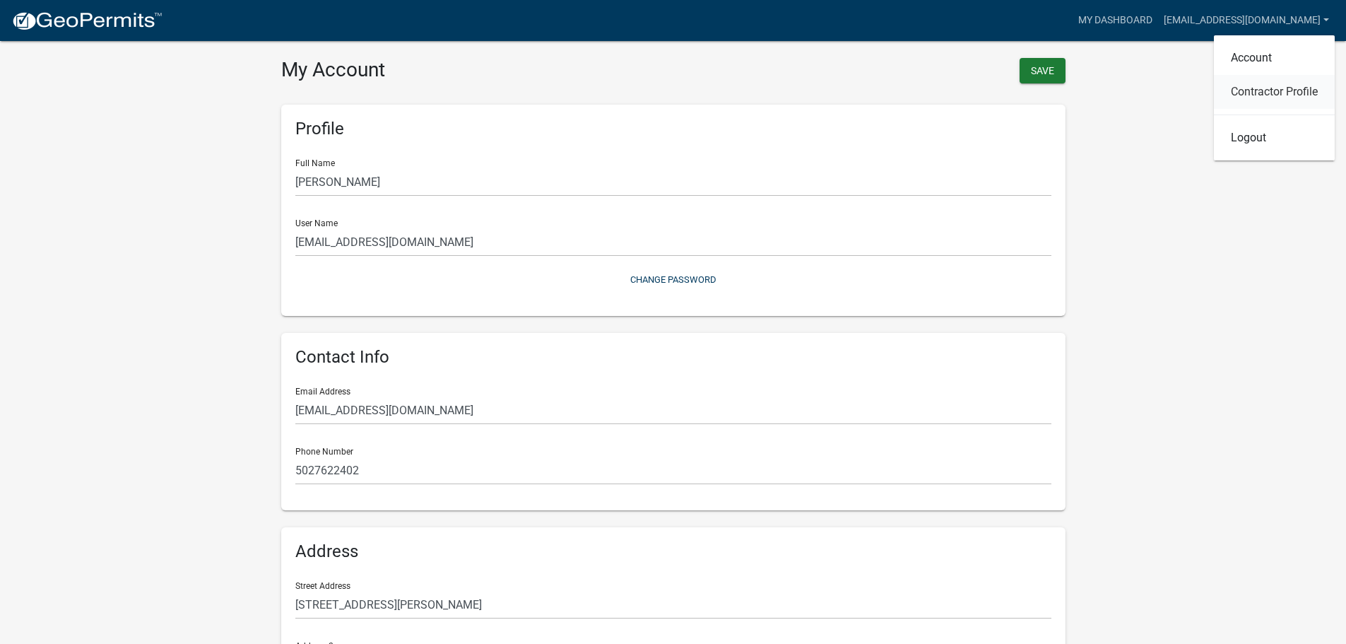
click at [1271, 98] on link "Contractor Profile" at bounding box center [1274, 92] width 121 height 34
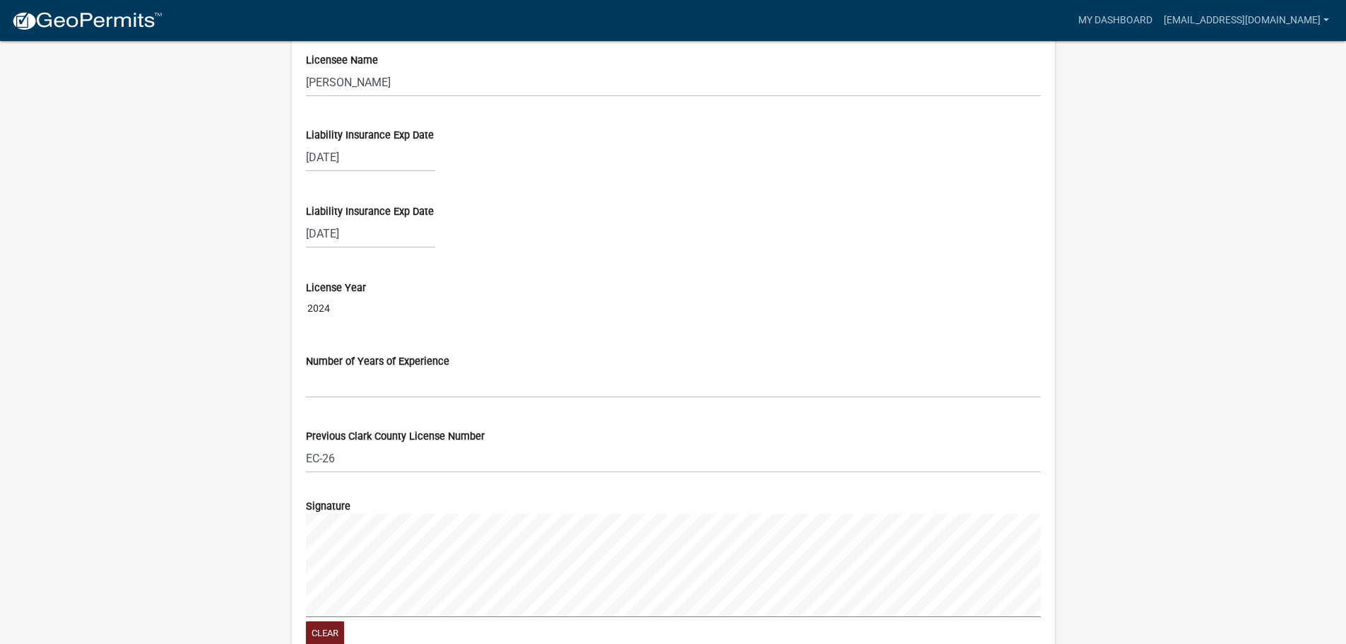
scroll to position [1060, 0]
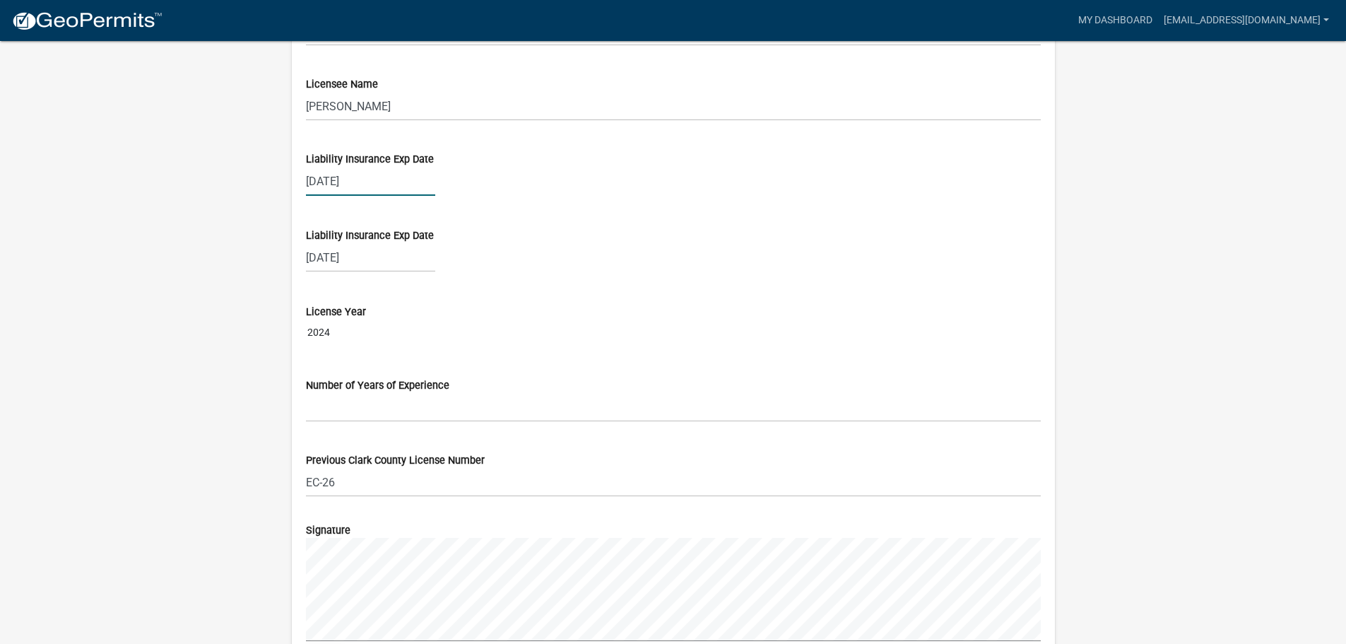
click at [356, 179] on div "[DATE]" at bounding box center [370, 181] width 129 height 29
select select "6"
select select "2026"
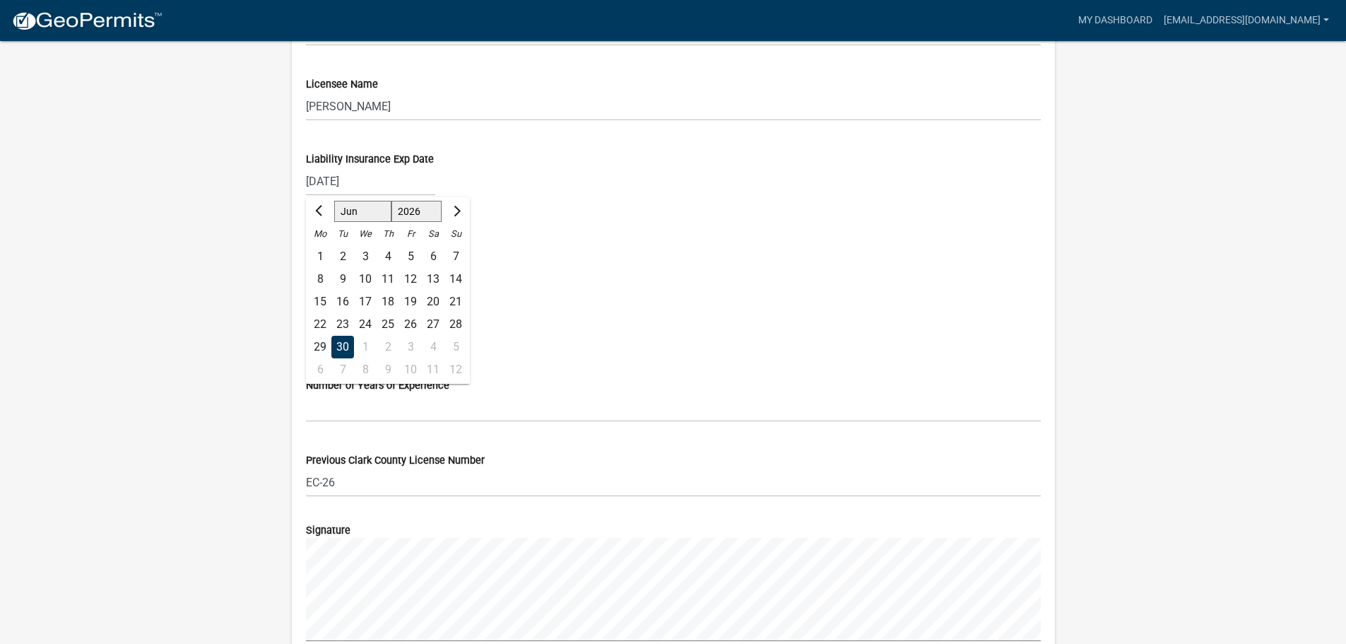
click at [519, 172] on div "[DATE] Jan Feb Mar Apr May Jun [DATE] Aug Sep Oct Nov [DATE] 2026 2027 2028 202…" at bounding box center [673, 181] width 735 height 29
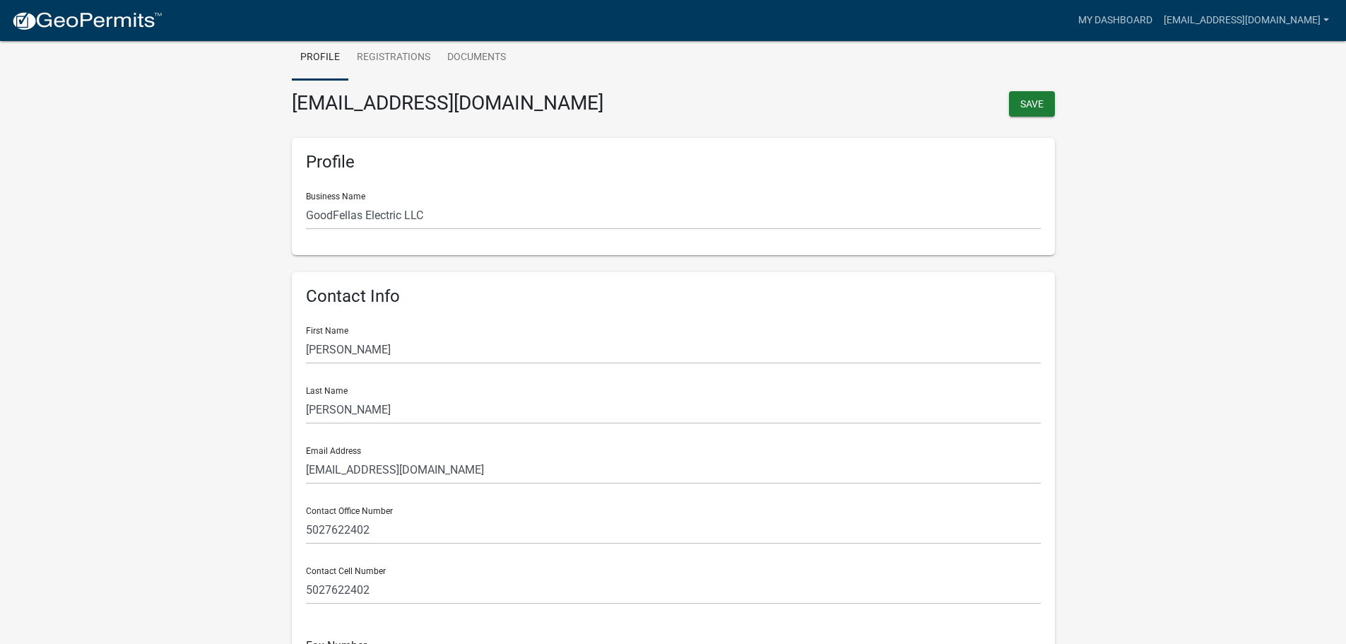
scroll to position [0, 0]
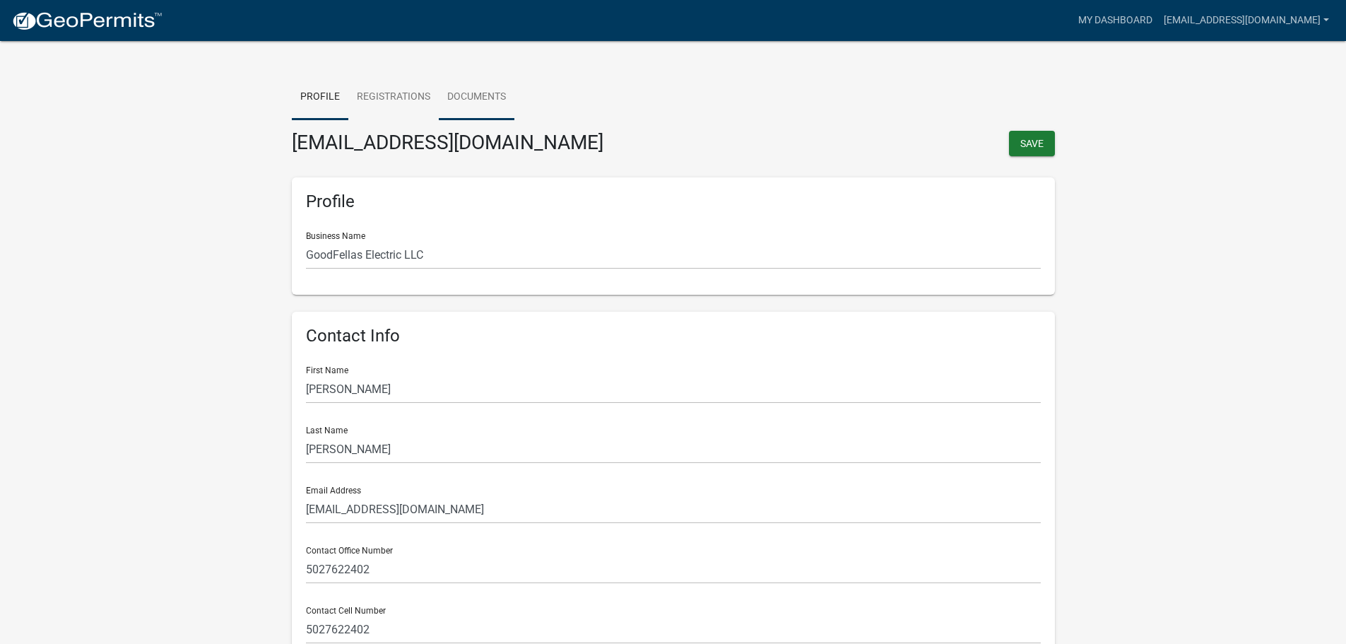
click at [459, 90] on link "Documents" at bounding box center [477, 97] width 76 height 45
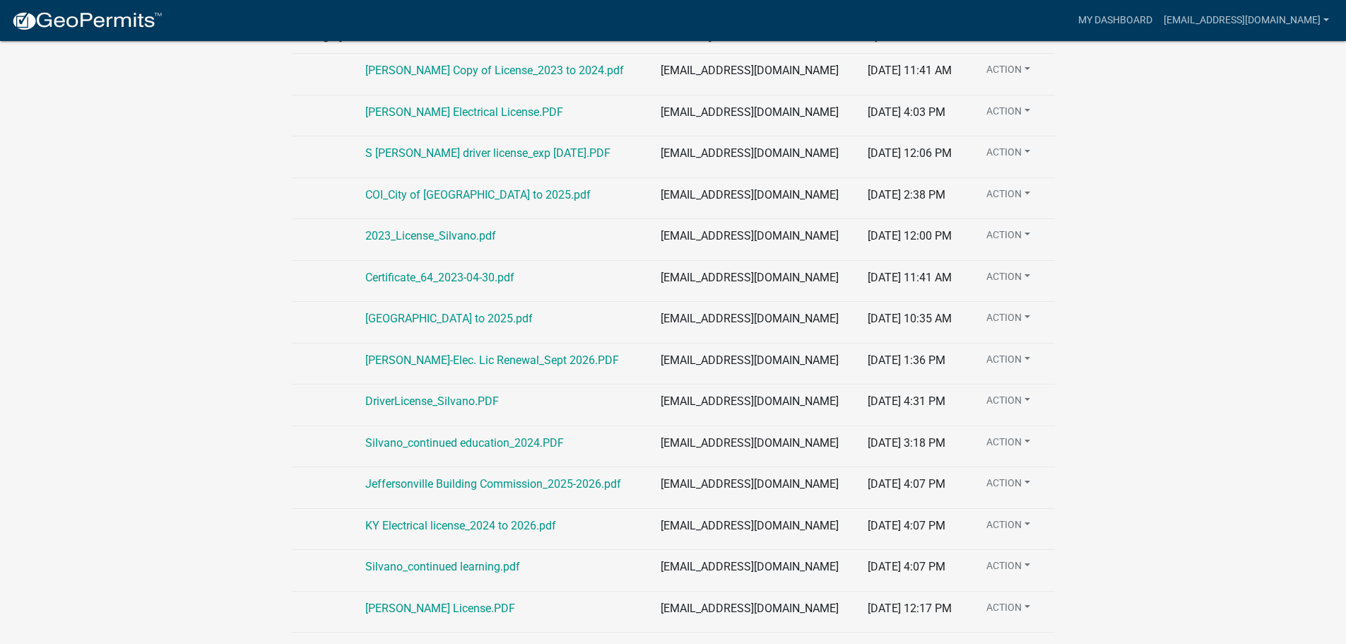
scroll to position [141, 0]
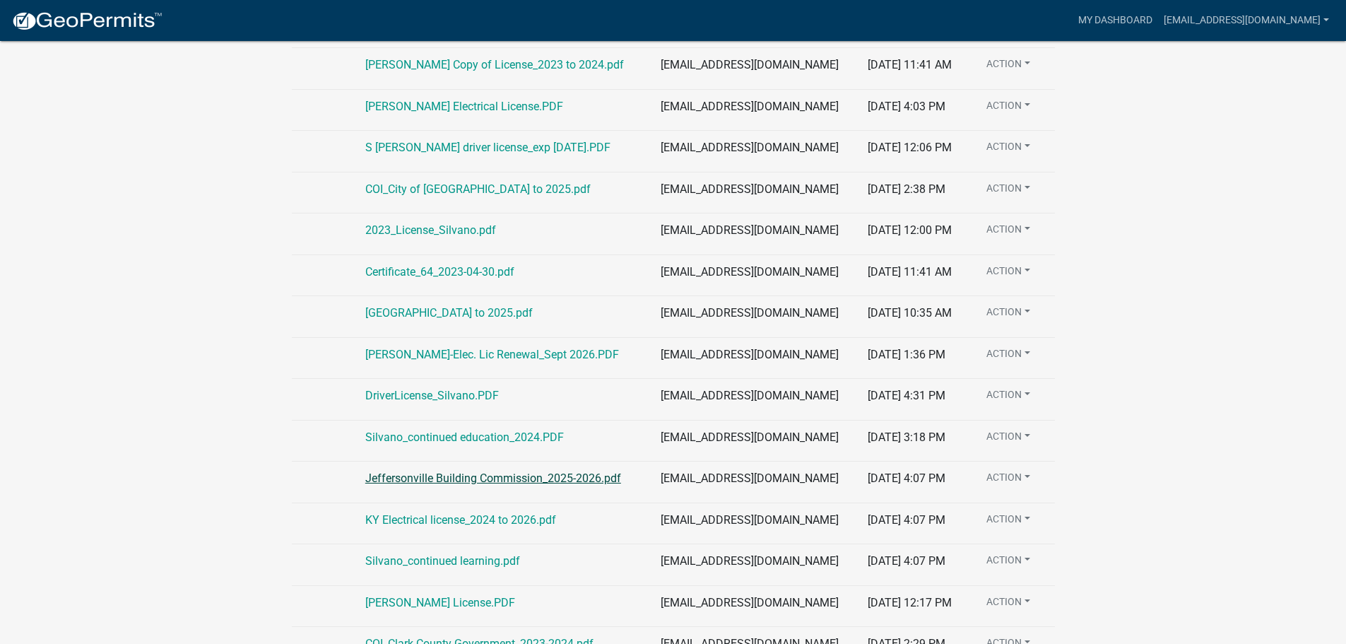
click at [606, 475] on link "Jeffersonville Building Commission_2025-2026.pdf" at bounding box center [493, 477] width 256 height 13
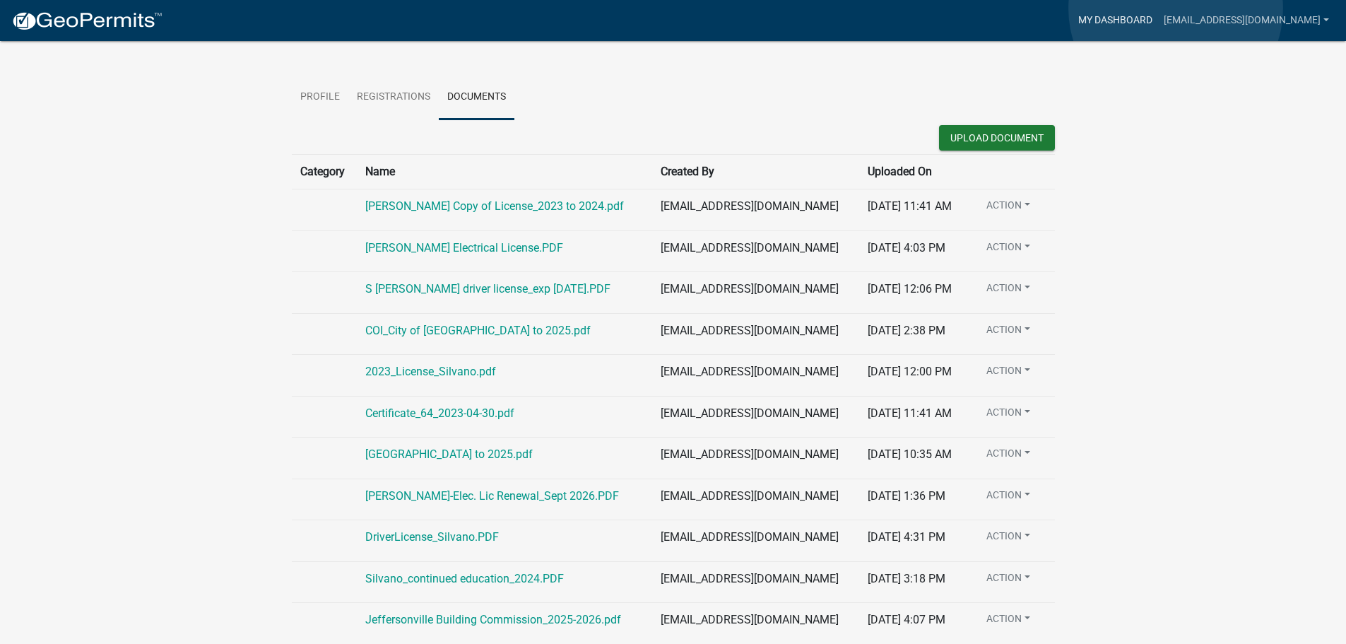
click at [1158, 8] on link "My Dashboard" at bounding box center [1116, 20] width 86 height 27
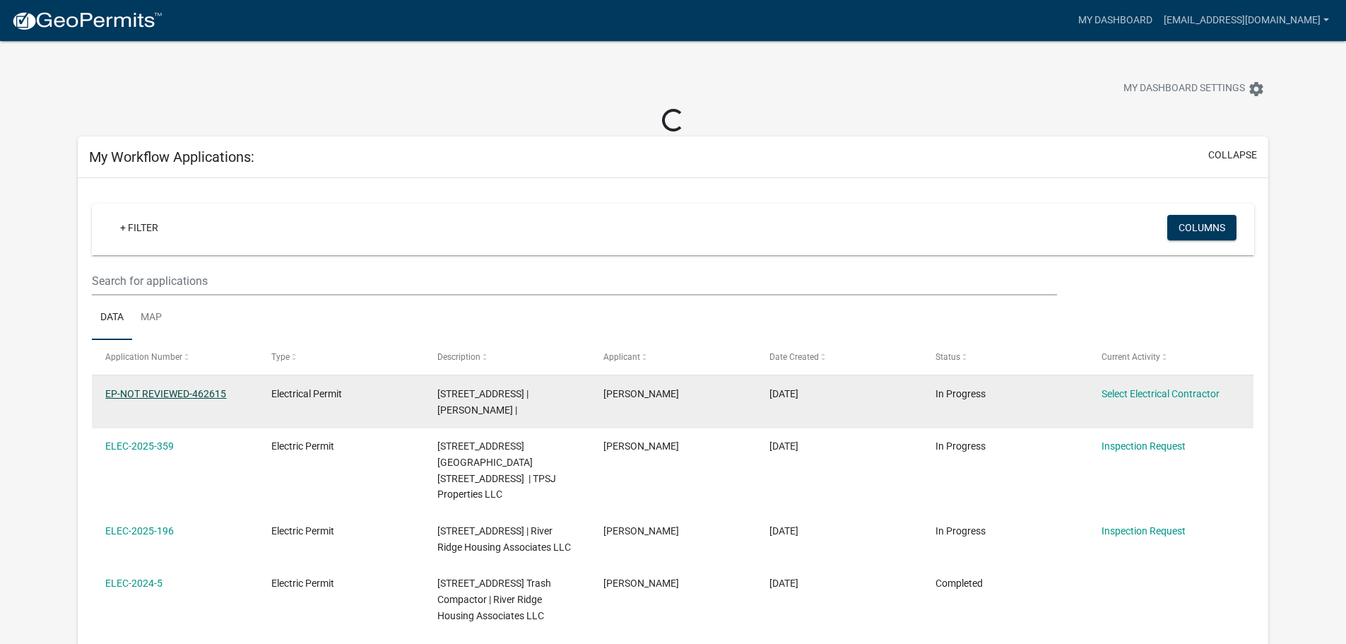
click at [175, 394] on link "EP-NOT REVIEWED-462615" at bounding box center [165, 393] width 121 height 11
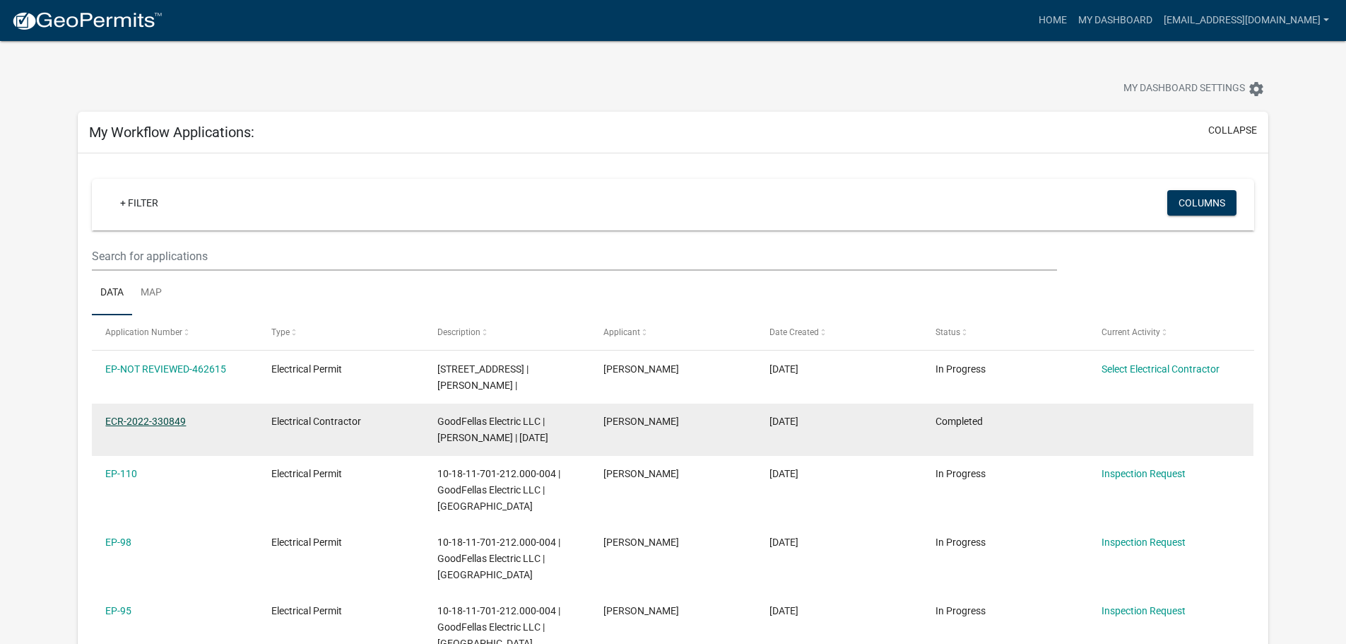
click at [166, 421] on link "ECR-2022-330849" at bounding box center [145, 421] width 81 height 11
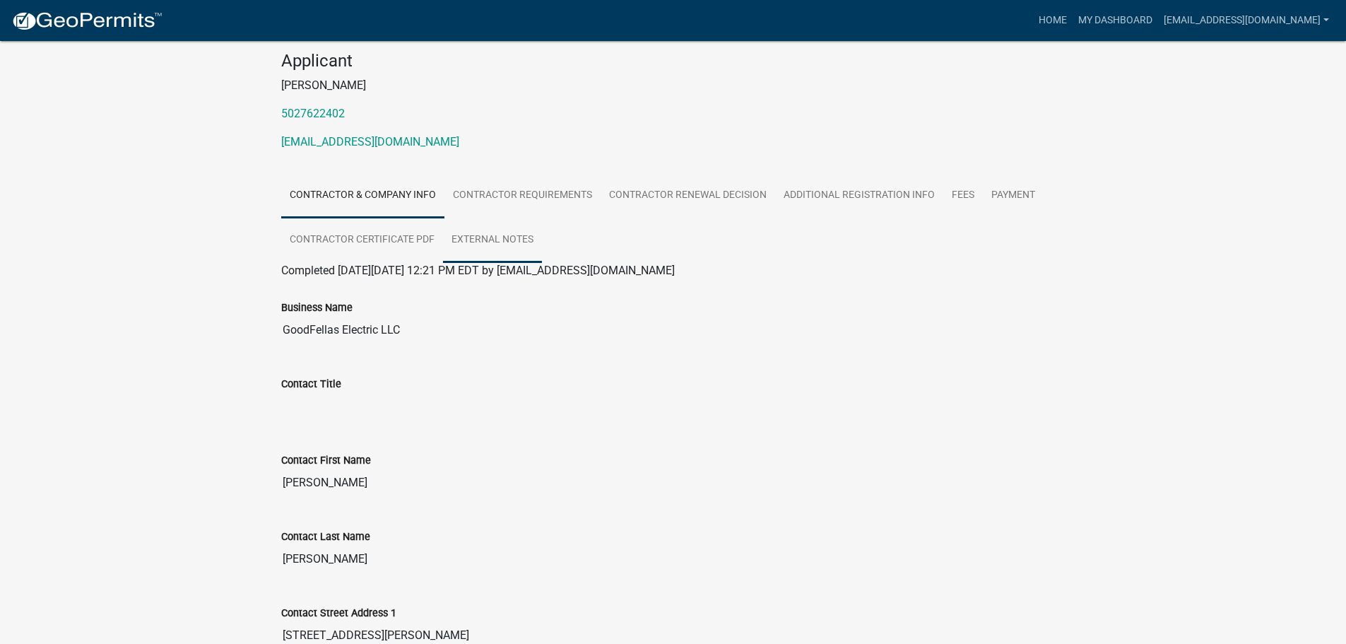
scroll to position [127, 0]
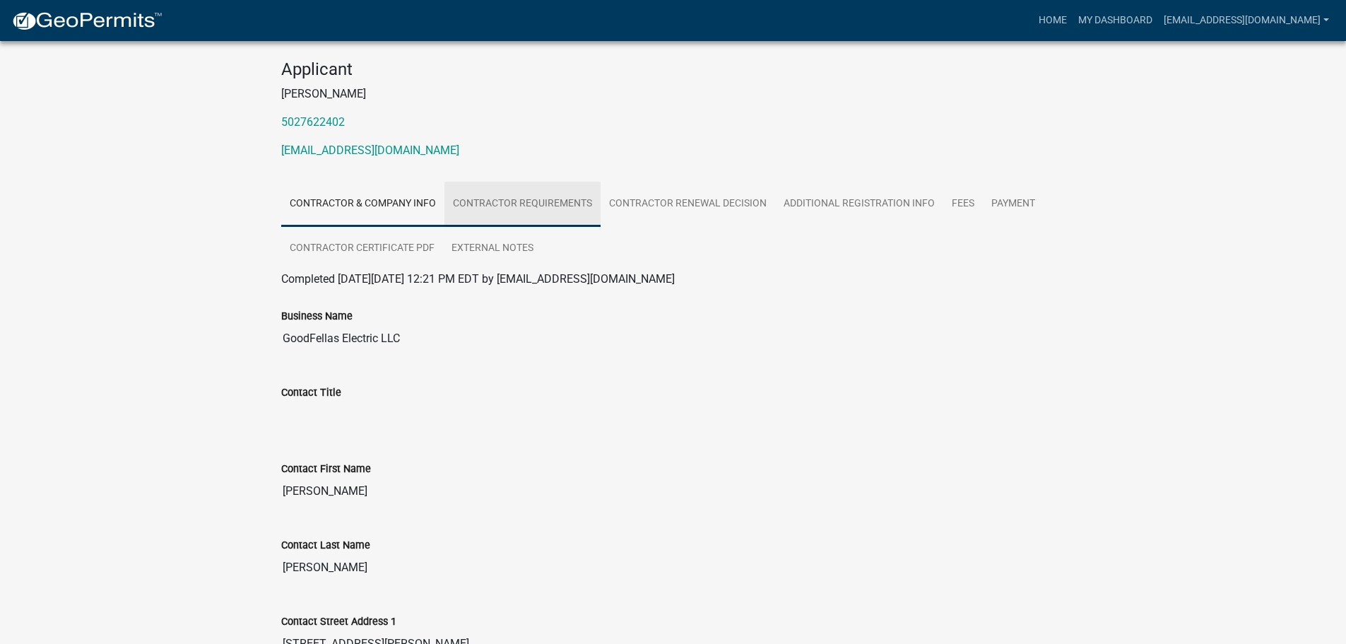
click at [512, 211] on link "Contractor Requirements" at bounding box center [523, 204] width 156 height 45
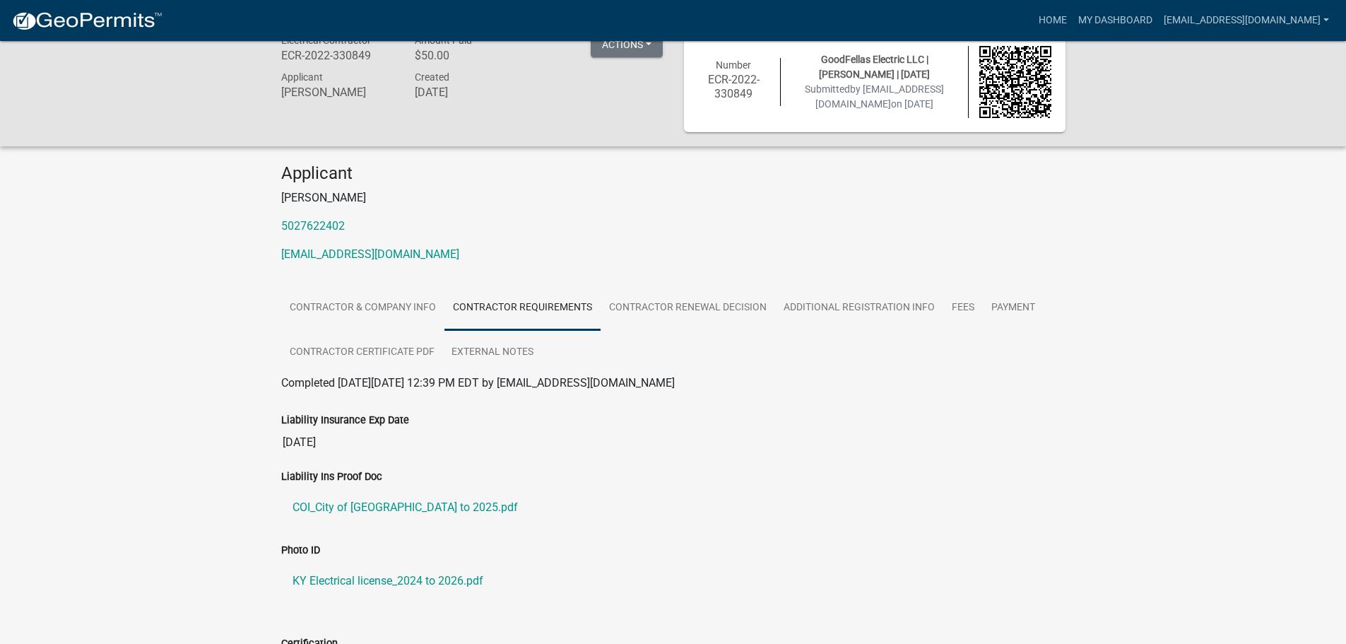
scroll to position [0, 0]
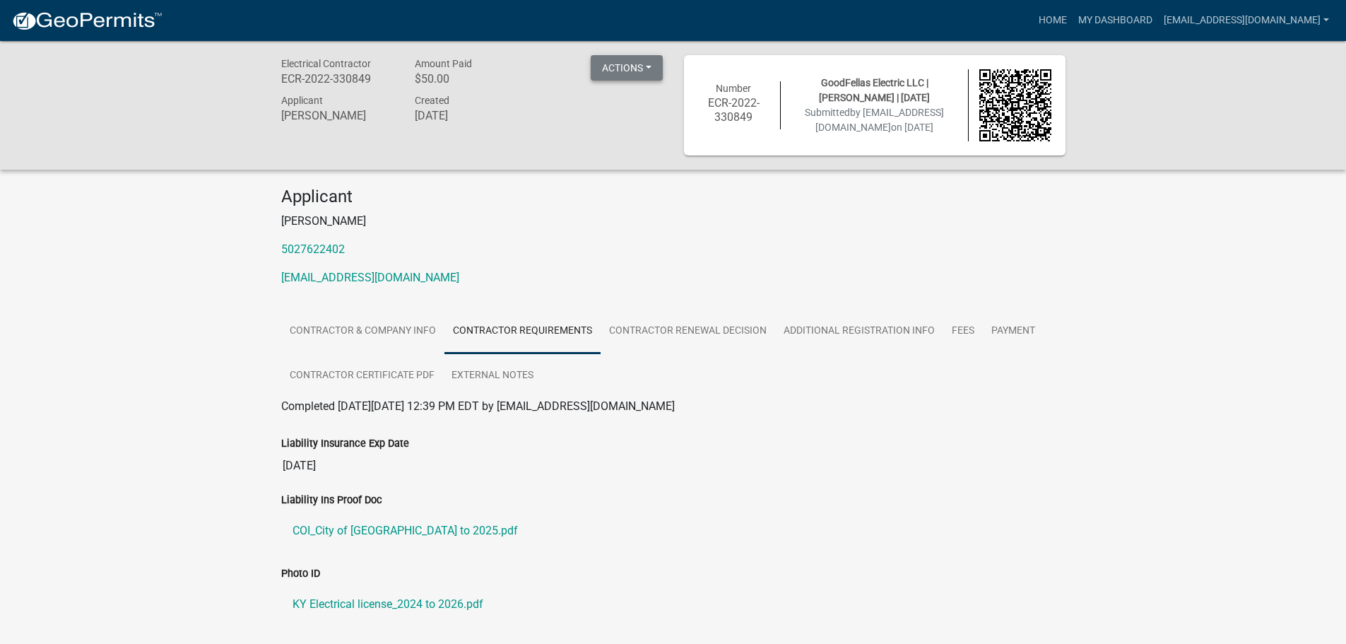
click at [632, 64] on button "Actions" at bounding box center [627, 67] width 72 height 25
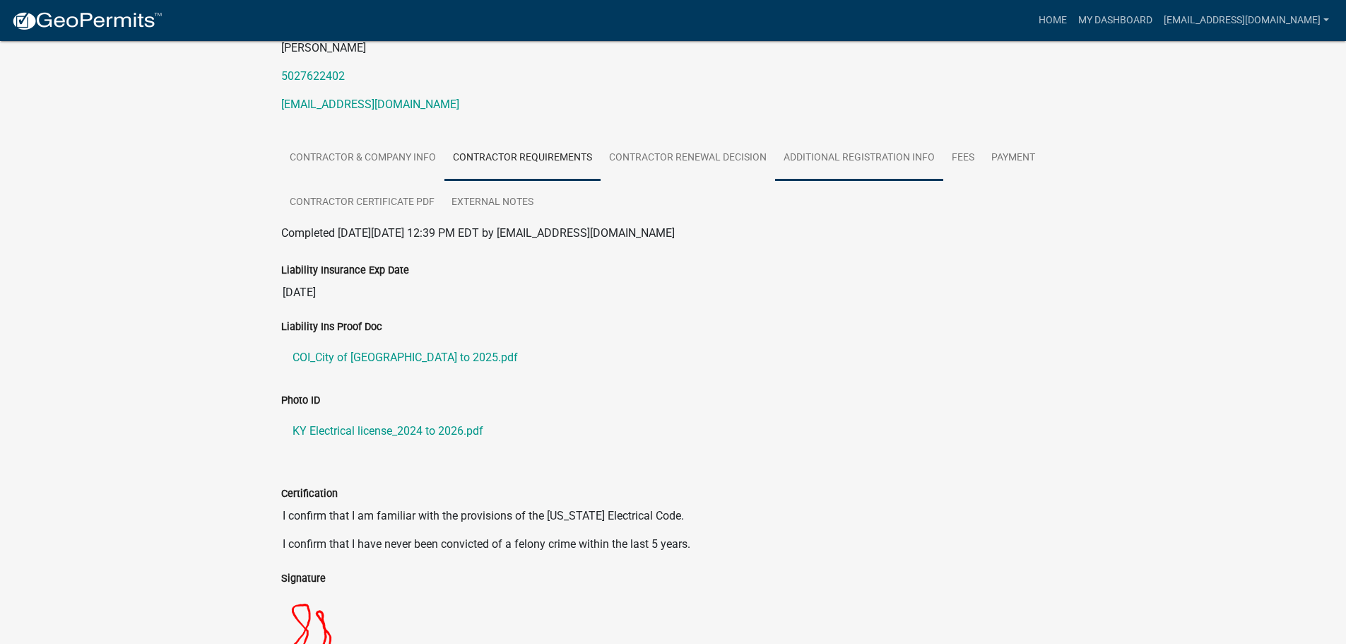
scroll to position [212, 0]
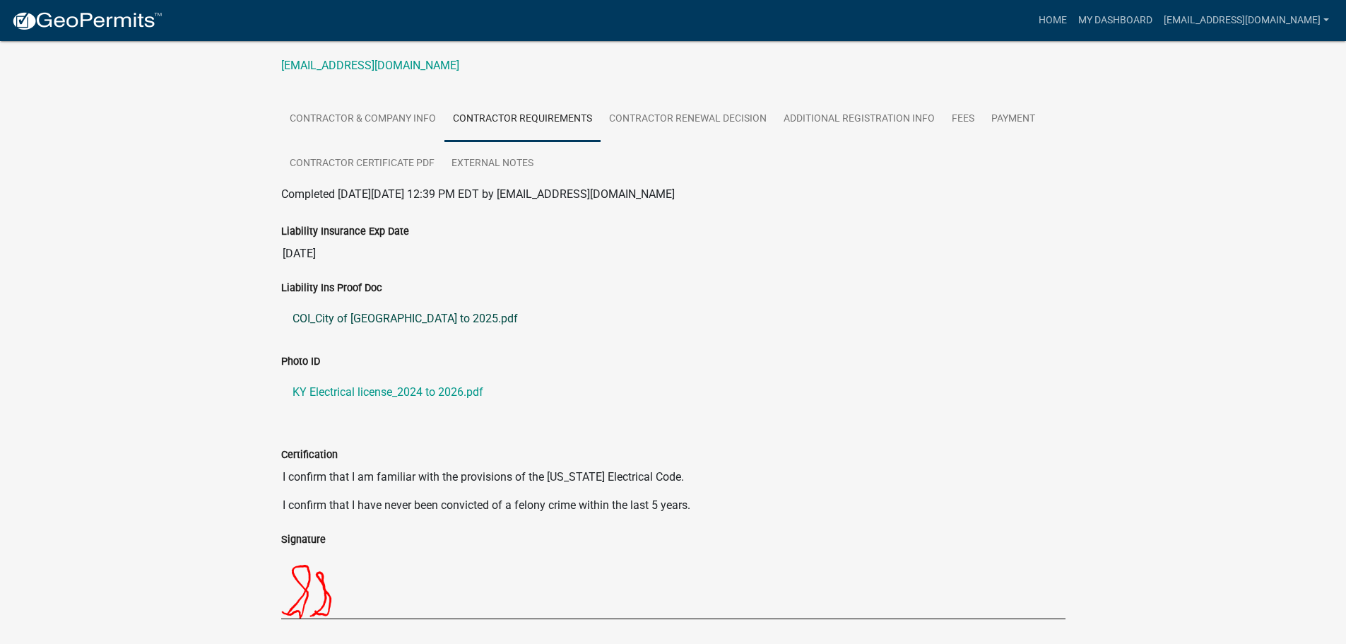
click at [386, 317] on link "COI_City of [GEOGRAPHIC_DATA] to 2025.pdf" at bounding box center [673, 319] width 784 height 34
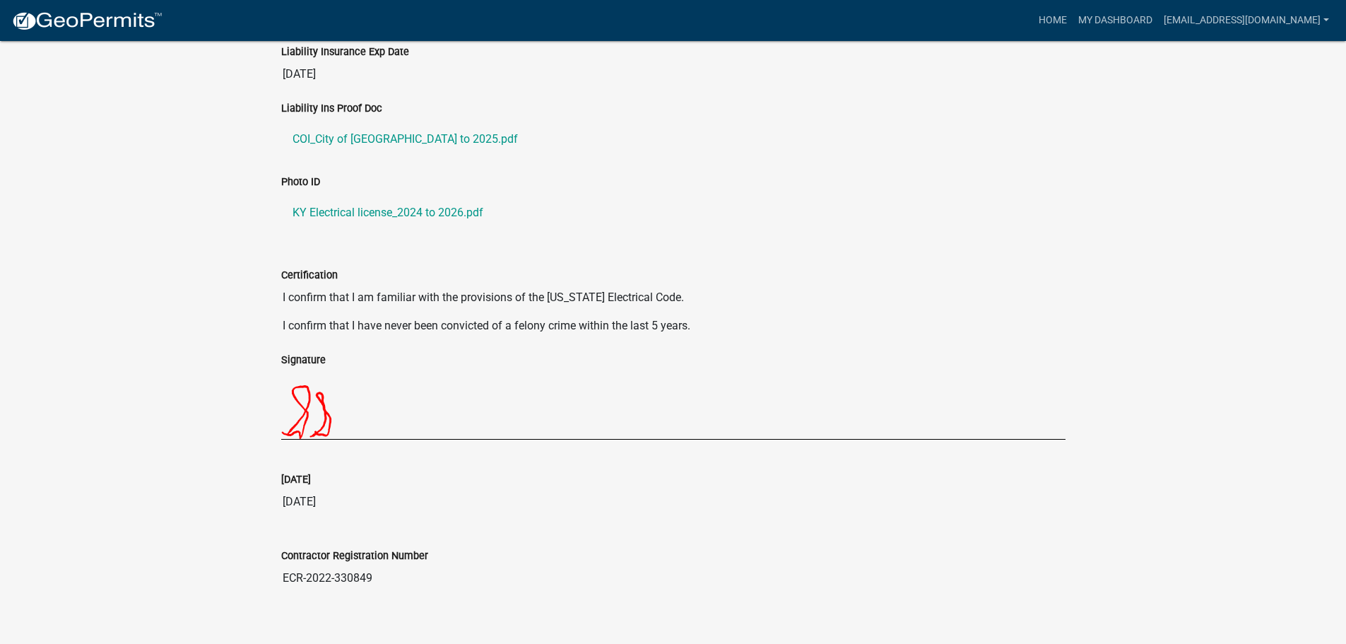
scroll to position [411, 0]
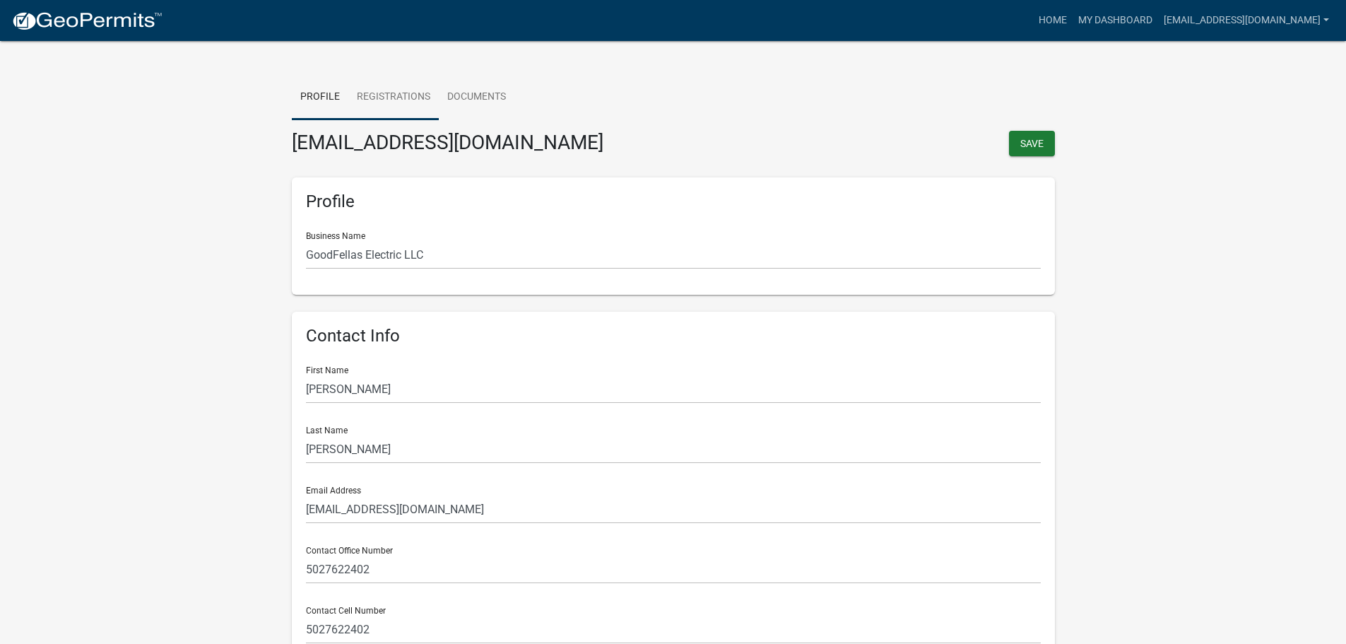
click at [366, 96] on link "Registrations" at bounding box center [393, 97] width 90 height 45
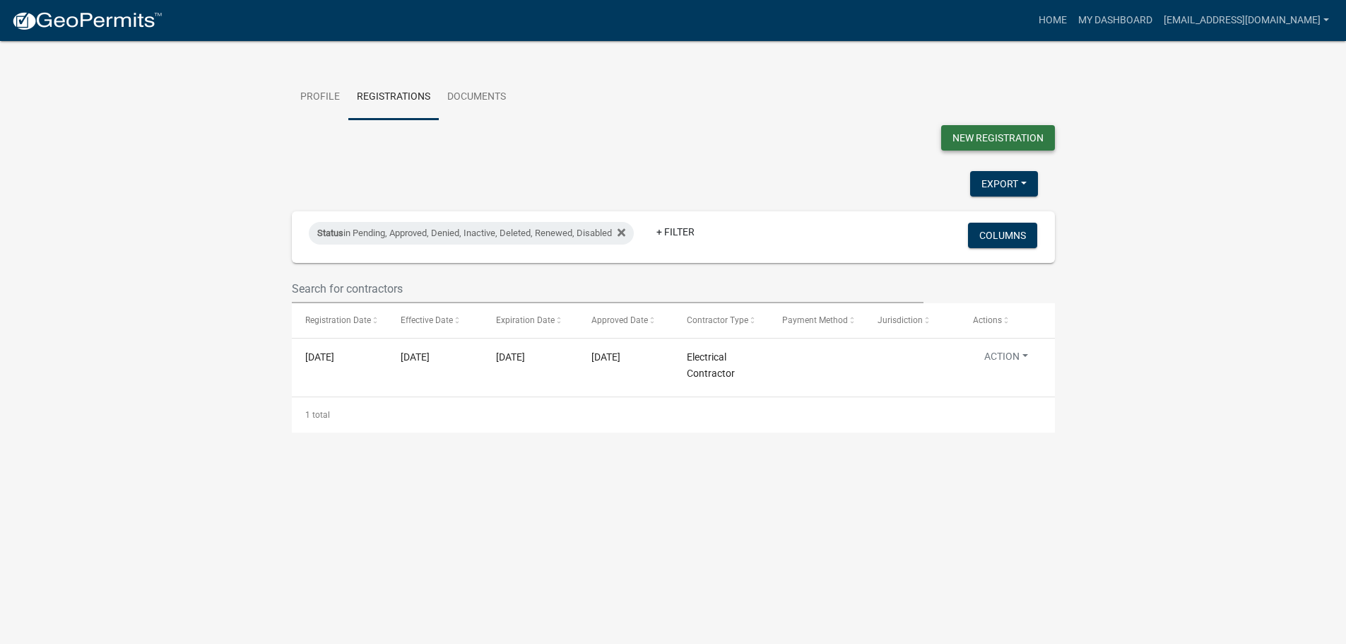
click at [987, 147] on button "New Registration" at bounding box center [998, 137] width 114 height 25
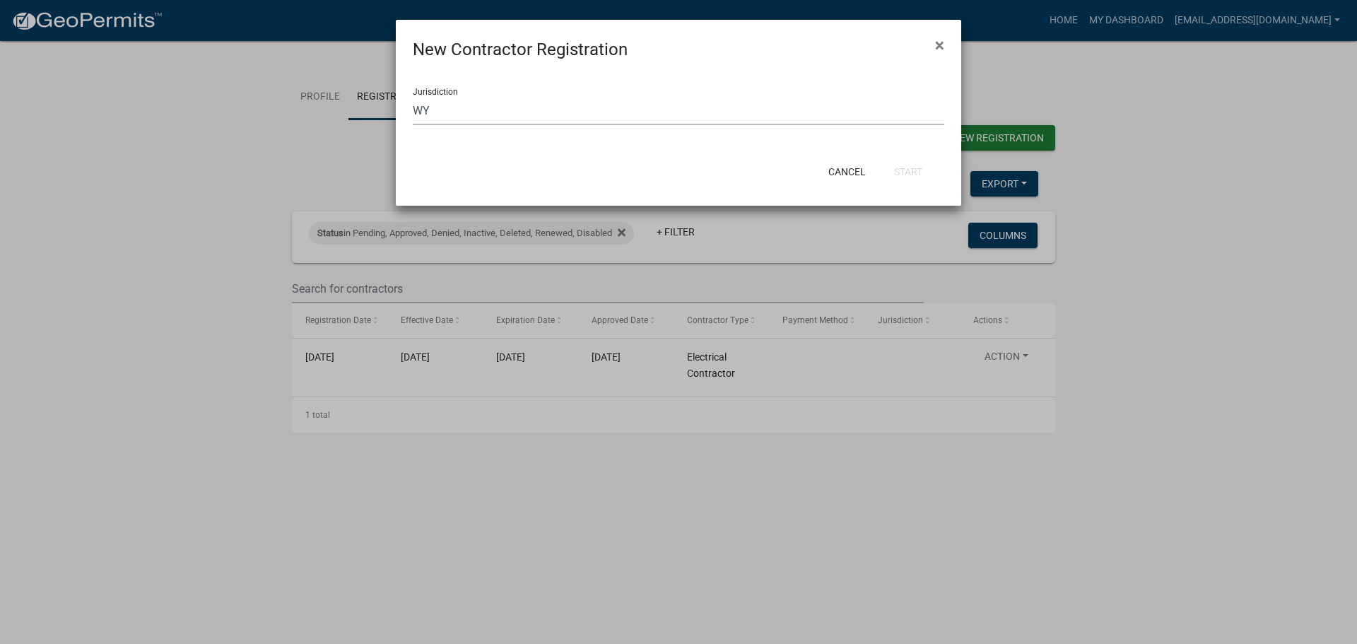
click at [501, 119] on select "Select a jurisdiction CO [GEOGRAPHIC_DATA], [US_STATE] [GEOGRAPHIC_DATA] City o…" at bounding box center [678, 110] width 531 height 29
click at [413, 96] on select "Select a jurisdiction CO [GEOGRAPHIC_DATA], [US_STATE] [GEOGRAPHIC_DATA] City o…" at bounding box center [678, 110] width 531 height 29
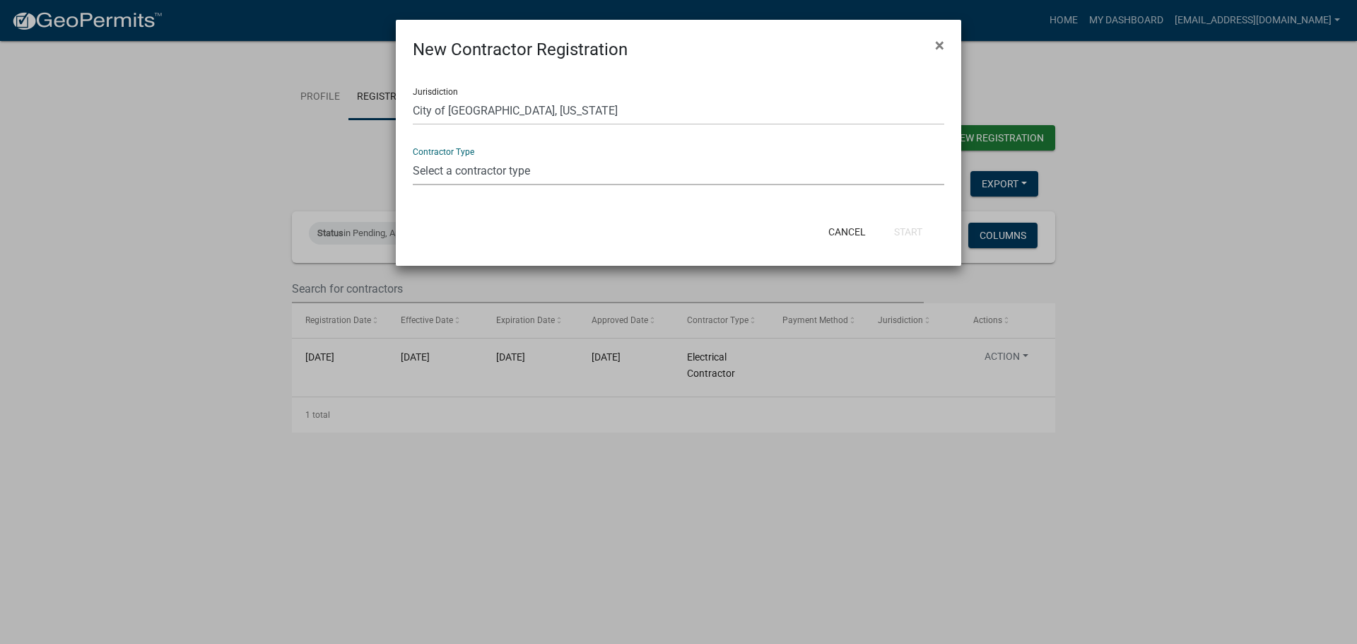
click at [483, 179] on select "Select a contractor type General Contractor HVAC Contractor Plumbing Contractor" at bounding box center [678, 170] width 531 height 29
click at [432, 152] on div "Contractor Type Select a contractor type General Contractor HVAC Contractor Plu…" at bounding box center [678, 160] width 531 height 49
click at [469, 182] on select "Select a contractor type General Contractor HVAC Contractor Plumbing Contractor" at bounding box center [678, 170] width 531 height 29
click at [941, 45] on span "×" at bounding box center [939, 45] width 9 height 20
select select "0: null"
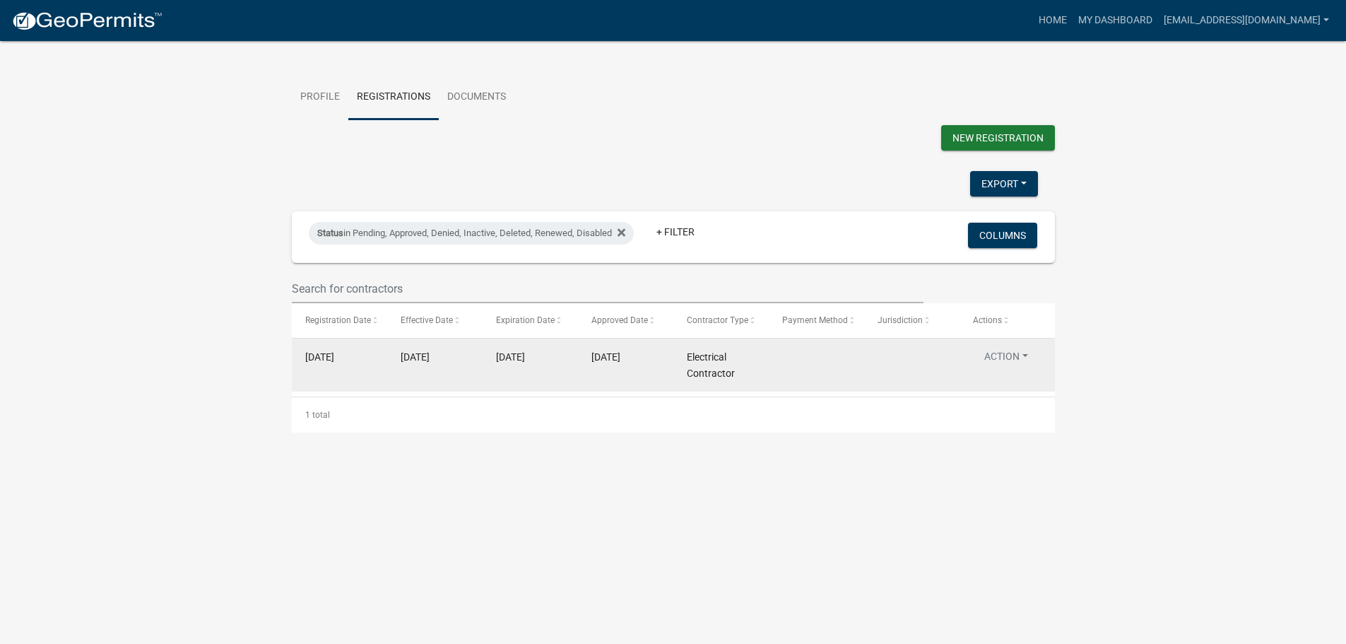
click at [1007, 370] on button "Action" at bounding box center [1006, 359] width 66 height 20
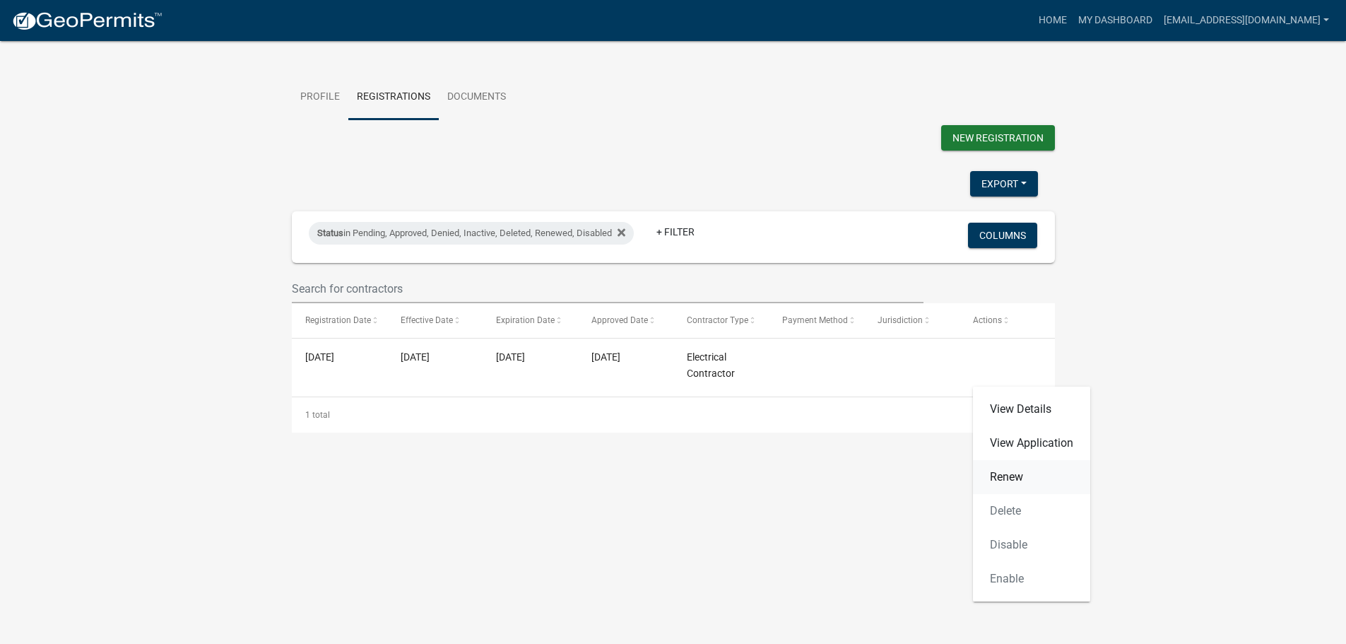
click at [1034, 468] on link "Renew" at bounding box center [1031, 477] width 117 height 34
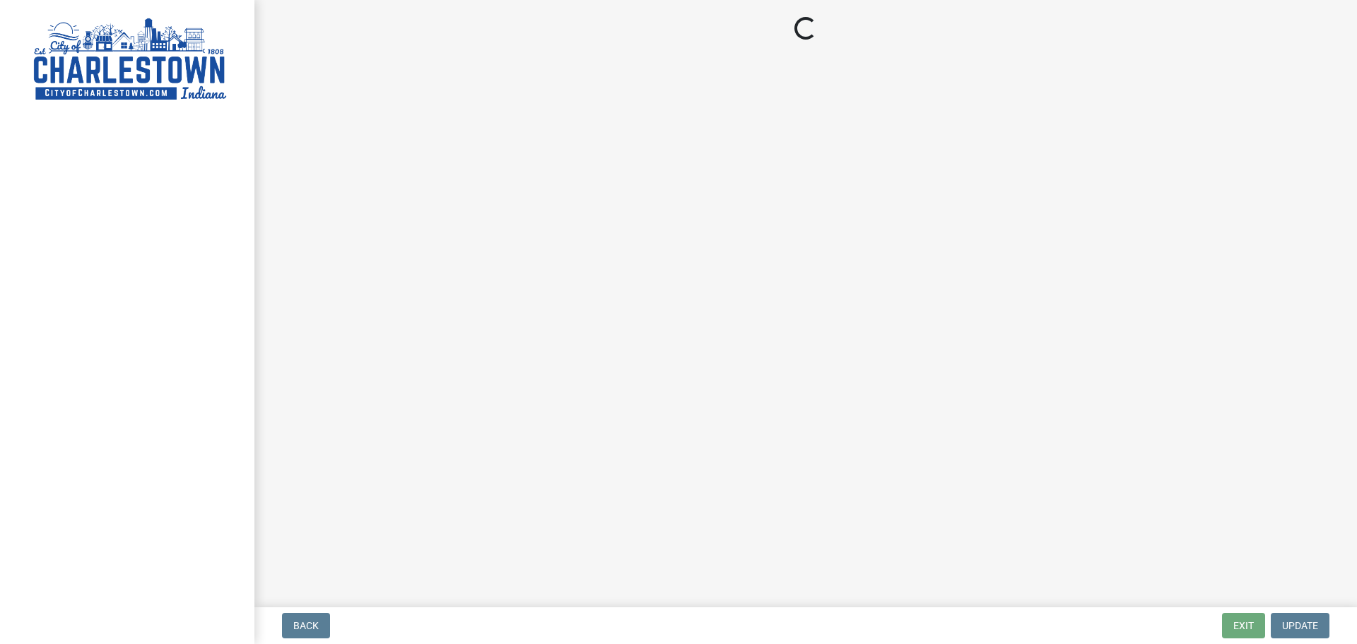
select select "KY"
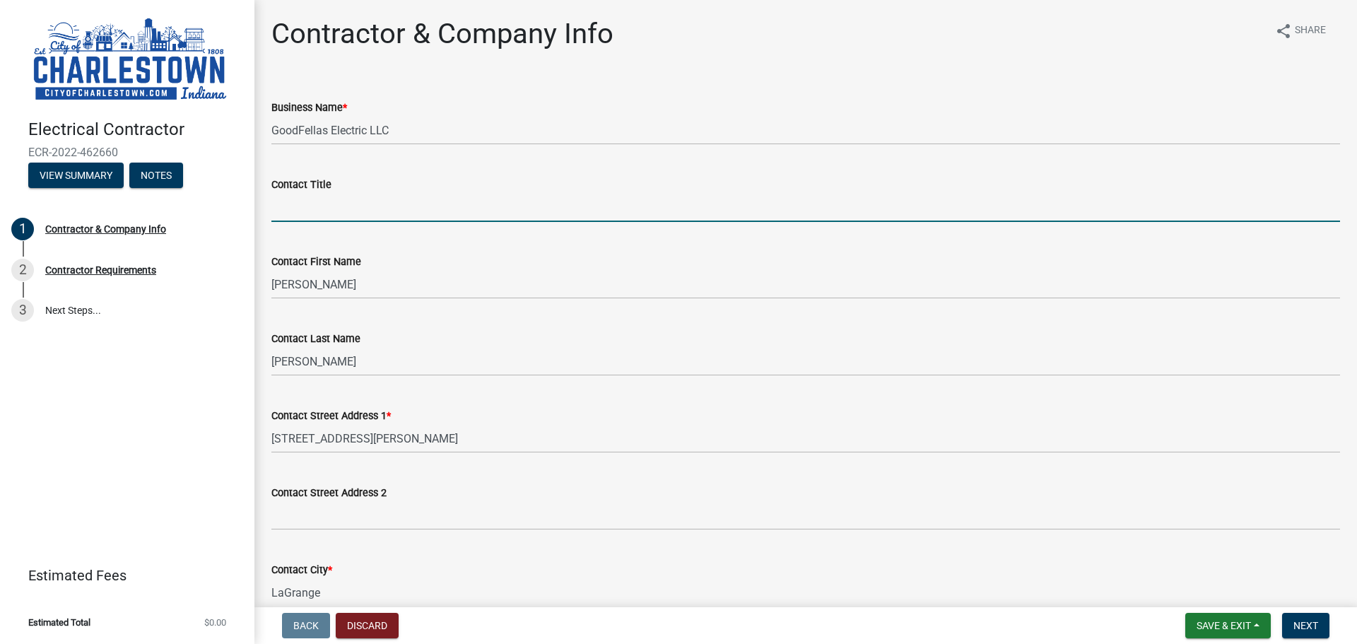
click at [322, 210] on input "Contact Title" at bounding box center [805, 207] width 1068 height 29
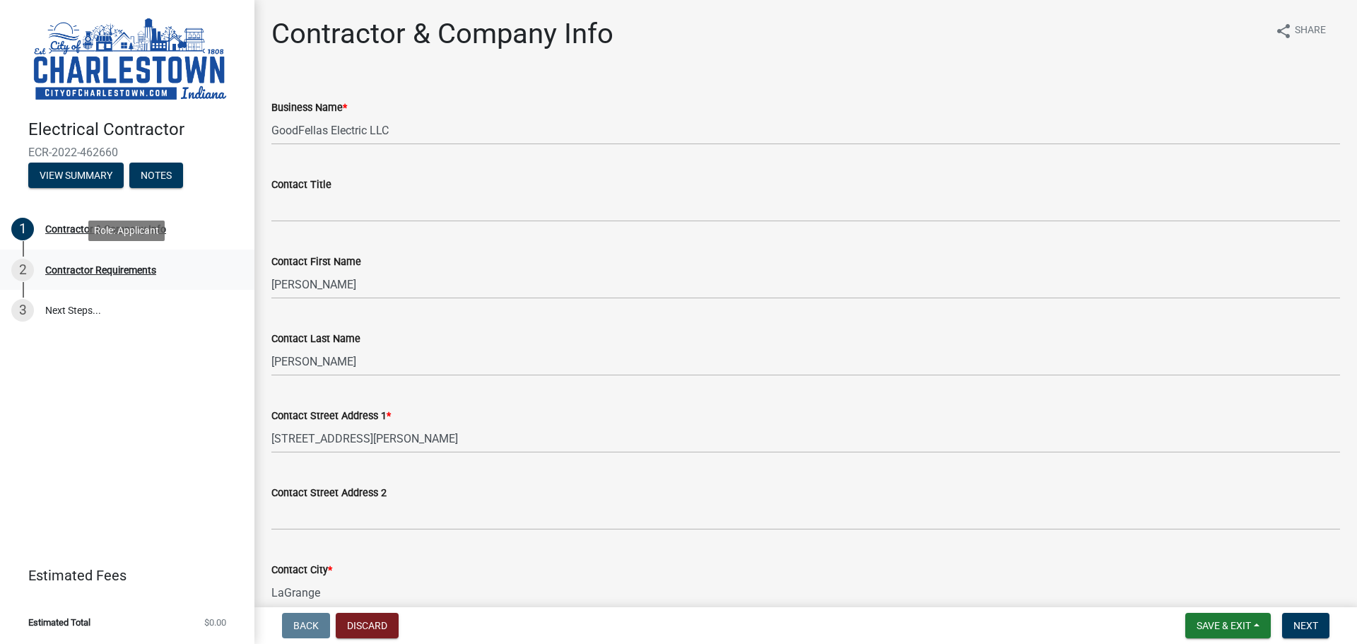
click at [155, 263] on div "2 Contractor Requirements" at bounding box center [121, 270] width 220 height 23
click at [118, 265] on div "Contractor Requirements" at bounding box center [100, 270] width 111 height 10
click at [101, 269] on div "Contractor Requirements" at bounding box center [100, 270] width 111 height 10
click at [307, 223] on wm-data-entity-input "Contact Title" at bounding box center [805, 194] width 1068 height 77
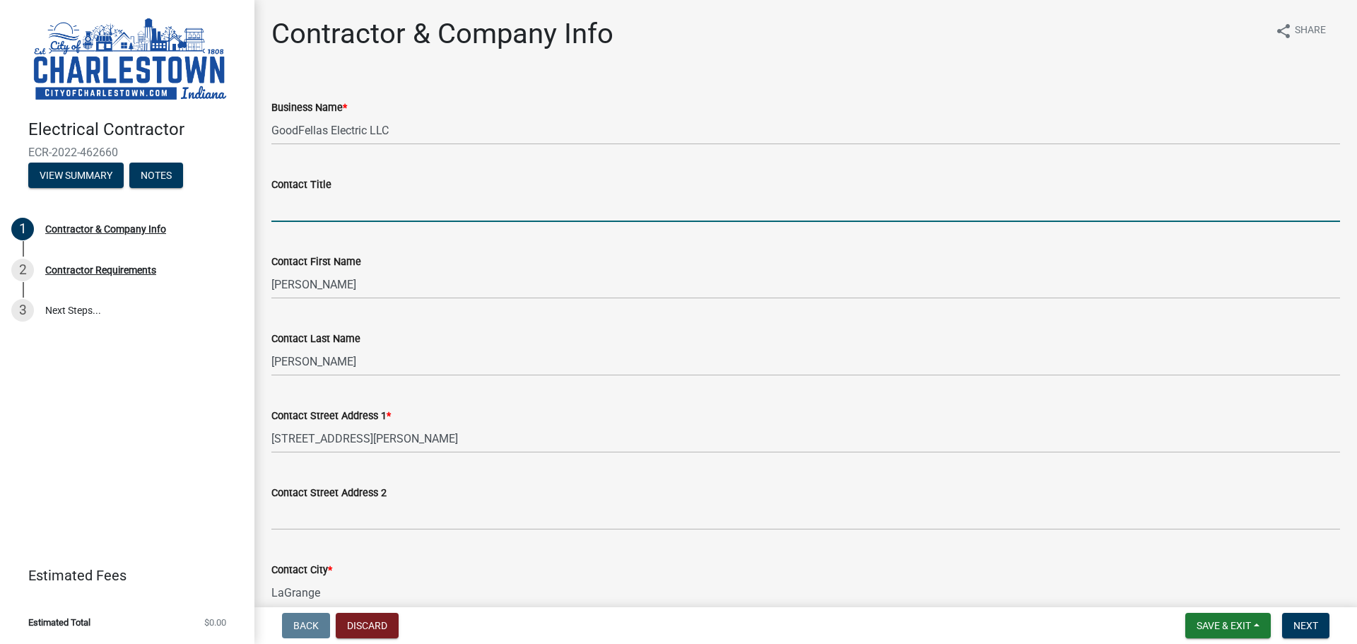
click at [309, 215] on input "Contact Title" at bounding box center [805, 207] width 1068 height 29
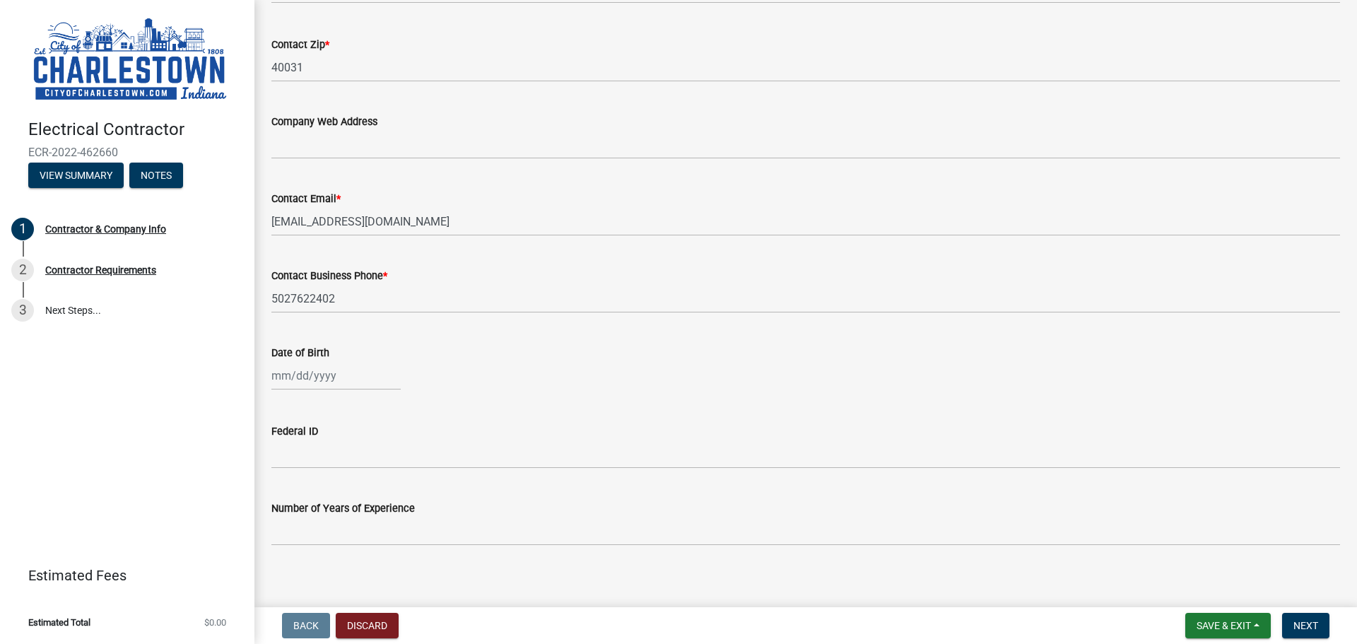
scroll to position [710, 0]
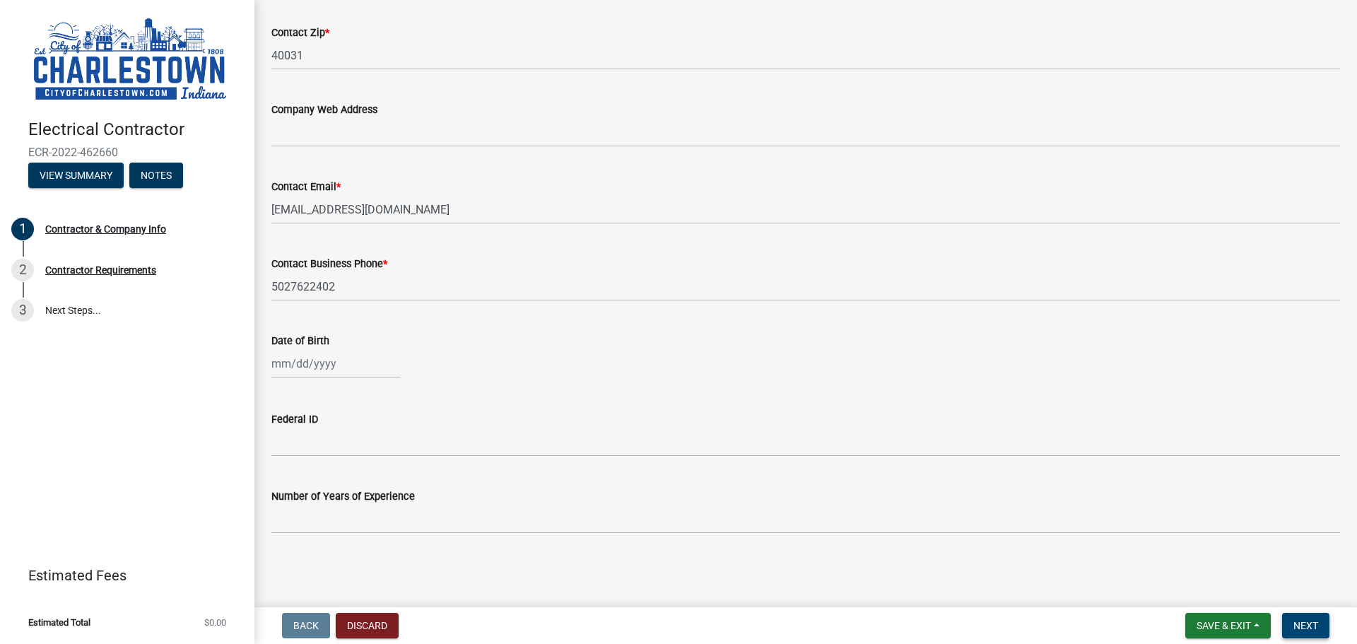
click at [1305, 627] on span "Next" at bounding box center [1305, 625] width 25 height 11
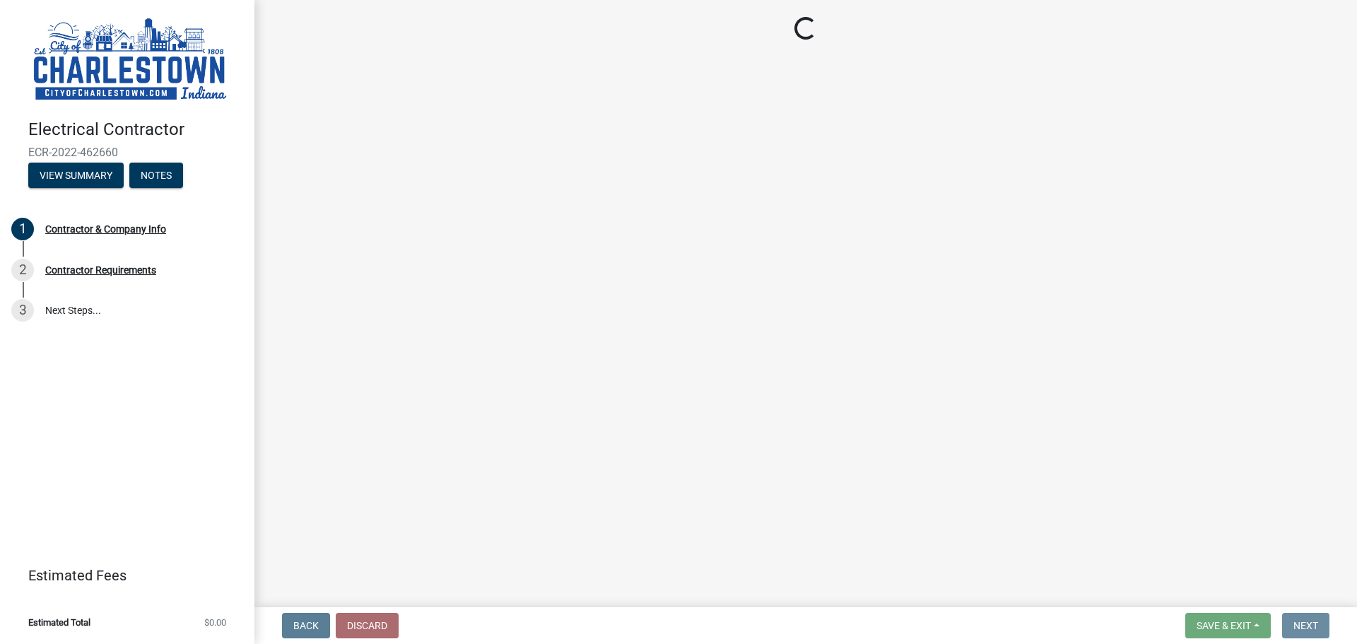
scroll to position [0, 0]
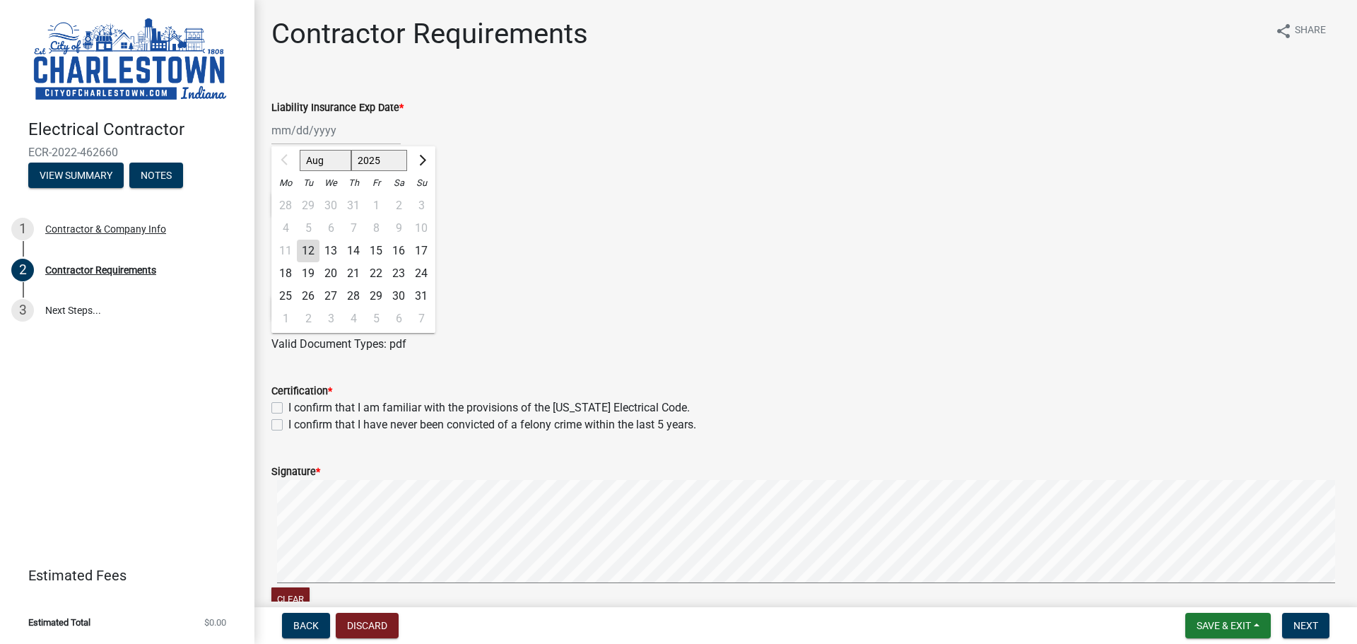
click at [360, 136] on div "Aug Sep Oct Nov [DATE] 2026 2027 2028 2029 2030 2031 2032 2033 2034 2035 2036 2…" at bounding box center [335, 130] width 129 height 29
click at [418, 160] on span "Next month" at bounding box center [421, 160] width 11 height 11
click at [420, 160] on span "Next month" at bounding box center [421, 160] width 11 height 11
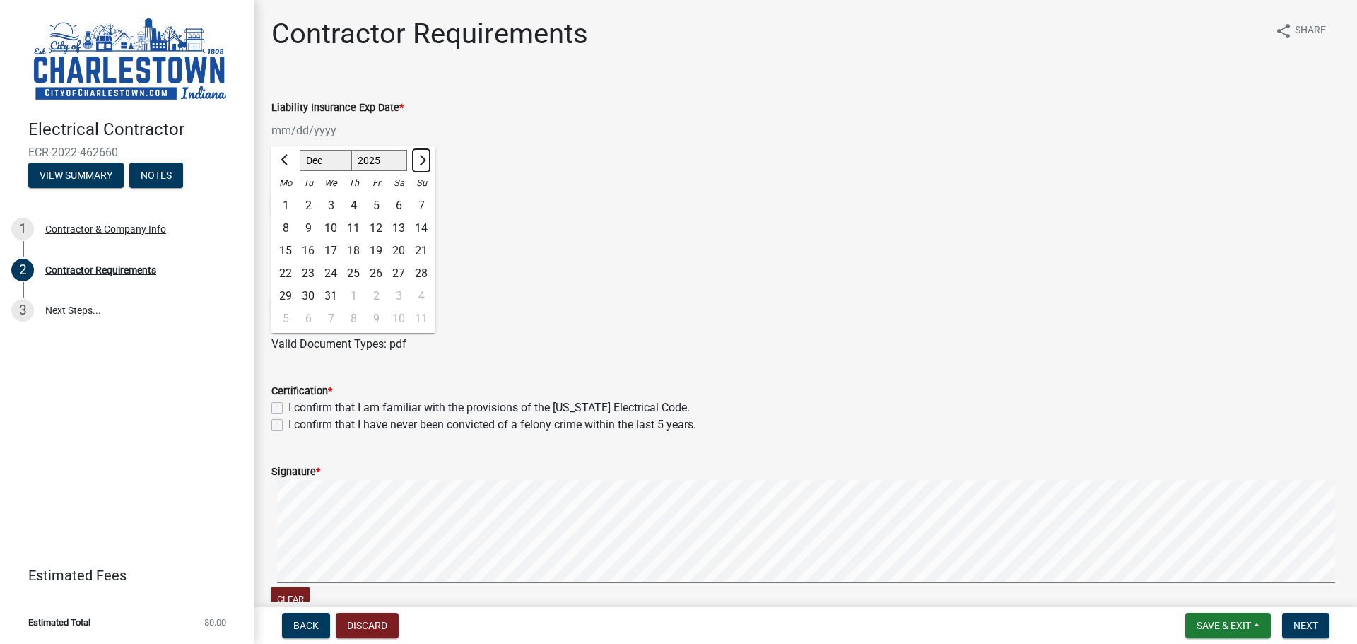
click at [428, 159] on button "Next month" at bounding box center [421, 160] width 17 height 23
select select "1"
select select "2026"
click at [428, 159] on button "Next month" at bounding box center [421, 160] width 17 height 23
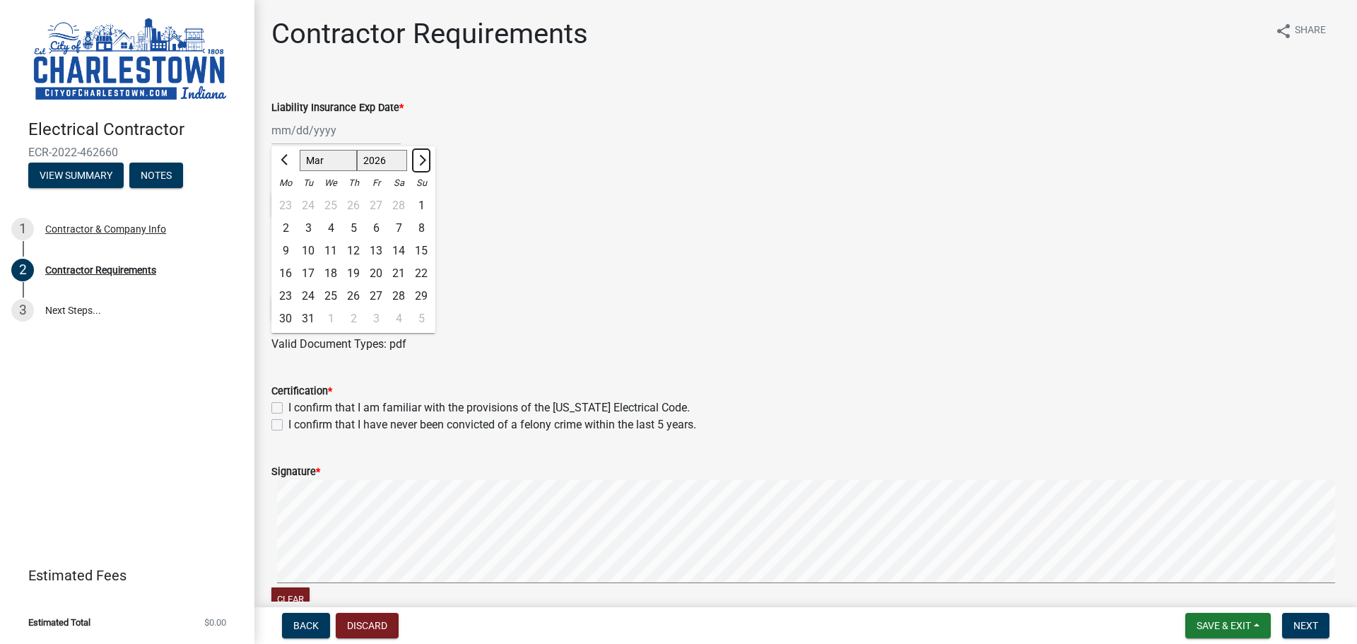
click at [430, 158] on button "Next month" at bounding box center [421, 160] width 17 height 23
click at [430, 158] on div at bounding box center [421, 160] width 28 height 23
click at [425, 162] on button "Next month" at bounding box center [421, 160] width 17 height 23
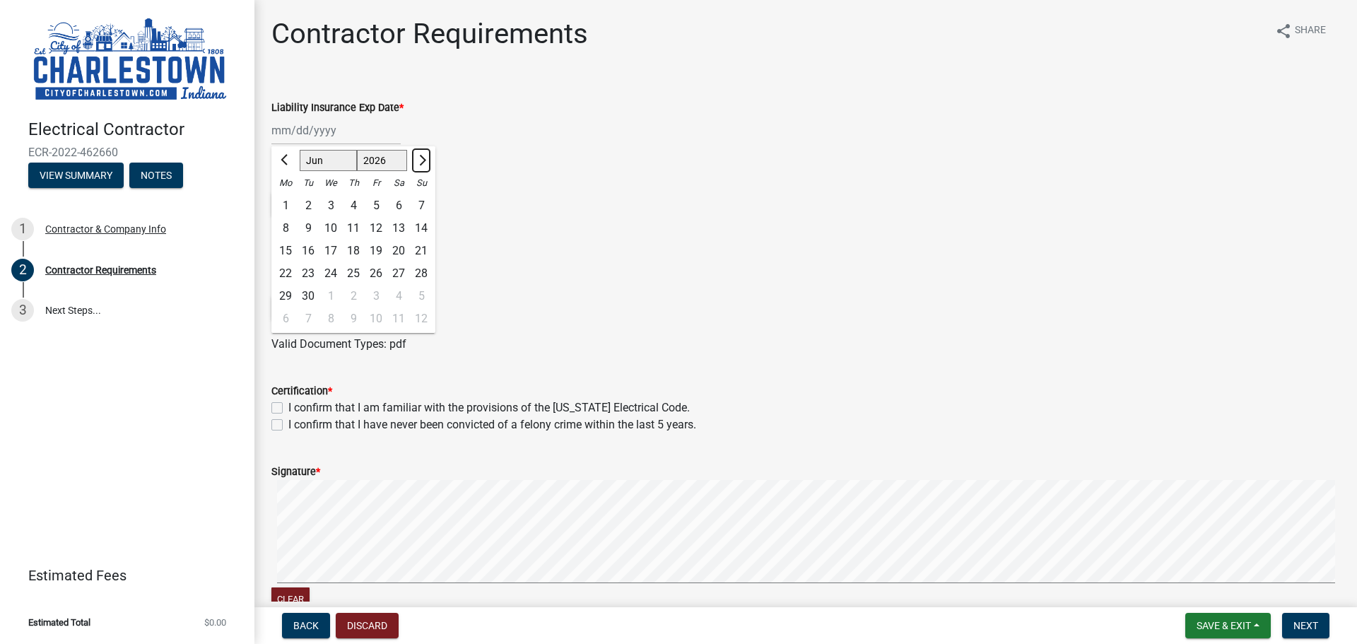
click at [425, 162] on button "Next month" at bounding box center [421, 160] width 17 height 23
click at [276, 164] on div at bounding box center [285, 160] width 28 height 23
click at [283, 156] on button "Previous month" at bounding box center [285, 160] width 17 height 23
select select "6"
click at [315, 293] on div "30" at bounding box center [308, 296] width 23 height 23
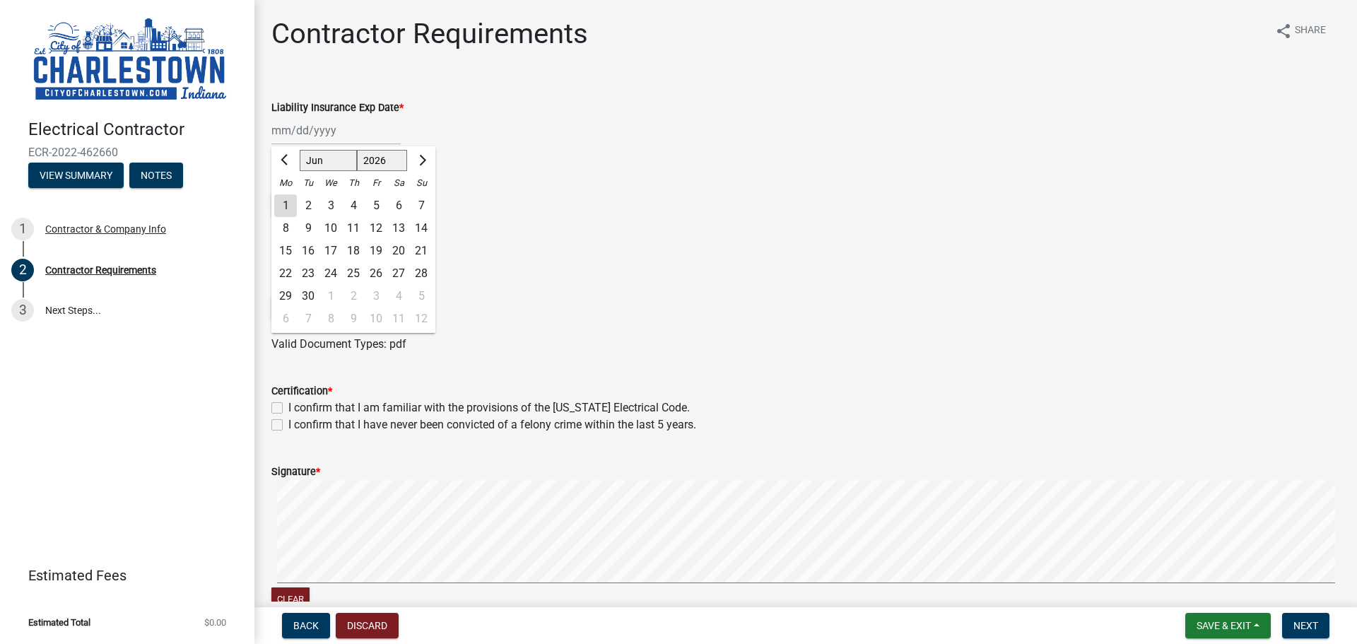
type input "[DATE]"
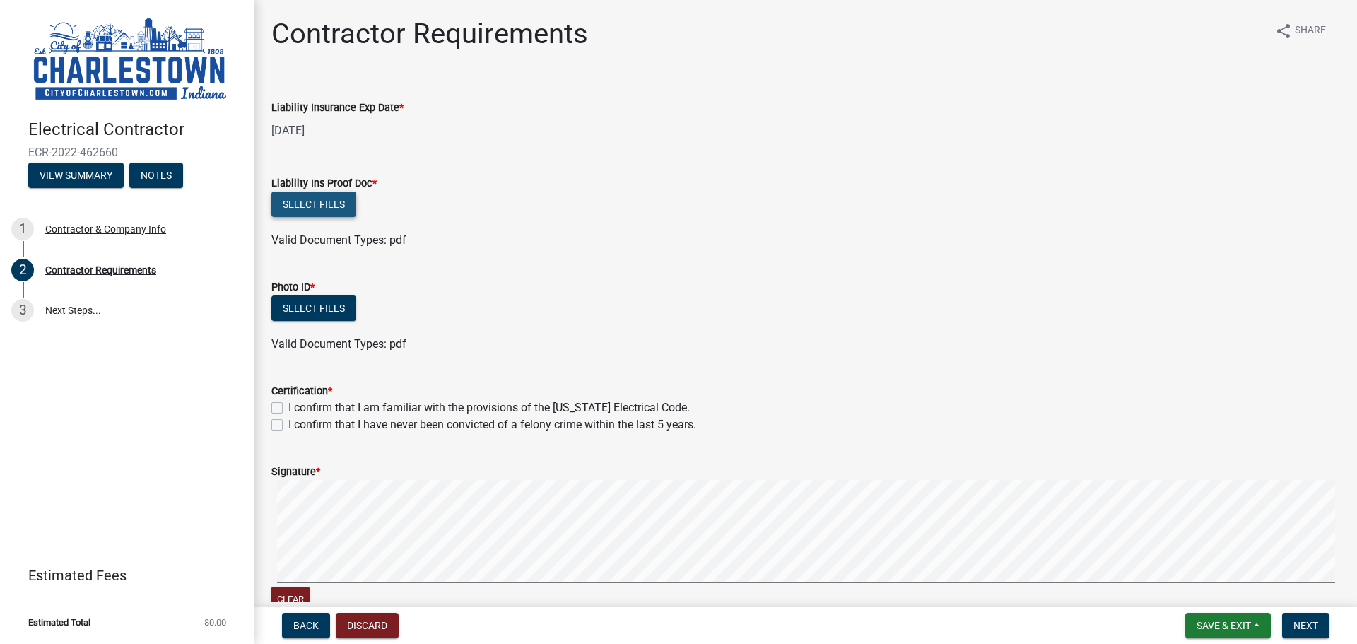
click at [322, 198] on button "Select files" at bounding box center [313, 204] width 85 height 25
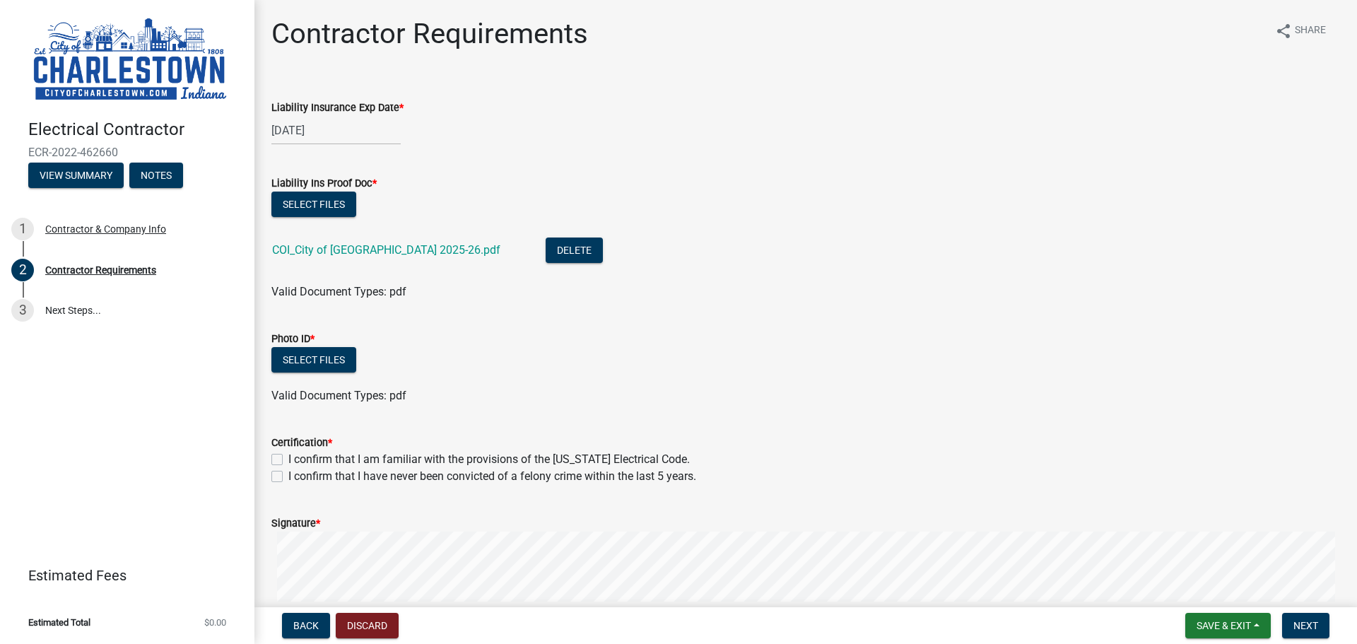
click at [288, 458] on label "I confirm that I am familiar with the provisions of the [US_STATE] Electrical C…" at bounding box center [488, 459] width 401 height 17
click at [288, 458] on input "I confirm that I am familiar with the provisions of the [US_STATE] Electrical C…" at bounding box center [292, 455] width 9 height 9
checkbox input "true"
click at [288, 480] on label "I confirm that I have never been convicted of a felony crime within the last 5 …" at bounding box center [492, 476] width 408 height 17
click at [288, 477] on input "I confirm that I have never been convicted of a felony crime within the last 5 …" at bounding box center [292, 472] width 9 height 9
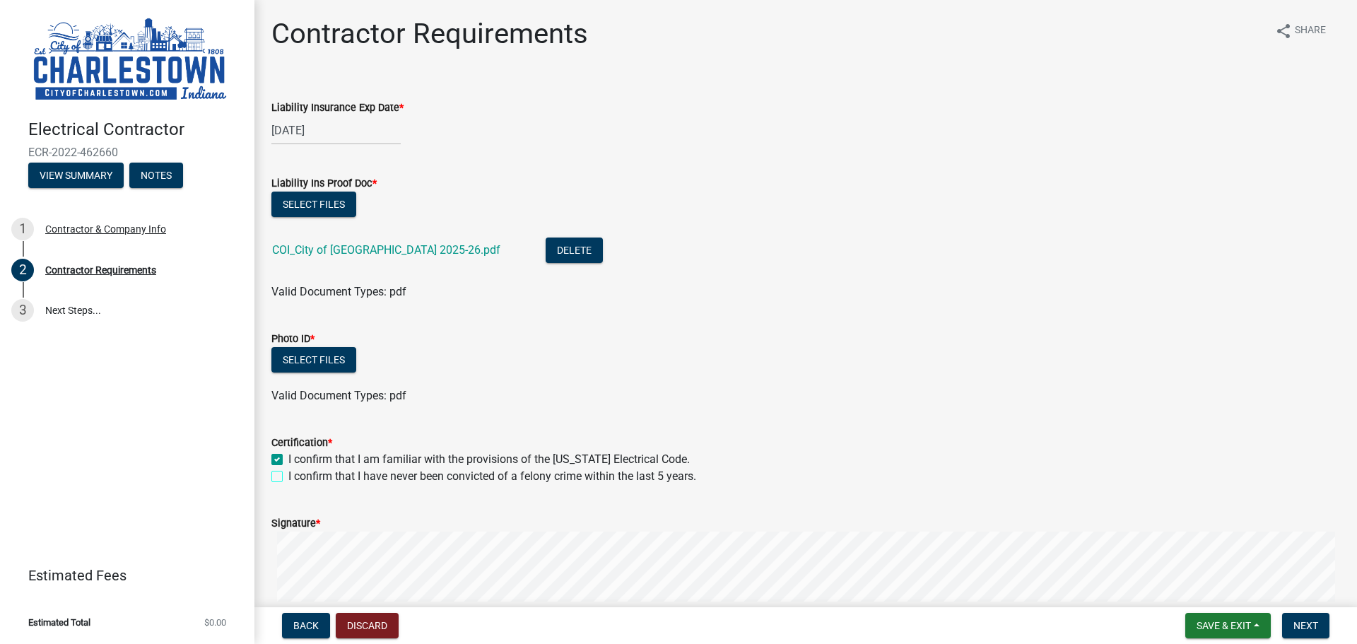
checkbox input "true"
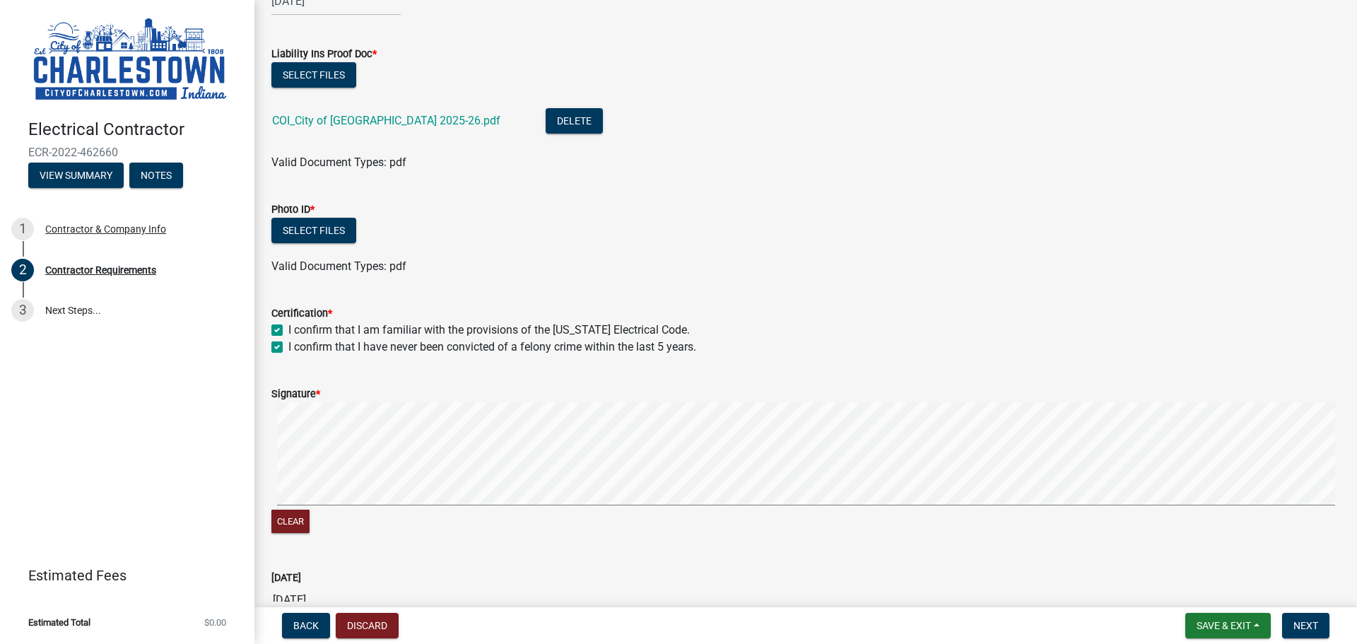
scroll to position [141, 0]
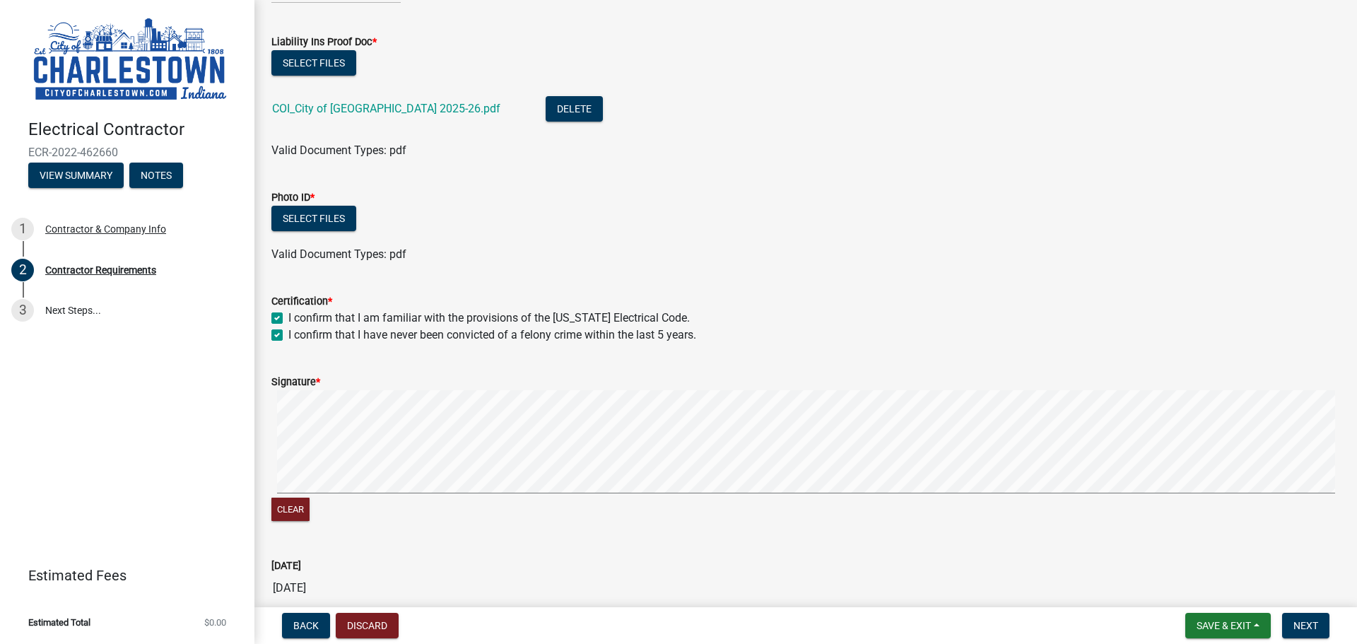
click at [544, 486] on div "Clear" at bounding box center [805, 457] width 1068 height 134
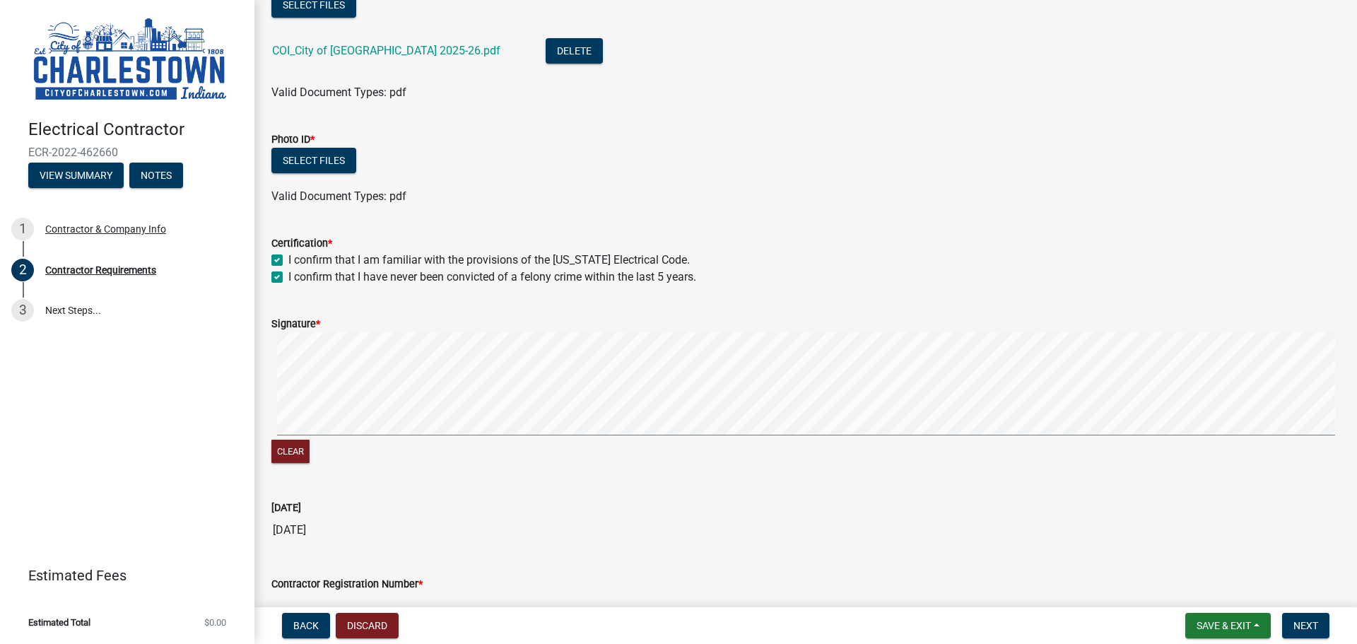
scroll to position [283, 0]
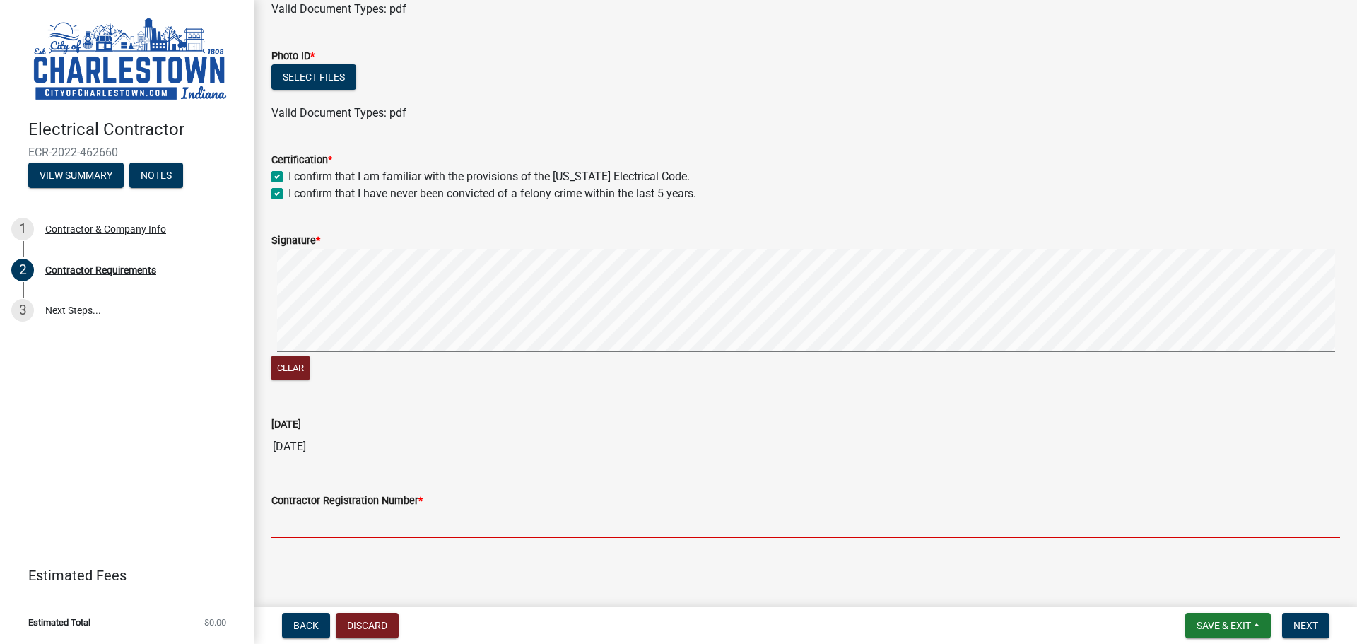
click at [381, 524] on input "Contractor Registration Number *" at bounding box center [805, 523] width 1068 height 29
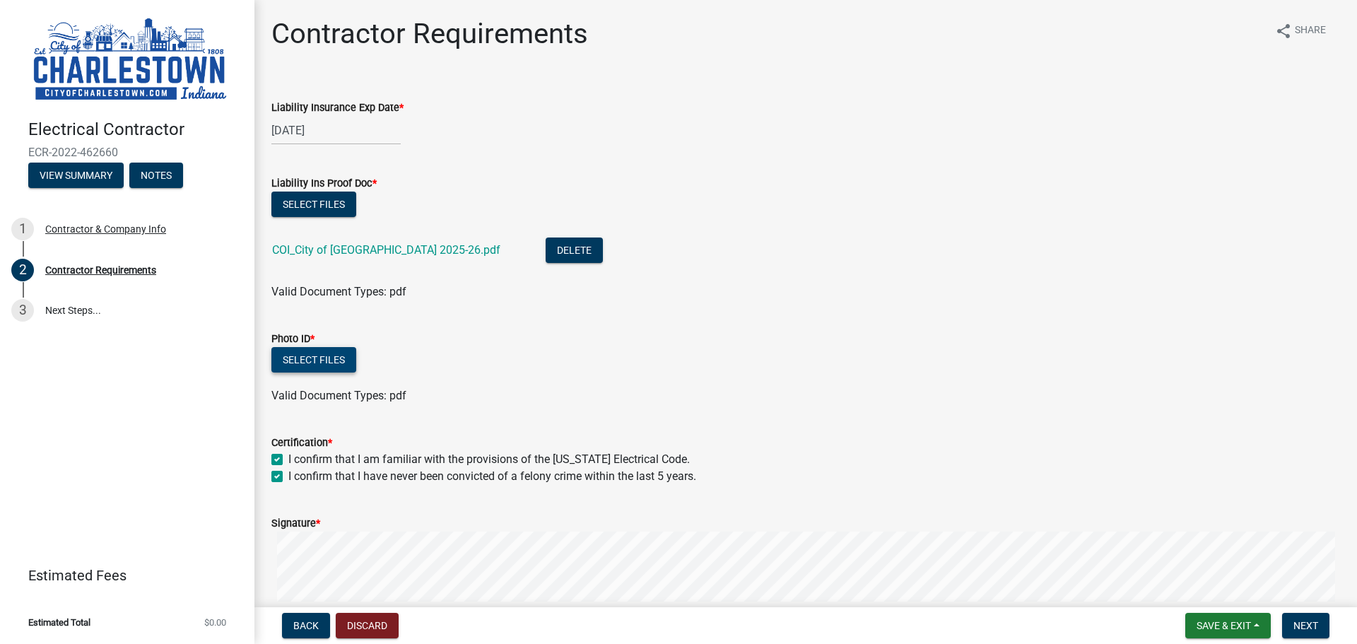
scroll to position [71, 0]
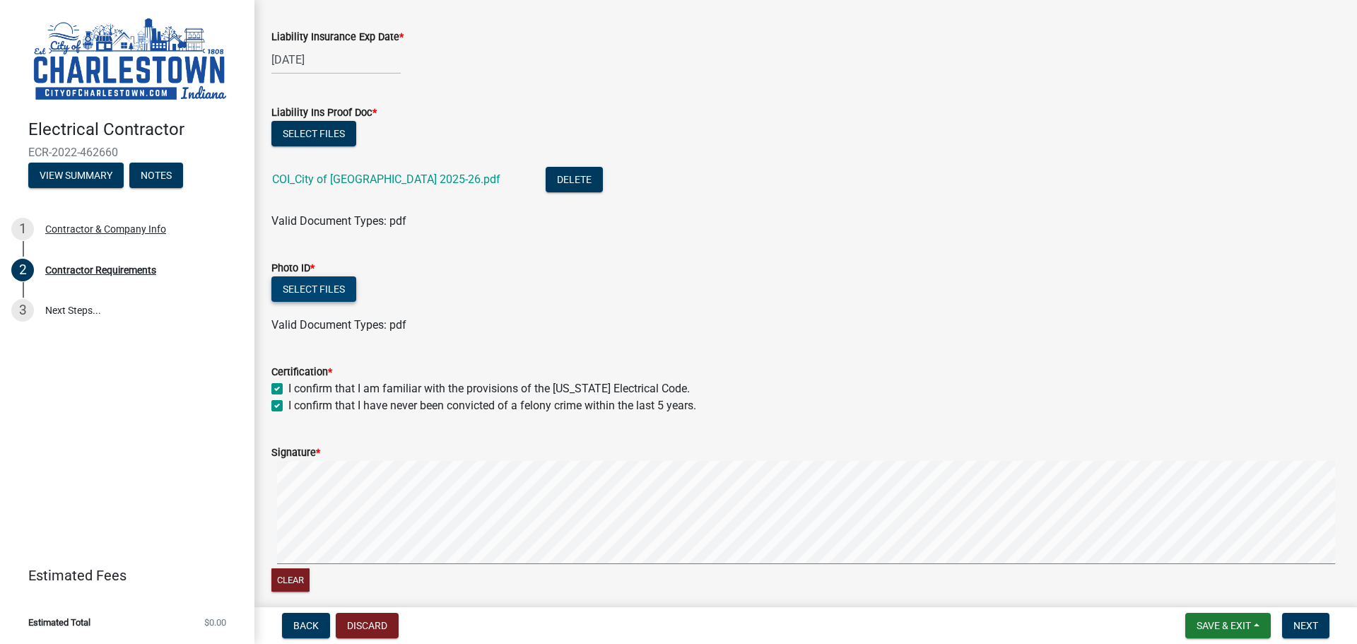
click at [333, 299] on button "Select files" at bounding box center [313, 288] width 85 height 25
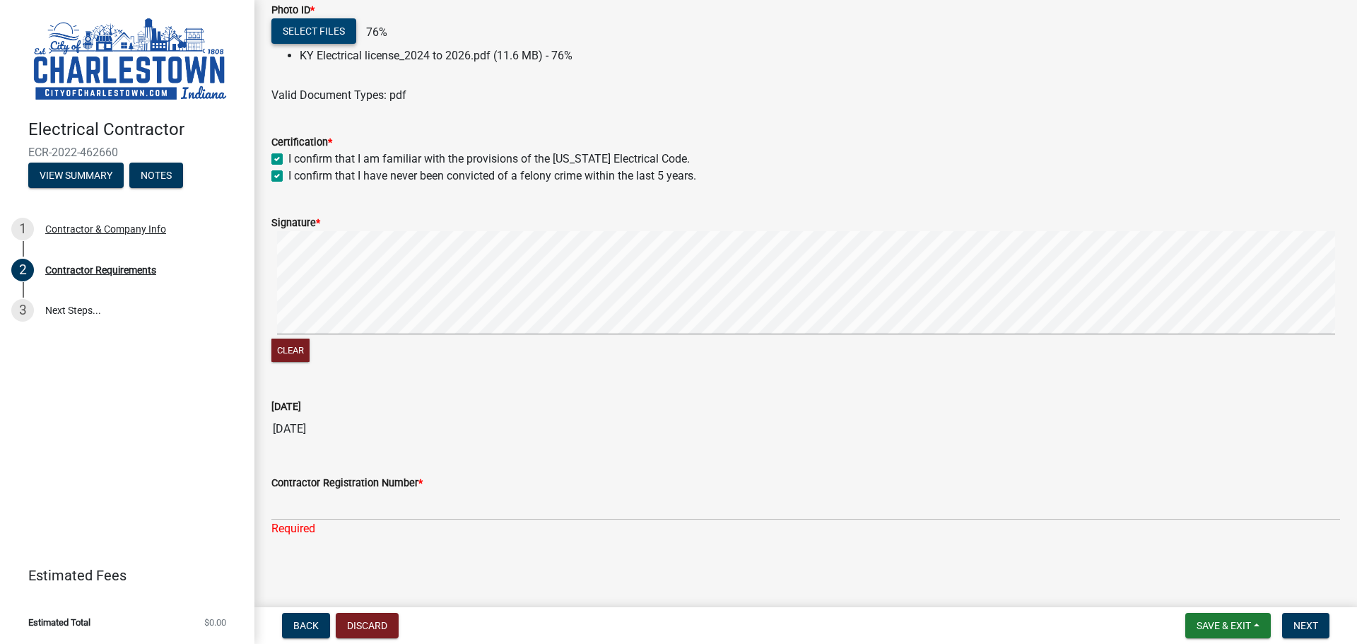
scroll to position [331, 0]
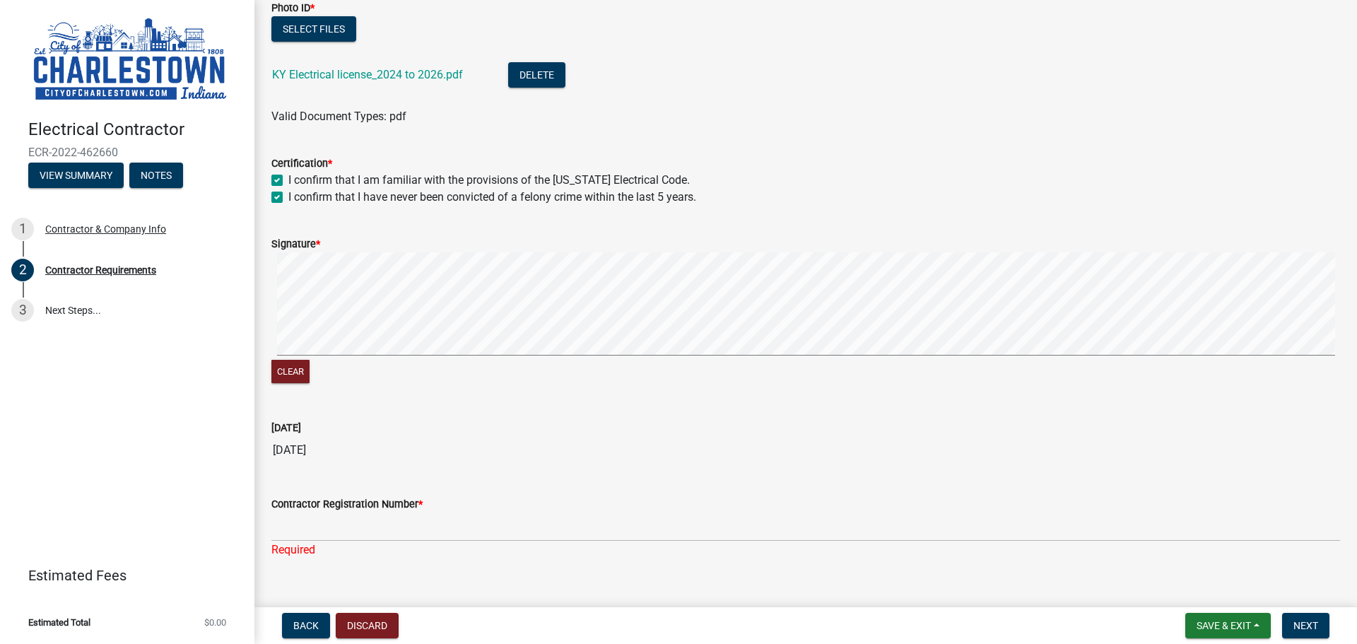
click at [365, 502] on label "Contractor Registration Number *" at bounding box center [346, 505] width 151 height 10
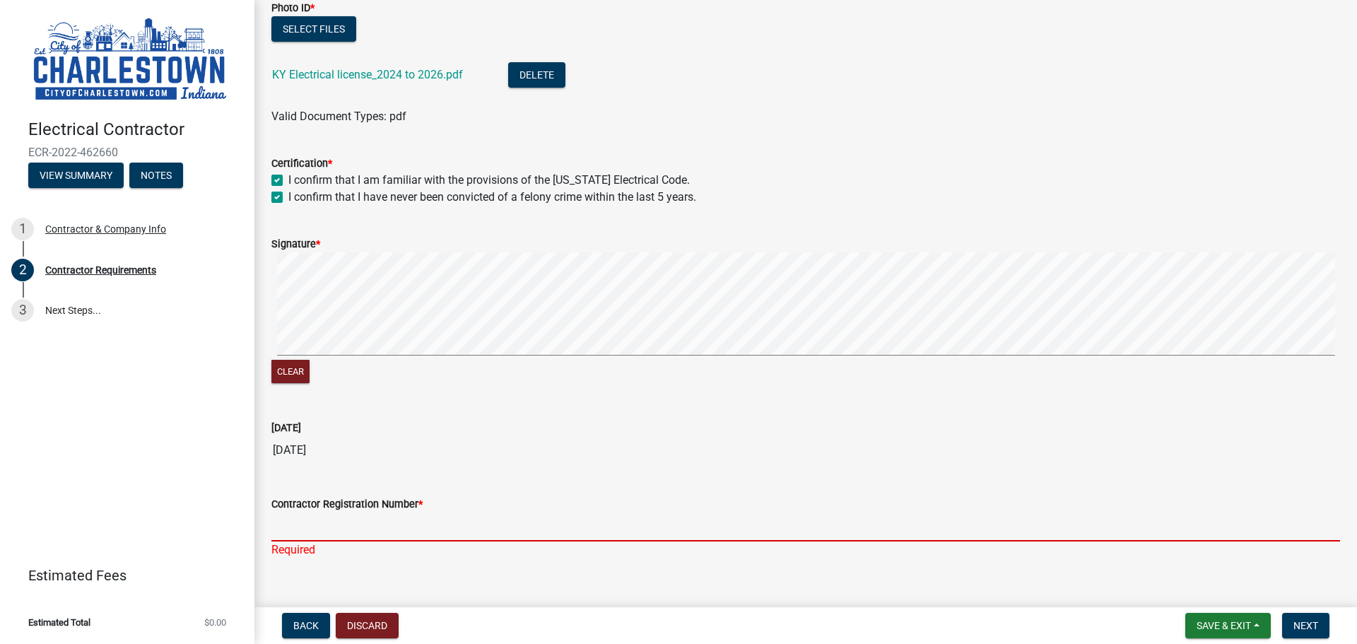
click at [365, 512] on input "Contractor Registration Number *" at bounding box center [805, 526] width 1068 height 29
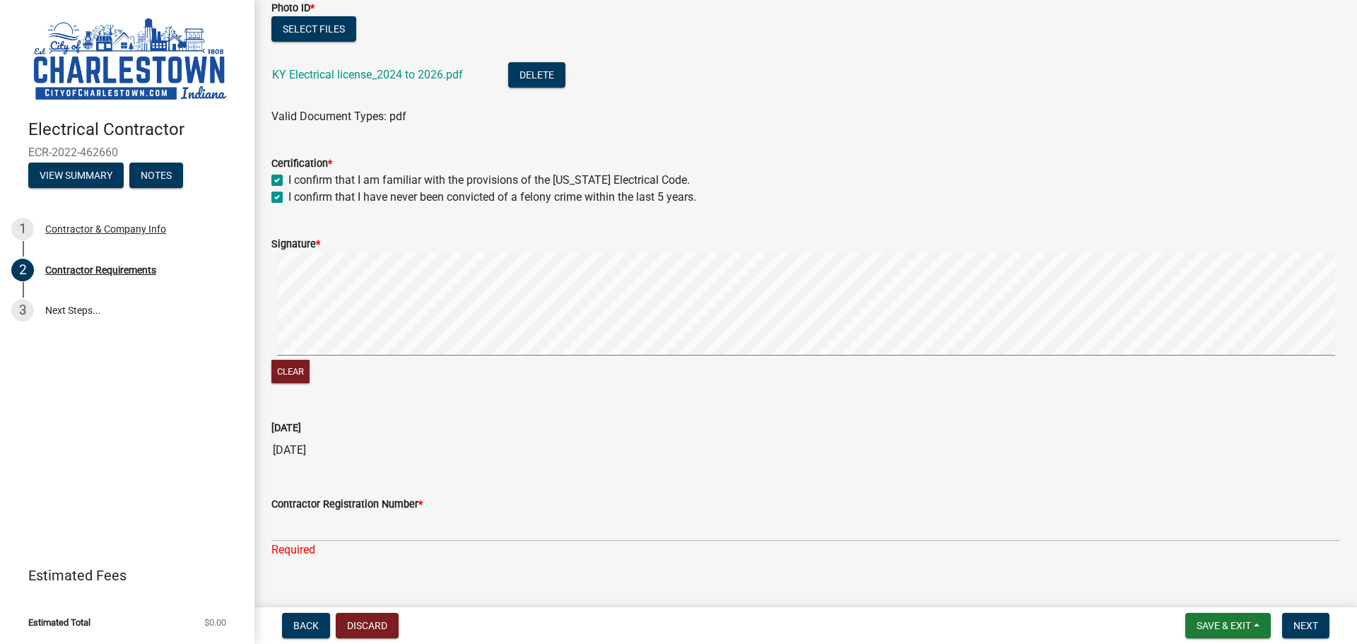
click at [422, 503] on span "*" at bounding box center [420, 504] width 4 height 12
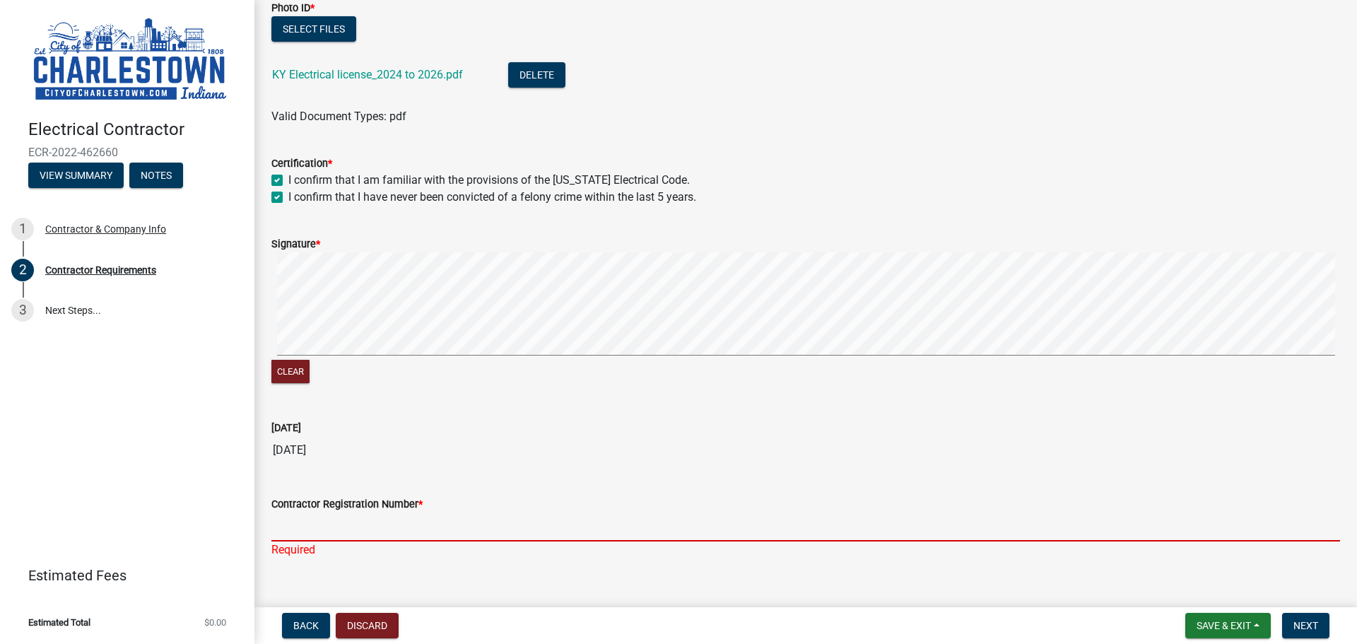
click at [422, 512] on input "Contractor Registration Number *" at bounding box center [805, 526] width 1068 height 29
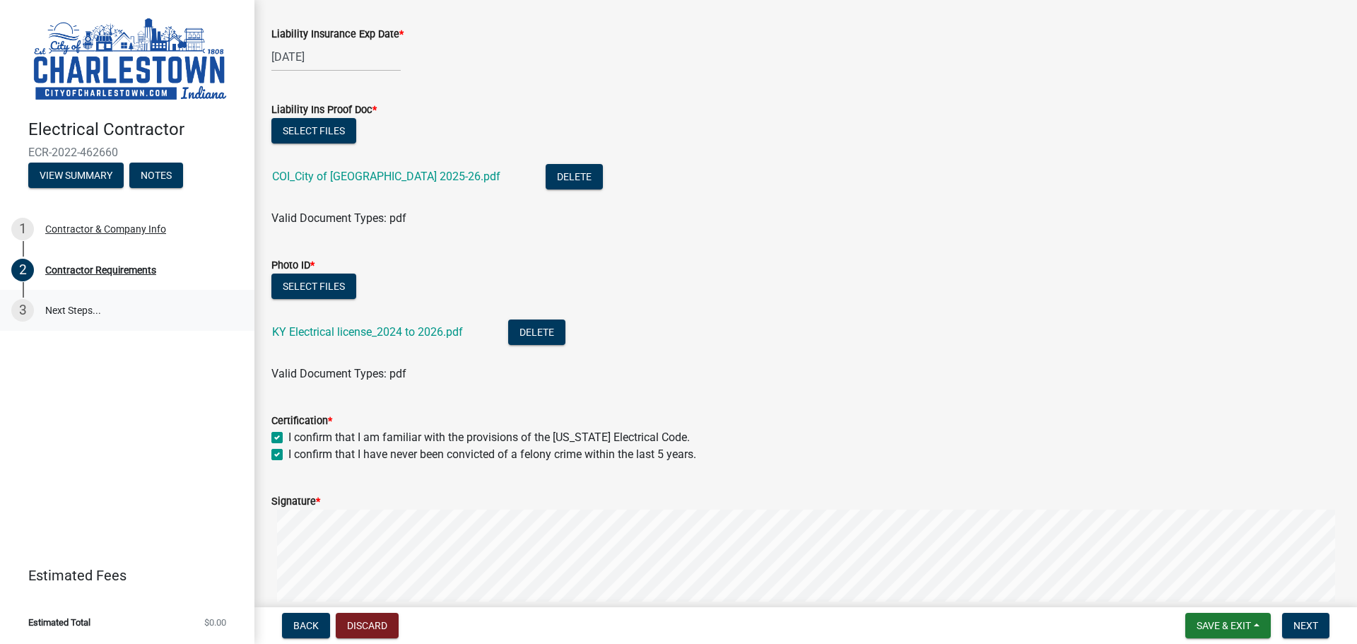
scroll to position [71, 0]
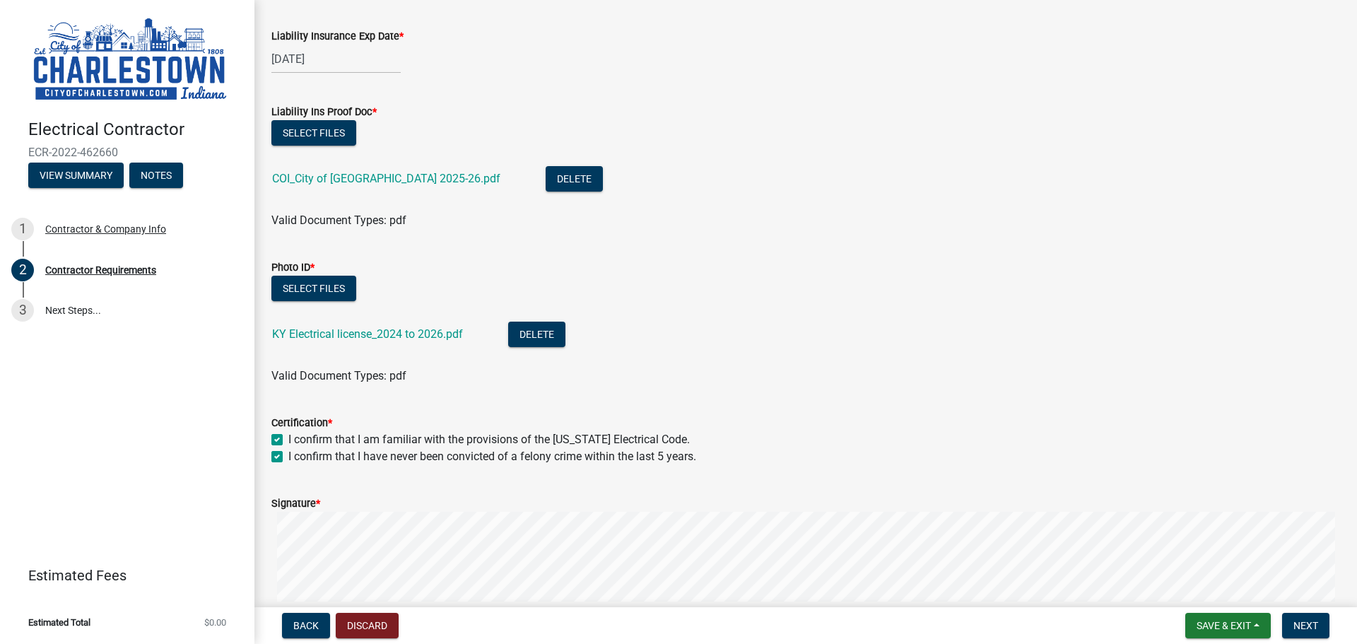
click at [121, 158] on span "ECR-2022-462660" at bounding box center [127, 152] width 198 height 13
drag, startPoint x: 124, startPoint y: 154, endPoint x: 25, endPoint y: 149, distance: 98.4
click at [25, 149] on div "Electrical Contractor ECR-2022-462660 View Summary Notes" at bounding box center [127, 149] width 232 height 83
copy span "ECR-2022-462660"
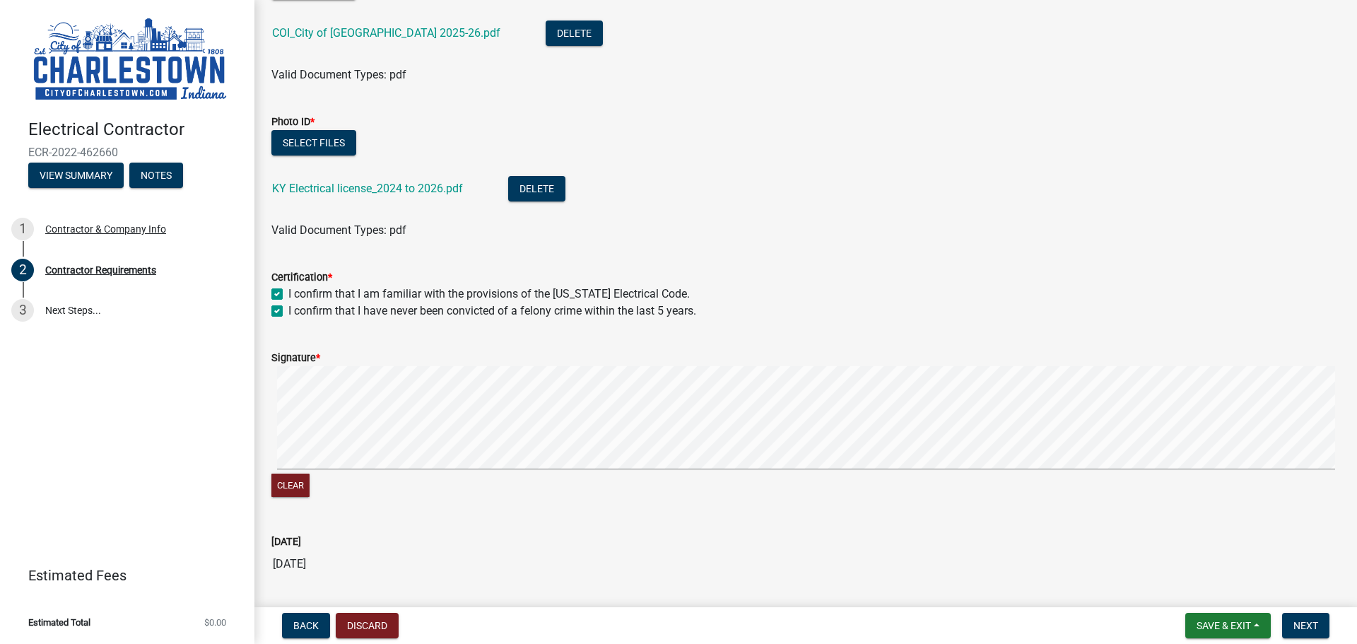
scroll to position [354, 0]
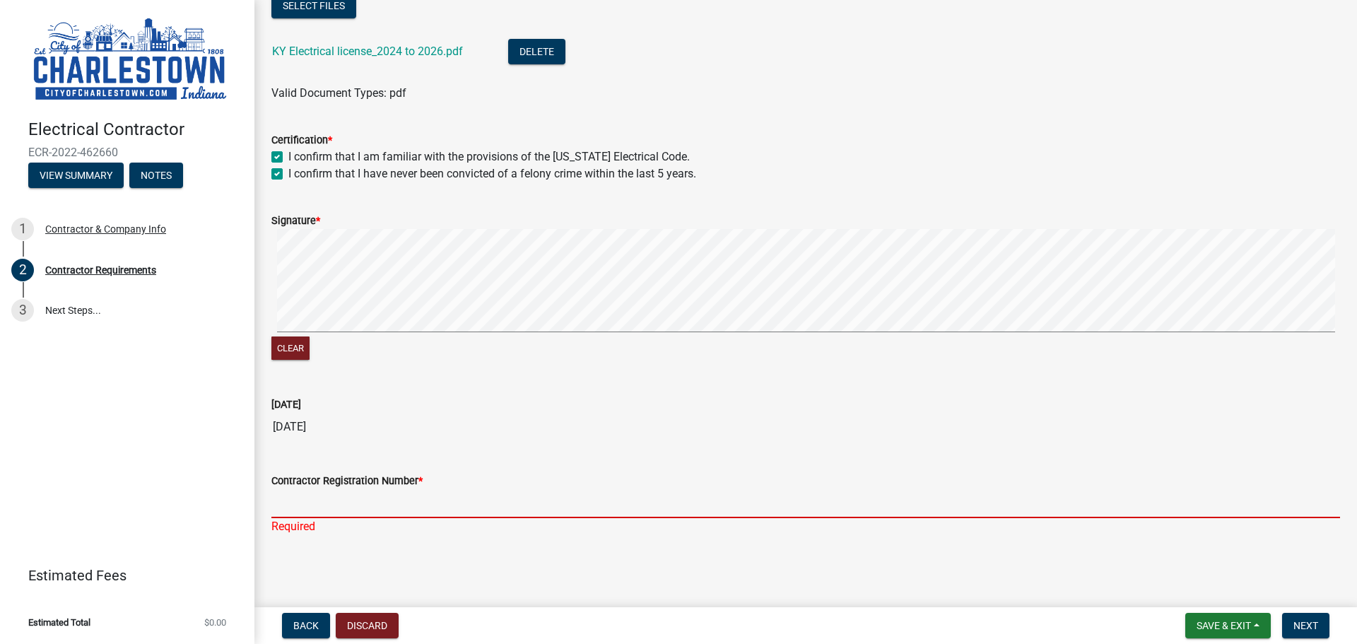
click at [349, 503] on input "Contractor Registration Number *" at bounding box center [805, 503] width 1068 height 29
paste input "ECR-2022-462660"
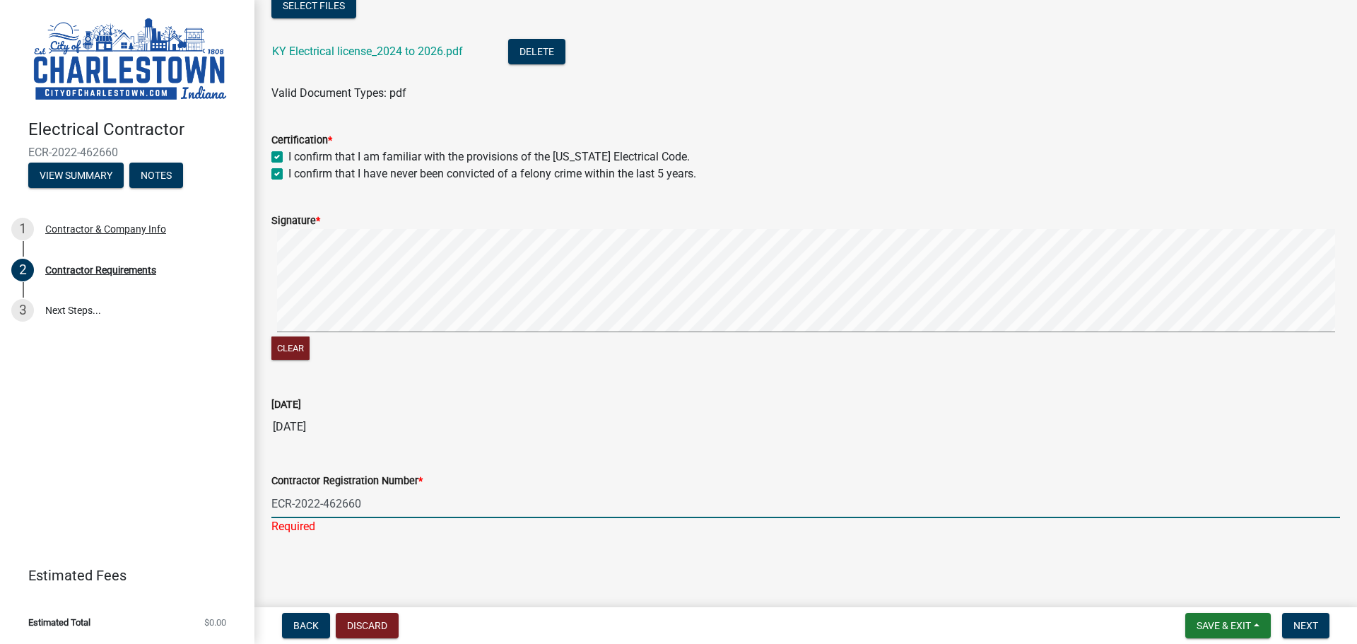
type input "ECR-2022-462660"
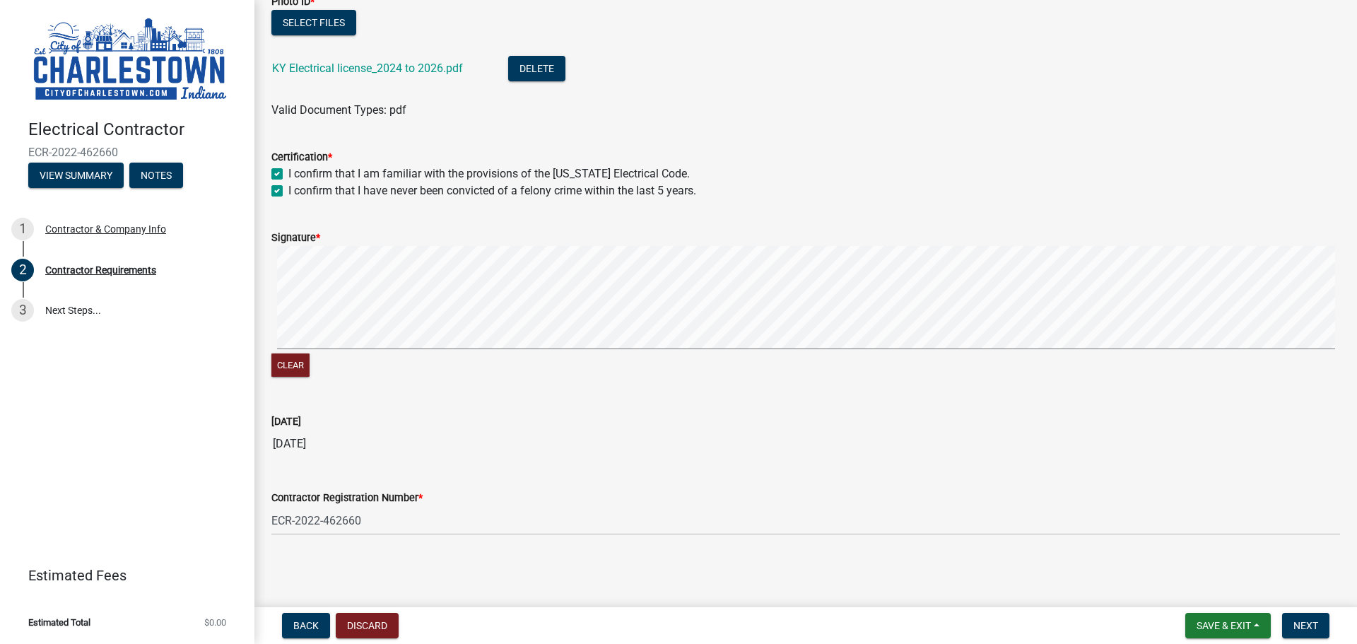
scroll to position [337, 0]
click at [1309, 631] on span "Next" at bounding box center [1305, 625] width 25 height 11
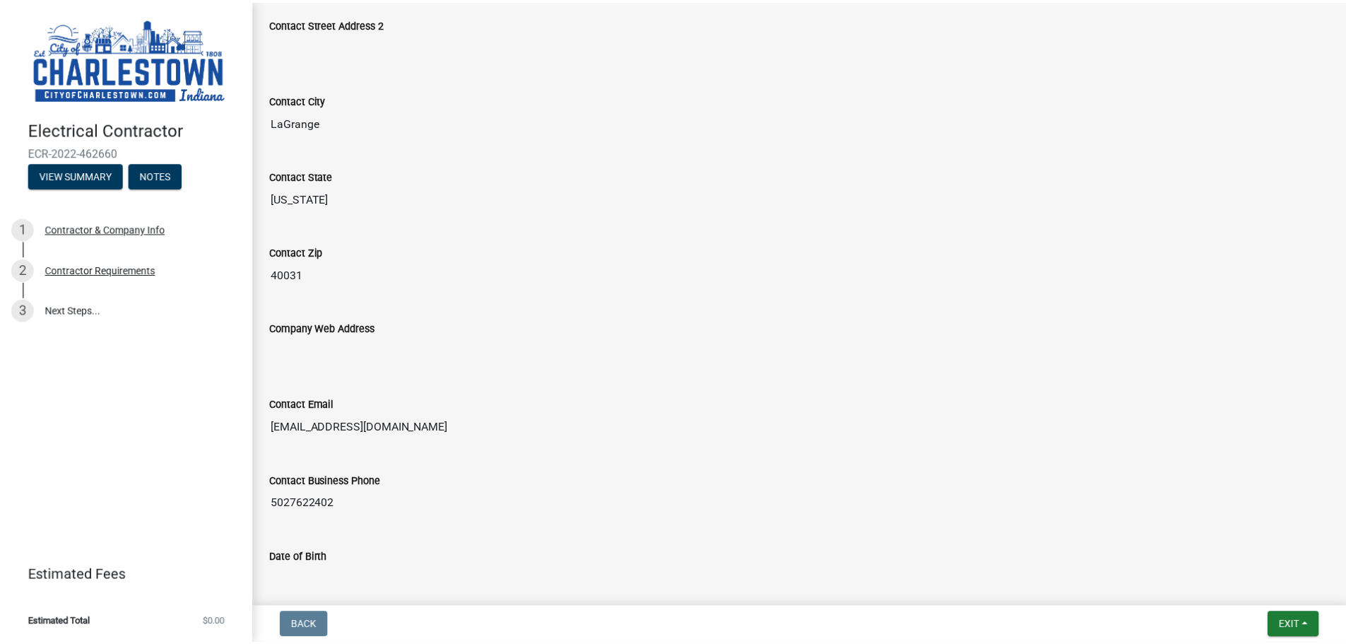
scroll to position [784, 0]
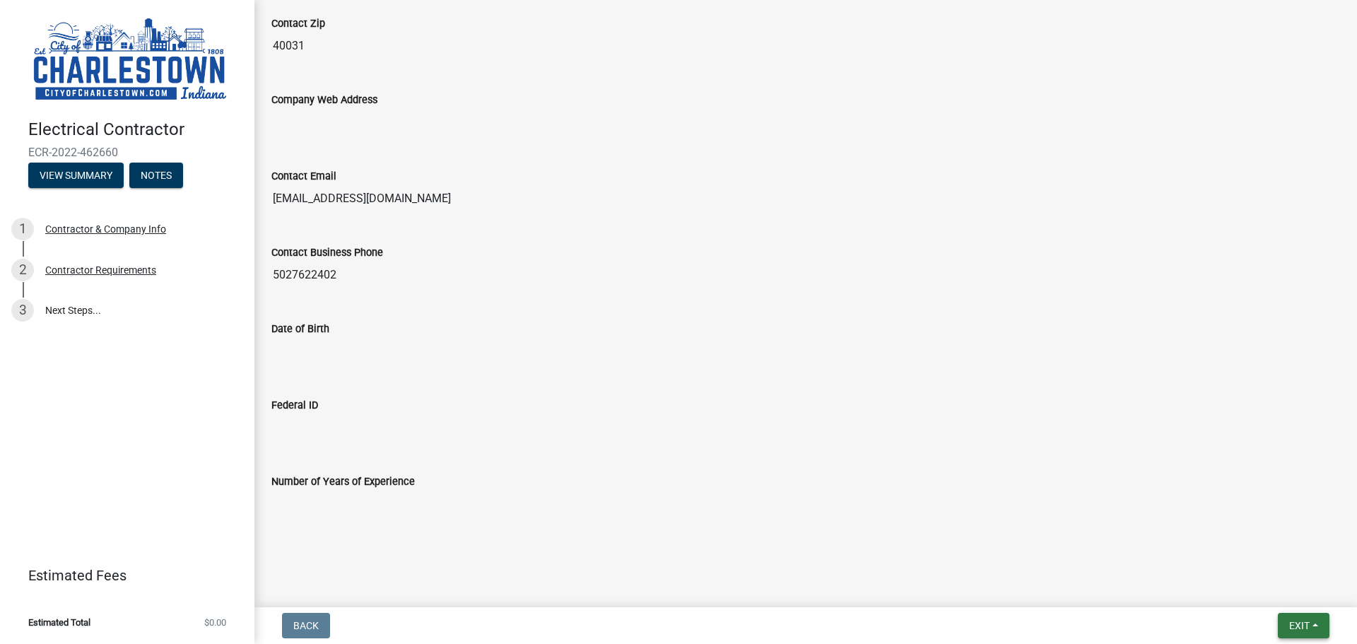
click at [1302, 627] on span "Exit" at bounding box center [1299, 625] width 20 height 11
click at [1268, 585] on button "Save & Exit" at bounding box center [1272, 589] width 113 height 34
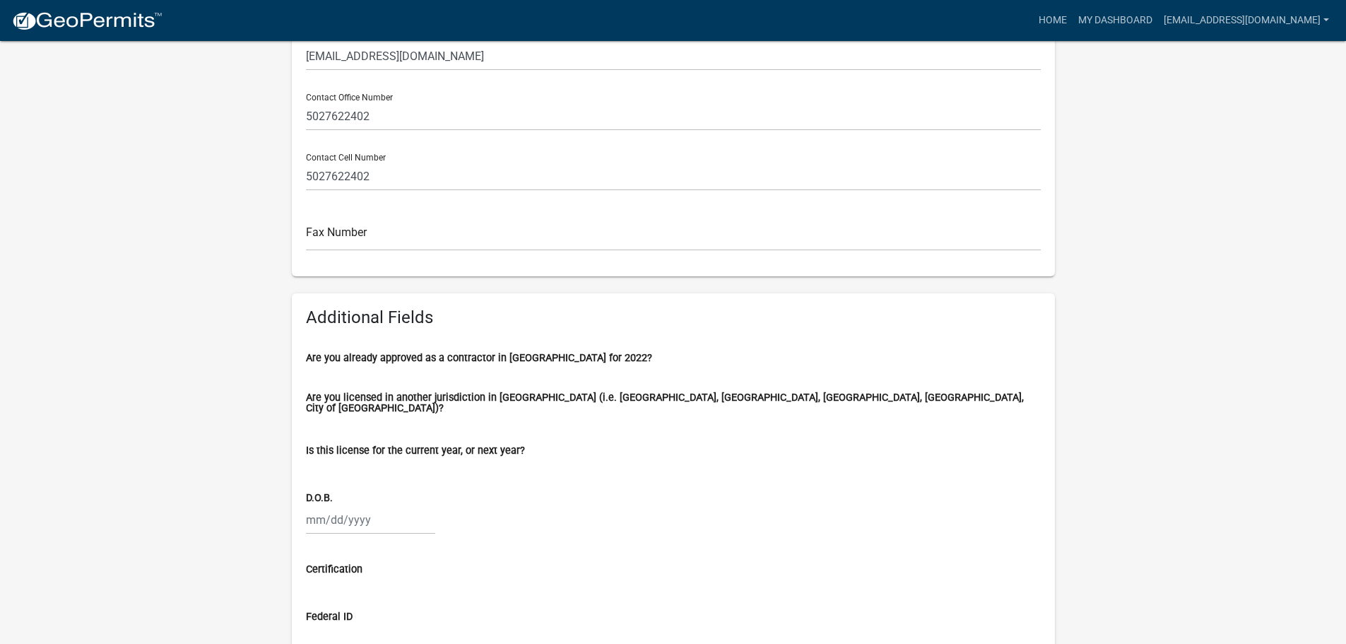
scroll to position [424, 0]
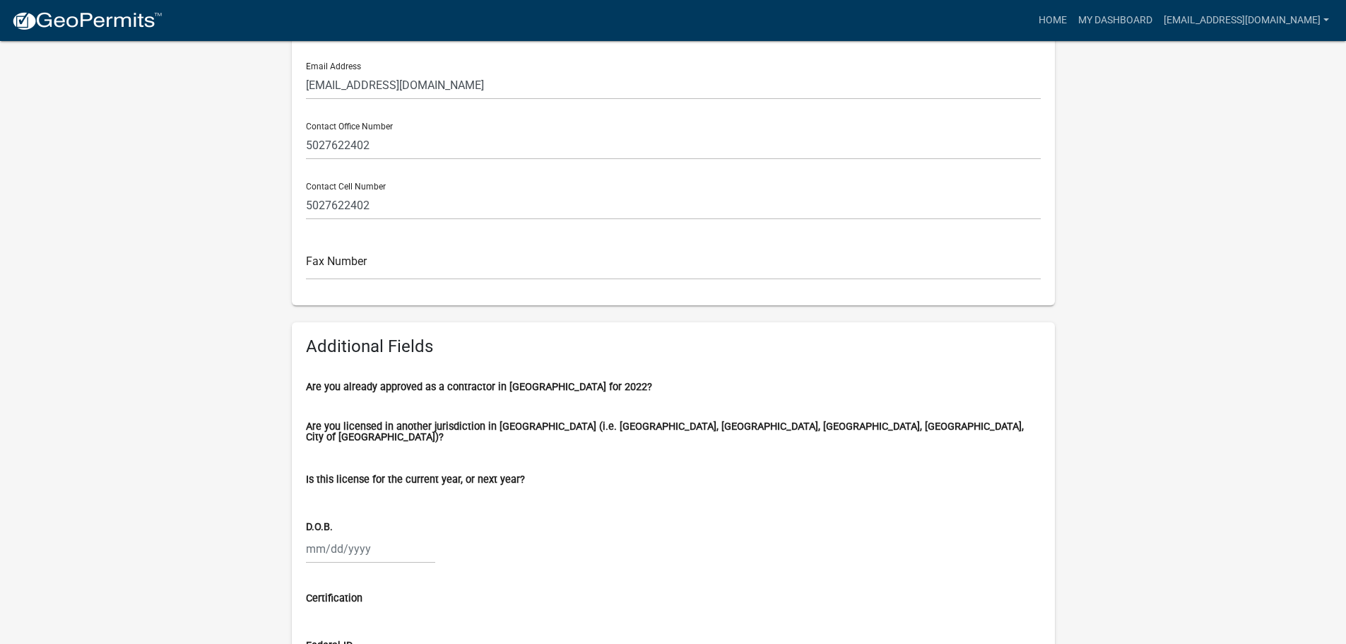
drag, startPoint x: 490, startPoint y: 403, endPoint x: 500, endPoint y: 394, distance: 13.0
click at [490, 402] on wm-data-entity-input "Are you already approved as a contractor in [GEOGRAPHIC_DATA] for 2022?" at bounding box center [673, 386] width 735 height 42
click at [500, 395] on wm-data-entity-input "Are you already approved as a contractor in [GEOGRAPHIC_DATA] for 2022?" at bounding box center [673, 386] width 735 height 42
click at [501, 388] on label "Are you already approved as a contractor in [GEOGRAPHIC_DATA] for 2022?" at bounding box center [479, 387] width 346 height 10
click at [598, 386] on label "Are you already approved as a contractor in [GEOGRAPHIC_DATA] for 2022?" at bounding box center [479, 387] width 346 height 10
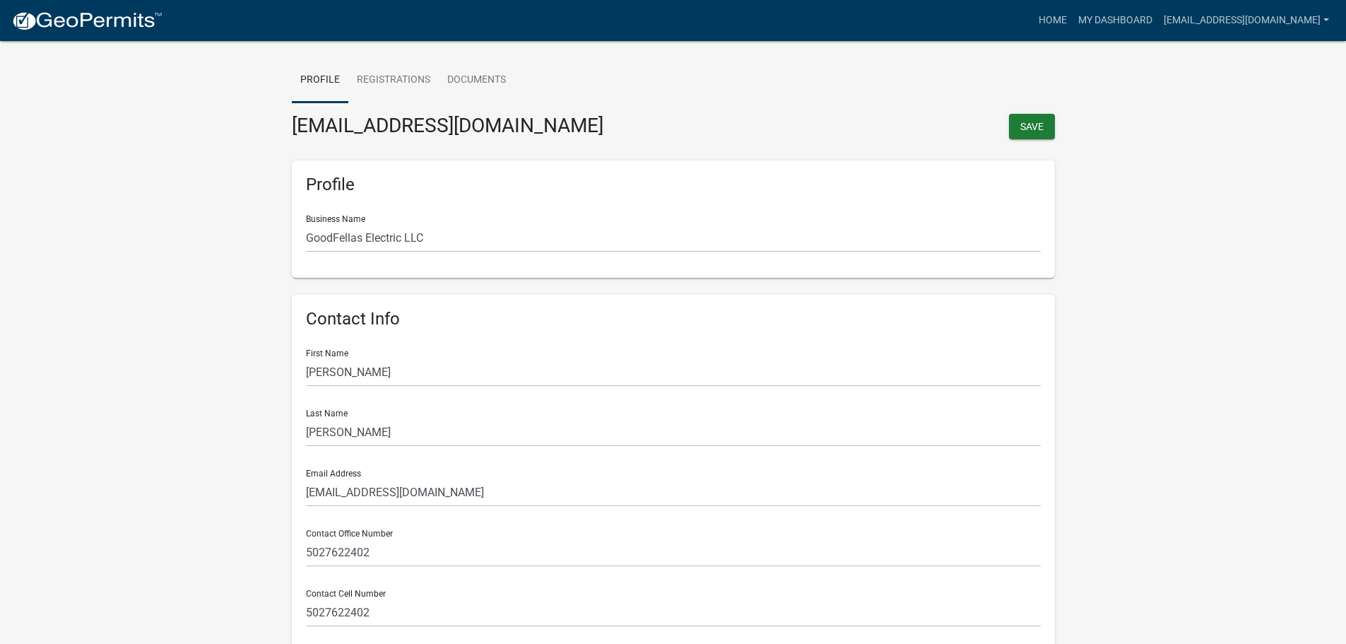
scroll to position [0, 0]
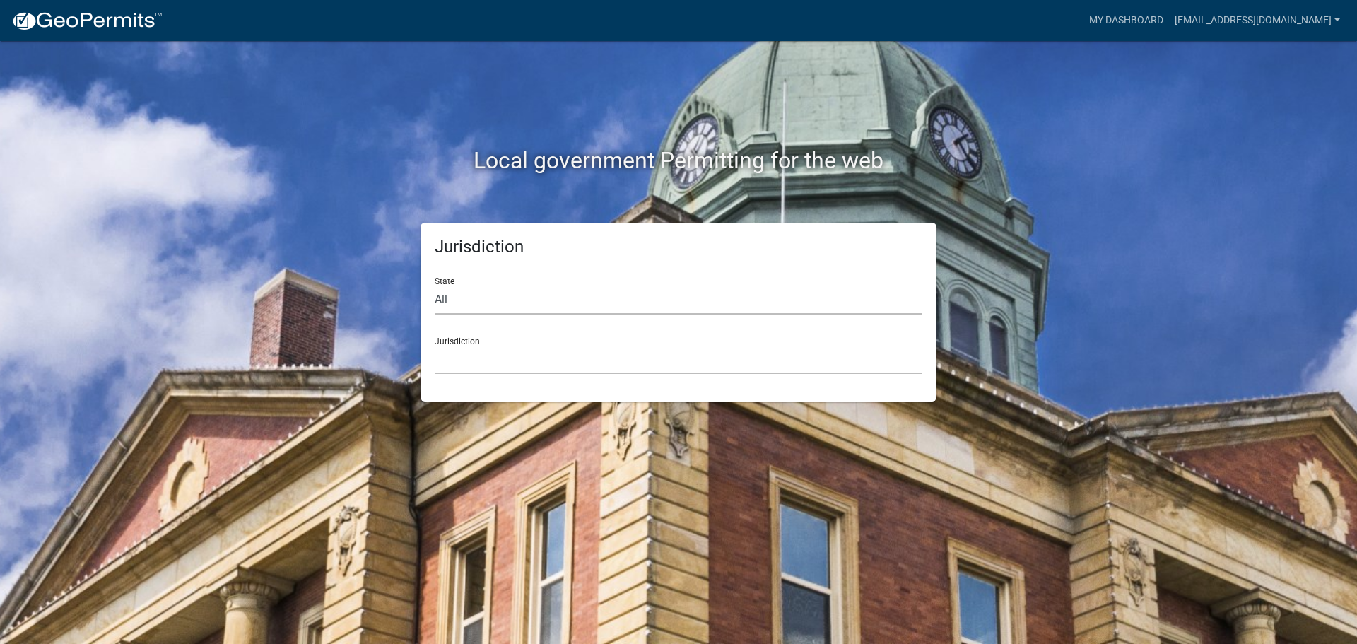
click at [495, 308] on select "All [US_STATE] [US_STATE] [US_STATE] [US_STATE] [US_STATE] [US_STATE] [US_STATE…" at bounding box center [679, 299] width 488 height 29
select select "[US_STATE]"
click at [435, 285] on select "All Colorado Georgia Indiana Iowa Kansas Minnesota Ohio South Carolina Wisconsin" at bounding box center [679, 299] width 488 height 29
click at [508, 354] on select "City of Charlestown, Indiana City of Jeffersonville, Indiana City of Logansport…" at bounding box center [679, 360] width 488 height 29
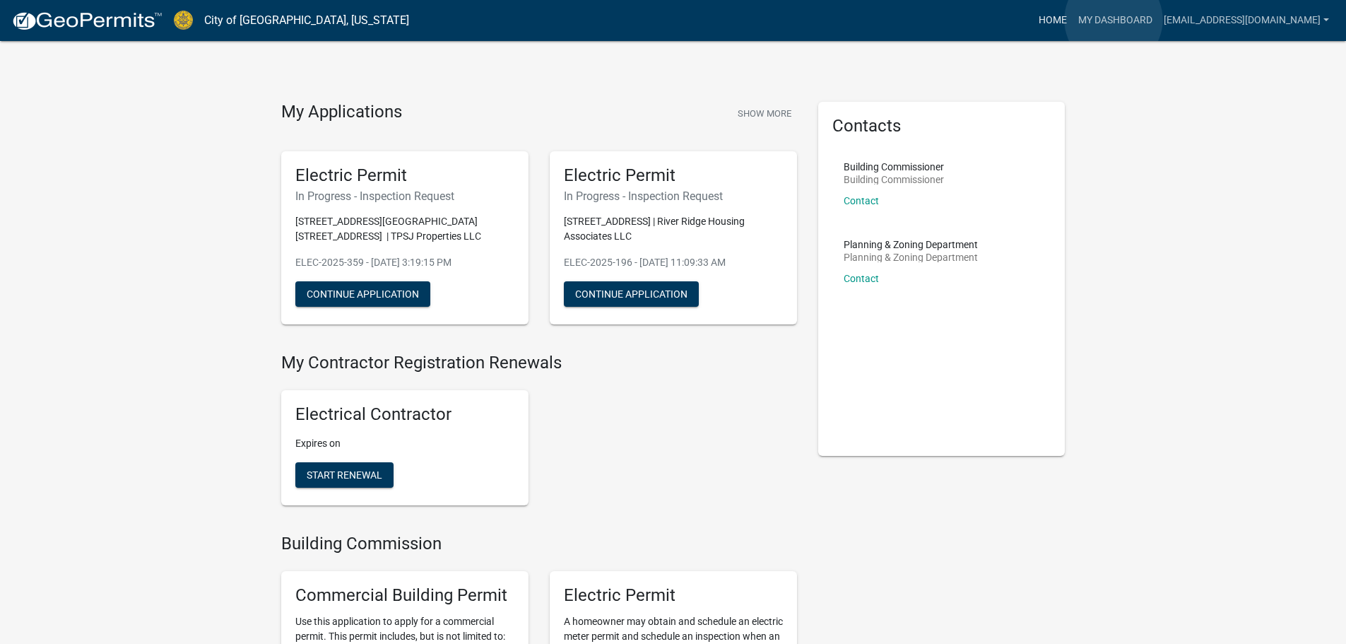
click at [1073, 20] on link "Home" at bounding box center [1053, 20] width 40 height 27
click at [1073, 23] on link "Home" at bounding box center [1053, 20] width 40 height 27
click at [1158, 20] on link "My Dashboard" at bounding box center [1116, 20] width 86 height 27
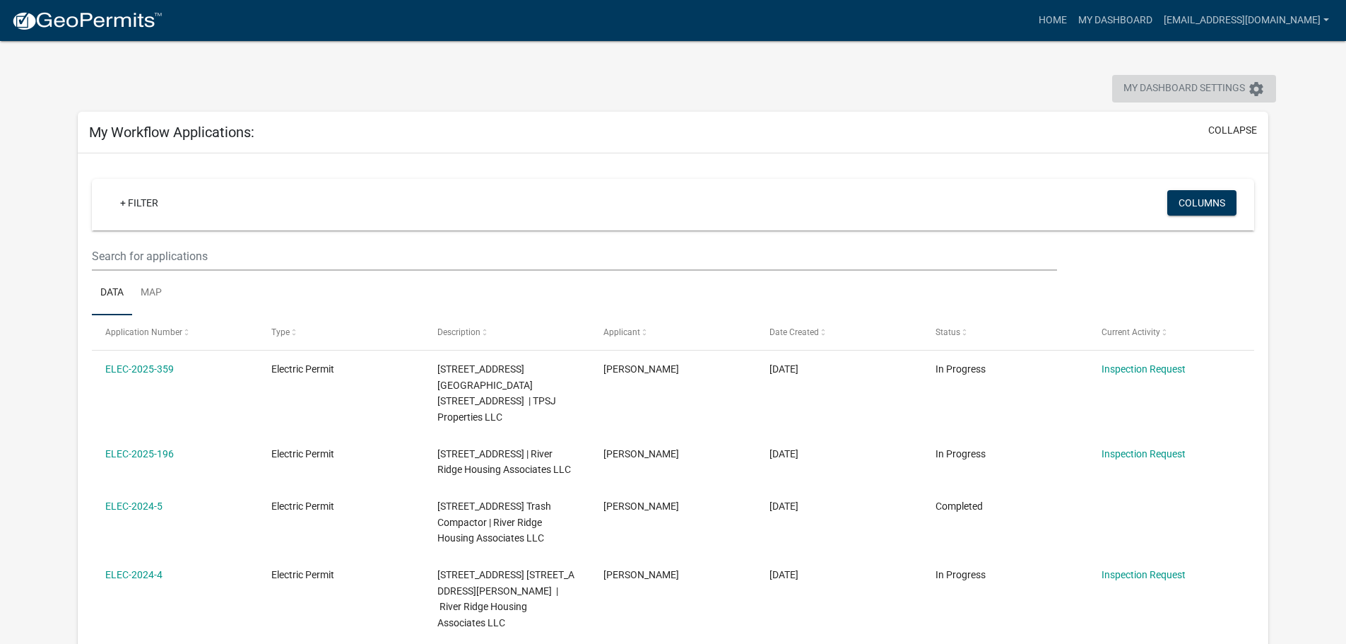
click at [1182, 83] on span "My Dashboard Settings" at bounding box center [1185, 89] width 122 height 17
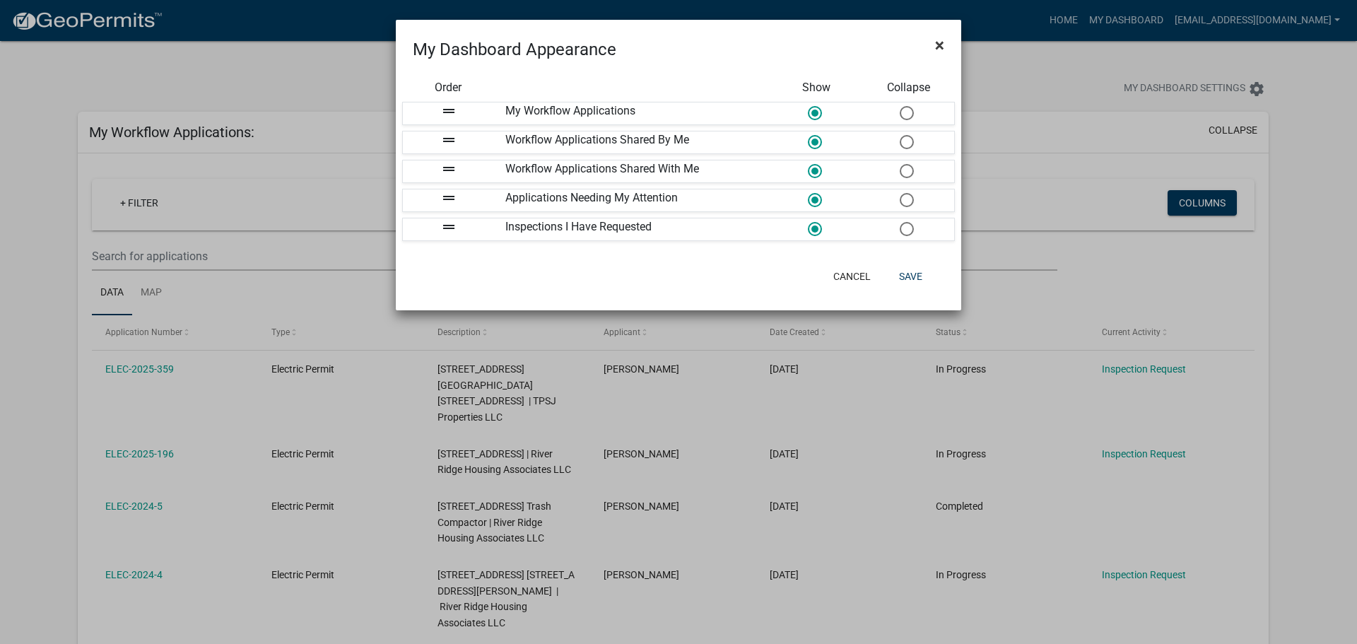
click at [943, 42] on span "×" at bounding box center [939, 45] width 9 height 20
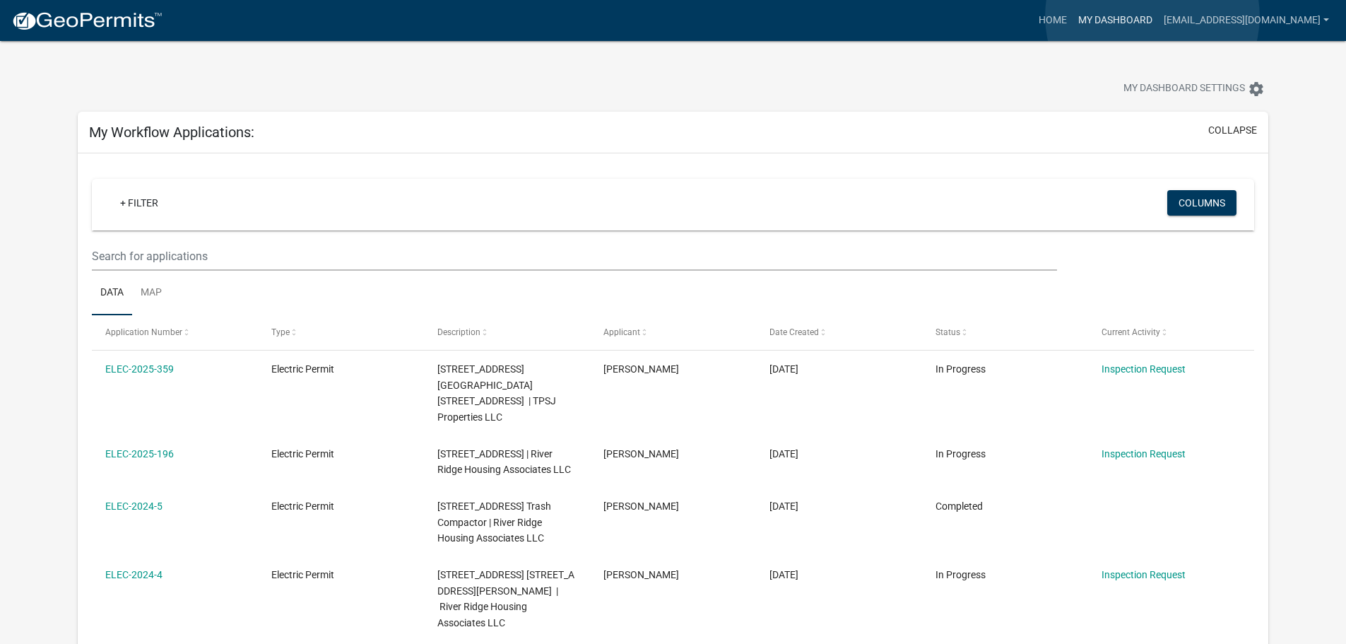
click at [1153, 16] on link "My Dashboard" at bounding box center [1116, 20] width 86 height 27
click at [1073, 29] on link "Home" at bounding box center [1053, 20] width 40 height 27
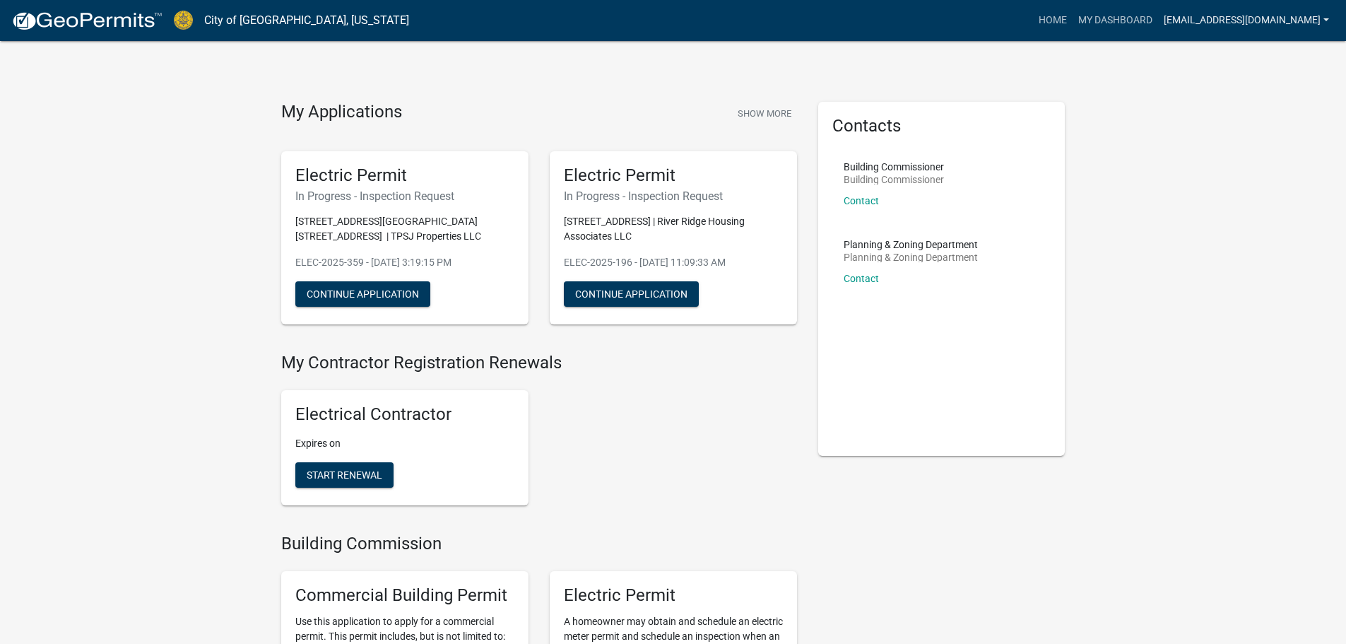
click at [1232, 15] on link "[EMAIL_ADDRESS][DOMAIN_NAME]" at bounding box center [1246, 20] width 177 height 27
click at [1253, 90] on link "Contractor Profile" at bounding box center [1274, 92] width 121 height 34
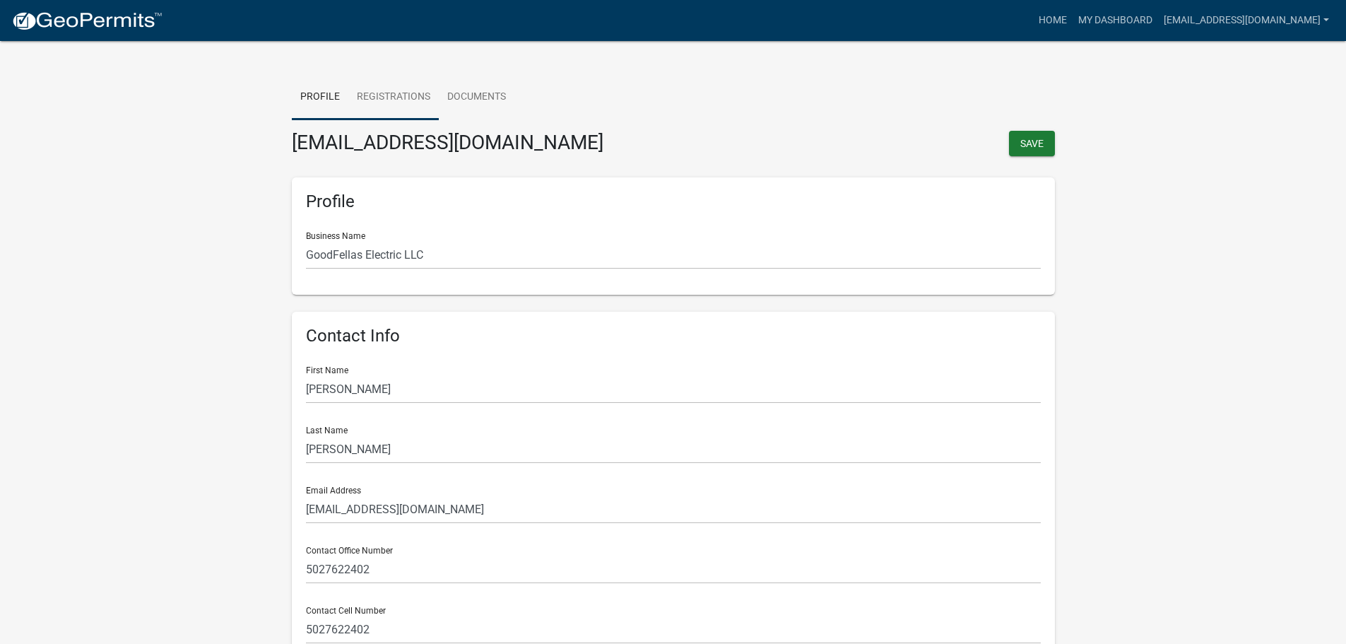
click at [394, 89] on link "Registrations" at bounding box center [393, 97] width 90 height 45
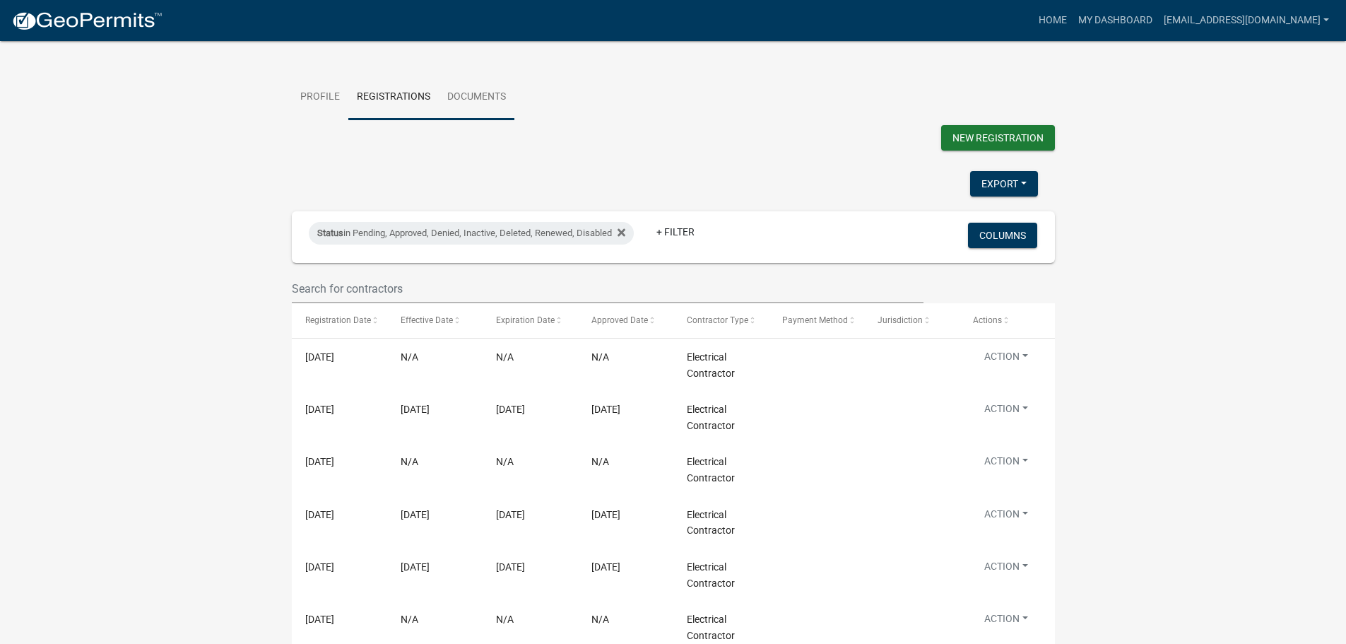
click at [488, 98] on link "Documents" at bounding box center [477, 97] width 76 height 45
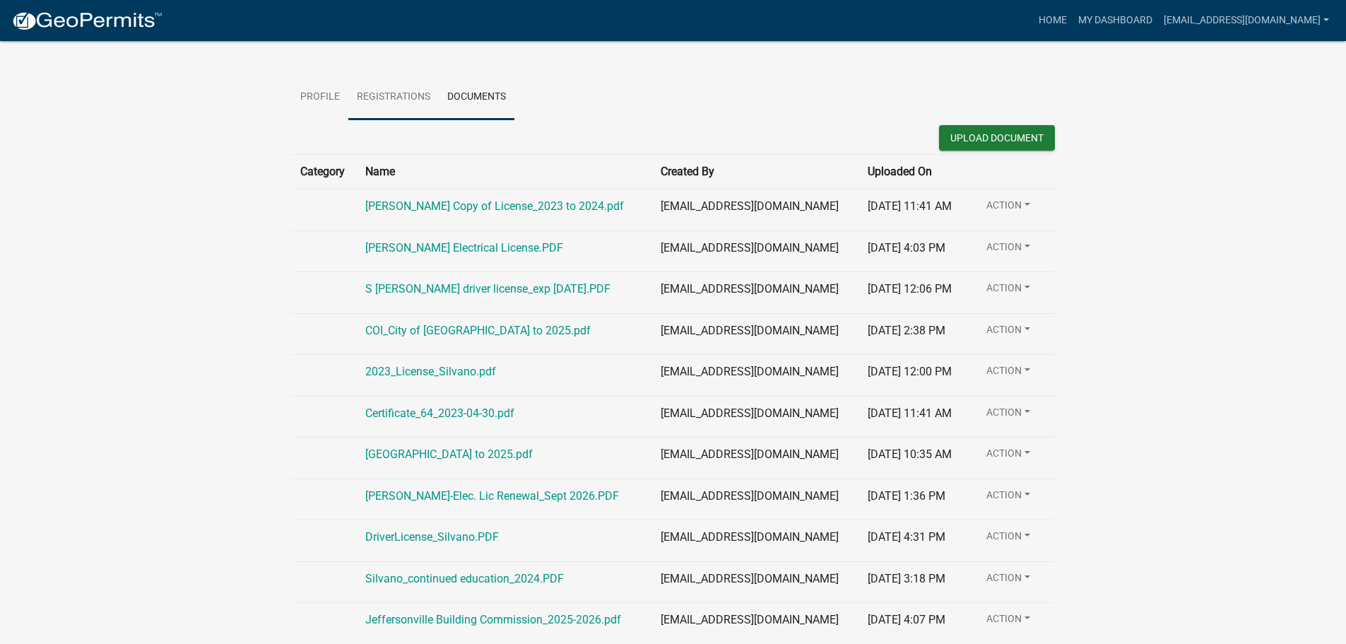
click at [401, 99] on link "Registrations" at bounding box center [393, 97] width 90 height 45
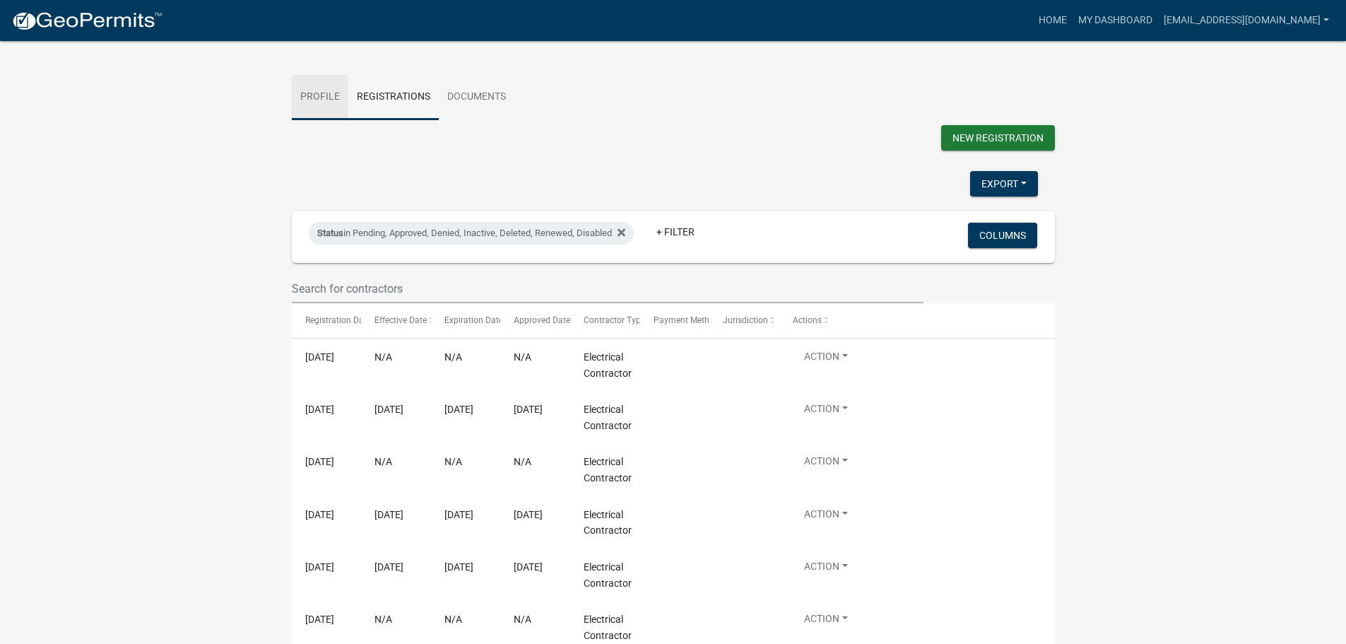
click at [329, 93] on link "Profile" at bounding box center [320, 97] width 57 height 45
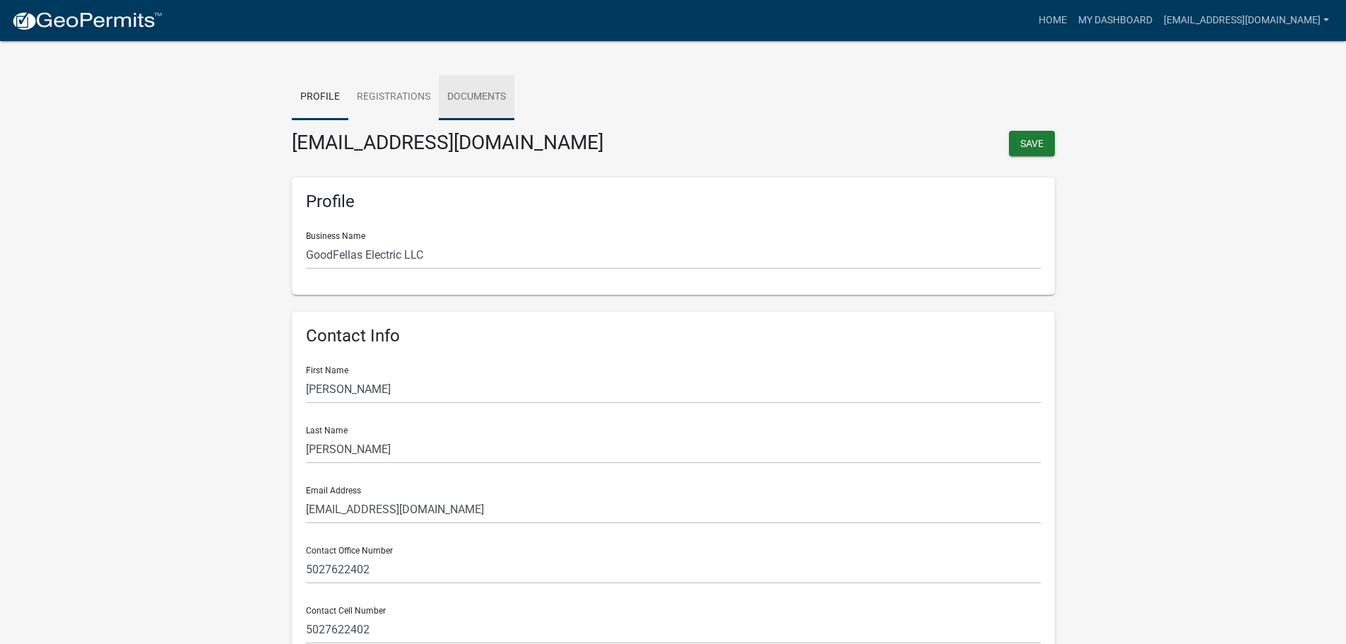
click at [495, 95] on link "Documents" at bounding box center [477, 97] width 76 height 45
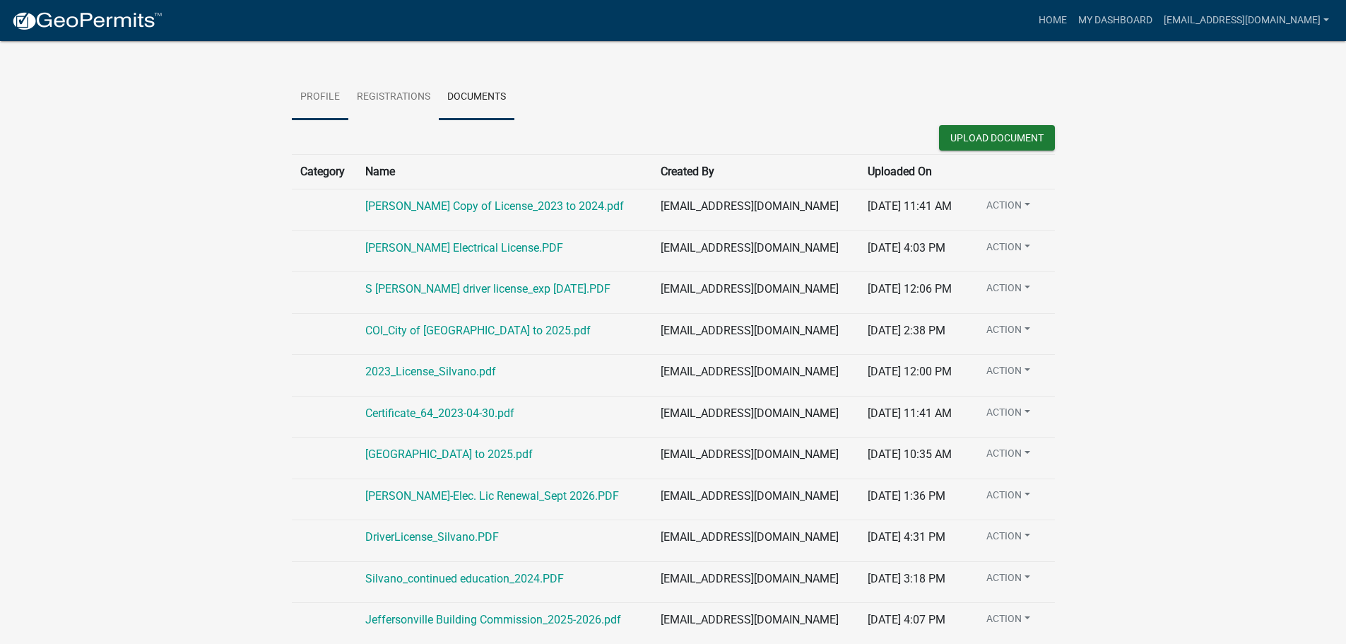
click at [323, 93] on link "Profile" at bounding box center [320, 97] width 57 height 45
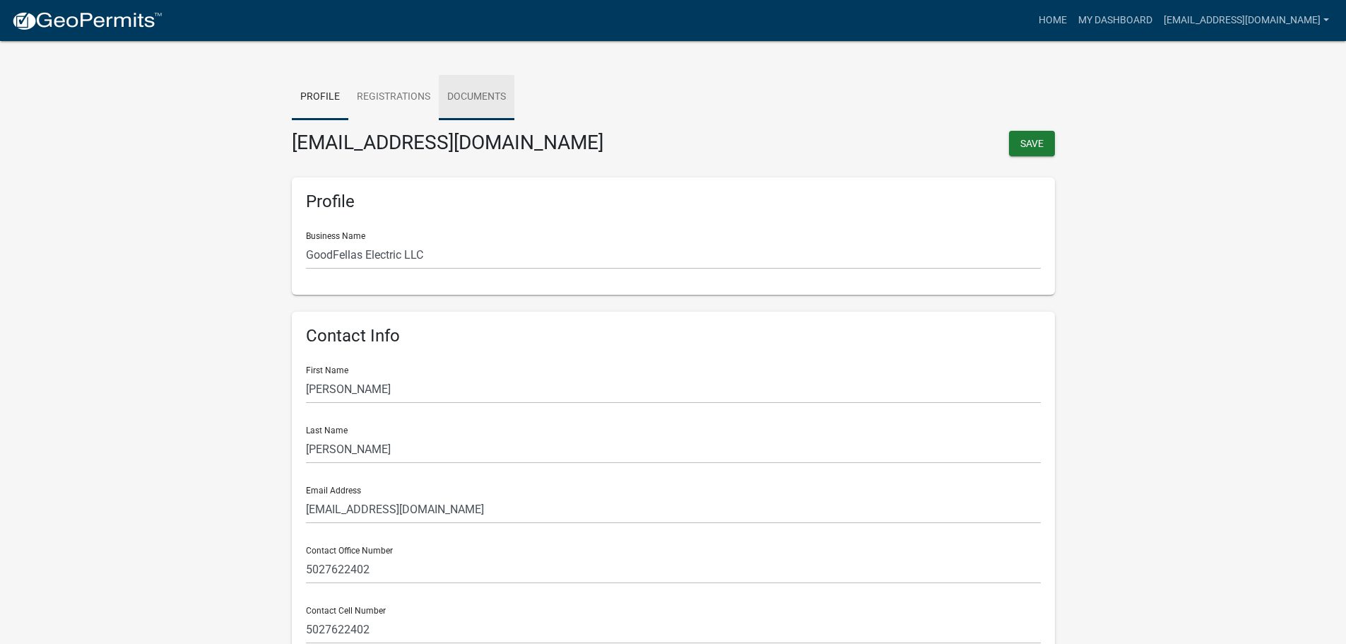
click at [445, 98] on link "Documents" at bounding box center [477, 97] width 76 height 45
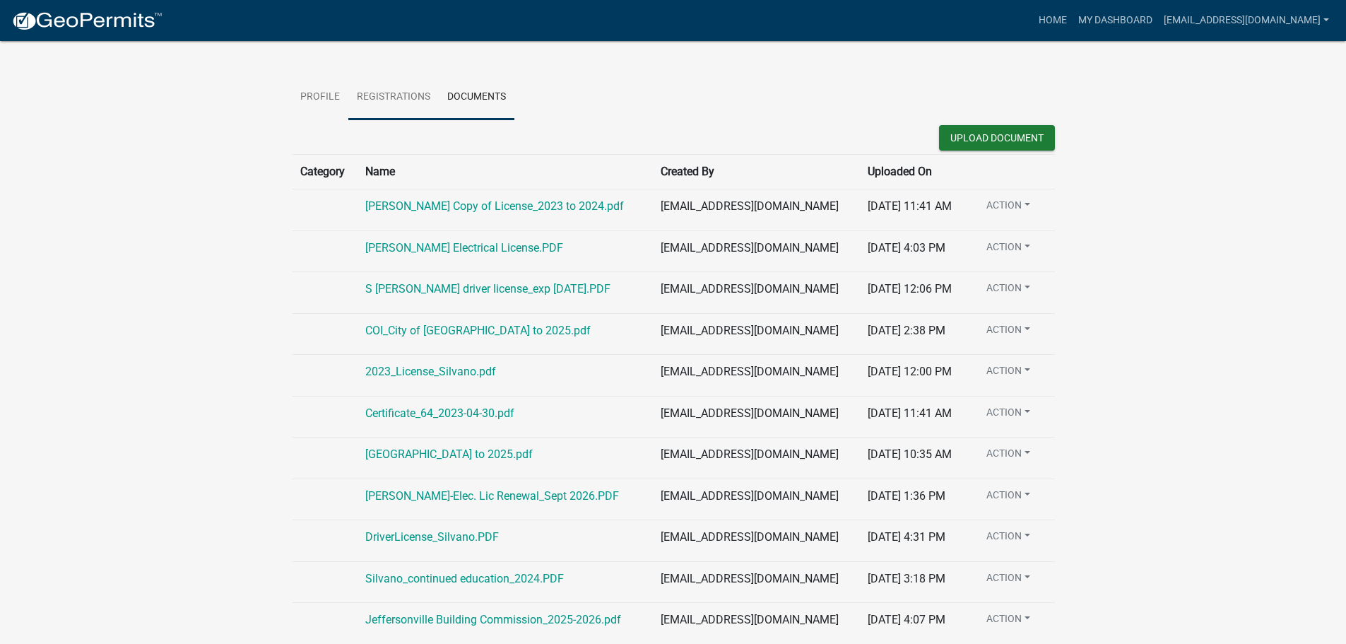
click at [370, 92] on link "Registrations" at bounding box center [393, 97] width 90 height 45
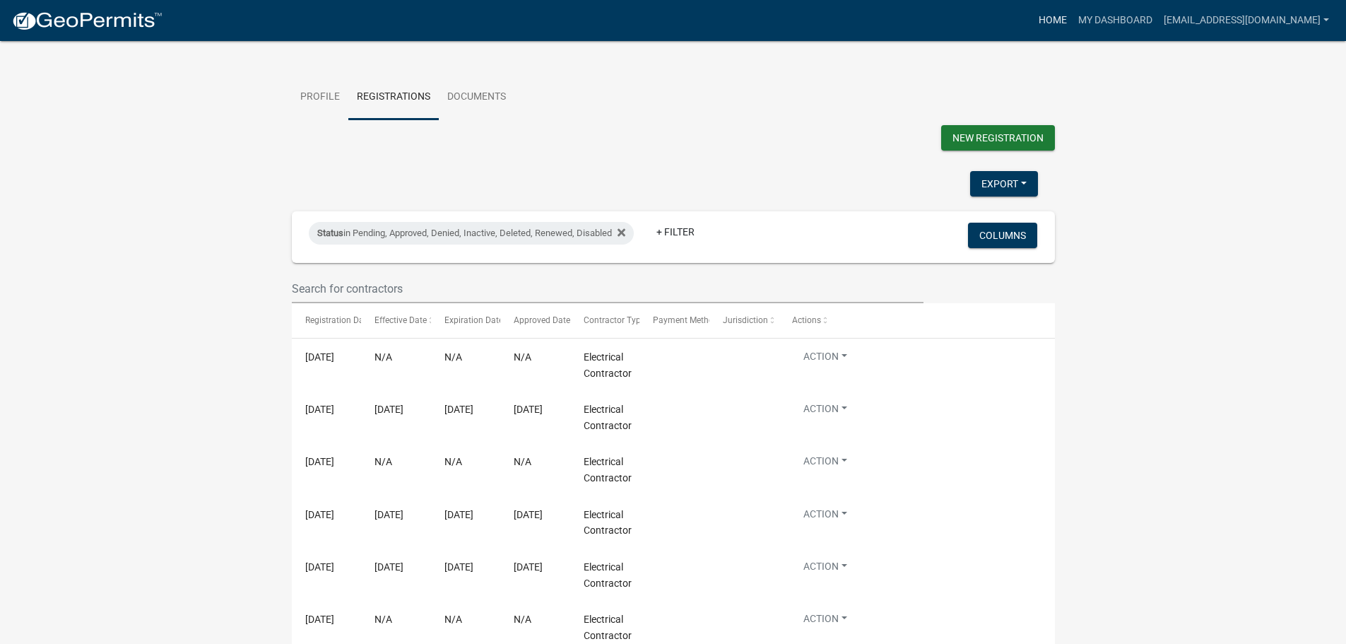
click at [1073, 19] on link "Home" at bounding box center [1053, 20] width 40 height 27
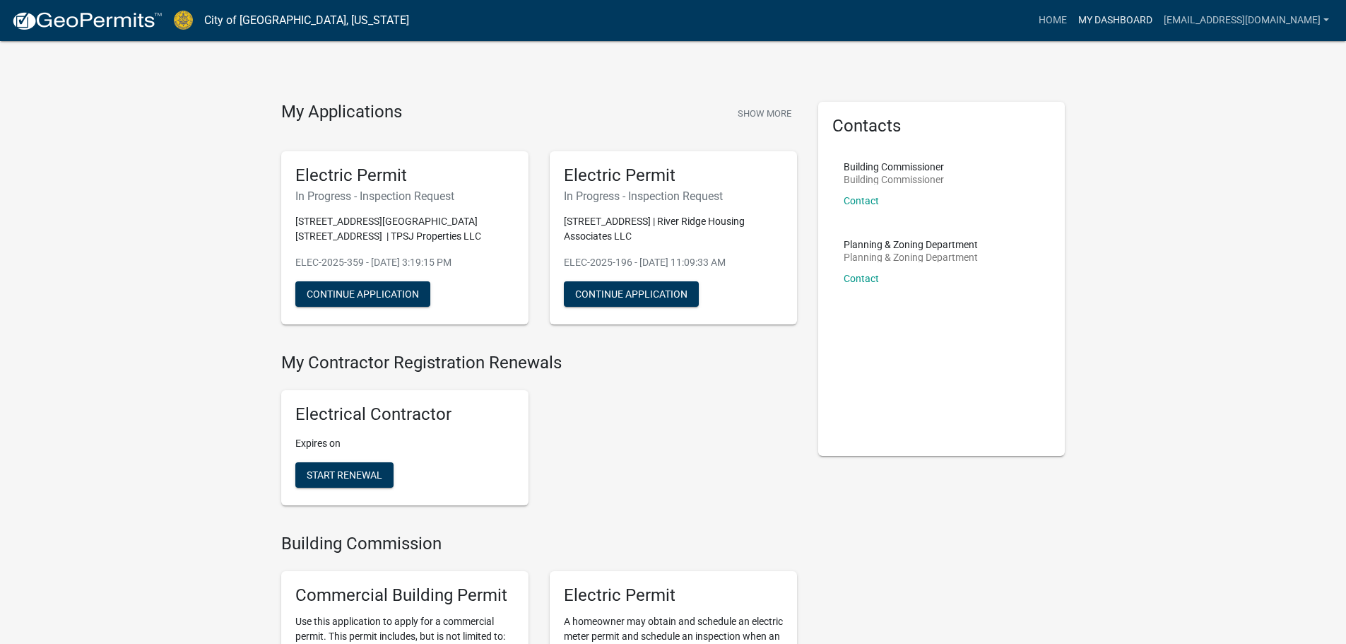
click at [1156, 19] on link "My Dashboard" at bounding box center [1116, 20] width 86 height 27
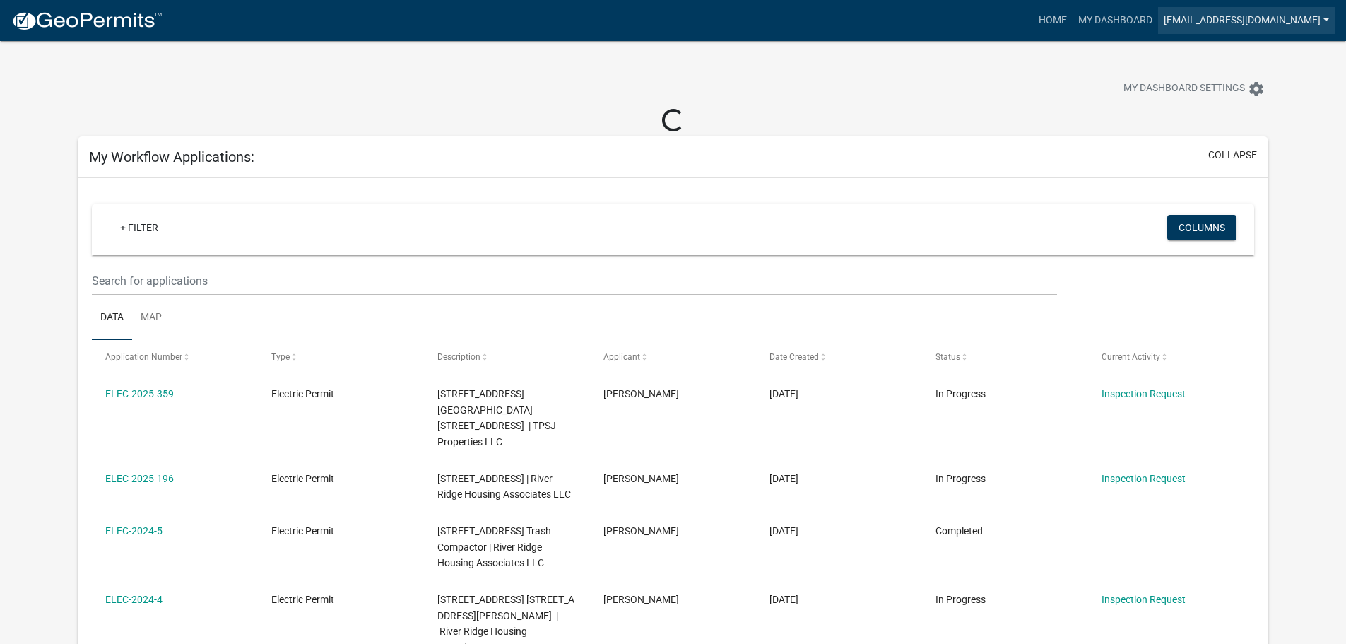
click at [1300, 32] on link "[EMAIL_ADDRESS][DOMAIN_NAME]" at bounding box center [1246, 20] width 177 height 27
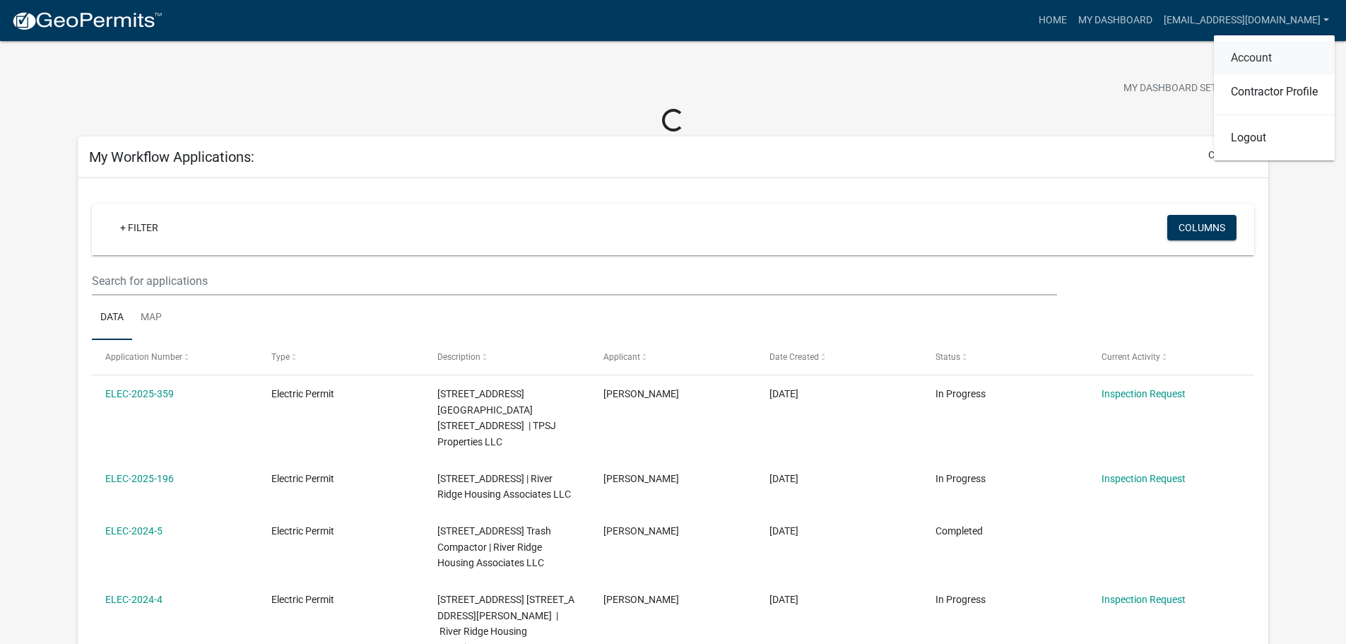
click at [1257, 56] on link "Account" at bounding box center [1274, 58] width 121 height 34
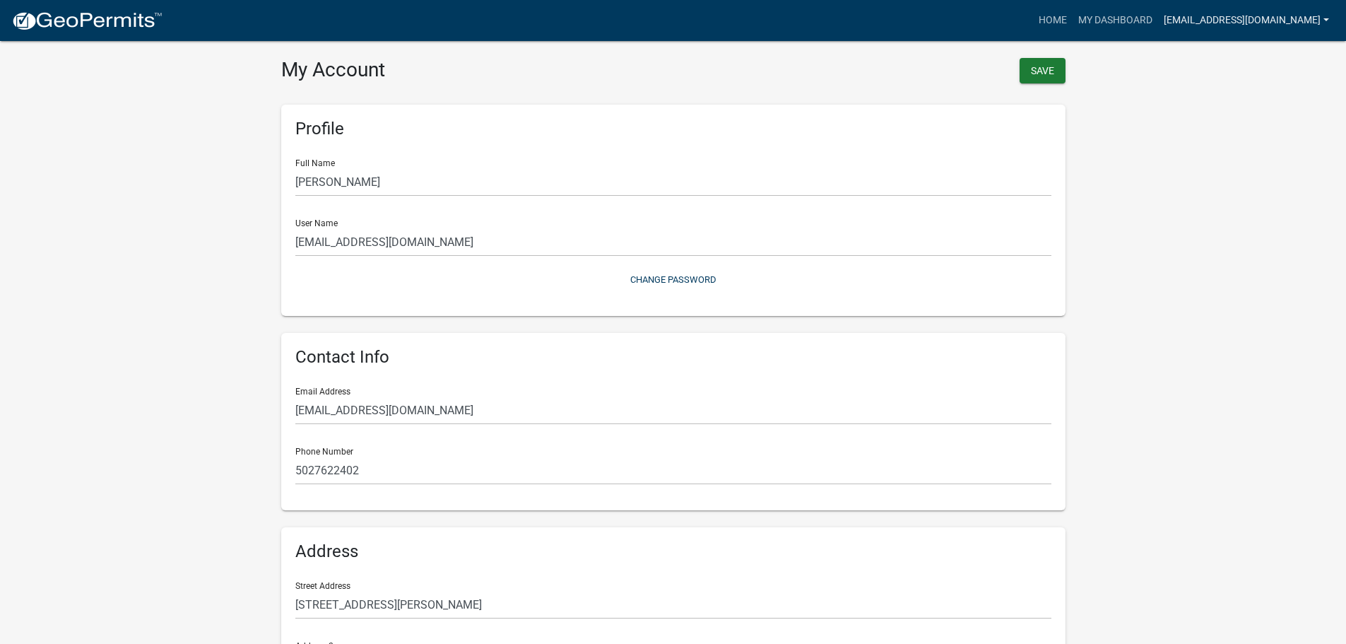
click at [1295, 18] on link "[EMAIL_ADDRESS][DOMAIN_NAME]" at bounding box center [1246, 20] width 177 height 27
click at [1280, 96] on link "Contractor Profile" at bounding box center [1274, 92] width 121 height 34
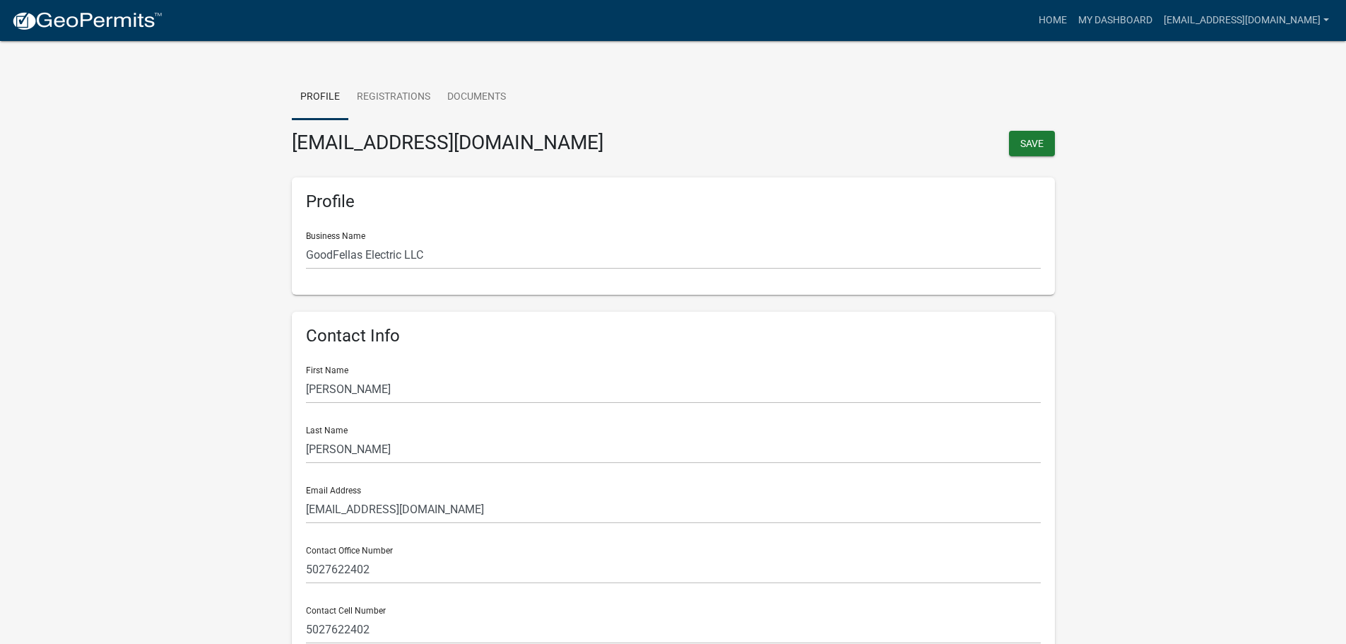
click at [483, 33] on div "Home My Dashboard gfec10@gmail.com Account Contractor Profile Logout" at bounding box center [754, 20] width 1161 height 27
drag, startPoint x: 570, startPoint y: 107, endPoint x: 473, endPoint y: 94, distance: 96.9
click at [570, 107] on ul "Profile Registrations Documents" at bounding box center [673, 97] width 763 height 45
click at [57, 26] on img at bounding box center [86, 21] width 151 height 21
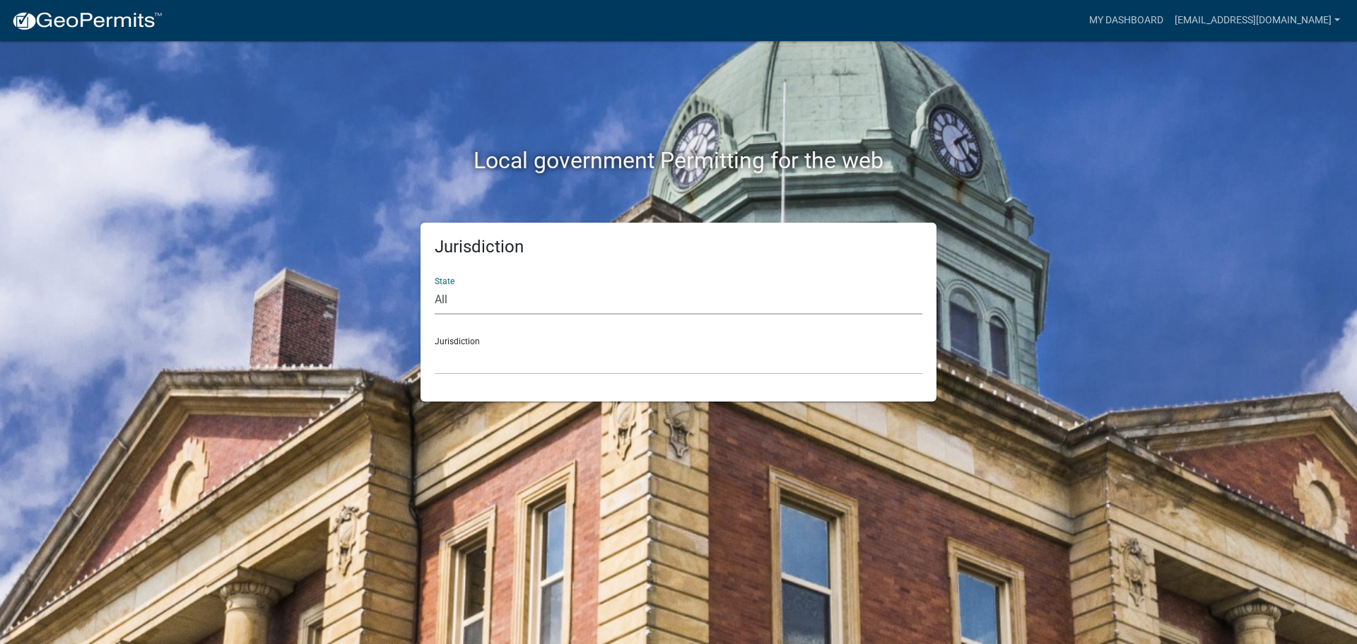
click at [548, 313] on select "All Colorado Georgia Indiana Iowa Kansas Minnesota Ohio South Carolina Wisconsin" at bounding box center [679, 299] width 488 height 29
select select "[US_STATE]"
click at [435, 285] on select "All Colorado Georgia Indiana Iowa Kansas Minnesota Ohio South Carolina Wisconsin" at bounding box center [679, 299] width 488 height 29
click at [490, 367] on select "City of Charlestown, Indiana City of Jeffersonville, Indiana City of Logansport…" at bounding box center [679, 360] width 488 height 29
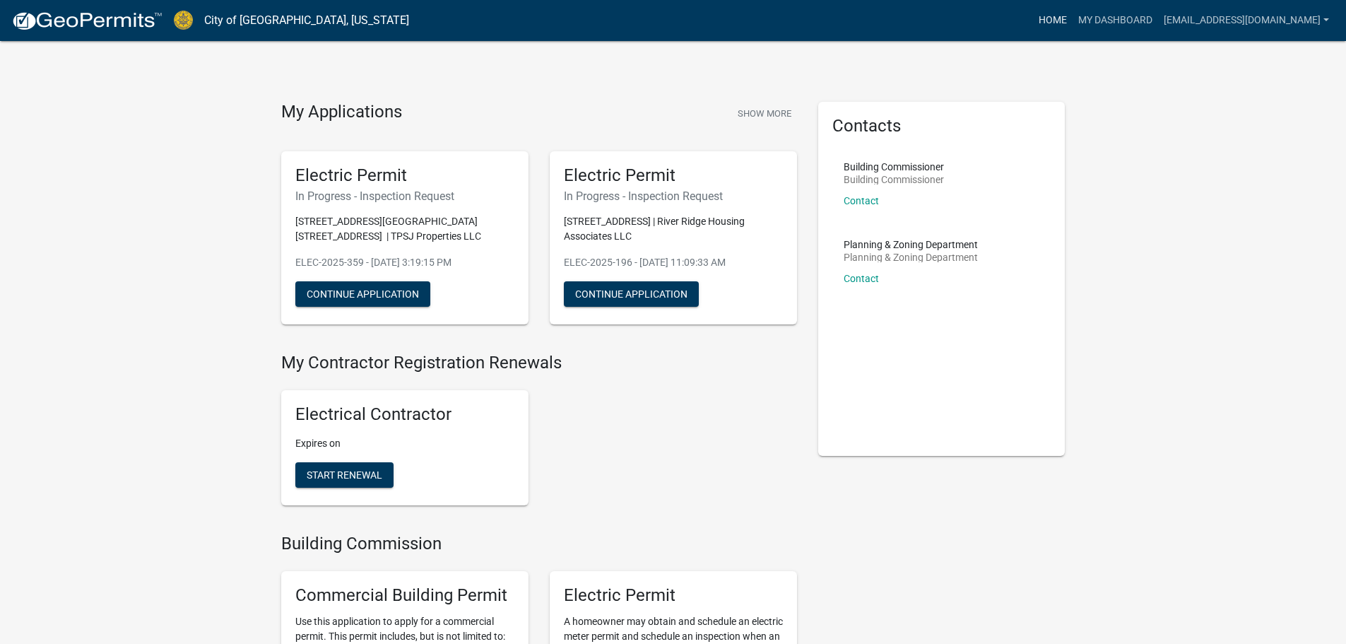
click at [1073, 23] on link "Home" at bounding box center [1053, 20] width 40 height 27
click at [1158, 14] on link "My Dashboard" at bounding box center [1116, 20] width 86 height 27
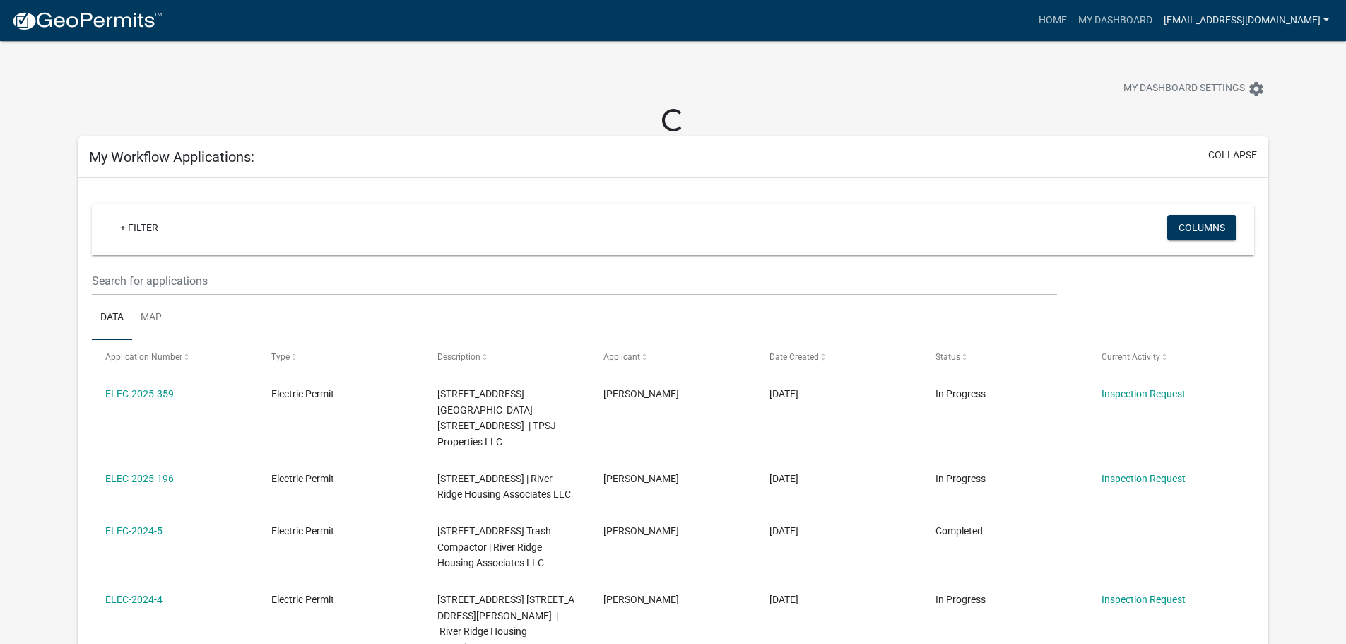
click at [1294, 28] on link "[EMAIL_ADDRESS][DOMAIN_NAME]" at bounding box center [1246, 20] width 177 height 27
click at [1281, 85] on link "Contractor Profile" at bounding box center [1274, 92] width 121 height 34
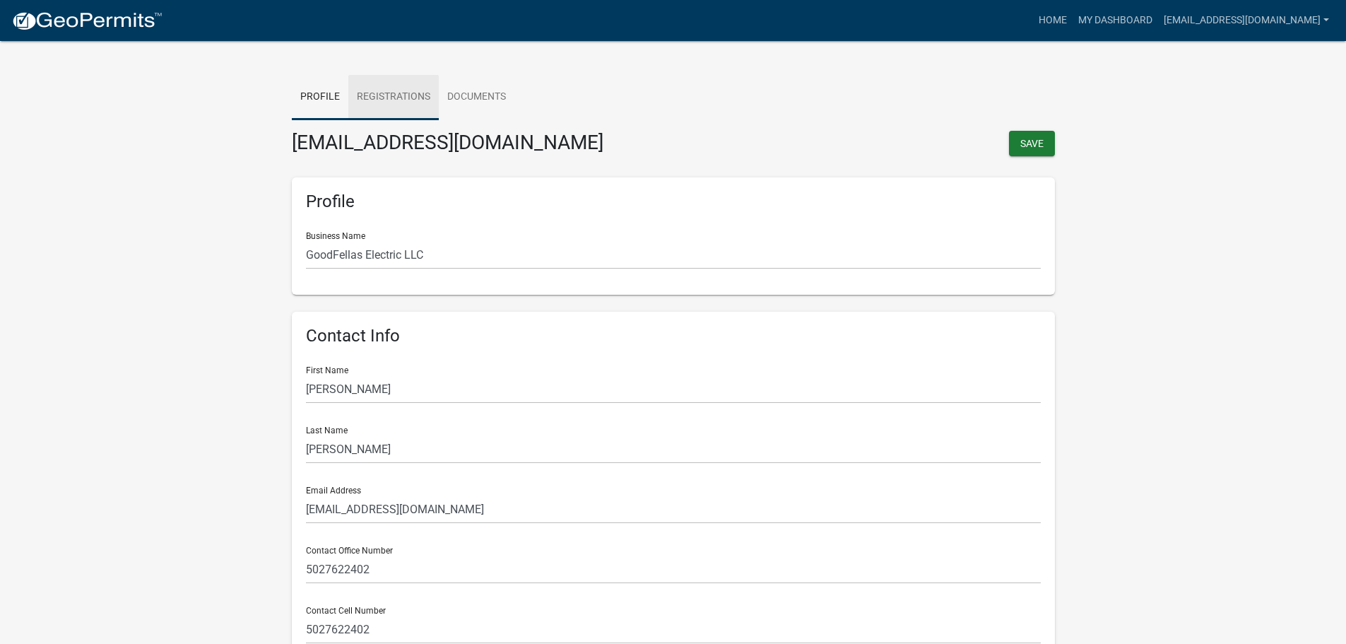
click at [391, 98] on link "Registrations" at bounding box center [393, 97] width 90 height 45
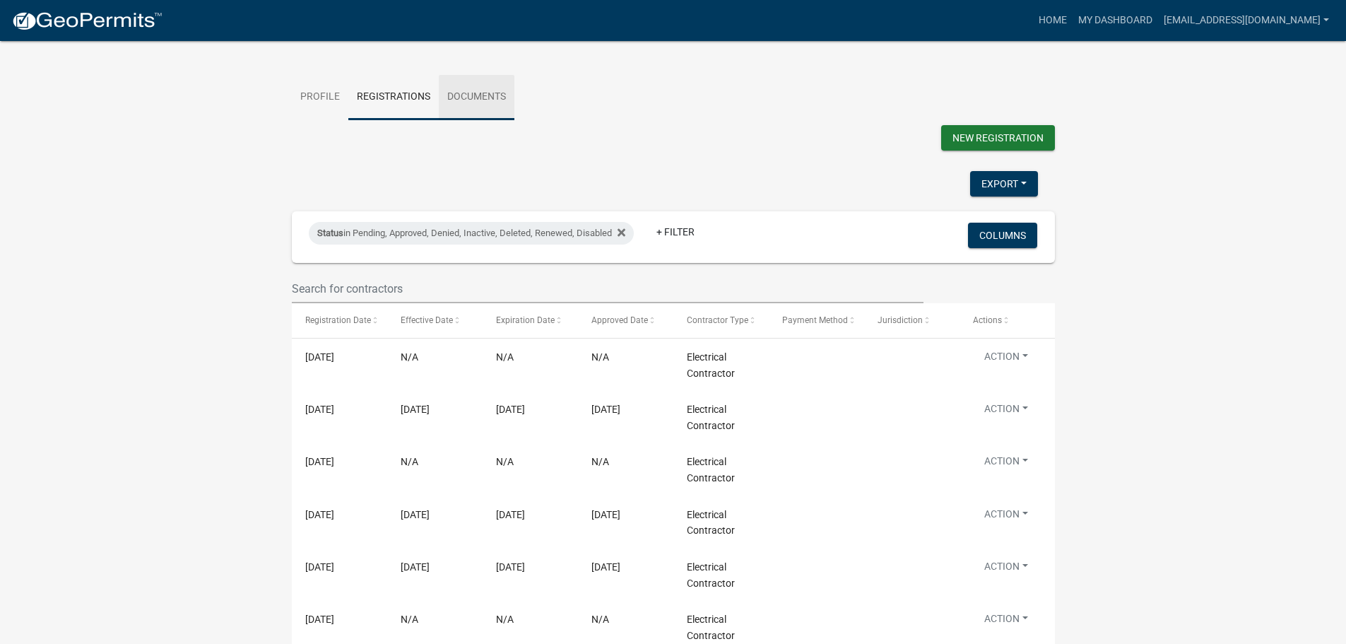
click at [493, 93] on link "Documents" at bounding box center [477, 97] width 76 height 45
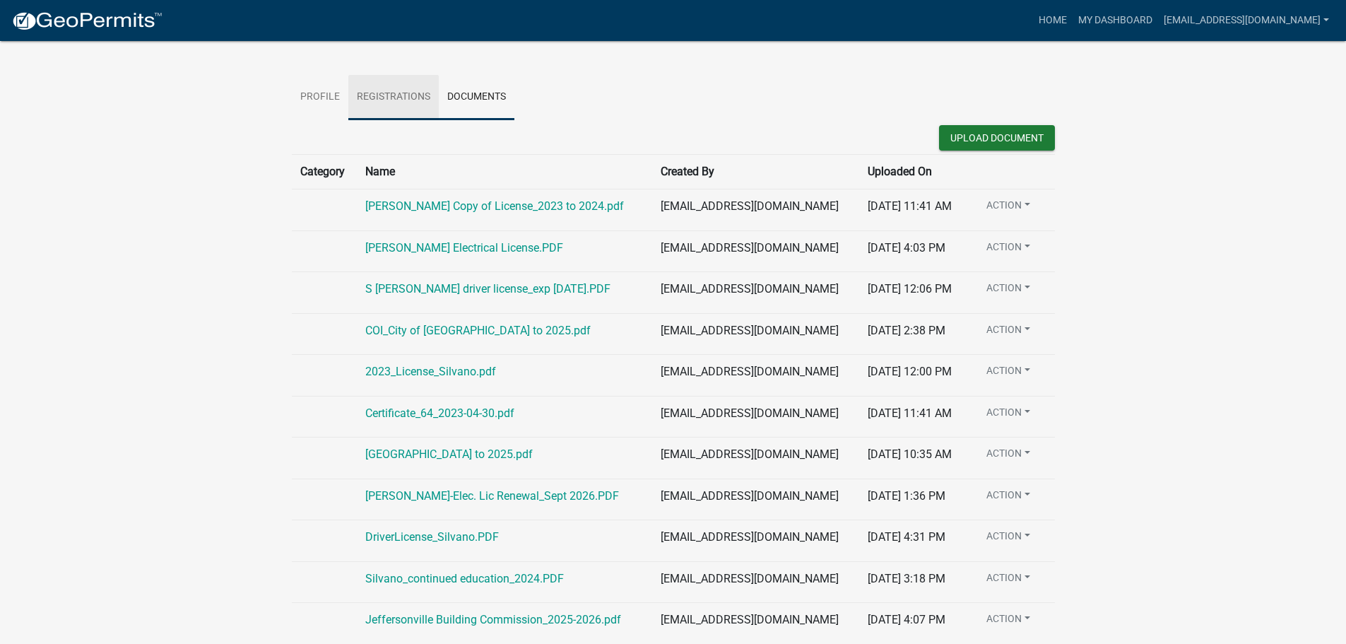
click at [420, 94] on link "Registrations" at bounding box center [393, 97] width 90 height 45
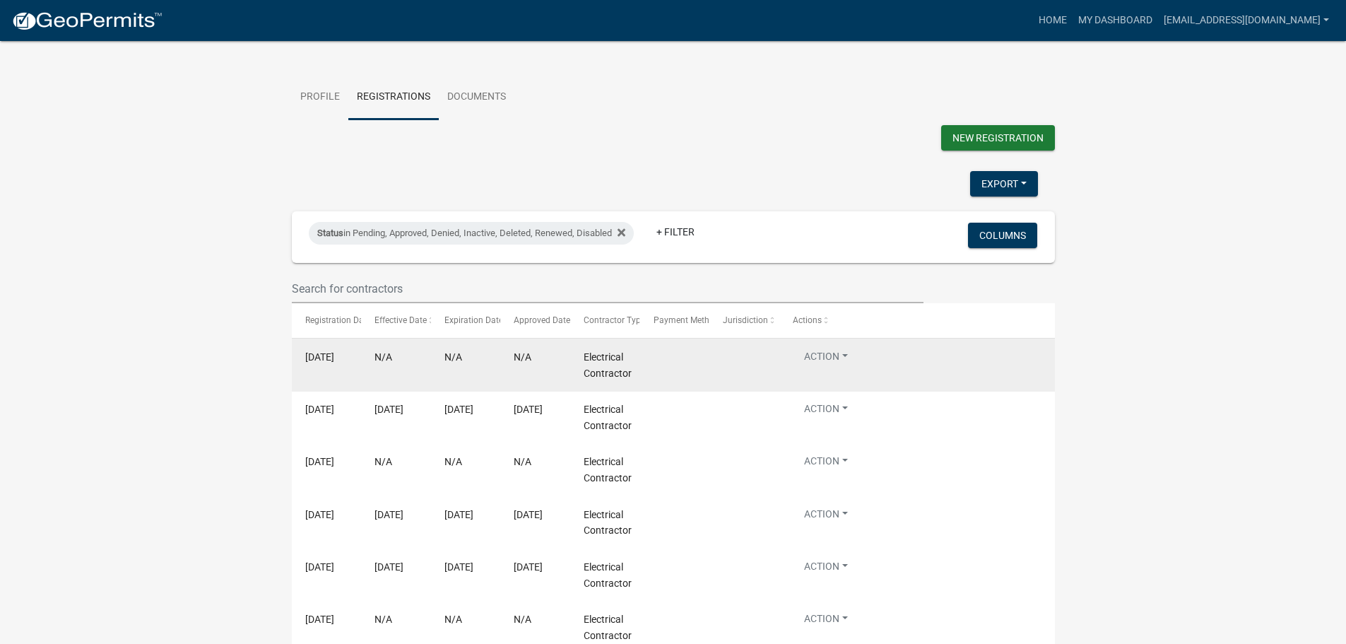
click at [584, 358] on span "Electrical Contractor" at bounding box center [608, 365] width 48 height 28
click at [322, 352] on span "[DATE]" at bounding box center [319, 356] width 29 height 11
click at [830, 358] on button "Action" at bounding box center [826, 359] width 66 height 20
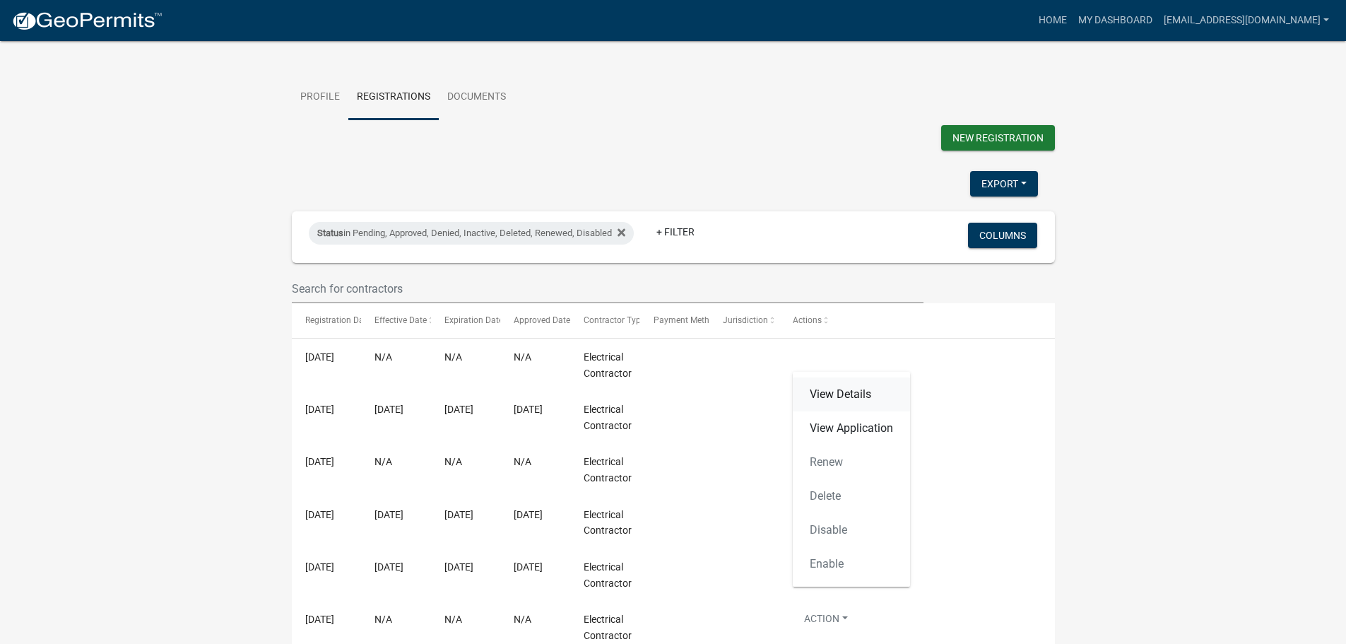
click at [830, 386] on link "View Details" at bounding box center [851, 394] width 117 height 34
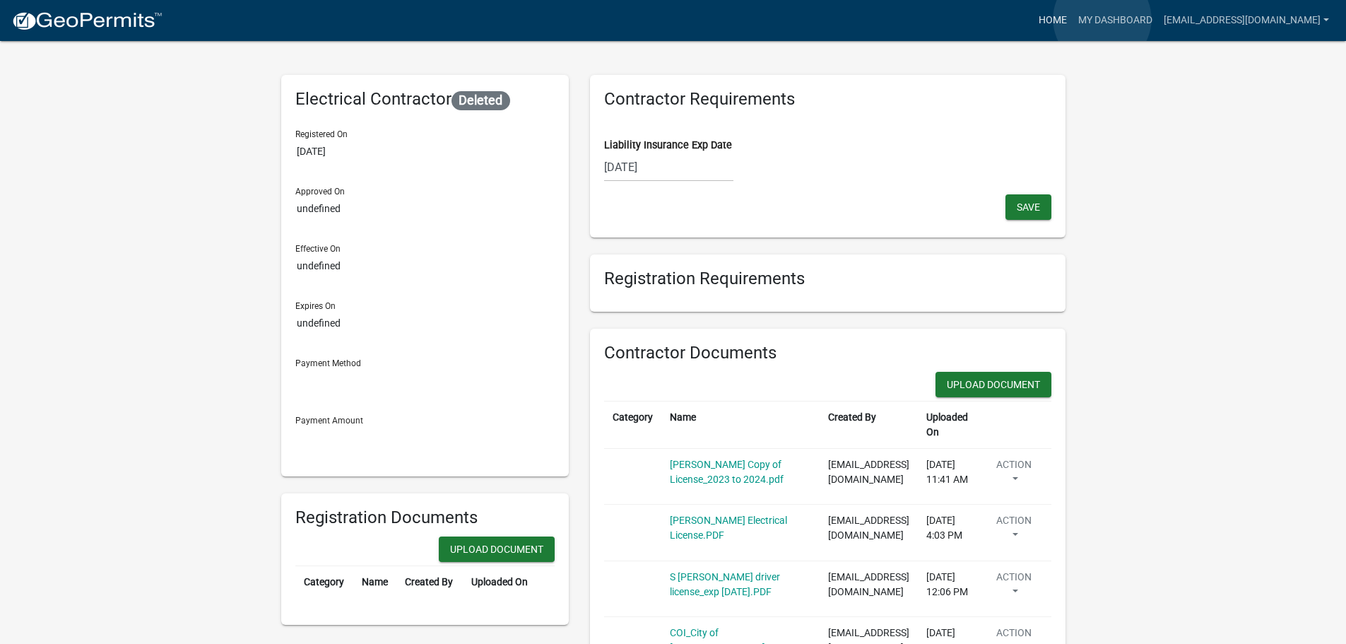
click at [1073, 19] on link "Home" at bounding box center [1053, 20] width 40 height 27
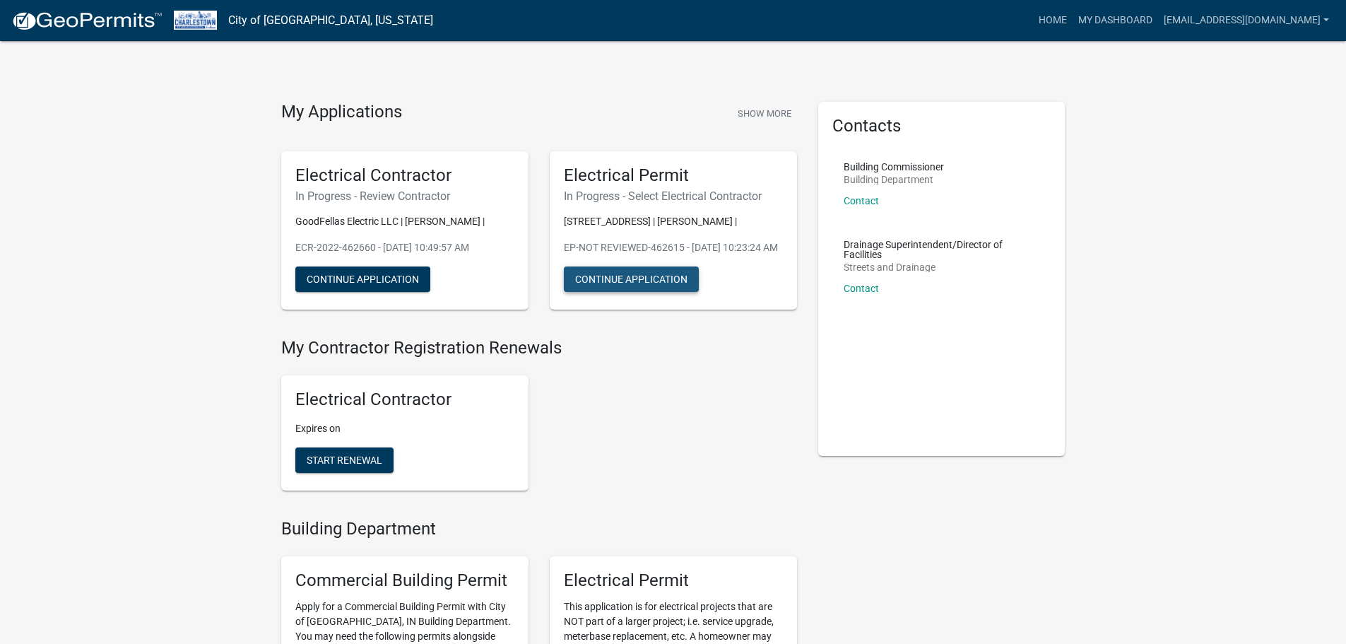
click at [630, 292] on button "Continue Application" at bounding box center [631, 278] width 135 height 25
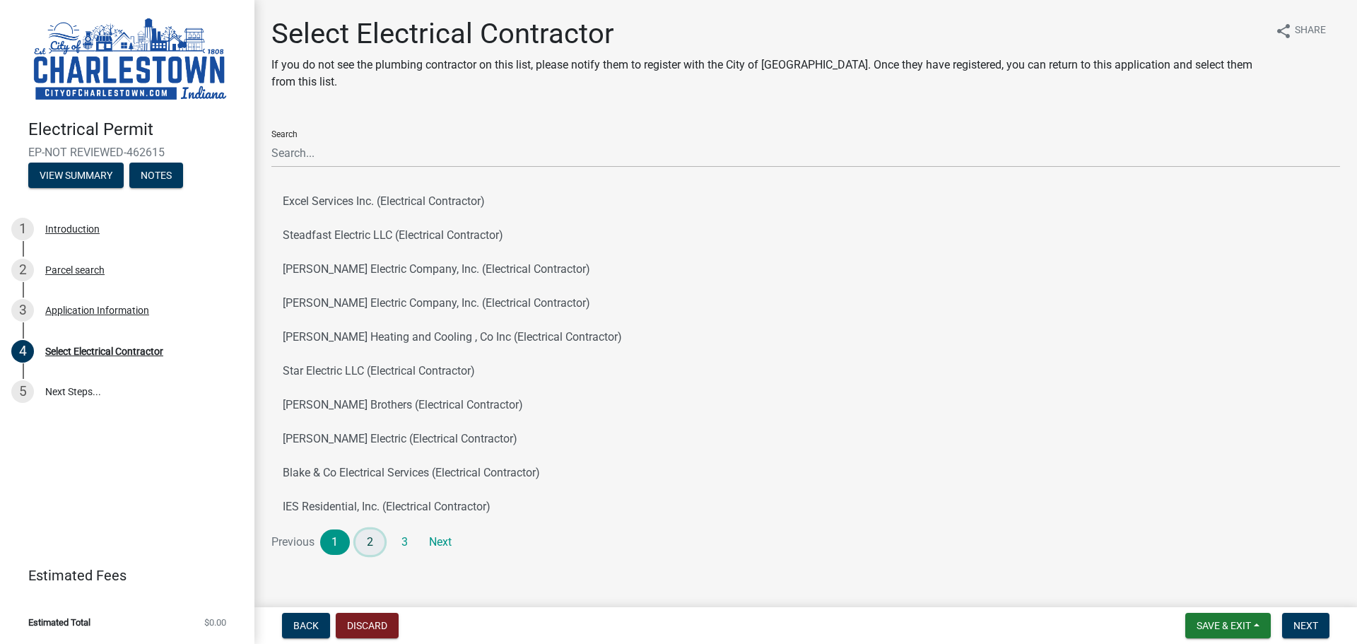
click at [367, 541] on link "2" at bounding box center [370, 541] width 30 height 25
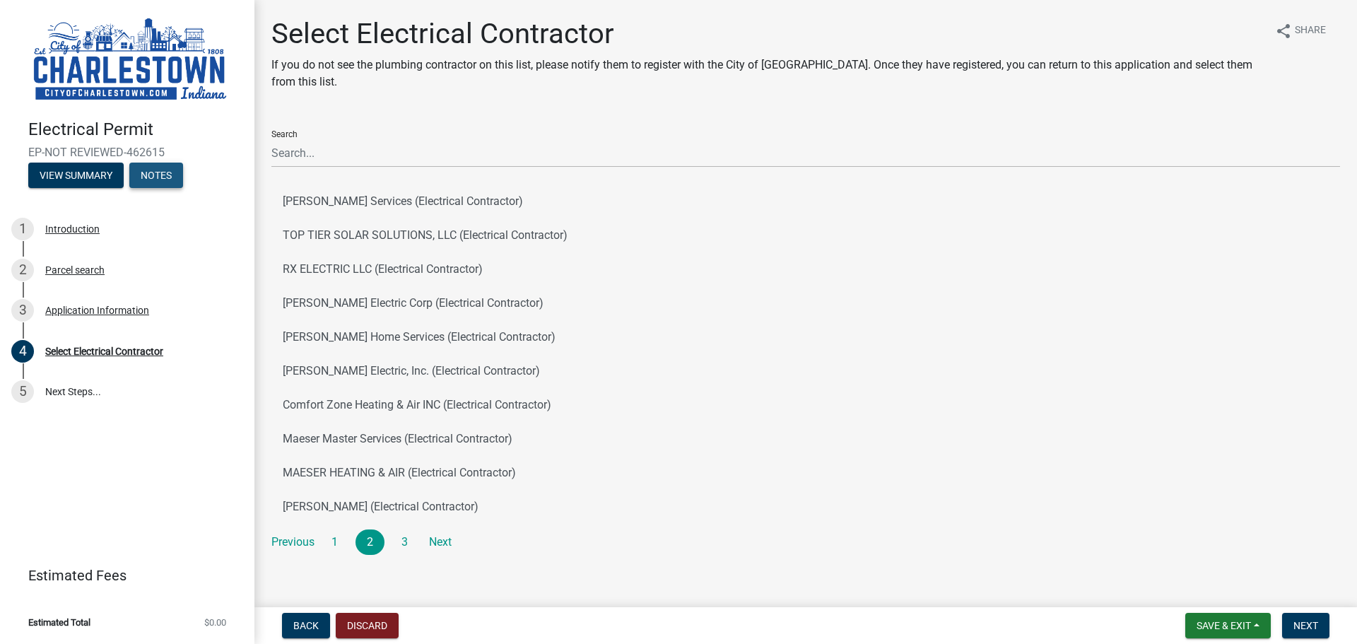
click at [165, 178] on button "Notes" at bounding box center [156, 175] width 54 height 25
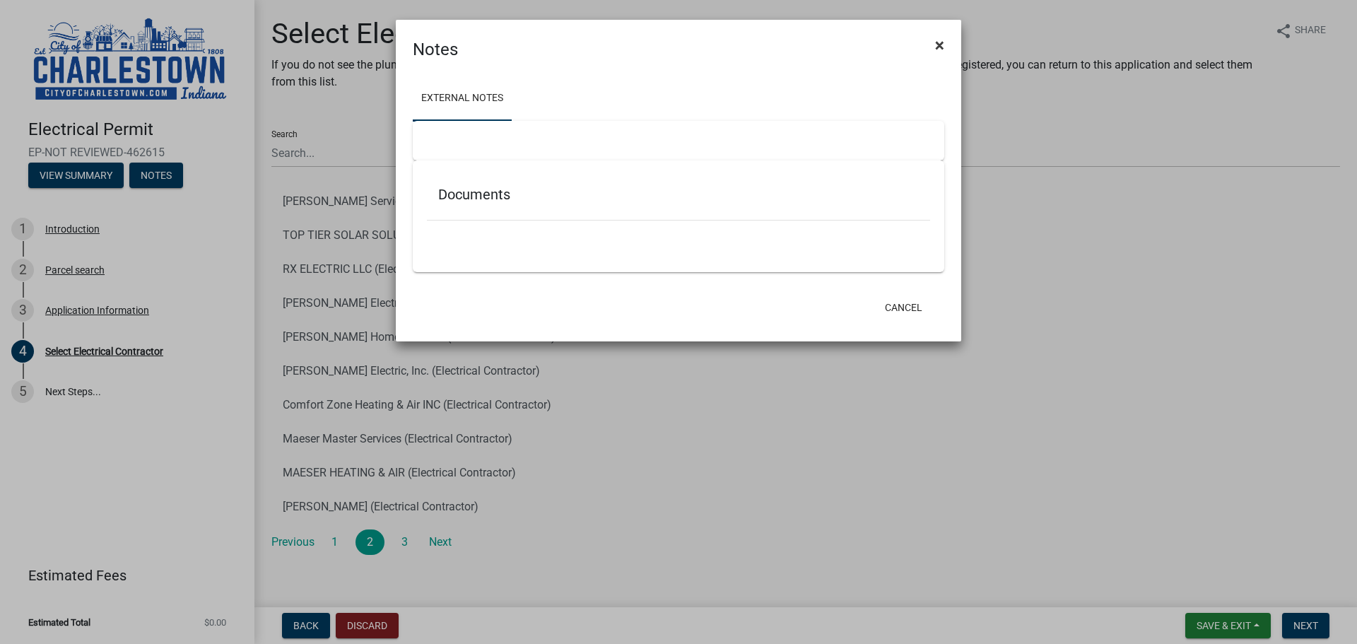
click at [938, 45] on span "×" at bounding box center [939, 45] width 9 height 20
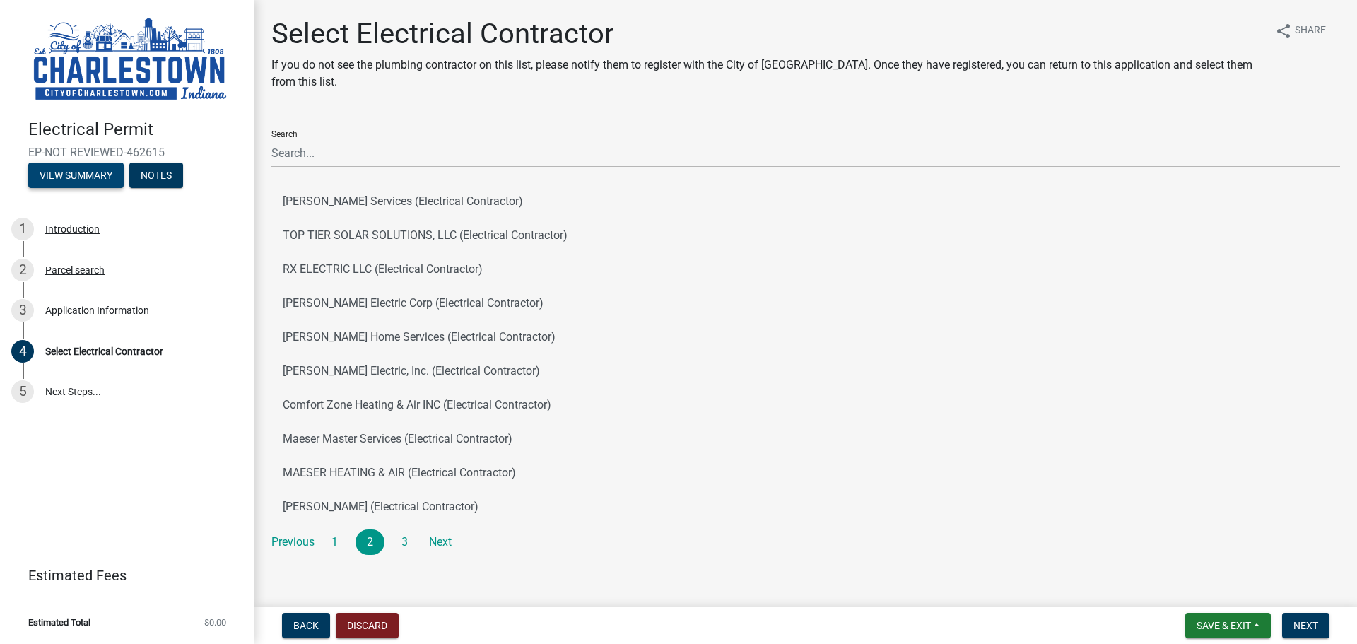
click at [105, 167] on button "View Summary" at bounding box center [75, 175] width 95 height 25
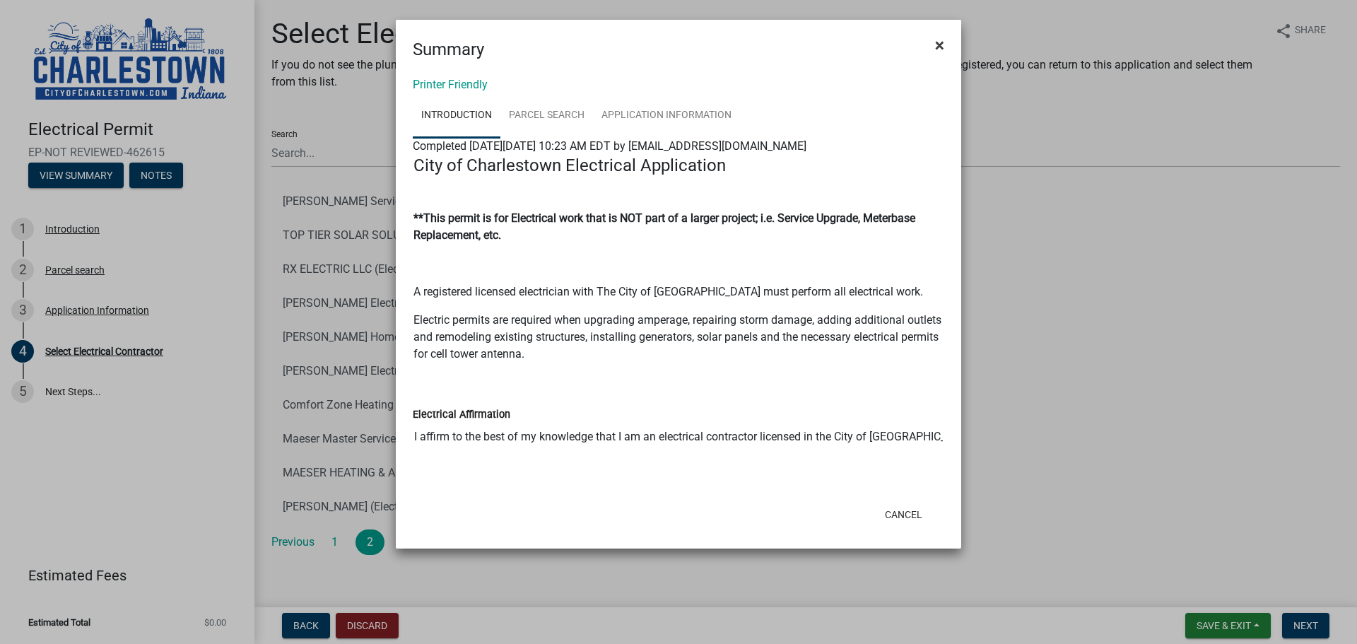
click at [946, 45] on button "×" at bounding box center [940, 45] width 32 height 40
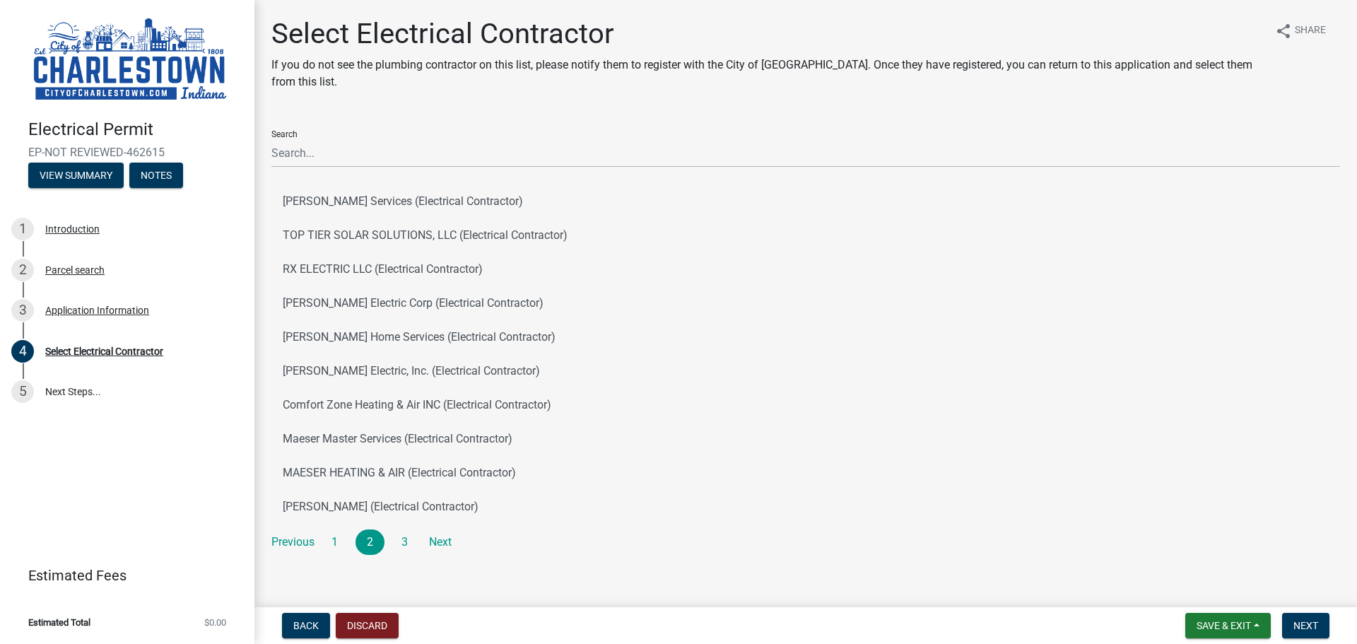
click at [940, 47] on div "Printer Friendly Introduction Parcel search Application Information Completed O…" at bounding box center [678, 244] width 565 height 434
click at [1218, 622] on span "Save & Exit" at bounding box center [1223, 625] width 54 height 11
click at [1217, 595] on button "Save & Exit" at bounding box center [1214, 589] width 113 height 34
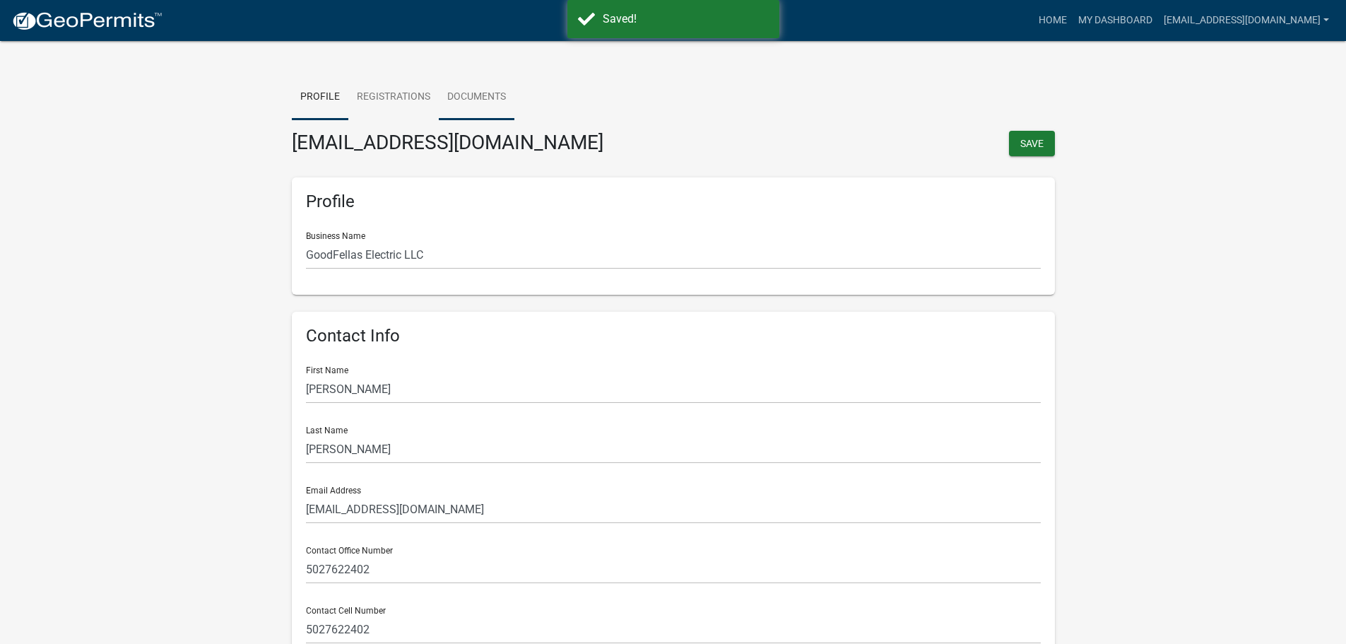
click at [477, 107] on link "Documents" at bounding box center [477, 97] width 76 height 45
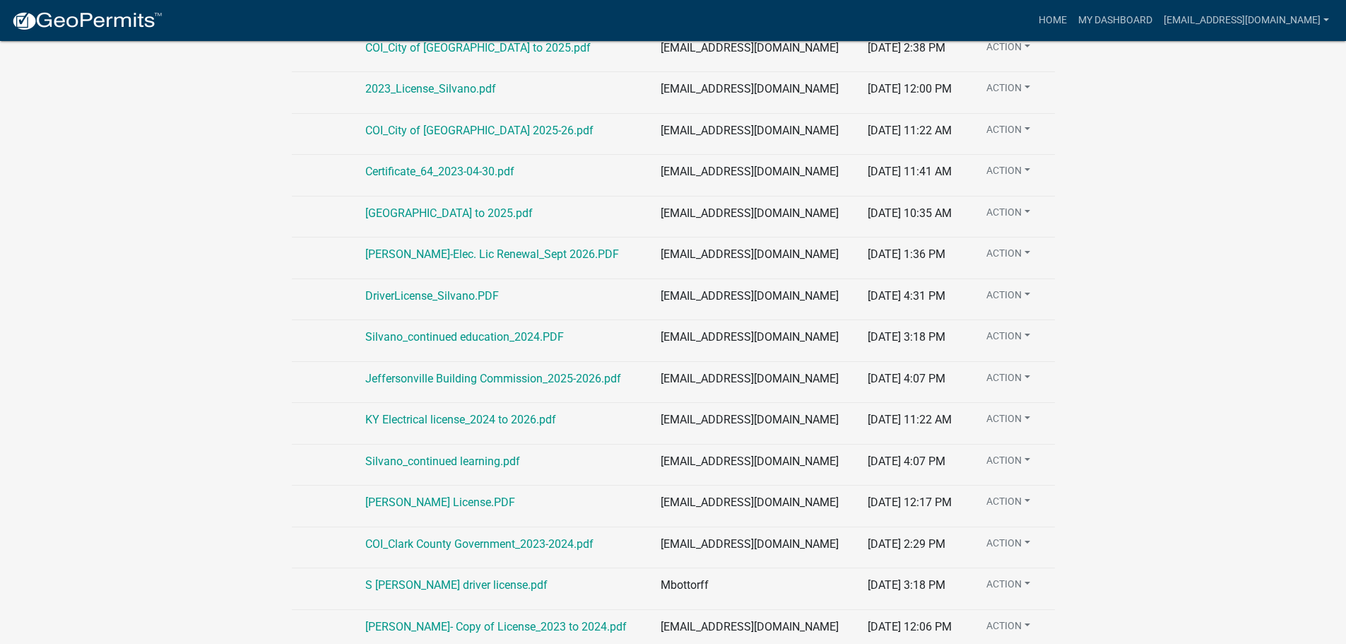
scroll to position [353, 0]
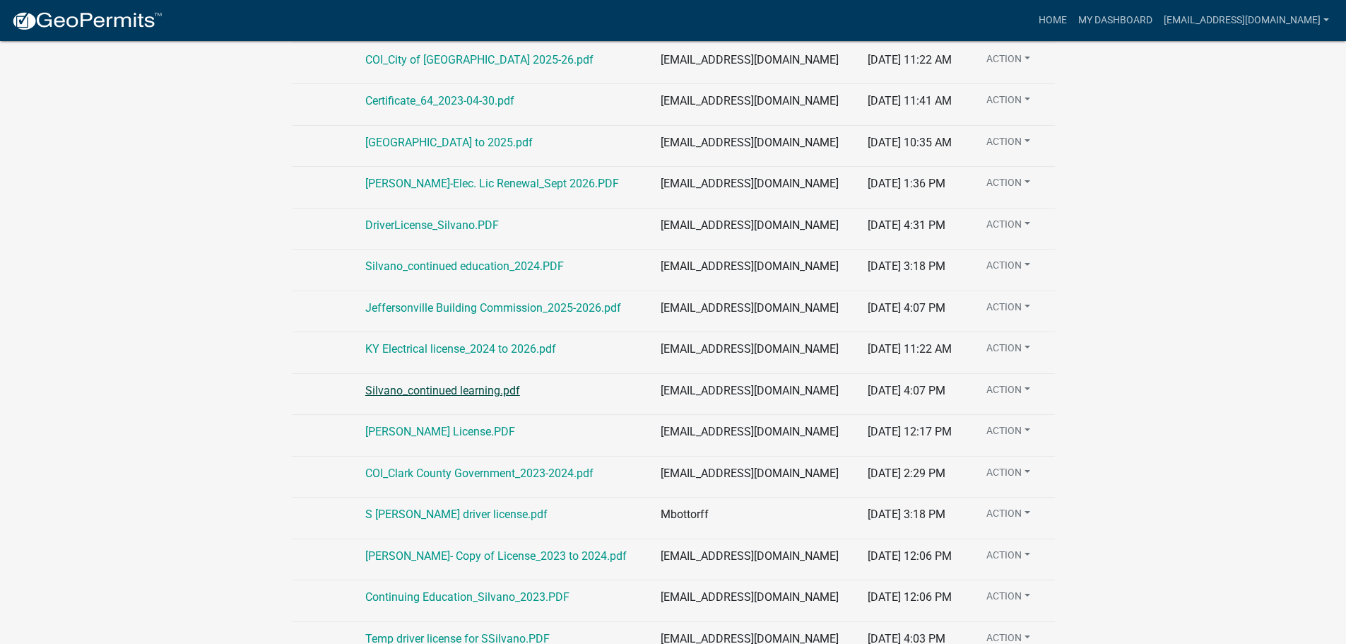
click at [413, 389] on link "Silvano_continued learning.pdf" at bounding box center [442, 390] width 155 height 13
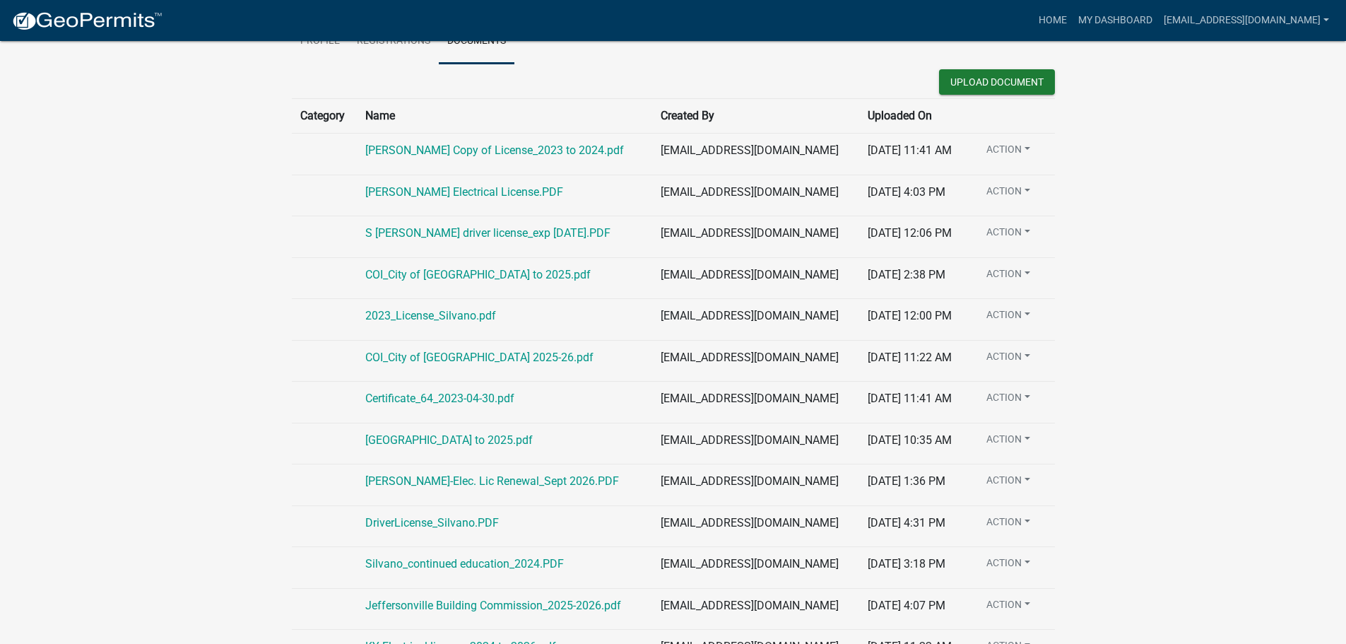
scroll to position [30, 0]
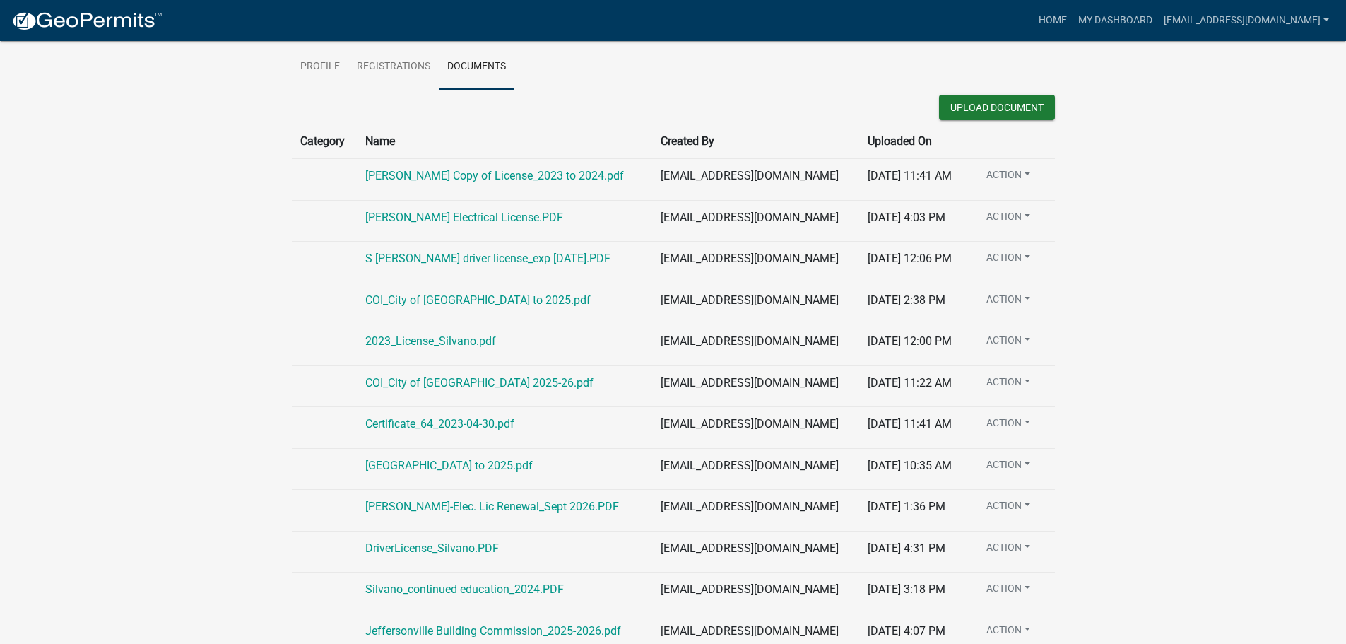
click at [980, 188] on button "Action" at bounding box center [1008, 177] width 66 height 20
click at [1008, 387] on button "Action" at bounding box center [1008, 385] width 66 height 20
click at [385, 67] on link "Registrations" at bounding box center [393, 67] width 90 height 45
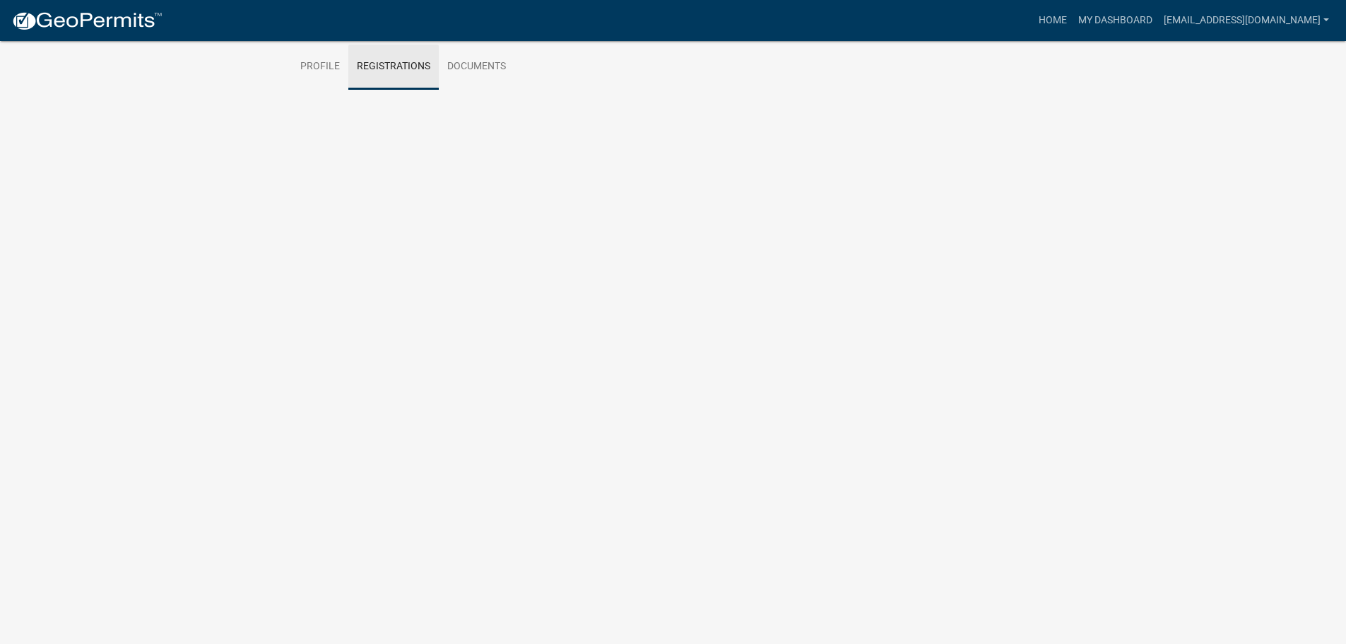
scroll to position [17, 0]
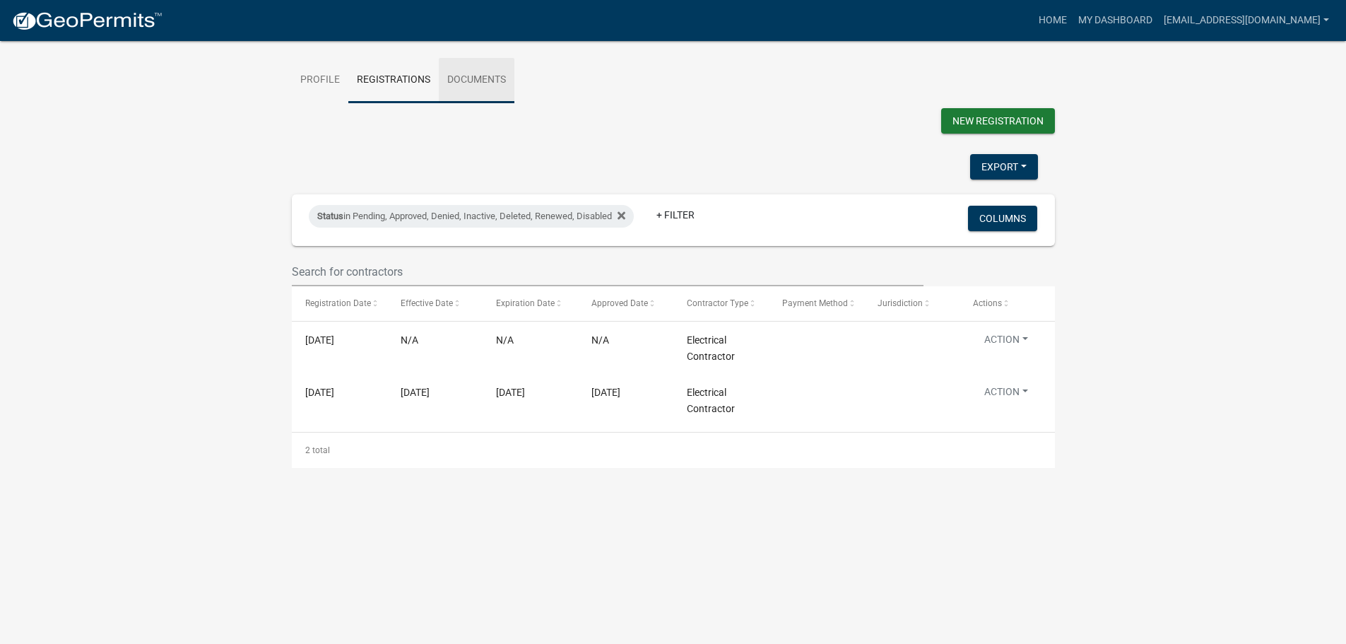
click at [473, 73] on link "Documents" at bounding box center [477, 80] width 76 height 45
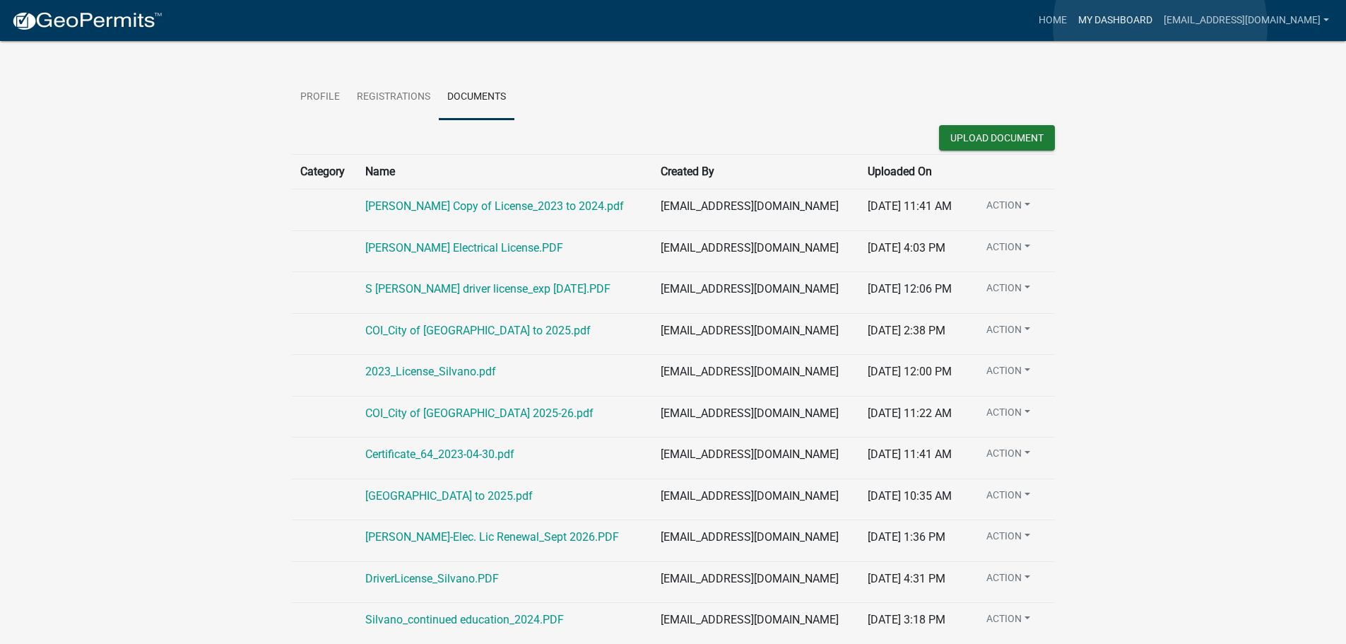
click at [1158, 26] on link "My Dashboard" at bounding box center [1116, 20] width 86 height 27
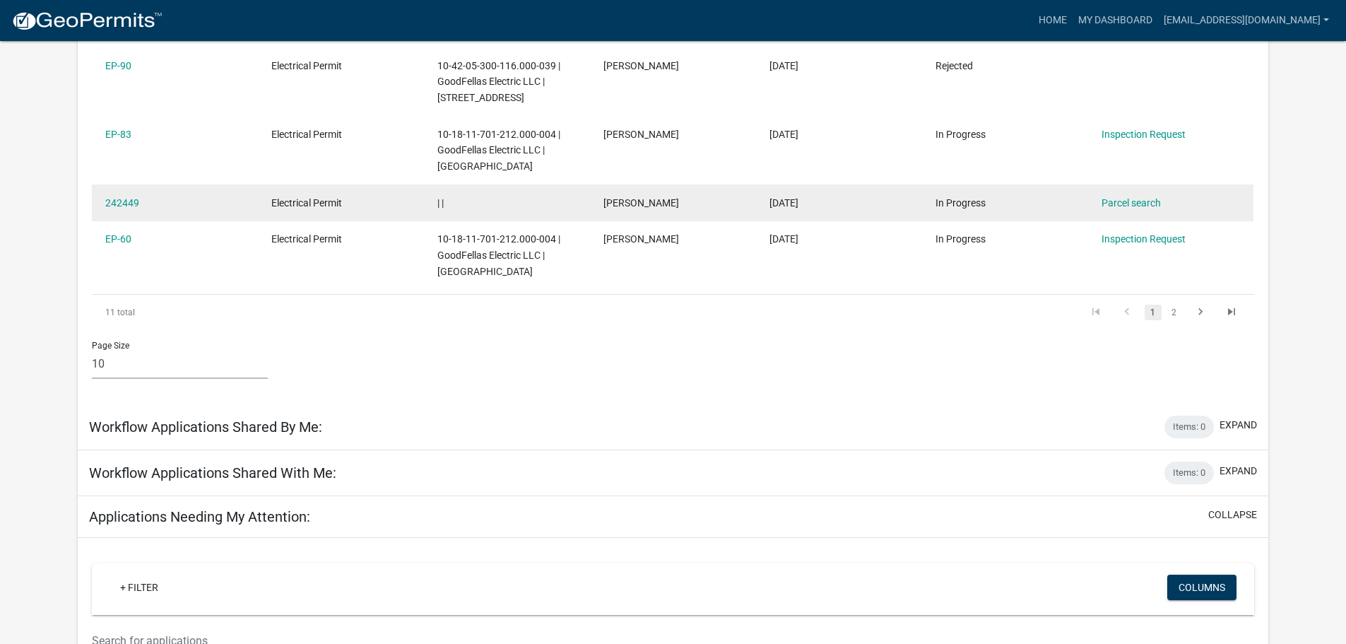
scroll to position [682, 0]
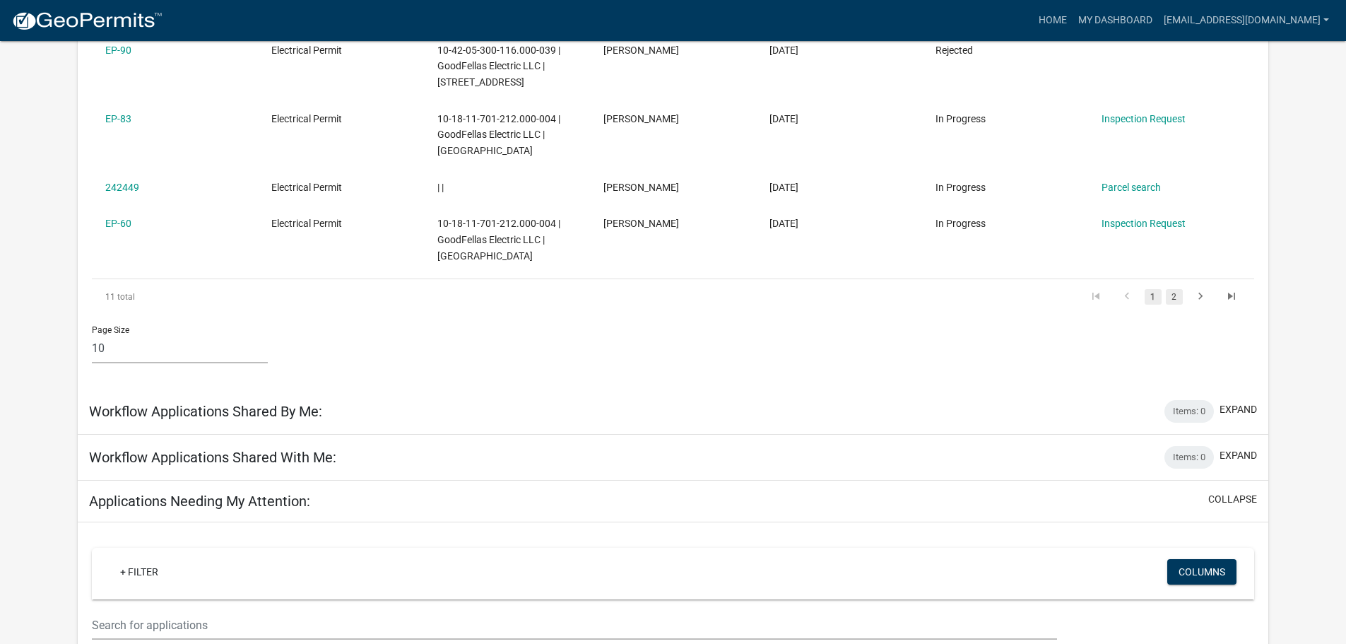
click at [1177, 295] on link "2" at bounding box center [1174, 297] width 17 height 16
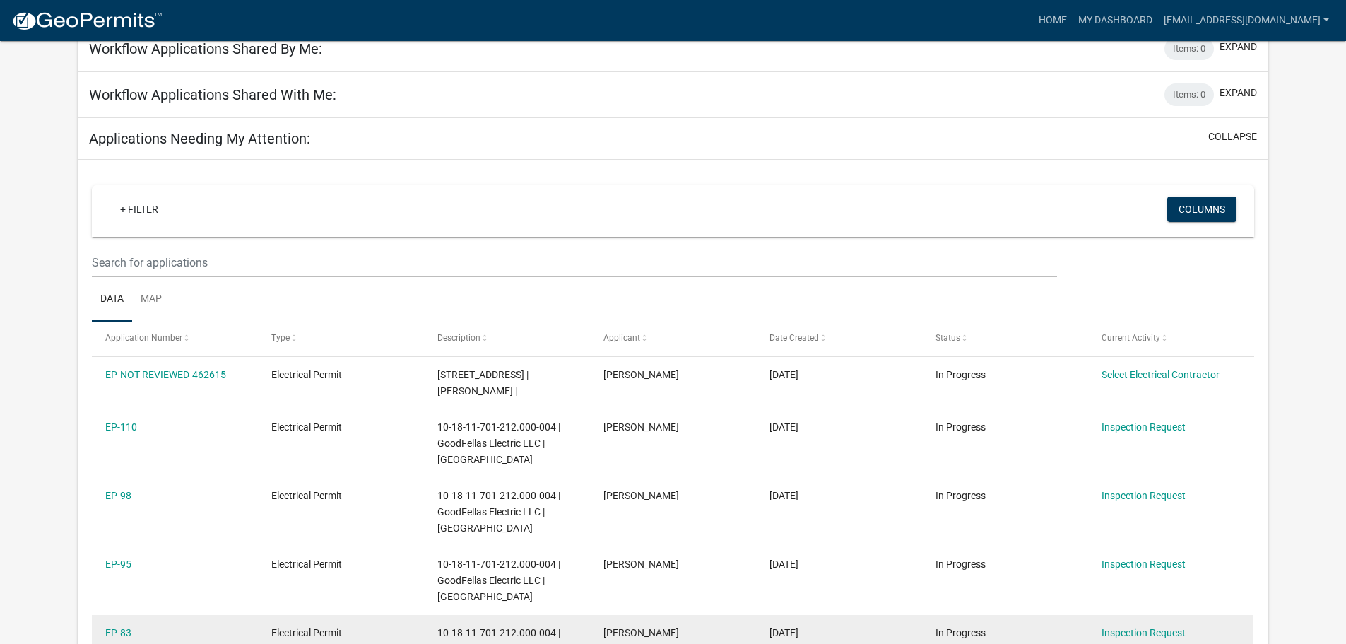
scroll to position [442, 0]
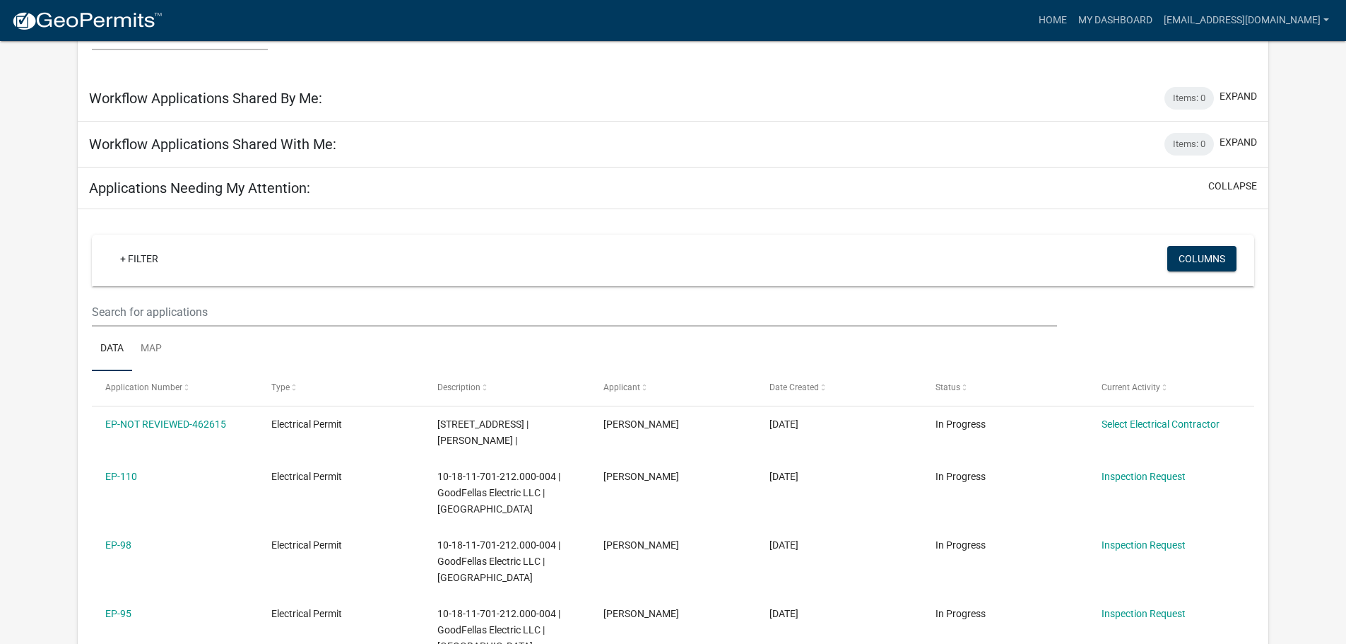
click at [237, 103] on h5 "Workflow Applications Shared By Me:" at bounding box center [205, 98] width 233 height 17
click at [222, 148] on h5 "Workflow Applications Shared With Me:" at bounding box center [212, 144] width 247 height 17
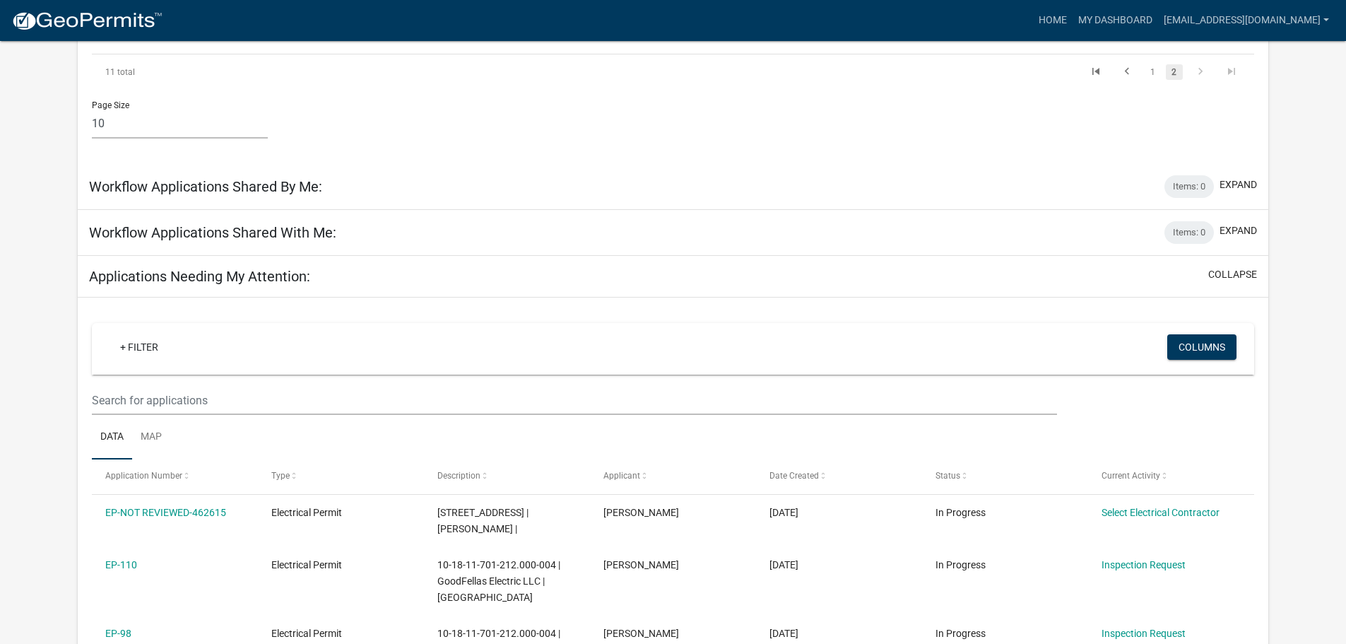
scroll to position [353, 0]
click at [309, 237] on h5 "Workflow Applications Shared With Me:" at bounding box center [212, 233] width 247 height 17
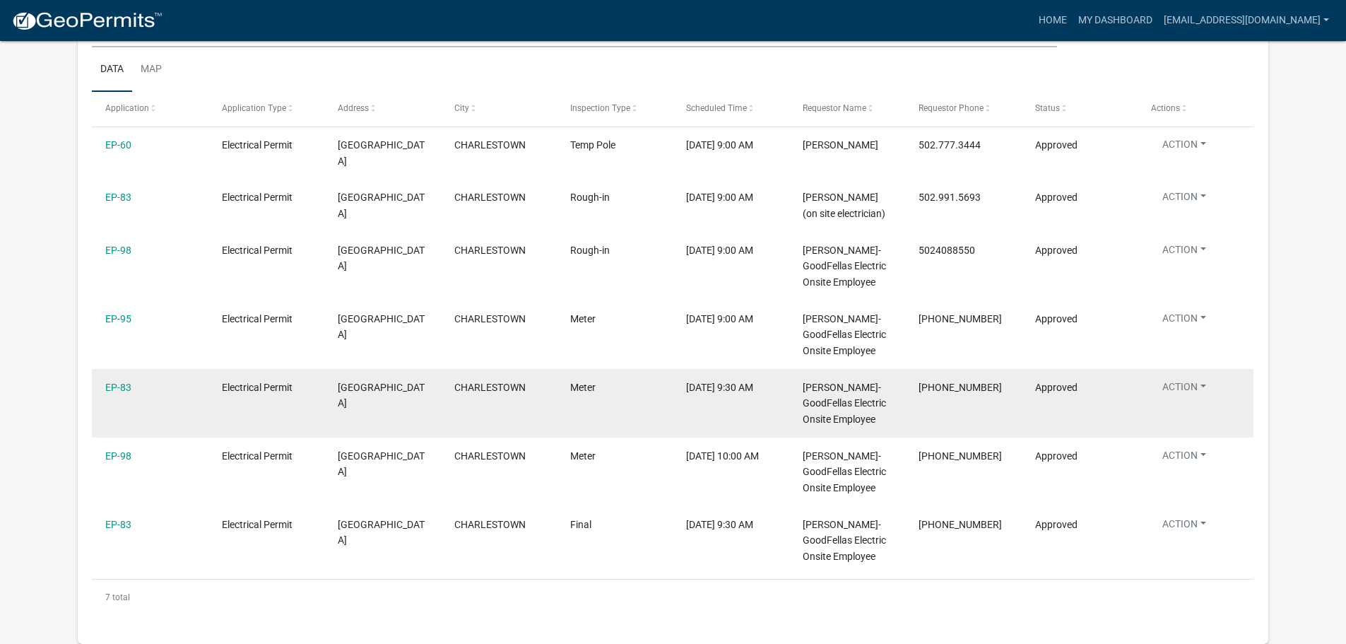
scroll to position [1573, 0]
click at [107, 382] on link "EP-83" at bounding box center [118, 387] width 26 height 11
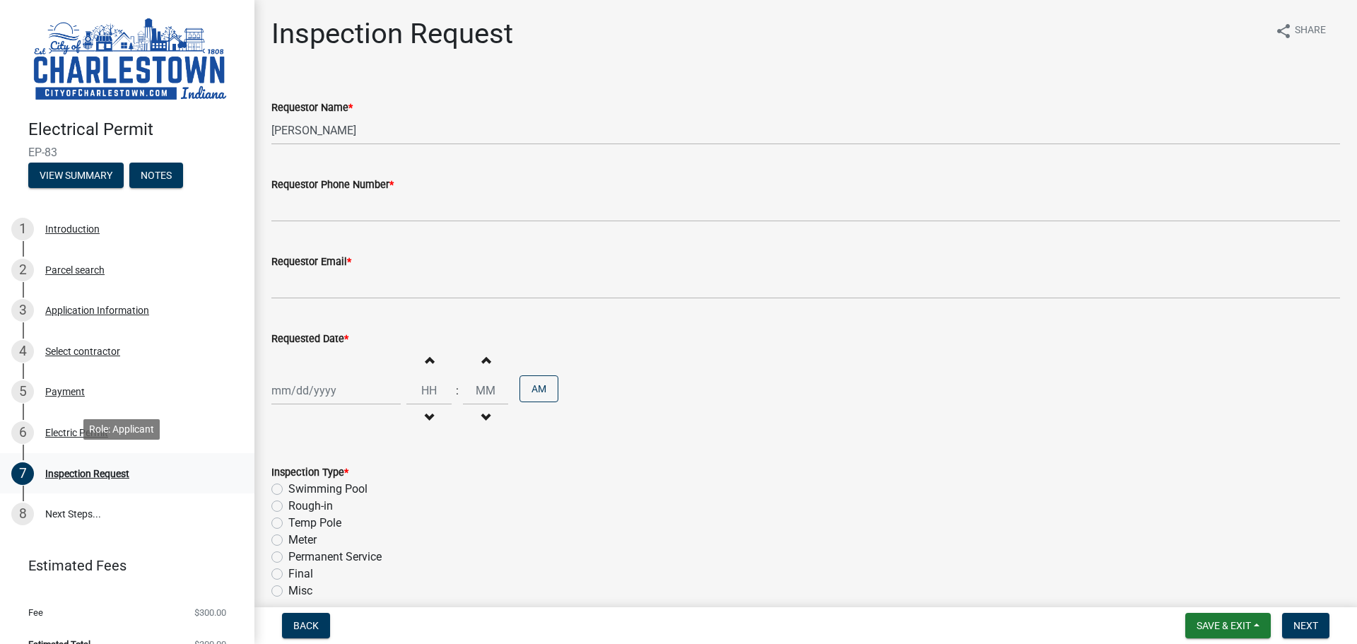
click at [110, 469] on div "Inspection Request" at bounding box center [87, 474] width 84 height 10
click at [84, 171] on button "View Summary" at bounding box center [75, 175] width 95 height 25
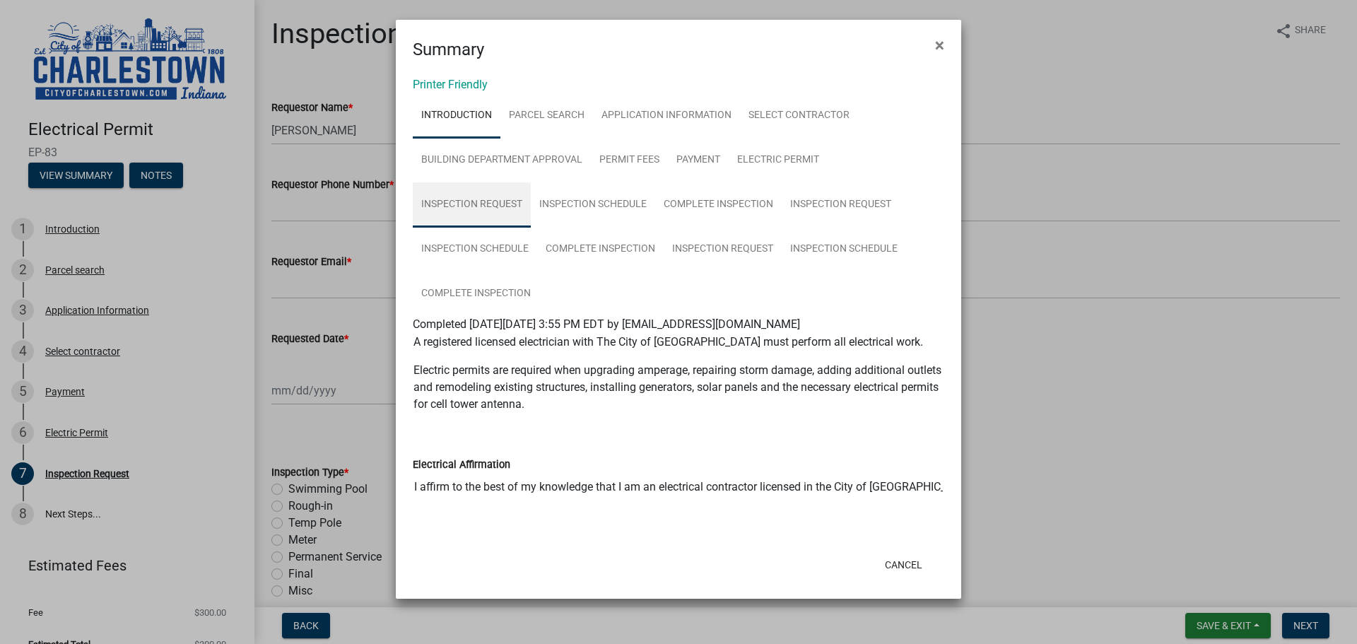
click at [479, 202] on link "Inspection Request" at bounding box center [472, 204] width 118 height 45
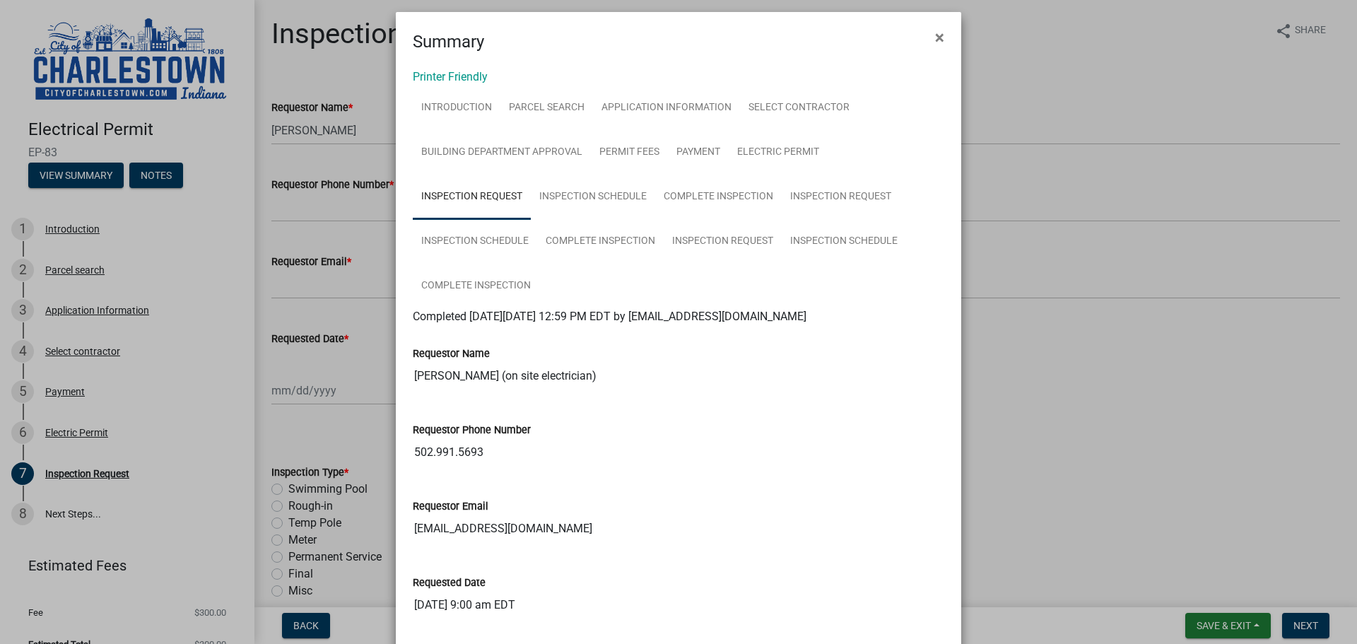
scroll to position [1, 0]
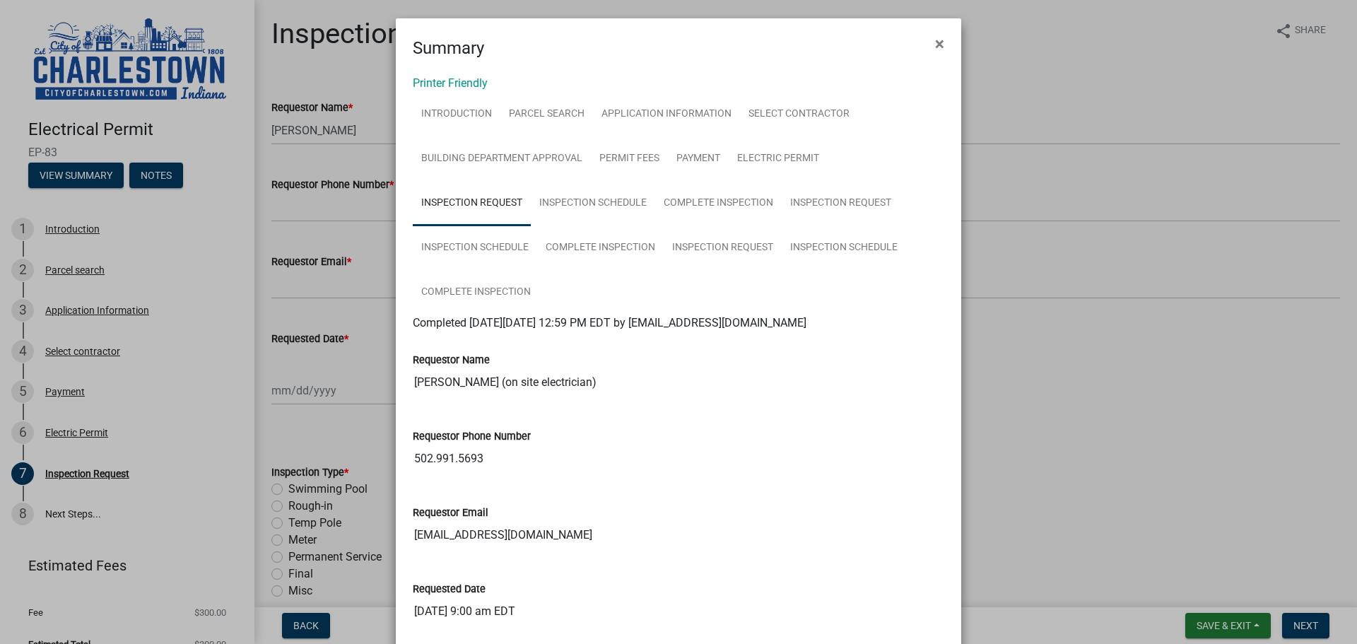
drag, startPoint x: 606, startPoint y: 377, endPoint x: 405, endPoint y: 377, distance: 200.7
click at [405, 377] on div "Requestor Name Jacob Davis (on site electrician)" at bounding box center [678, 369] width 553 height 76
click at [655, 426] on div "Requestor Phone Number 502.991.5693" at bounding box center [678, 440] width 531 height 65
drag, startPoint x: 571, startPoint y: 381, endPoint x: 343, endPoint y: 368, distance: 228.6
click at [343, 368] on ngb-modal-window "Summary × Printer Friendly Introduction Parcel search Application Information S…" at bounding box center [678, 322] width 1357 height 644
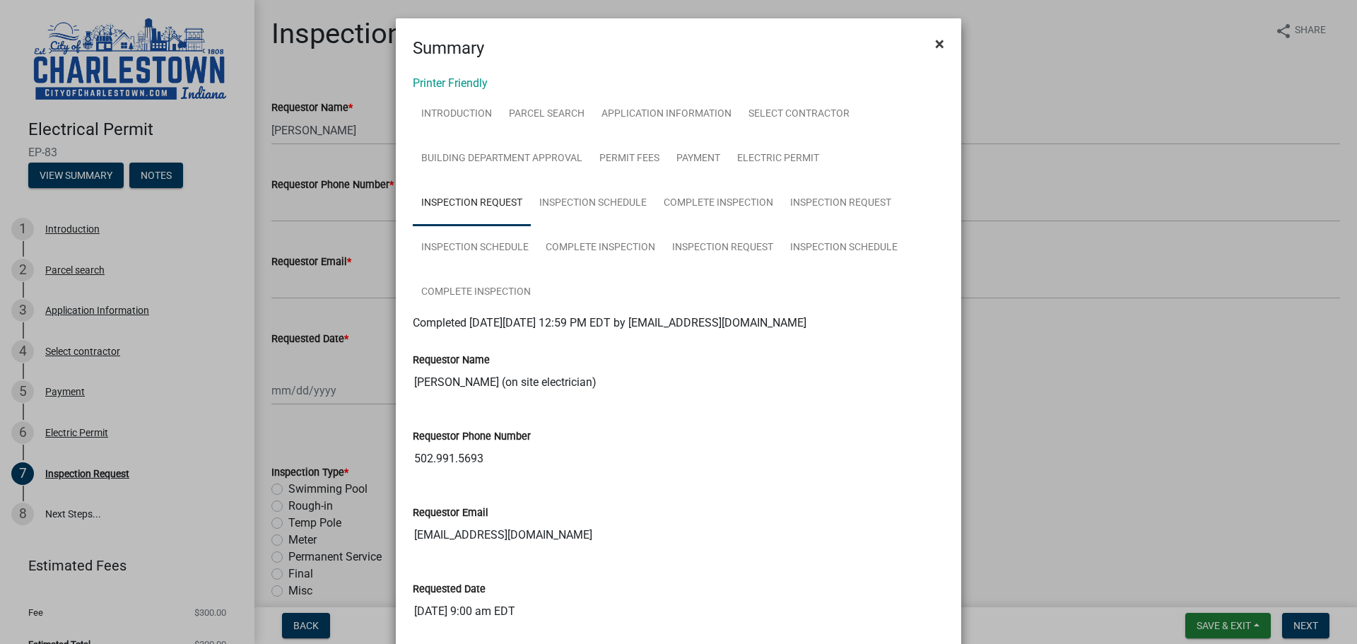
click at [938, 47] on span "×" at bounding box center [939, 44] width 9 height 20
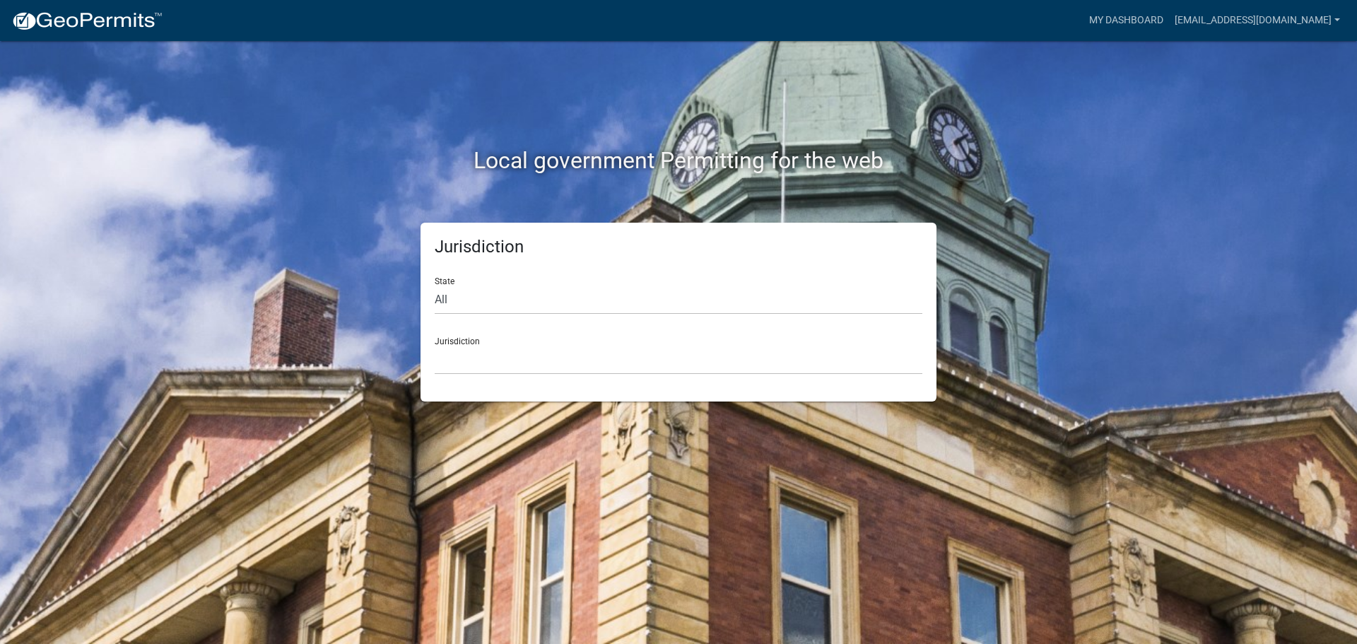
click at [540, 274] on div "State All Colorado Georgia Indiana Iowa Kansas Minnesota Ohio South Carolina Wi…" at bounding box center [679, 290] width 488 height 49
click at [519, 303] on select "All Colorado Georgia Indiana Iowa Kansas Minnesota Ohio South Carolina Wisconsin" at bounding box center [679, 299] width 488 height 29
select select "[US_STATE]"
click at [435, 285] on select "All Colorado Georgia Indiana Iowa Kansas Minnesota Ohio South Carolina Wisconsin" at bounding box center [679, 299] width 488 height 29
click at [504, 348] on select "City of Charlestown, Indiana City of Jeffersonville, Indiana City of Logansport…" at bounding box center [679, 360] width 488 height 29
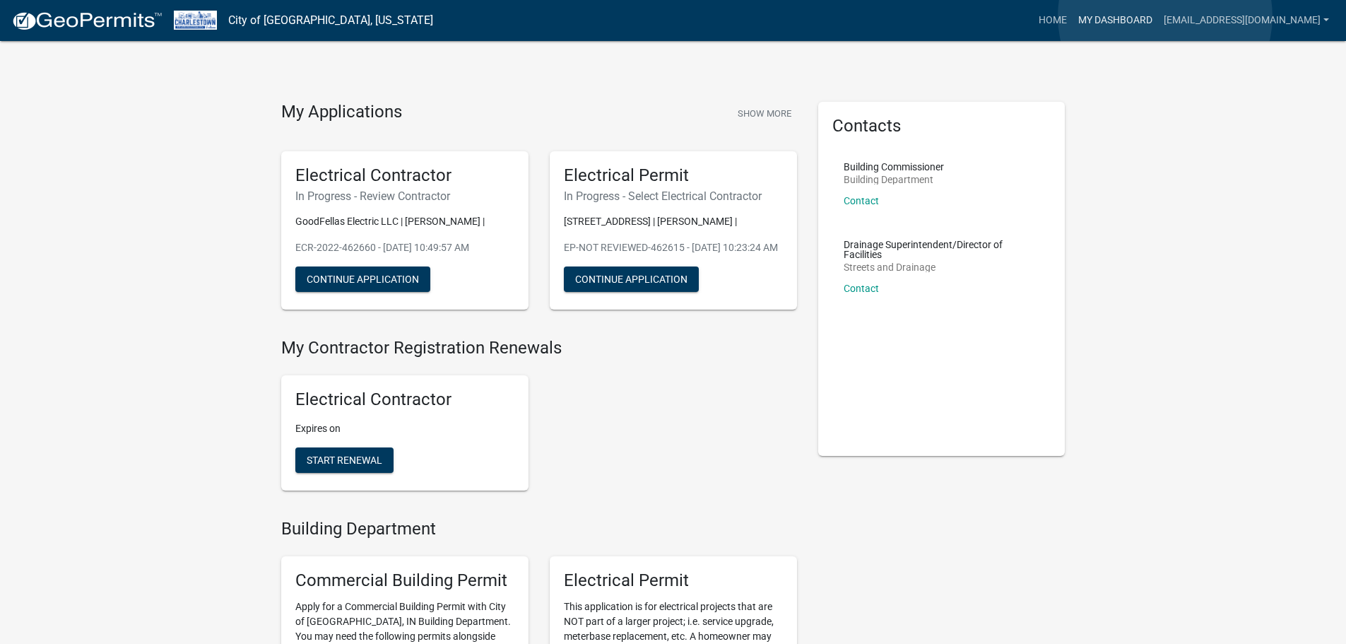
click at [1158, 16] on link "My Dashboard" at bounding box center [1116, 20] width 86 height 27
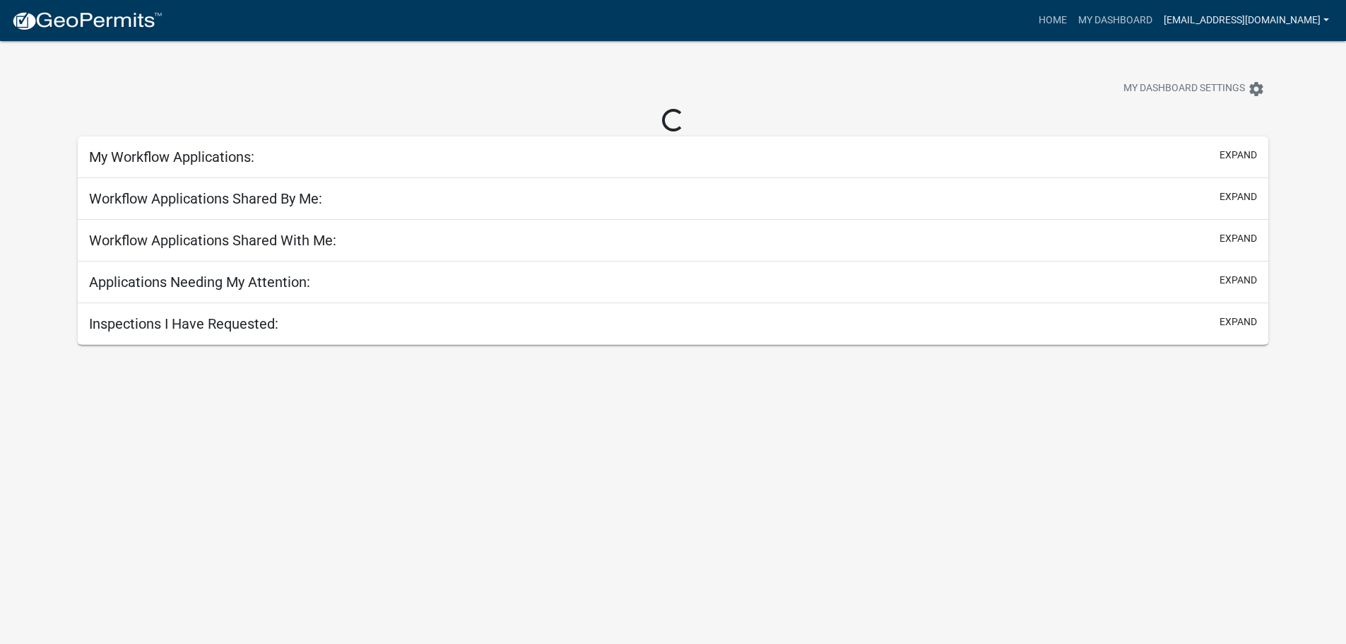
click at [1274, 18] on link "[EMAIL_ADDRESS][DOMAIN_NAME]" at bounding box center [1246, 20] width 177 height 27
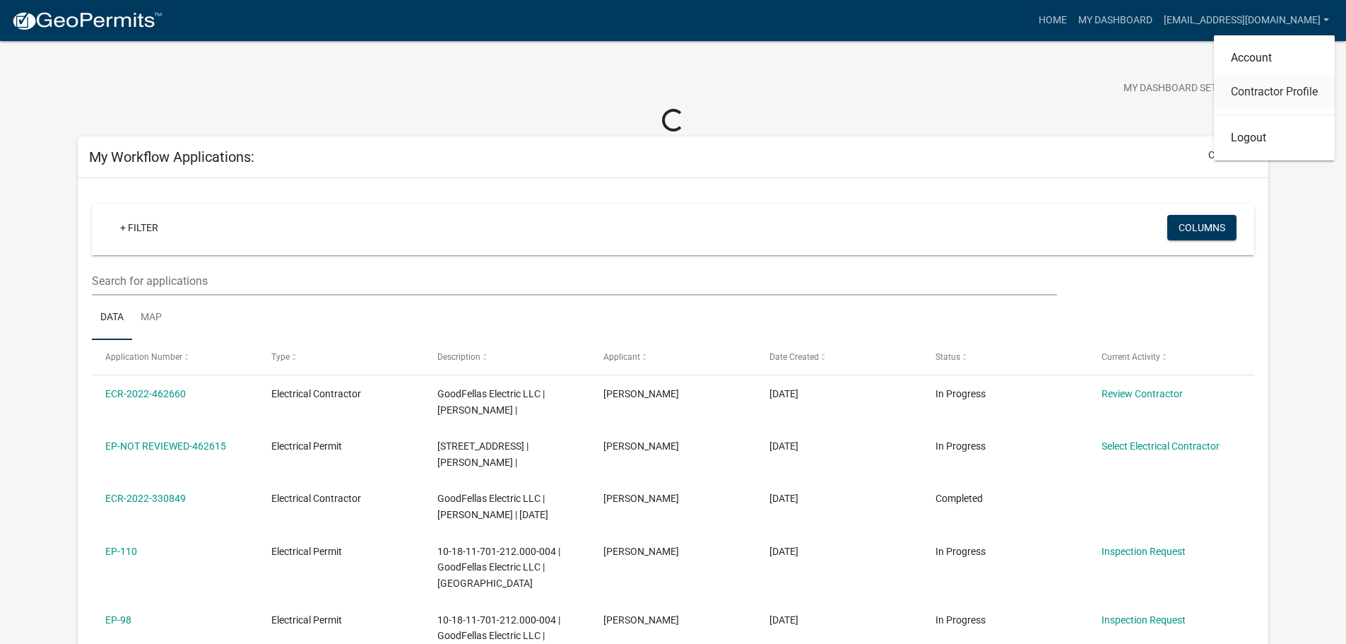
click at [1263, 91] on link "Contractor Profile" at bounding box center [1274, 92] width 121 height 34
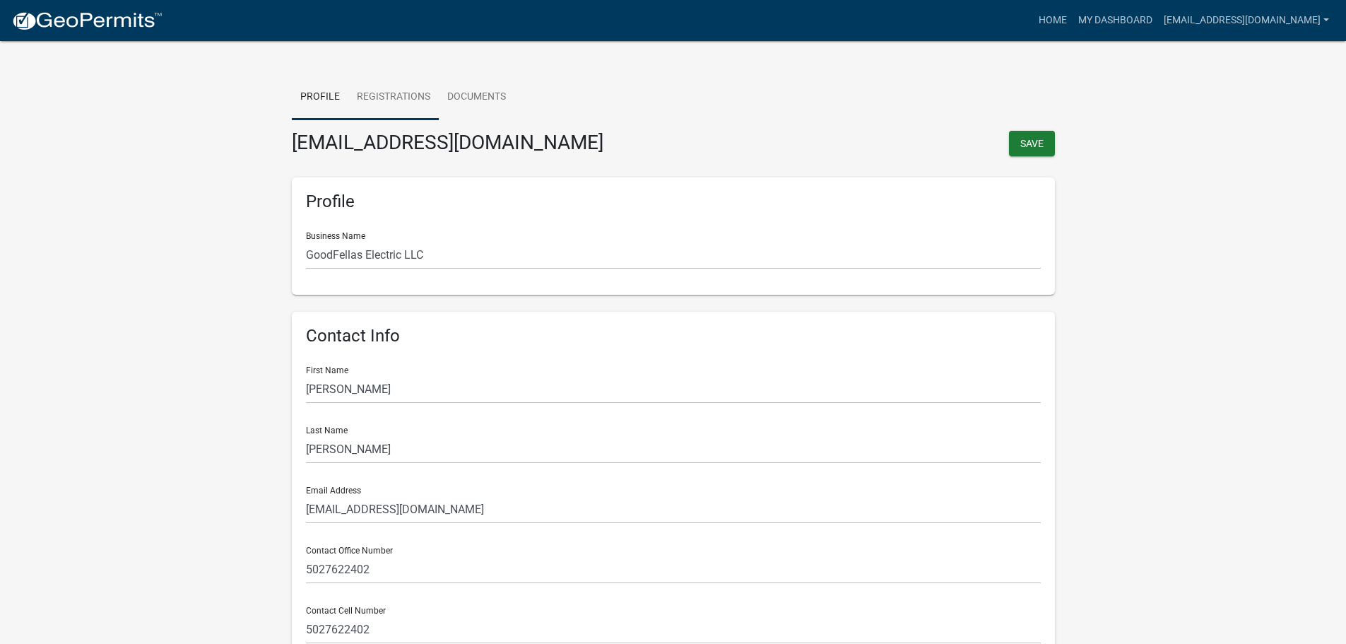
click at [400, 95] on link "Registrations" at bounding box center [393, 97] width 90 height 45
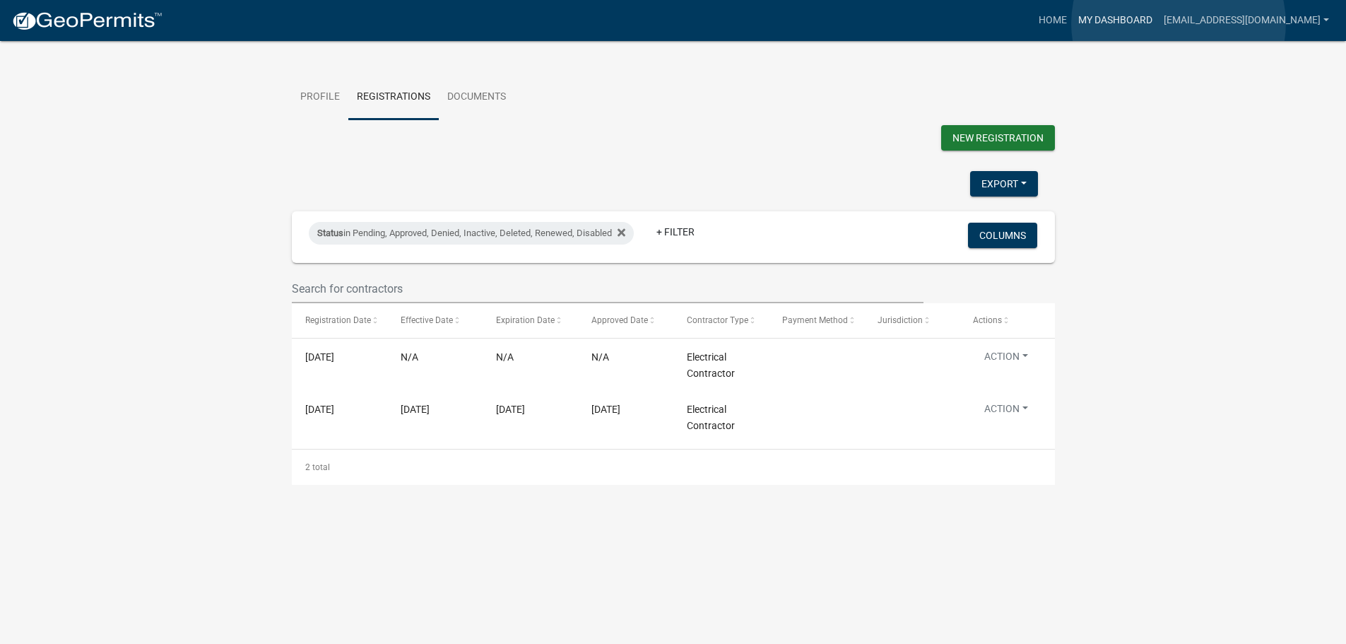
click at [1158, 23] on link "My Dashboard" at bounding box center [1116, 20] width 86 height 27
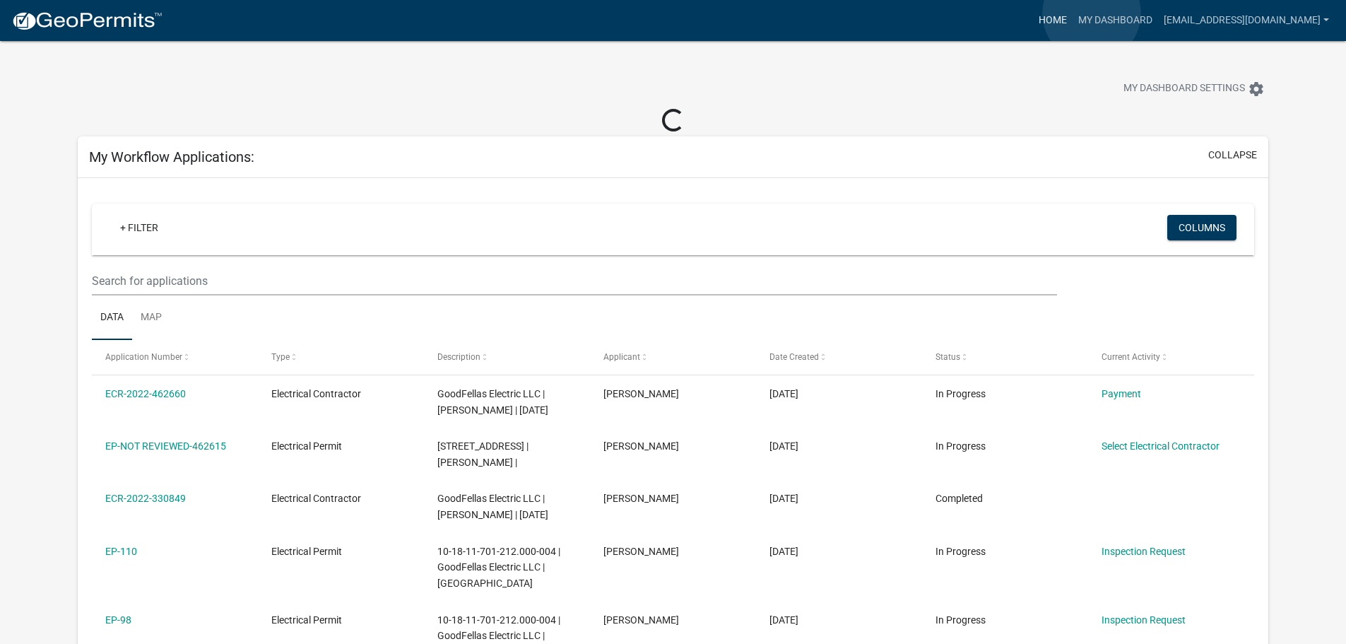
click at [1073, 13] on link "Home" at bounding box center [1053, 20] width 40 height 27
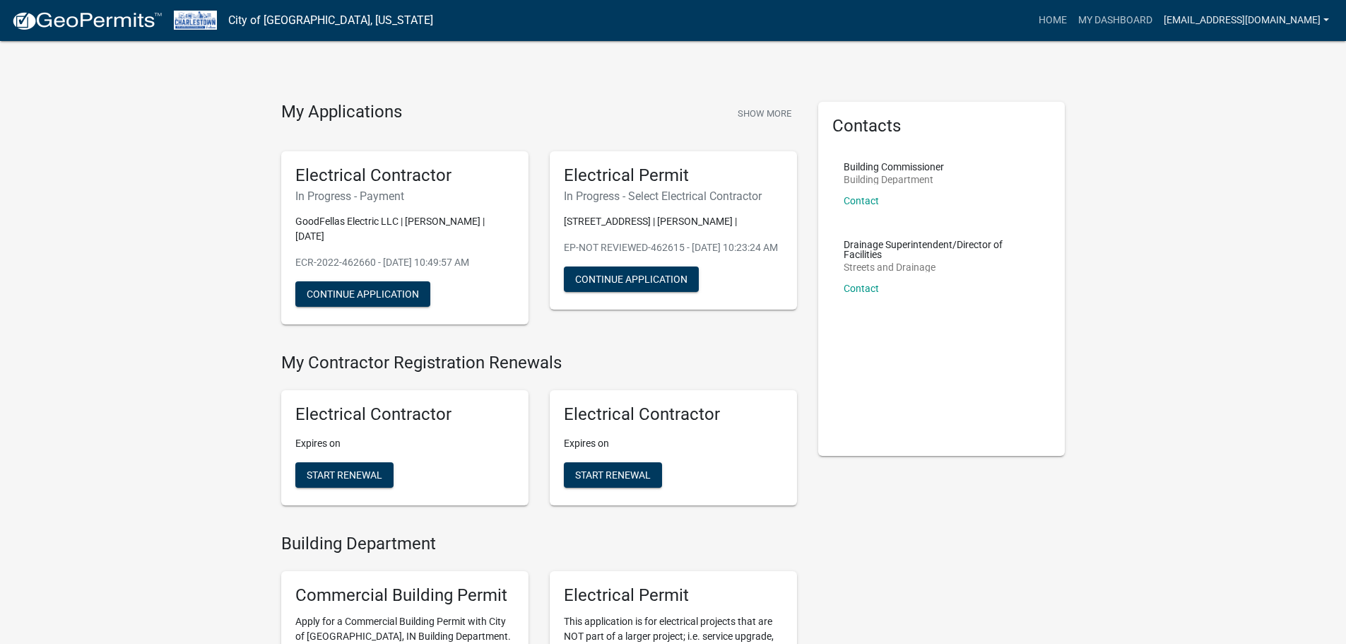
click at [1275, 21] on link "[EMAIL_ADDRESS][DOMAIN_NAME]" at bounding box center [1246, 20] width 177 height 27
click at [1281, 93] on link "Contractor Profile" at bounding box center [1274, 92] width 121 height 34
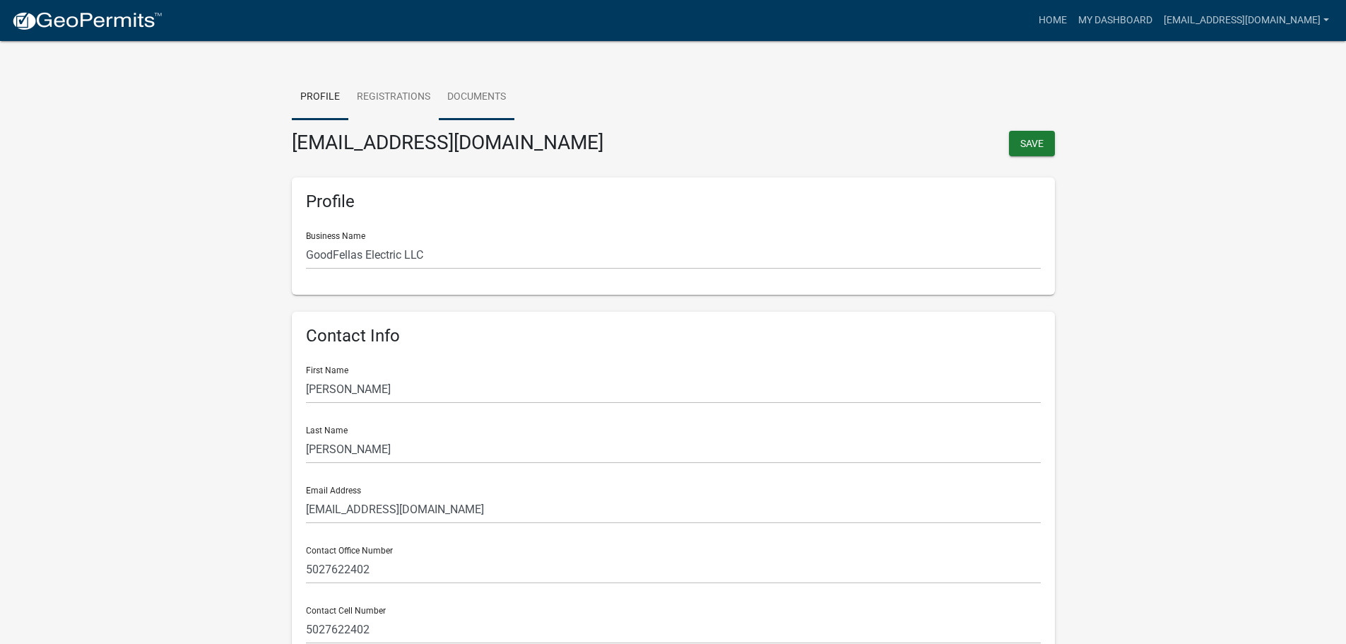
click at [466, 88] on link "Documents" at bounding box center [477, 97] width 76 height 45
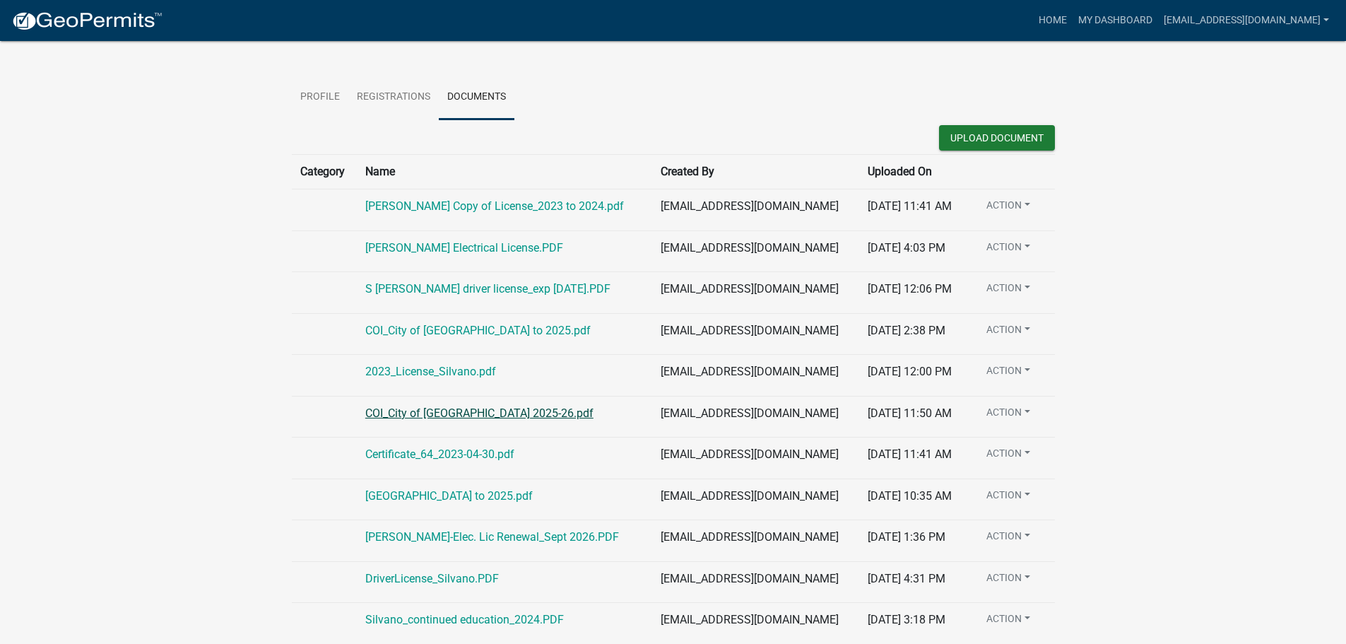
click at [520, 413] on link "COI_City of [GEOGRAPHIC_DATA] 2025-26.pdf" at bounding box center [479, 412] width 228 height 13
click at [417, 103] on link "Registrations" at bounding box center [393, 97] width 90 height 45
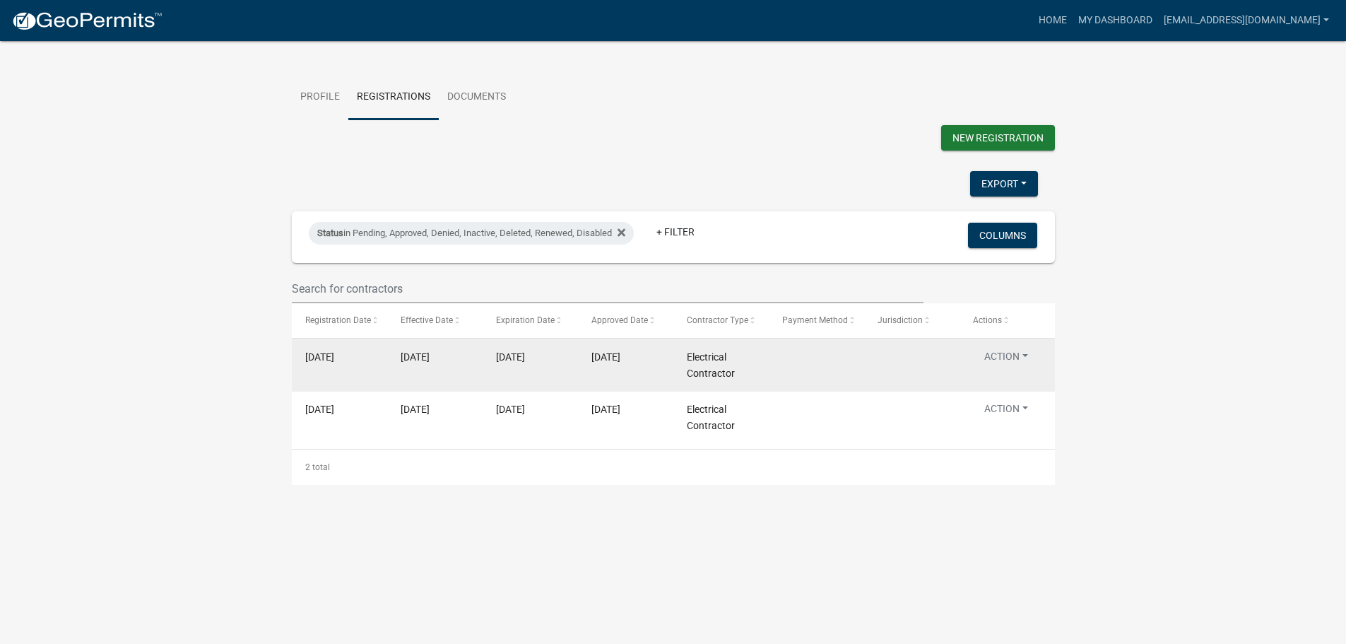
click at [702, 362] on span "Electrical Contractor" at bounding box center [711, 365] width 48 height 28
click at [417, 353] on span "[DATE]" at bounding box center [415, 356] width 29 height 11
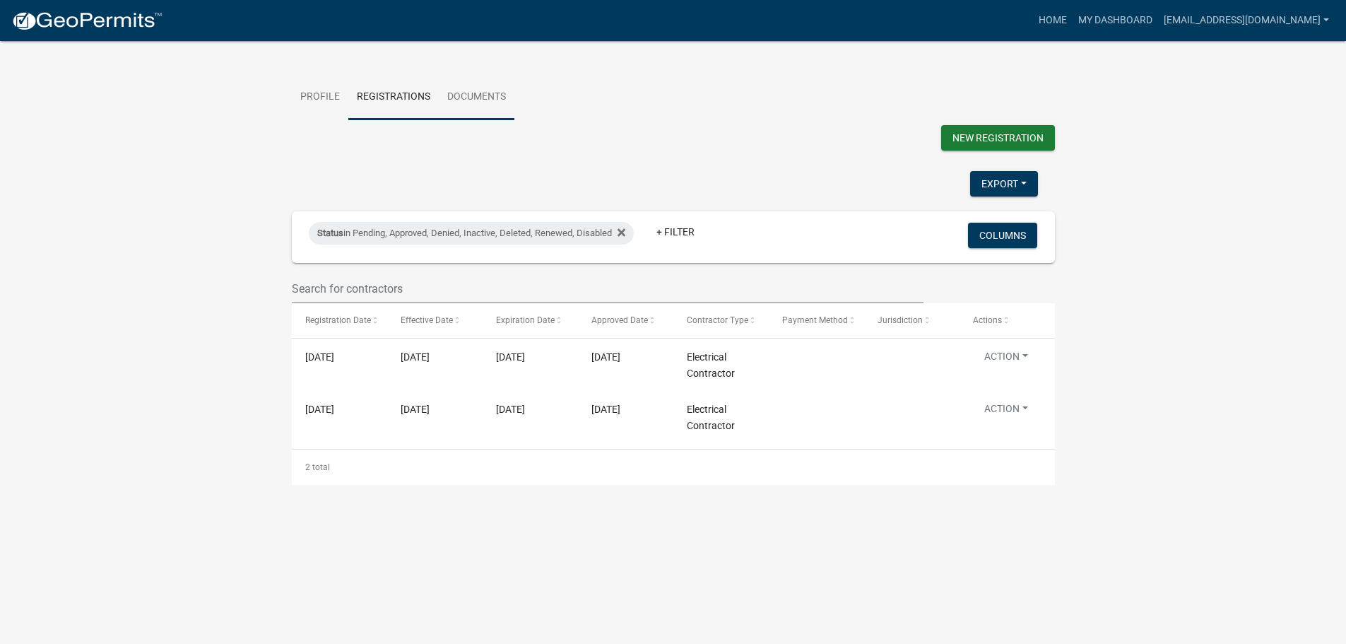
click at [456, 88] on link "Documents" at bounding box center [477, 97] width 76 height 45
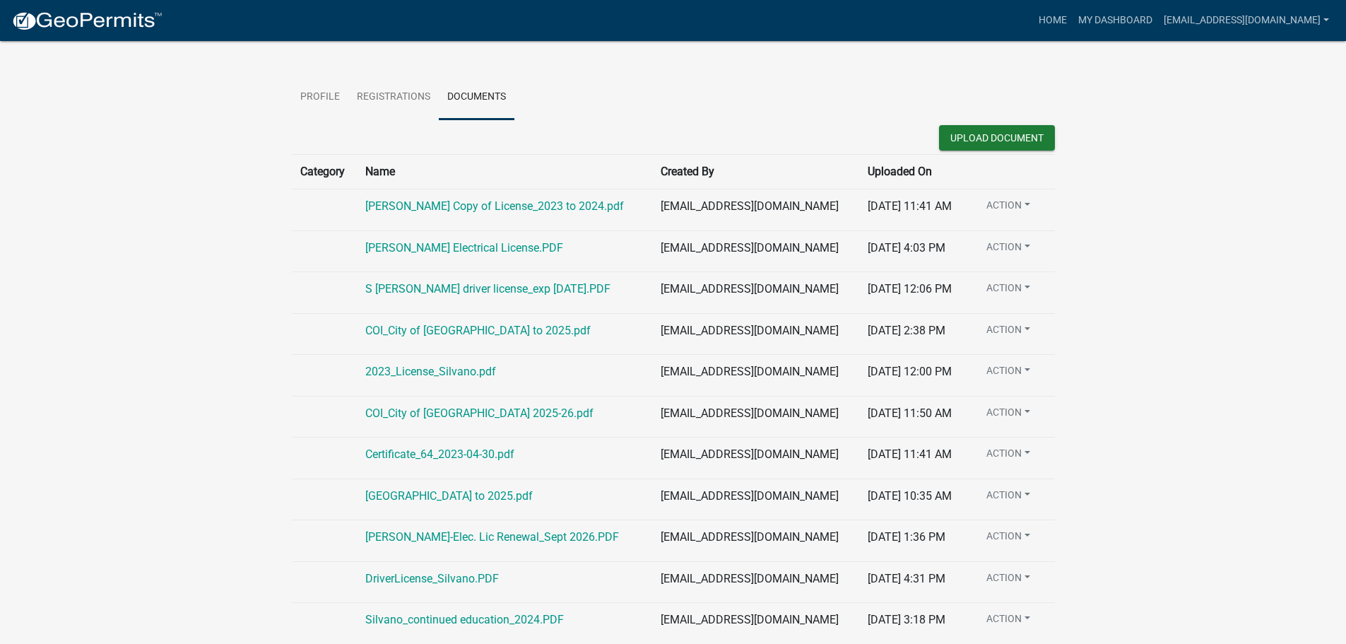
click at [521, 420] on div "COI_City of [GEOGRAPHIC_DATA] 2025-26.pdf" at bounding box center [504, 413] width 278 height 17
click at [523, 414] on link "COI_City of [GEOGRAPHIC_DATA] 2025-26.pdf" at bounding box center [479, 412] width 228 height 13
